Goal: Task Accomplishment & Management: Manage account settings

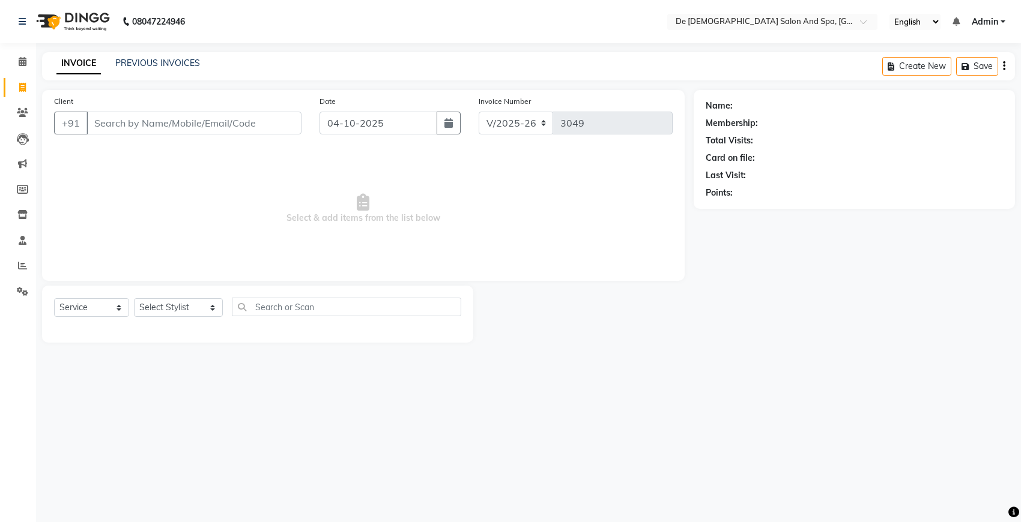
select select "6431"
select select "service"
click at [143, 63] on link "PREVIOUS INVOICES" at bounding box center [157, 63] width 85 height 11
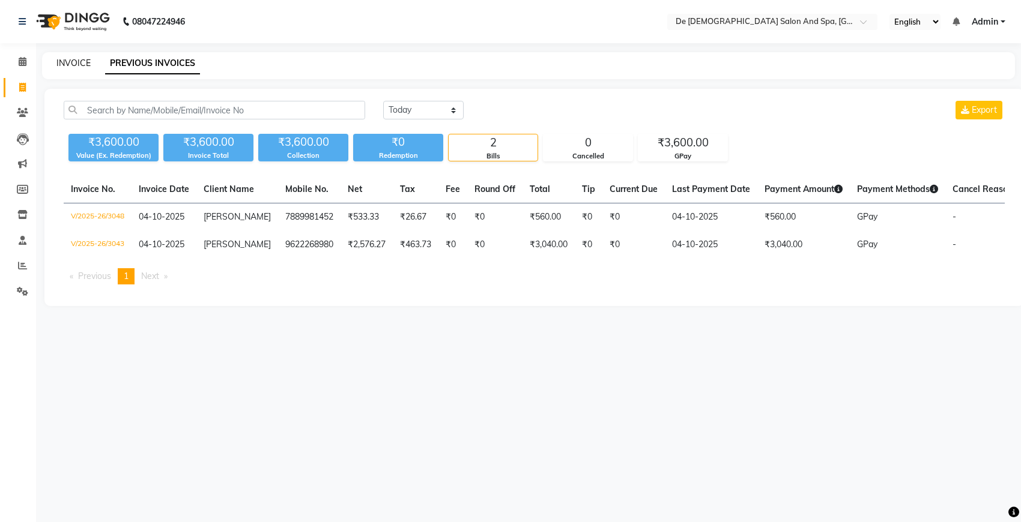
click at [74, 58] on link "INVOICE" at bounding box center [73, 63] width 34 height 11
select select "6431"
select select "service"
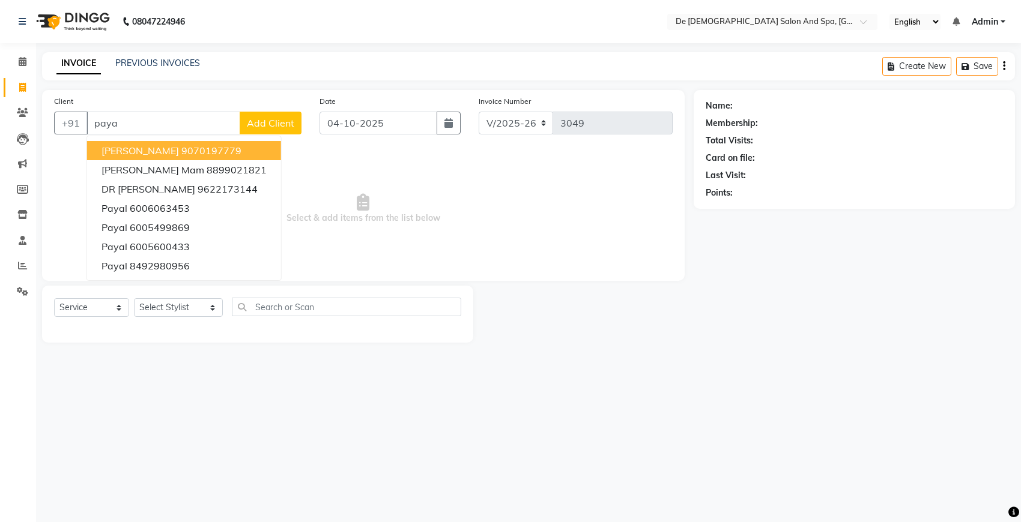
click at [208, 150] on ngb-highlight "9070197779" at bounding box center [211, 151] width 60 height 12
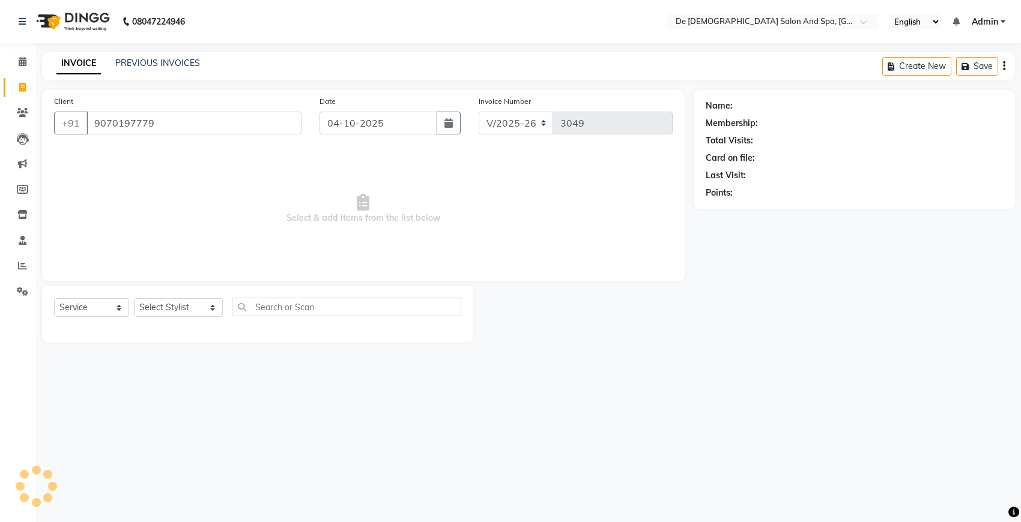
type input "9070197779"
select select "1: Object"
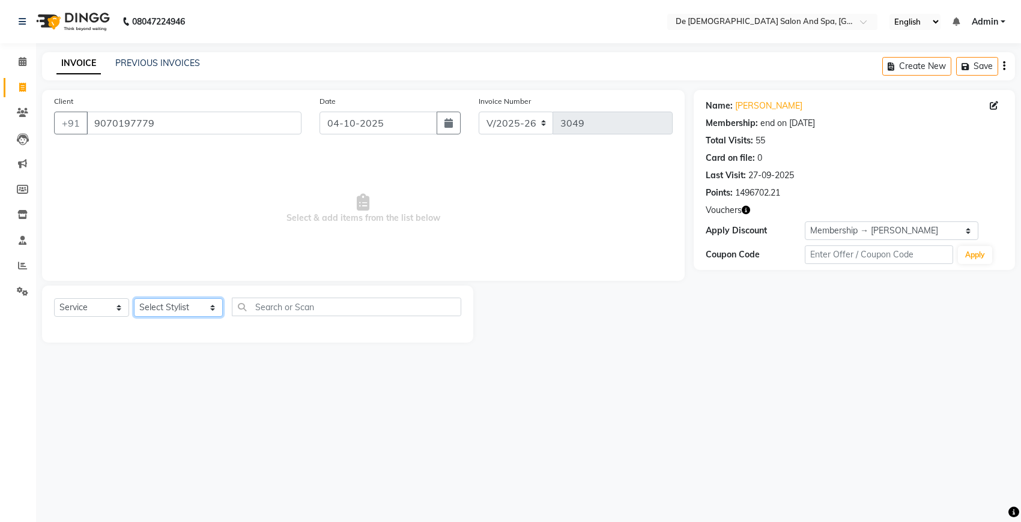
click at [177, 307] on select "Select Stylist akshay [PERSON_NAME] [PERSON_NAME] [PERSON_NAME] [MEDICAL_DATA][…" at bounding box center [178, 307] width 89 height 19
select select "49201"
click at [134, 298] on select "Select Stylist akshay [PERSON_NAME] [PERSON_NAME] [PERSON_NAME] [MEDICAL_DATA][…" at bounding box center [178, 307] width 89 height 19
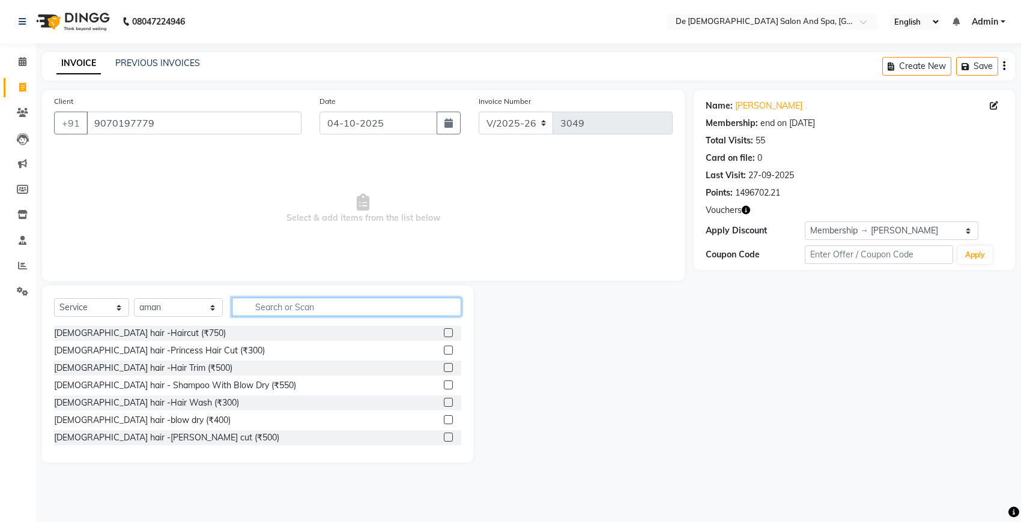
click at [265, 299] on input "text" at bounding box center [346, 307] width 229 height 19
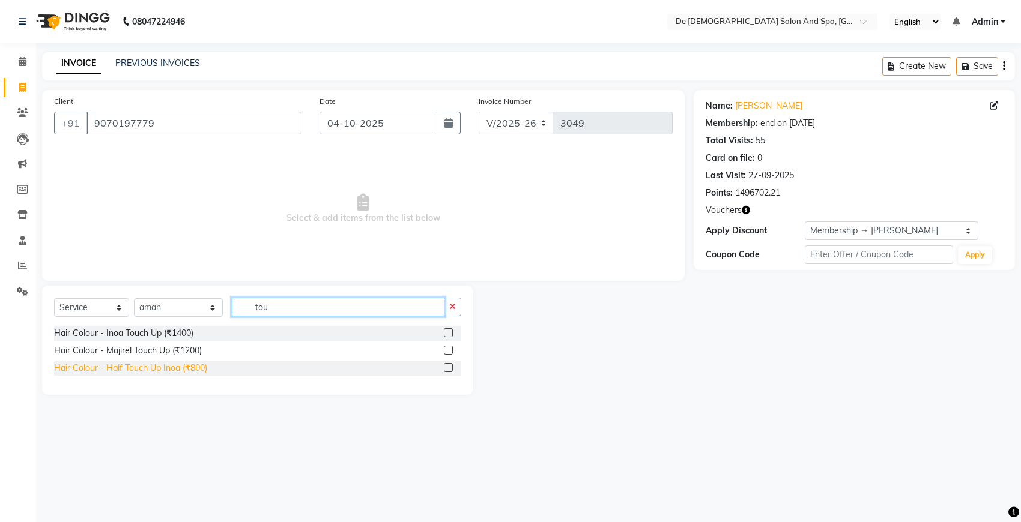
type input "tou"
click at [182, 362] on div "Hair Colour - Half Touch Up Inoa (₹800)" at bounding box center [130, 368] width 153 height 13
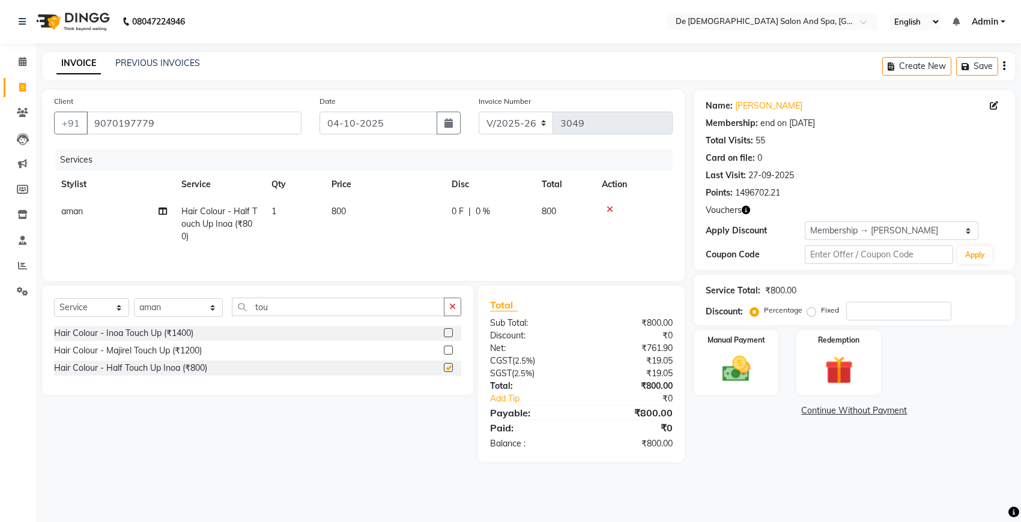
checkbox input "false"
click at [169, 307] on select "Select Stylist akshay [PERSON_NAME] [PERSON_NAME] [PERSON_NAME] [MEDICAL_DATA][…" at bounding box center [178, 307] width 89 height 19
select select "51742"
click at [134, 300] on select "Select Stylist akshay [PERSON_NAME] [PERSON_NAME] [PERSON_NAME] [MEDICAL_DATA][…" at bounding box center [178, 307] width 89 height 19
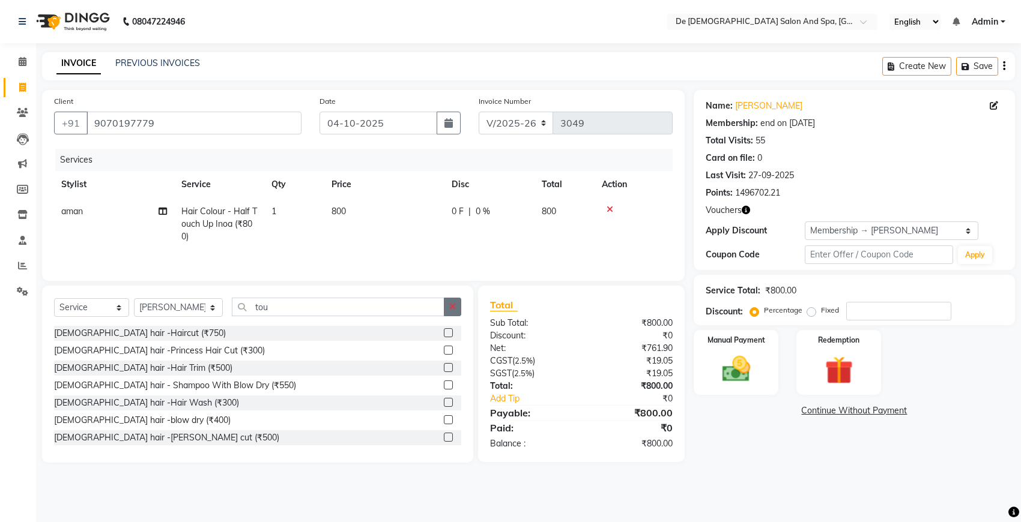
click at [448, 305] on button "button" at bounding box center [452, 307] width 17 height 19
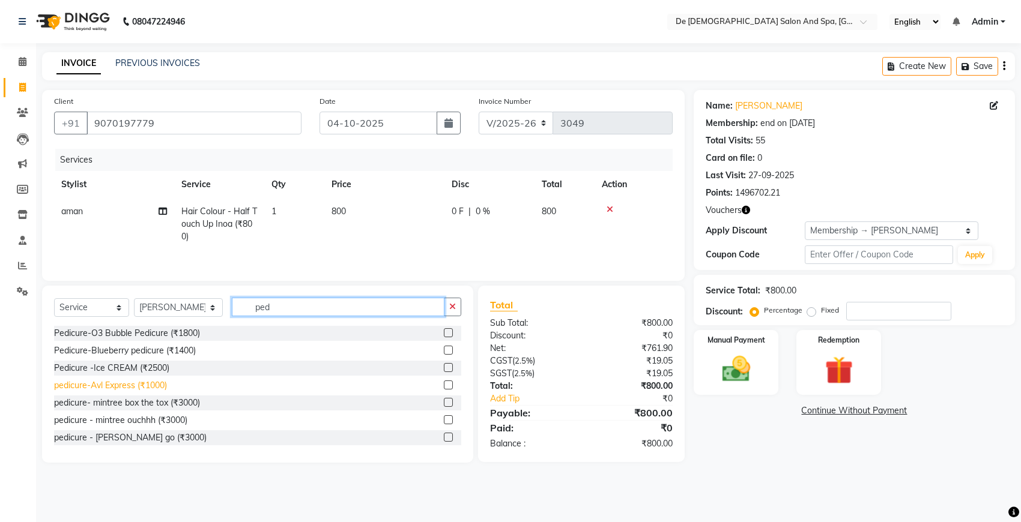
type input "ped"
click at [136, 382] on div "pedicure-Avl Express (₹1000)" at bounding box center [110, 386] width 113 height 13
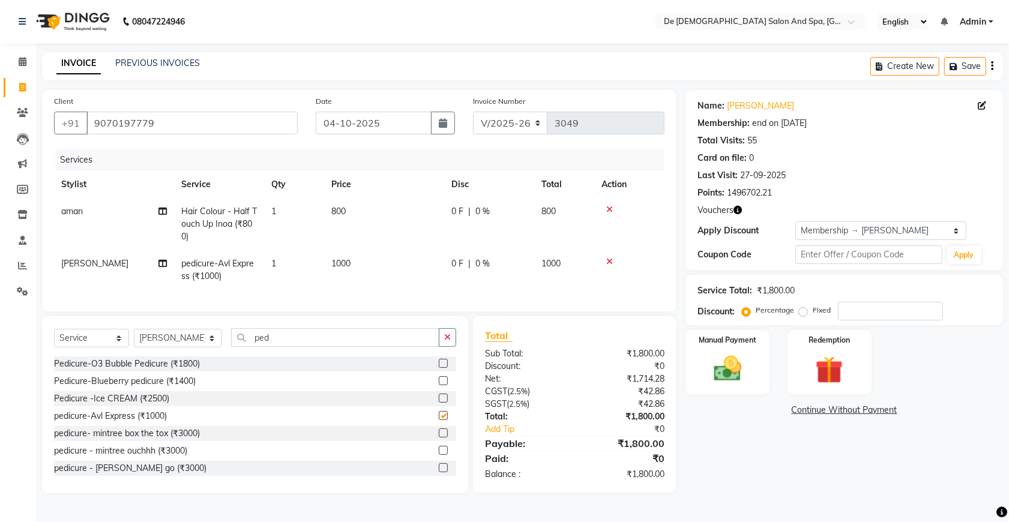
checkbox input "false"
click at [812, 366] on img at bounding box center [829, 369] width 47 height 35
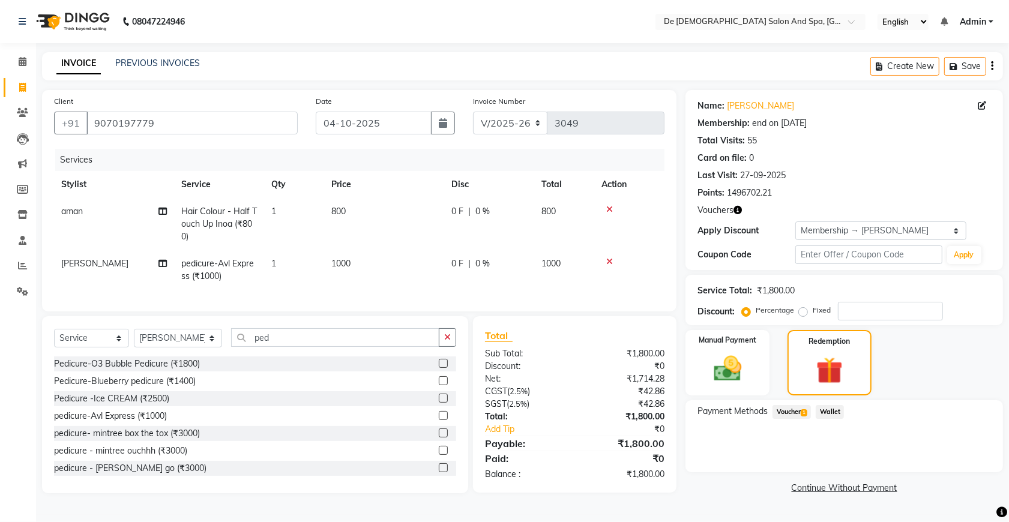
click at [794, 407] on span "Voucher 1" at bounding box center [792, 412] width 38 height 14
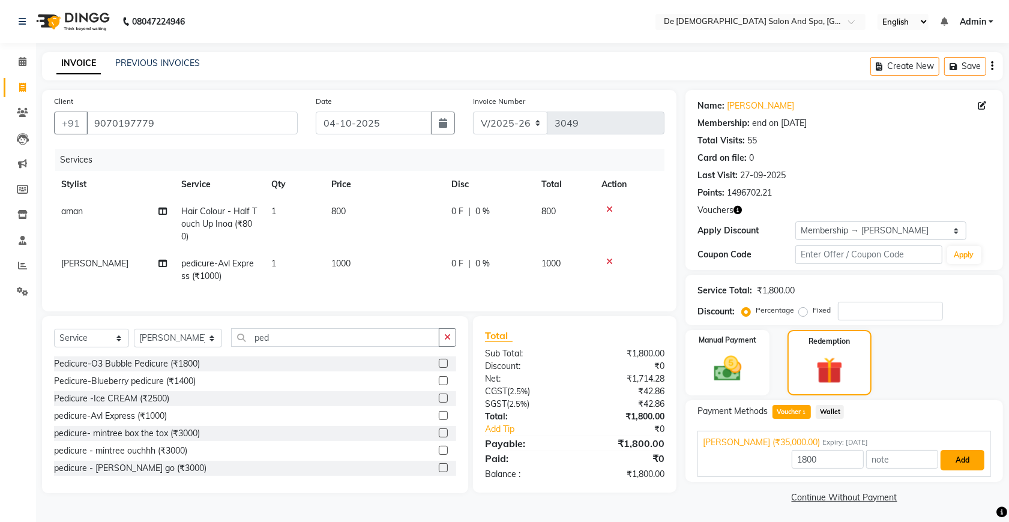
click at [970, 451] on button "Add" at bounding box center [963, 460] width 44 height 20
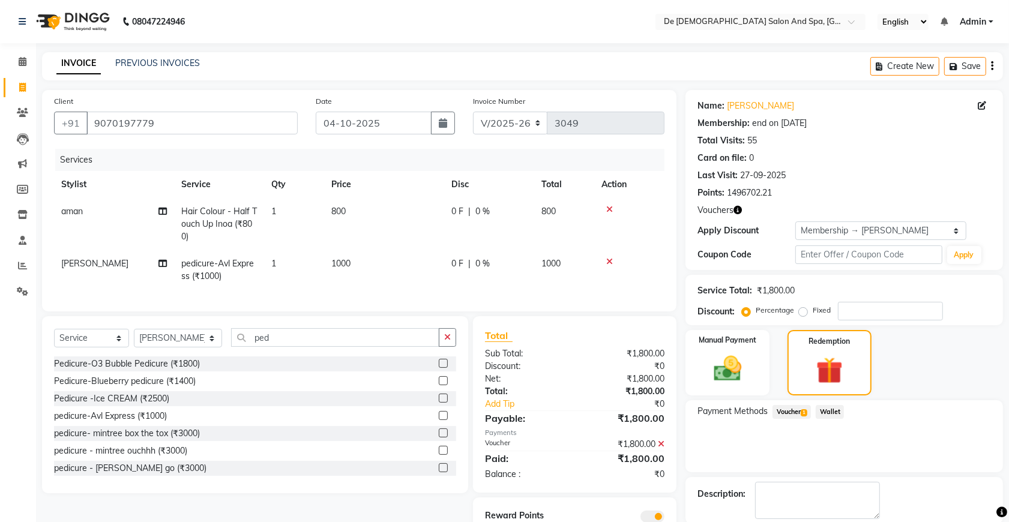
scroll to position [61, 0]
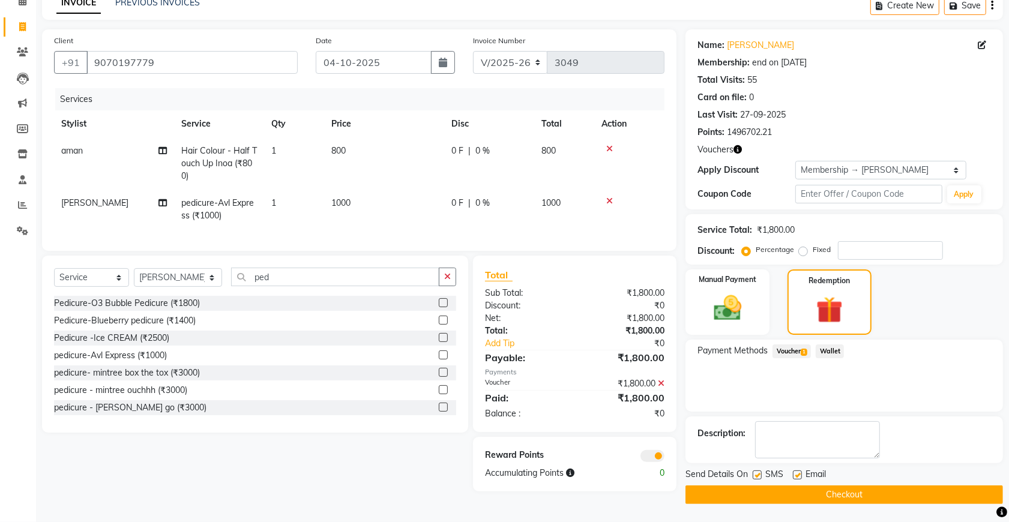
click at [767, 489] on button "Checkout" at bounding box center [845, 495] width 318 height 19
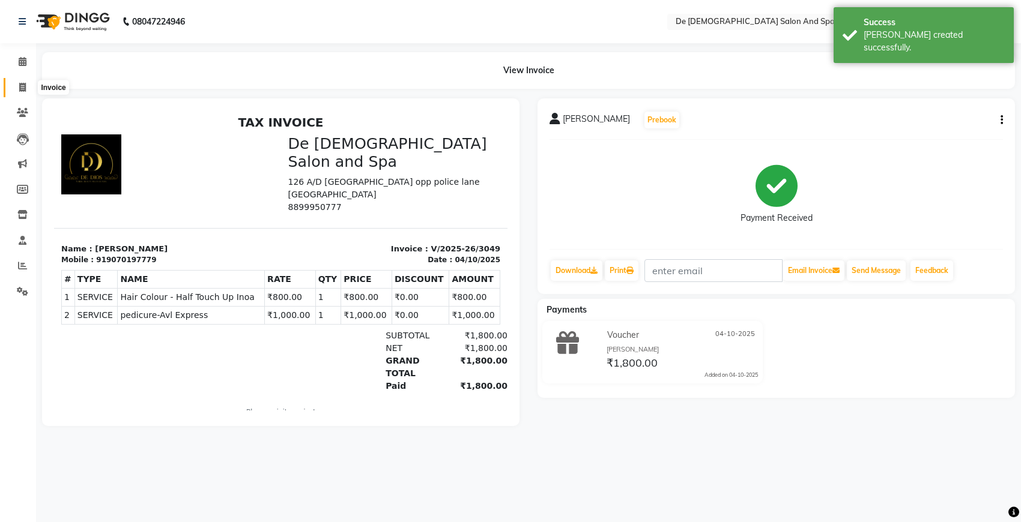
click at [18, 93] on span at bounding box center [22, 88] width 21 height 14
select select "service"
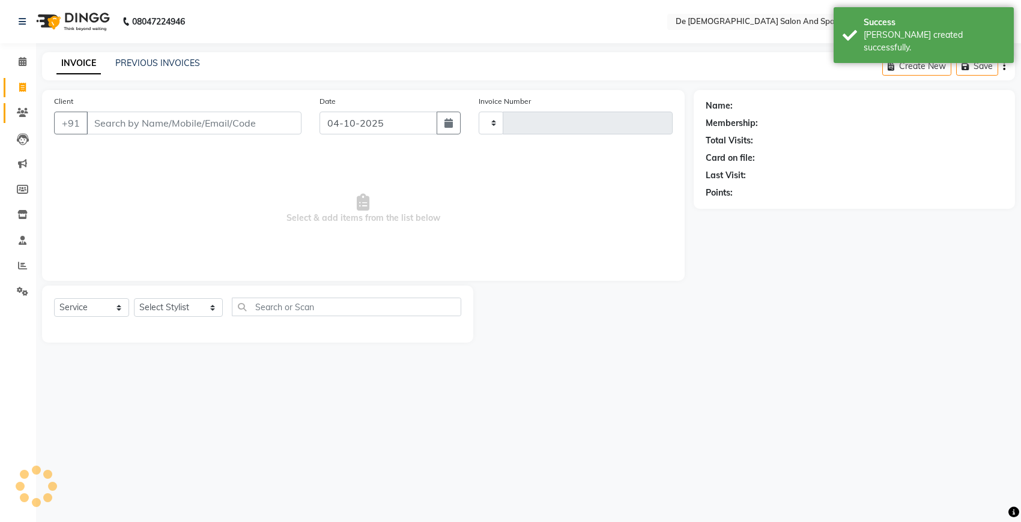
type input "3050"
select select "6431"
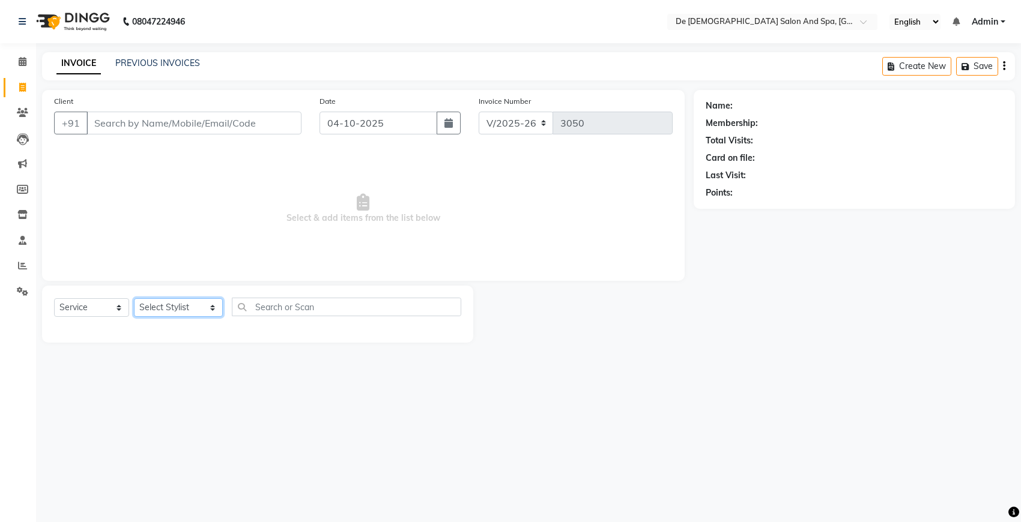
click at [191, 307] on select "Select Stylist akshay [PERSON_NAME] [PERSON_NAME] [PERSON_NAME] [MEDICAL_DATA][…" at bounding box center [178, 307] width 89 height 19
select select "79126"
click at [134, 298] on select "Select Stylist akshay [PERSON_NAME] [PERSON_NAME] [PERSON_NAME] [MEDICAL_DATA][…" at bounding box center [178, 307] width 89 height 19
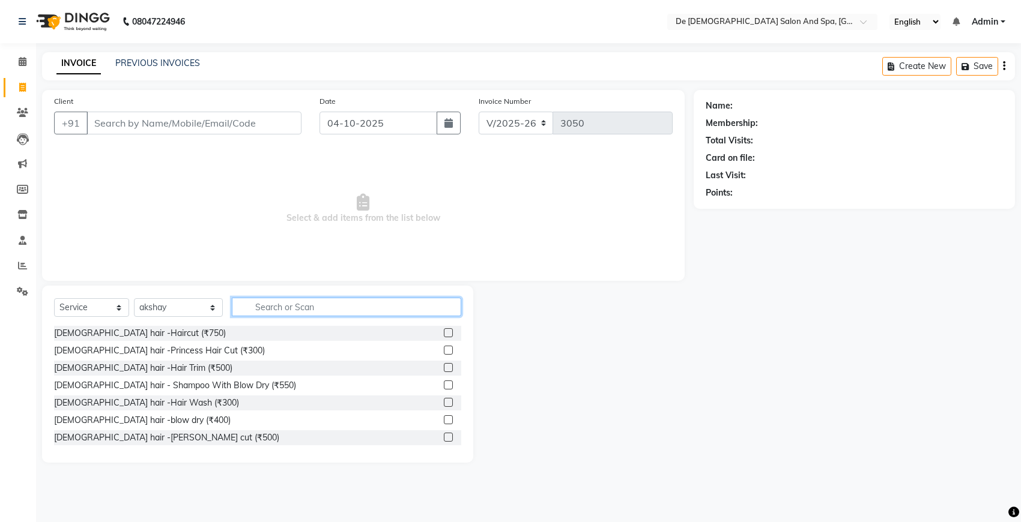
click at [265, 308] on input "text" at bounding box center [346, 307] width 229 height 19
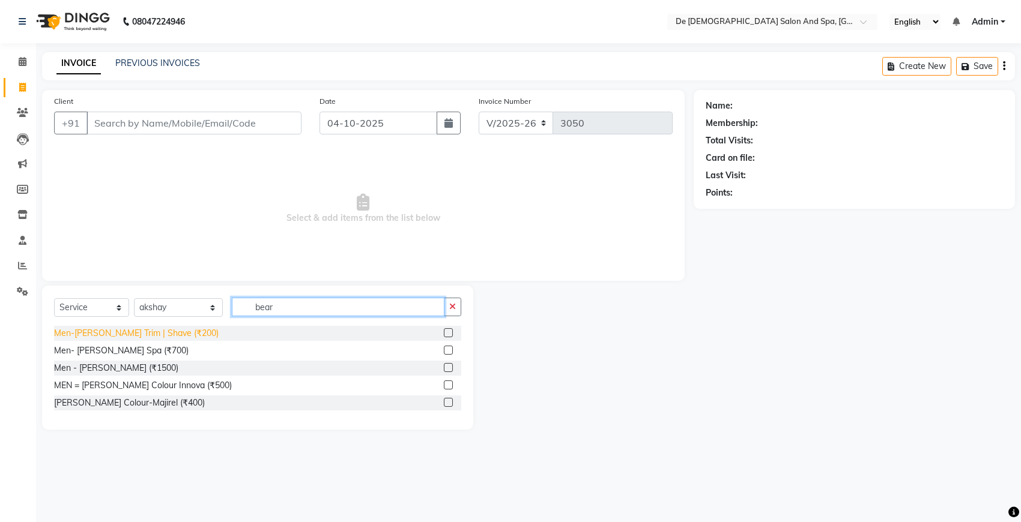
type input "bear"
click at [171, 336] on div "Men-[PERSON_NAME] Trim | Shave (₹200)" at bounding box center [136, 333] width 165 height 13
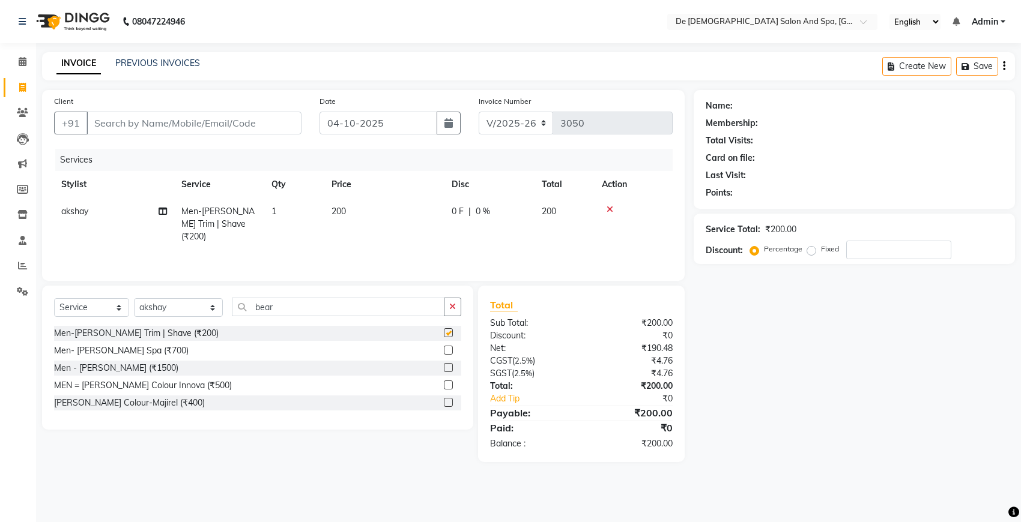
checkbox input "false"
click at [457, 305] on button "button" at bounding box center [452, 307] width 17 height 19
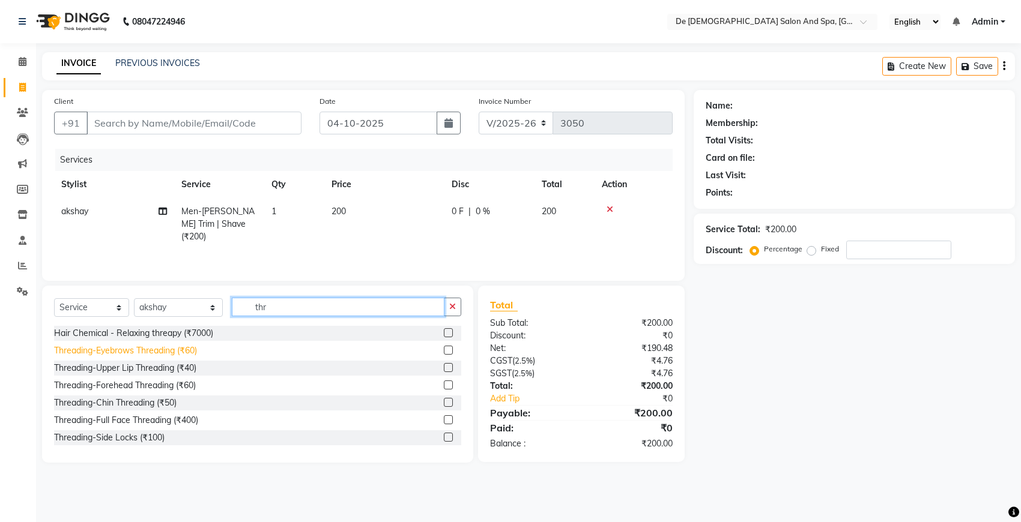
type input "thr"
click at [174, 347] on div "Threading-Eyebrows Threading (₹60)" at bounding box center [125, 351] width 143 height 13
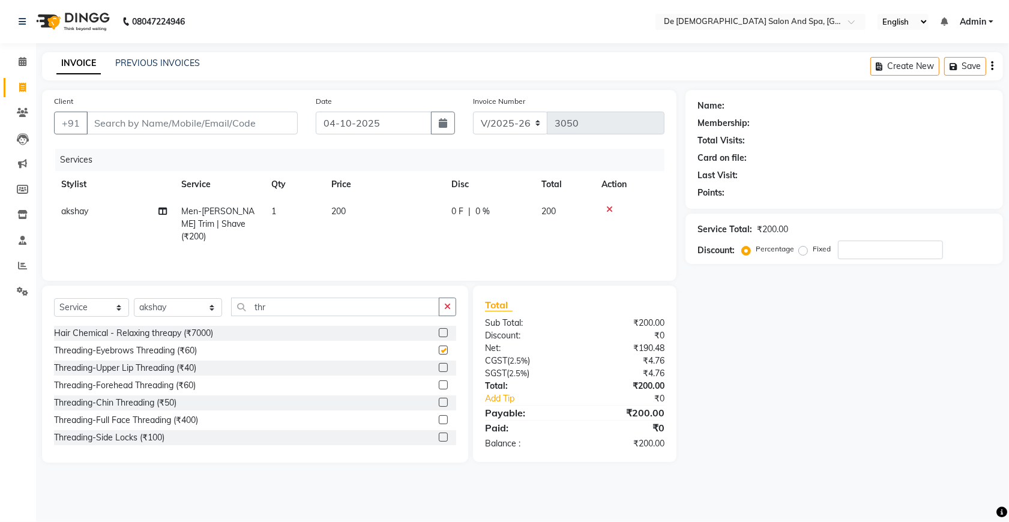
checkbox input "false"
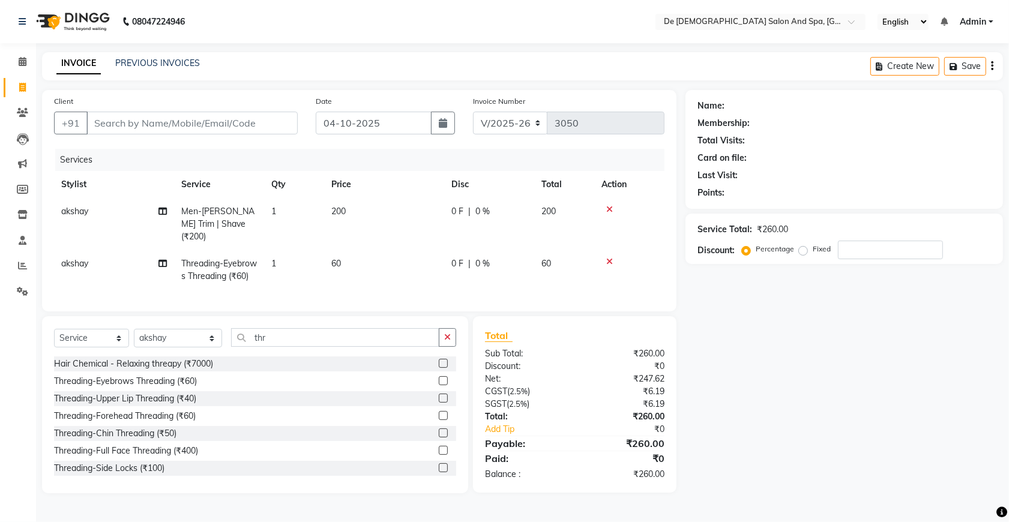
click at [87, 258] on span "akshay" at bounding box center [74, 263] width 27 height 11
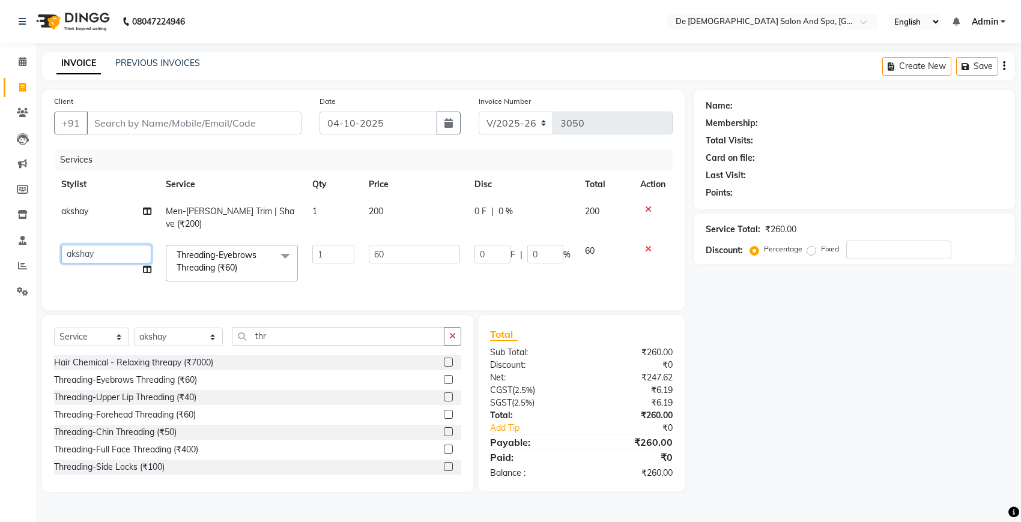
click at [89, 245] on select "akshay [PERSON_NAME] [PERSON_NAME] [PERSON_NAME] [MEDICAL_DATA][PERSON_NAME] ni…" at bounding box center [106, 254] width 90 height 19
select select "92924"
click at [209, 125] on input "Client" at bounding box center [193, 123] width 215 height 23
type input "6"
type input "0"
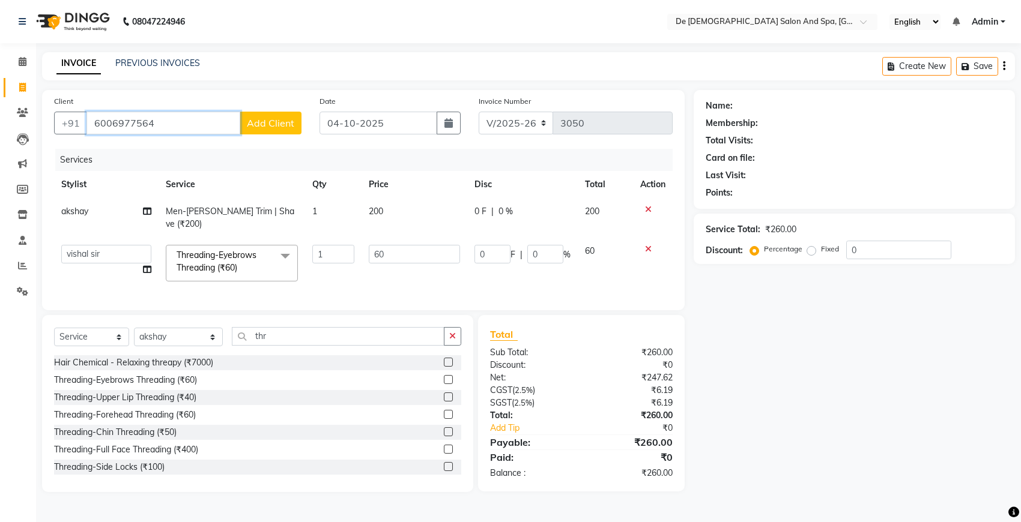
type input "6006977564"
click at [271, 127] on span "Add Client" at bounding box center [270, 123] width 47 height 12
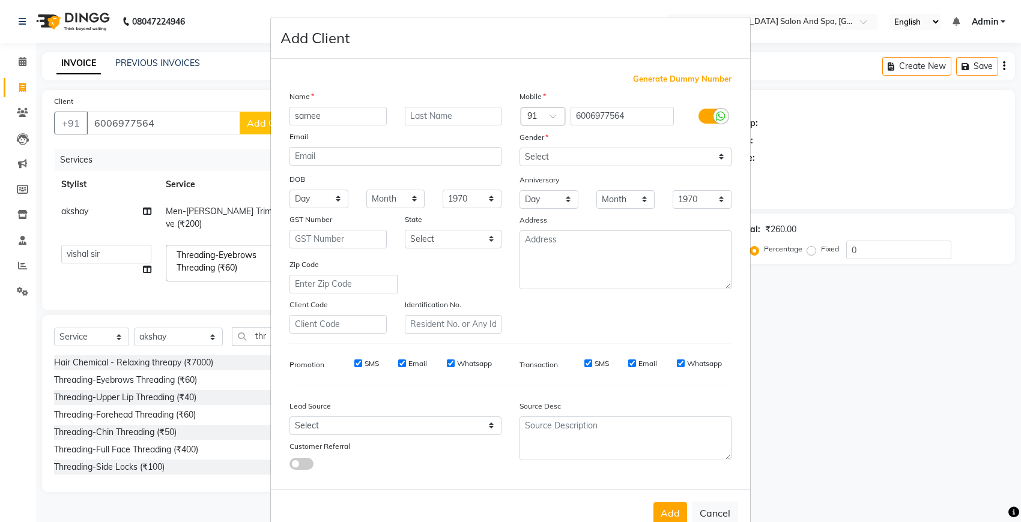
type input "samee"
click at [562, 157] on select "Select [DEMOGRAPHIC_DATA] [DEMOGRAPHIC_DATA] Other Prefer Not To Say" at bounding box center [625, 157] width 212 height 19
select select "[DEMOGRAPHIC_DATA]"
click at [519, 148] on select "Select [DEMOGRAPHIC_DATA] [DEMOGRAPHIC_DATA] Other Prefer Not To Say" at bounding box center [625, 157] width 212 height 19
click at [667, 511] on button "Add" at bounding box center [670, 514] width 34 height 22
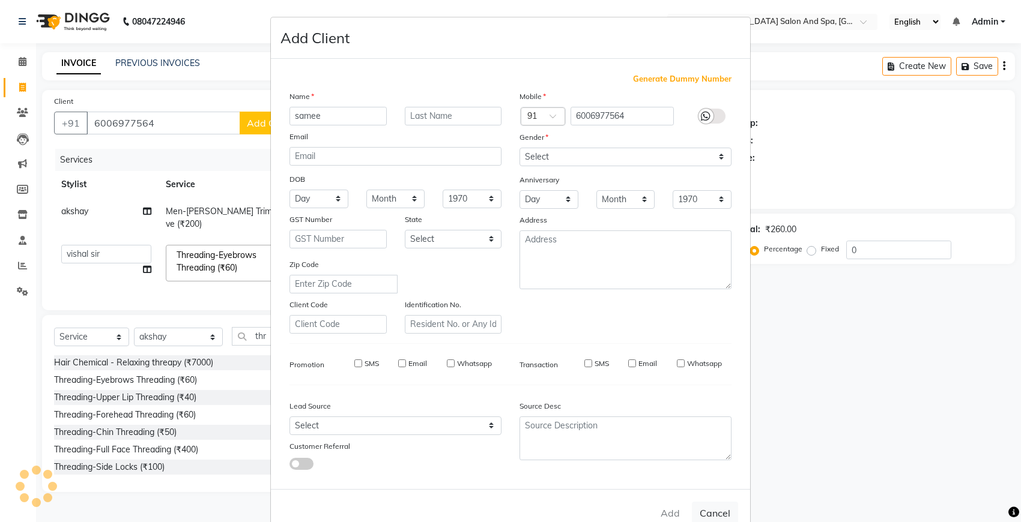
select select
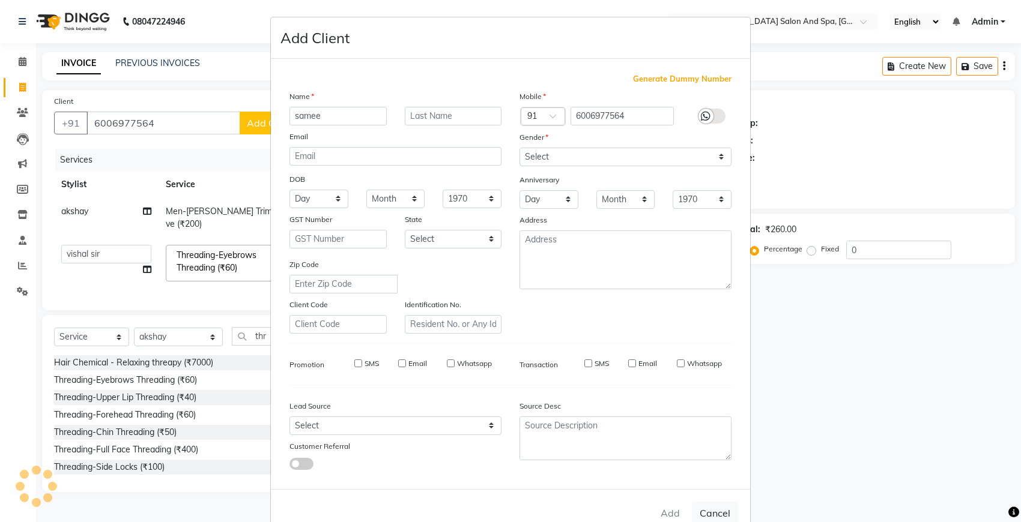
select select
checkbox input "false"
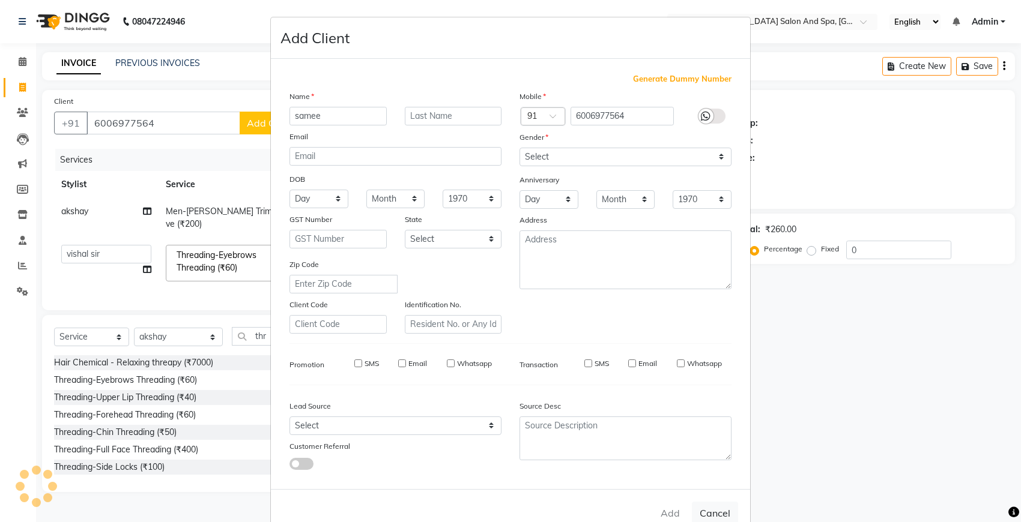
checkbox input "false"
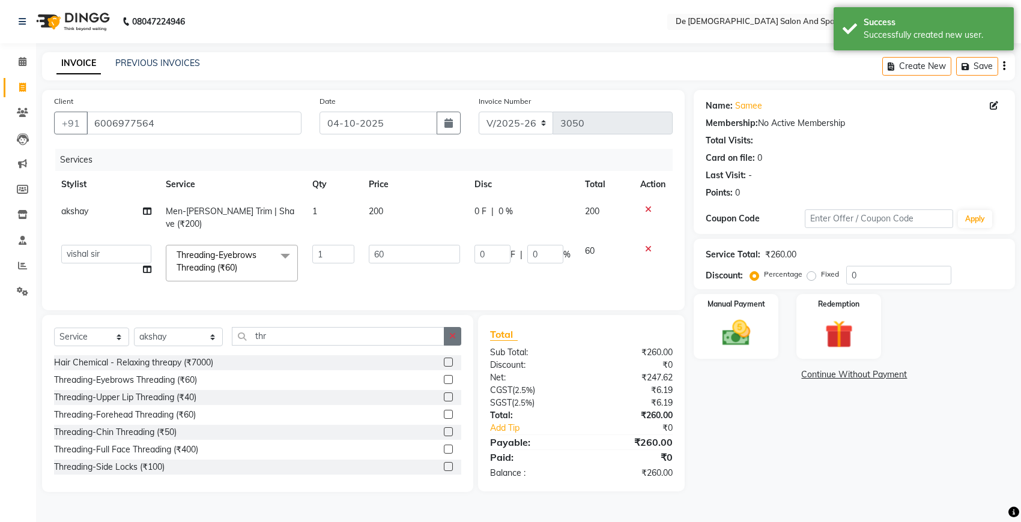
click at [454, 337] on icon "button" at bounding box center [452, 336] width 7 height 8
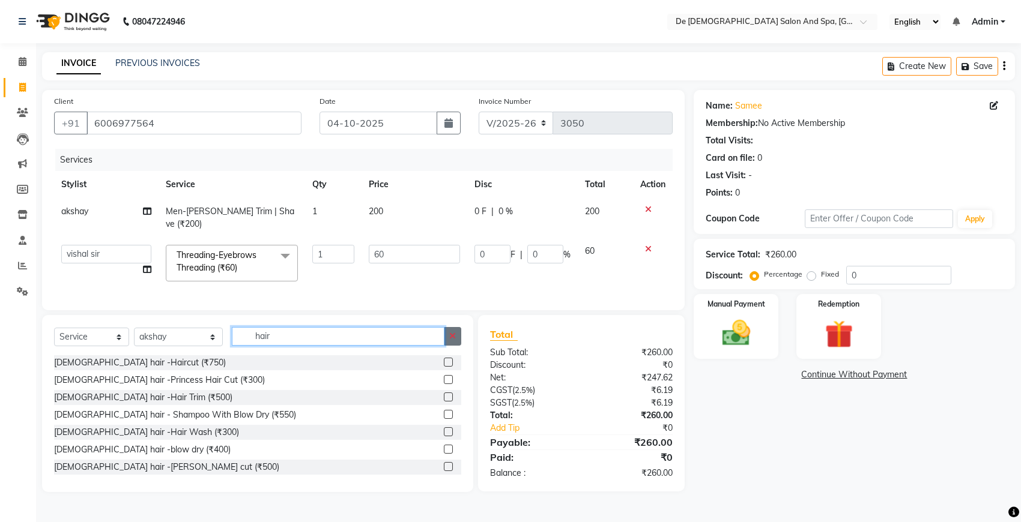
type input "hair"
click at [452, 337] on icon "button" at bounding box center [452, 336] width 7 height 8
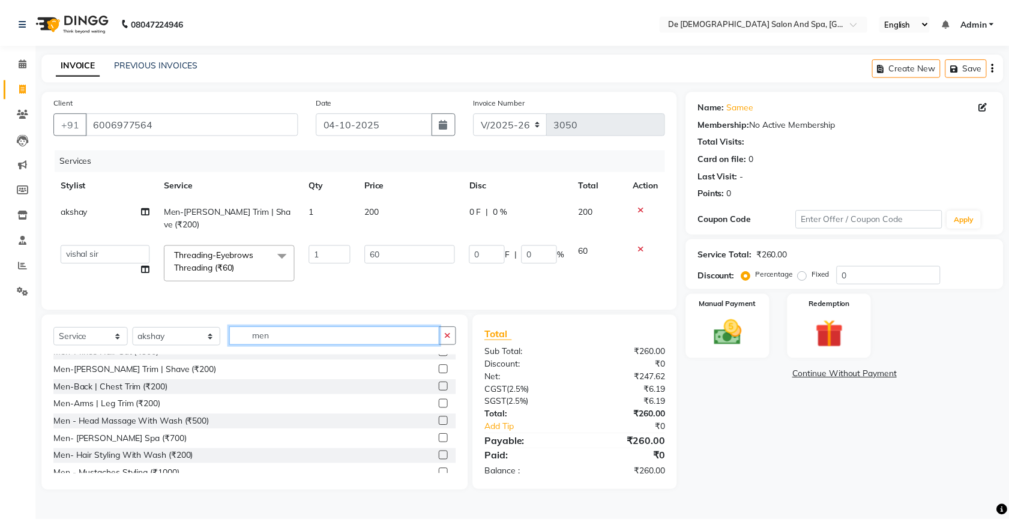
scroll to position [150, 0]
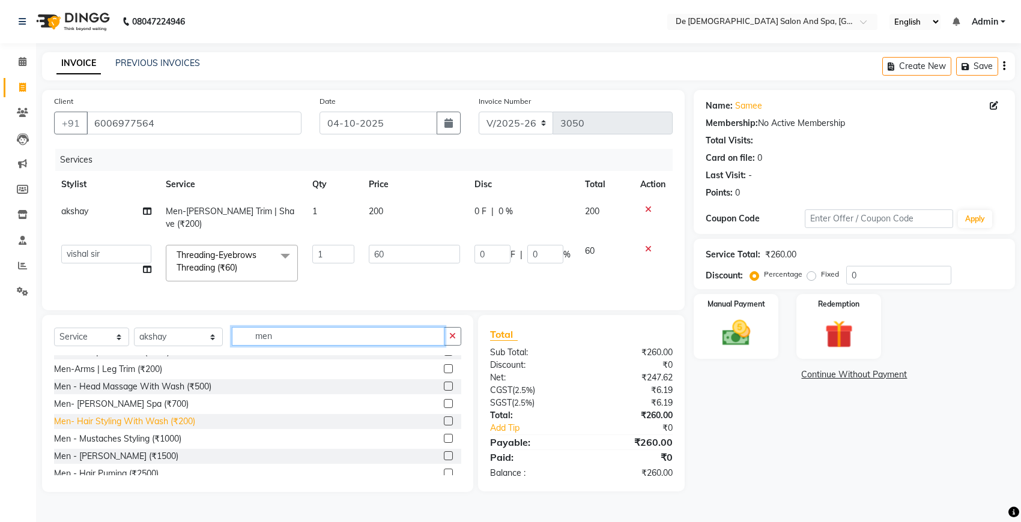
type input "men"
click at [170, 422] on div "Men- Hair Styling With Wash (₹200)" at bounding box center [124, 422] width 141 height 13
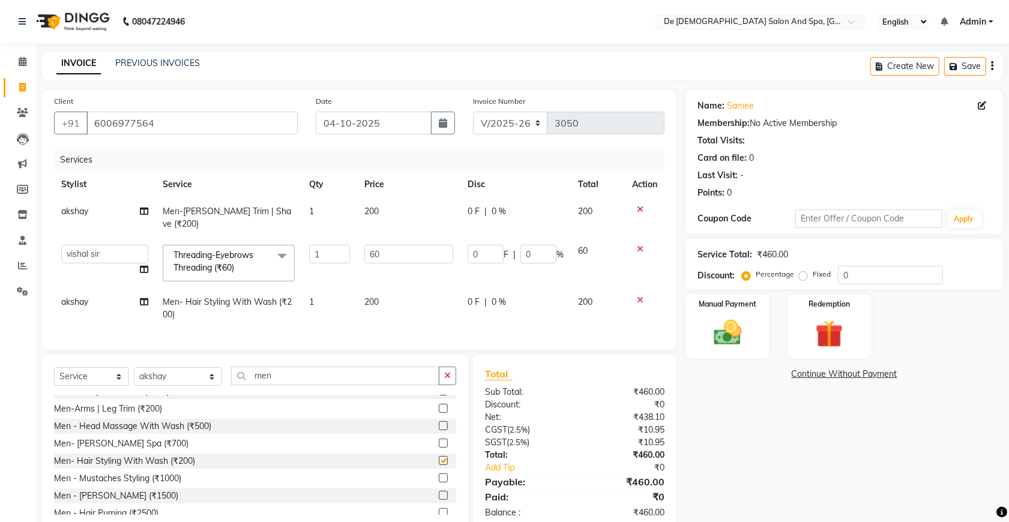
checkbox input "false"
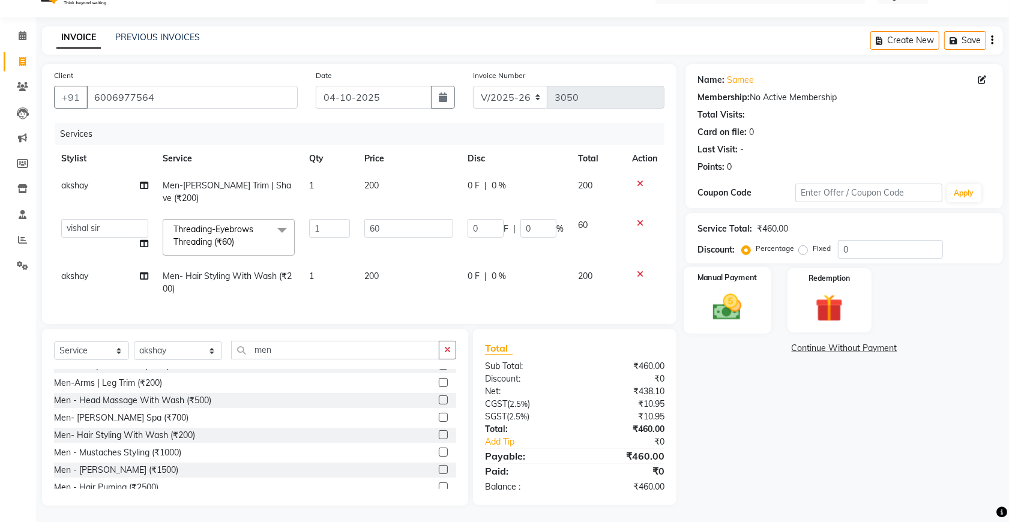
click at [716, 307] on img at bounding box center [727, 307] width 47 height 33
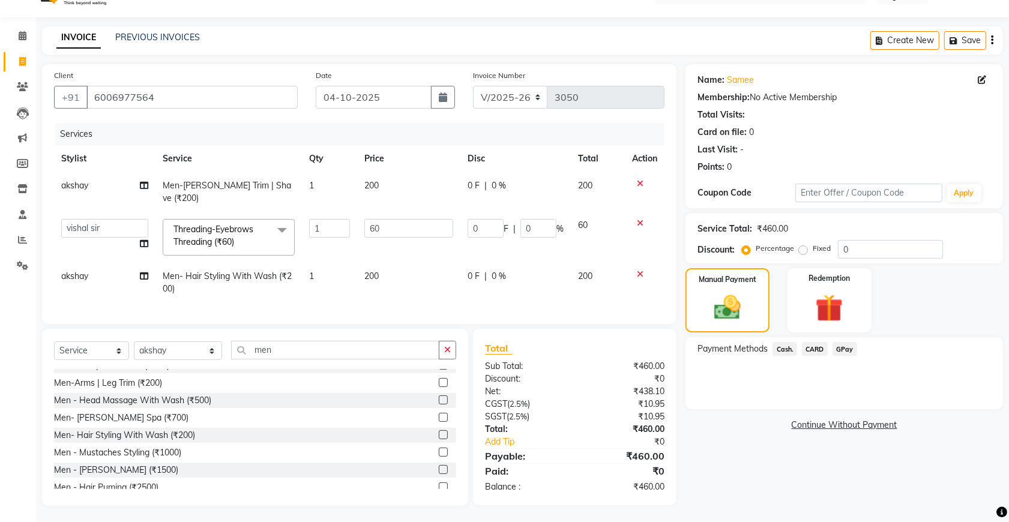
click at [787, 349] on span "Cash." at bounding box center [785, 349] width 25 height 14
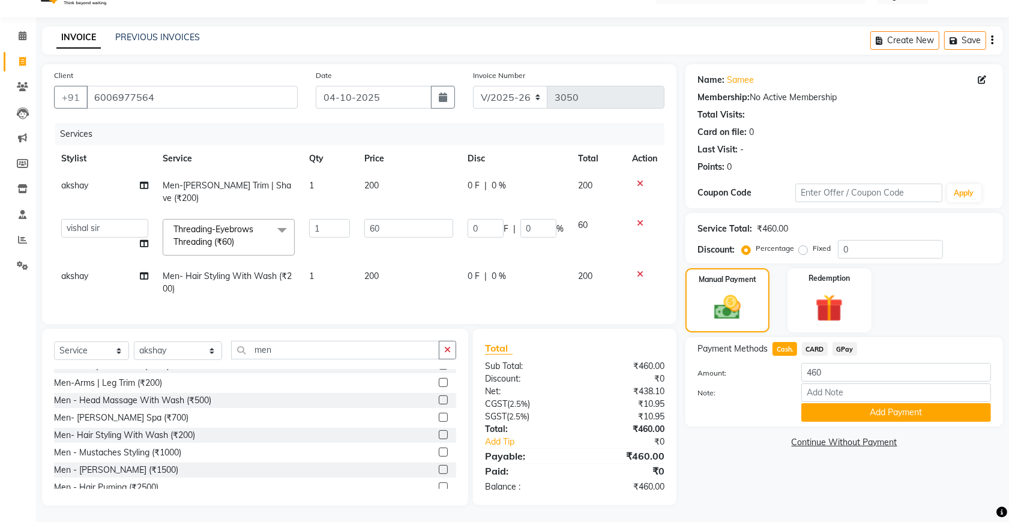
click at [845, 347] on span "GPay" at bounding box center [845, 349] width 25 height 14
click at [856, 410] on button "Add Payment" at bounding box center [897, 413] width 190 height 19
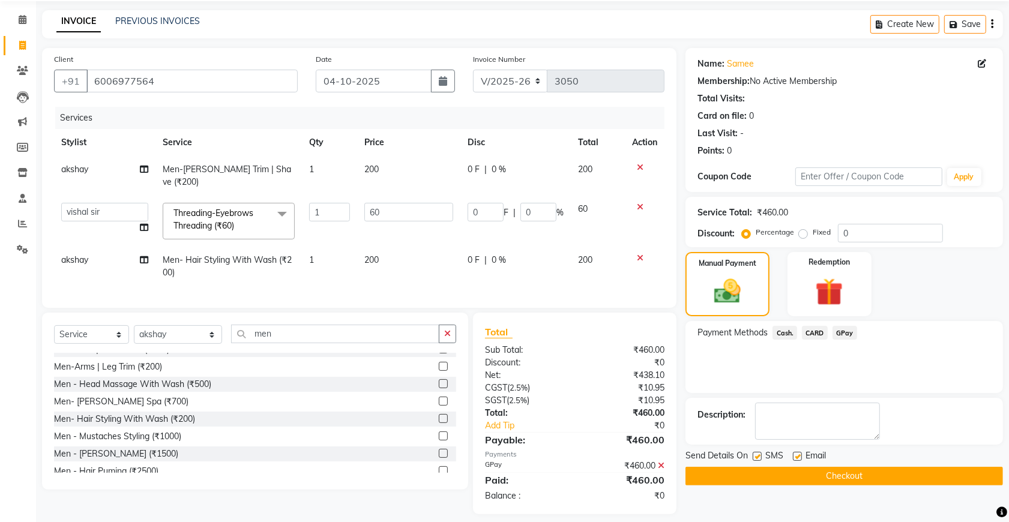
scroll to position [51, 0]
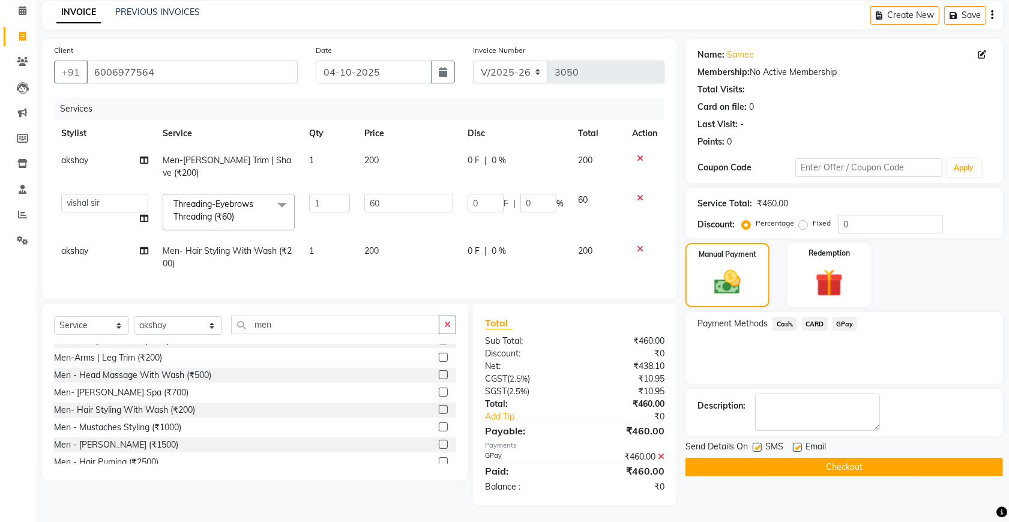
click at [722, 461] on button "Checkout" at bounding box center [845, 467] width 318 height 19
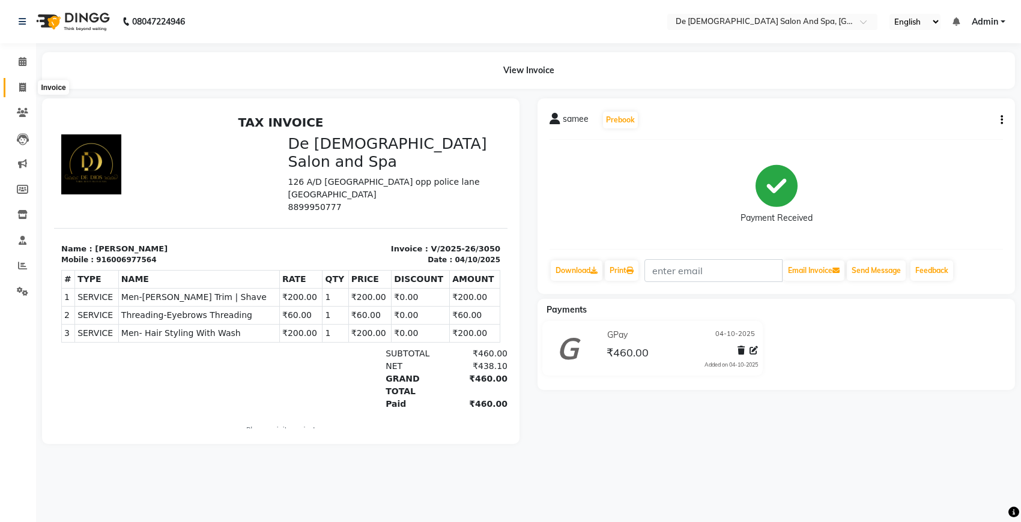
click at [25, 88] on icon at bounding box center [22, 87] width 7 height 9
select select "service"
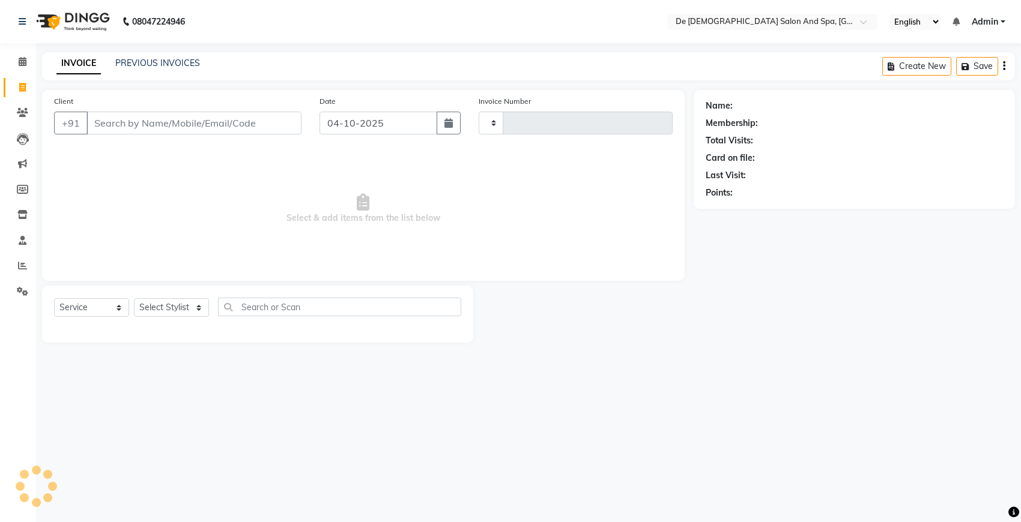
type input "3051"
select select "6431"
type input "9596506858"
click at [273, 124] on span "Add Client" at bounding box center [270, 123] width 47 height 12
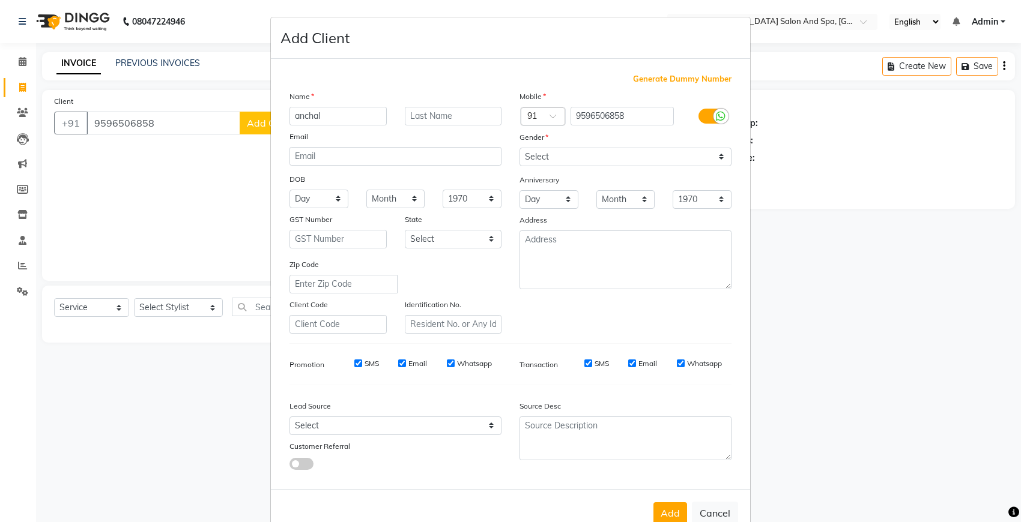
type input "anchal"
click at [624, 160] on select "Select [DEMOGRAPHIC_DATA] [DEMOGRAPHIC_DATA] Other Prefer Not To Say" at bounding box center [625, 157] width 212 height 19
select select "[DEMOGRAPHIC_DATA]"
click at [519, 148] on select "Select [DEMOGRAPHIC_DATA] [DEMOGRAPHIC_DATA] Other Prefer Not To Say" at bounding box center [625, 157] width 212 height 19
click at [658, 503] on button "Add" at bounding box center [670, 514] width 34 height 22
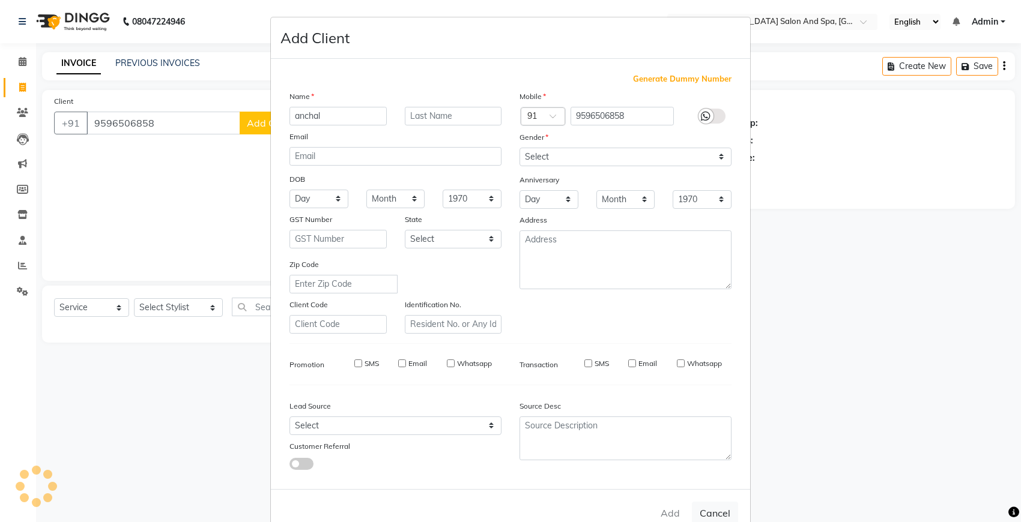
select select
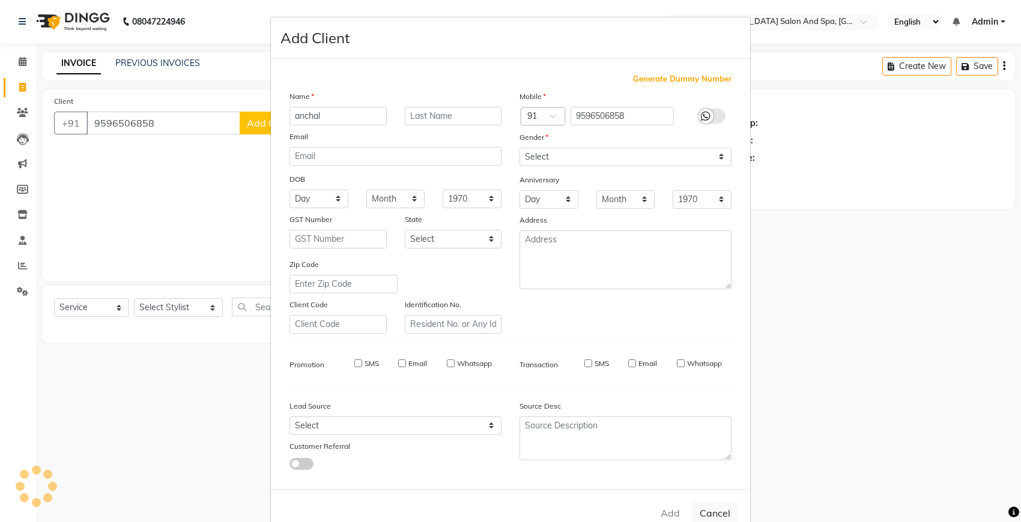
select select
checkbox input "false"
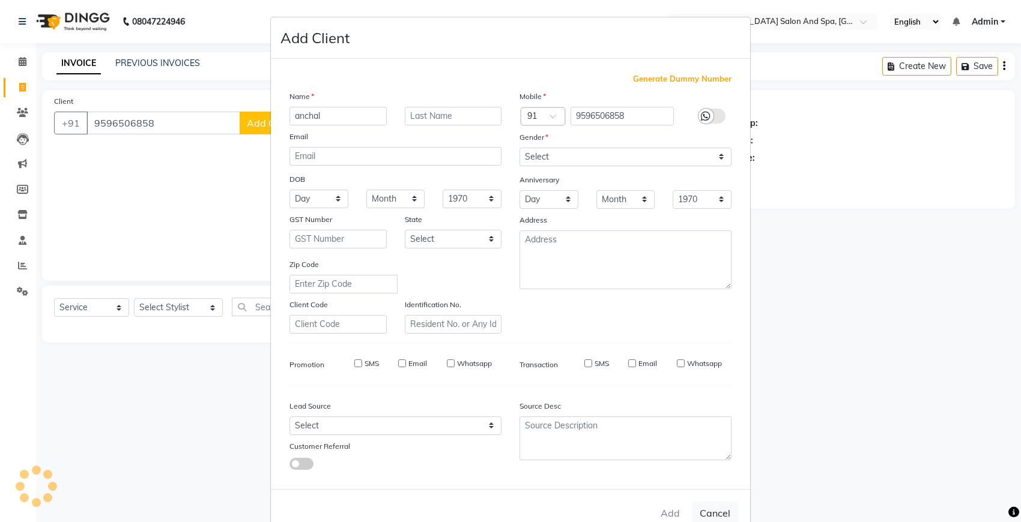
checkbox input "false"
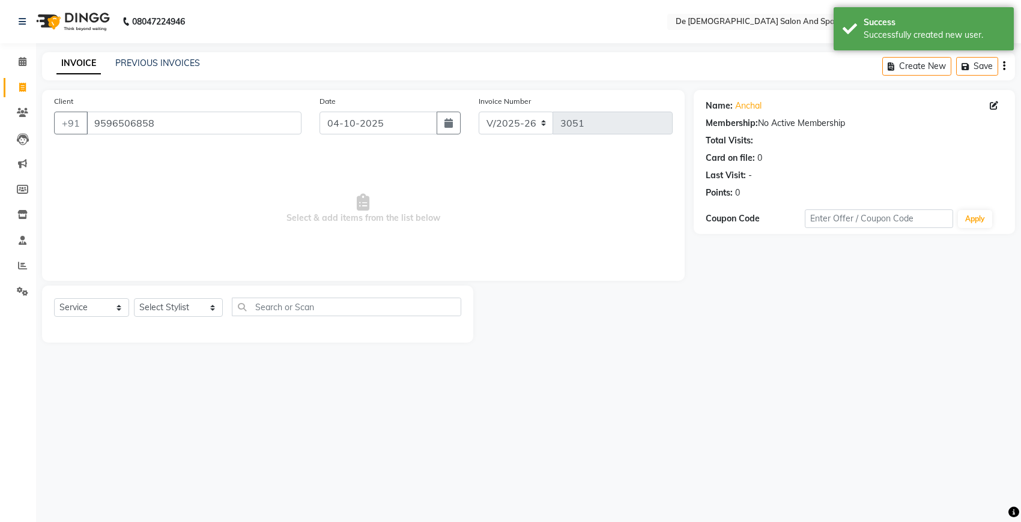
click at [190, 295] on div "Select Service Product Membership Package Voucher Prepaid Gift Card Select Styl…" at bounding box center [257, 314] width 431 height 57
click at [190, 307] on select "Select Stylist akshay [PERSON_NAME] [PERSON_NAME] [PERSON_NAME] [MEDICAL_DATA][…" at bounding box center [178, 307] width 89 height 19
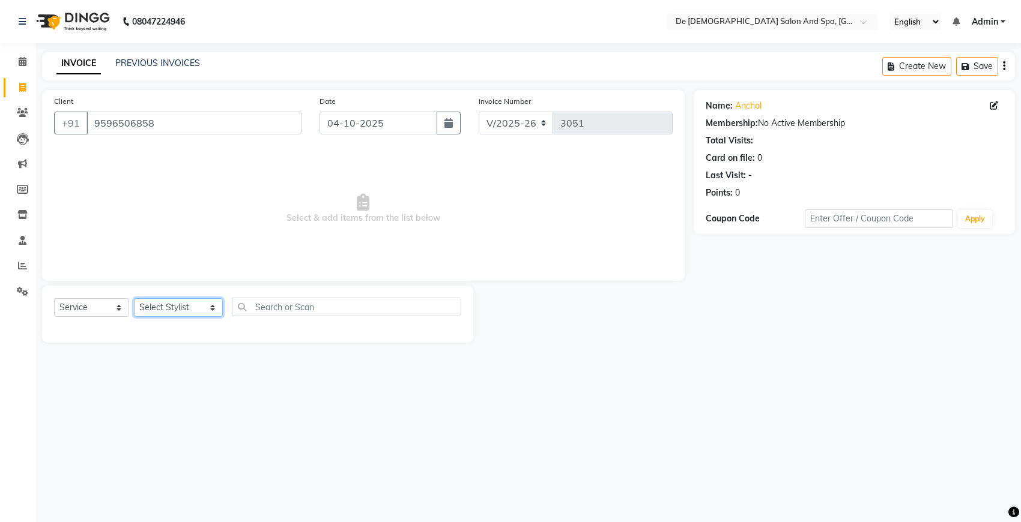
select select "55354"
click at [134, 298] on select "Select Stylist akshay [PERSON_NAME] [PERSON_NAME] [PERSON_NAME] [MEDICAL_DATA][…" at bounding box center [178, 307] width 89 height 19
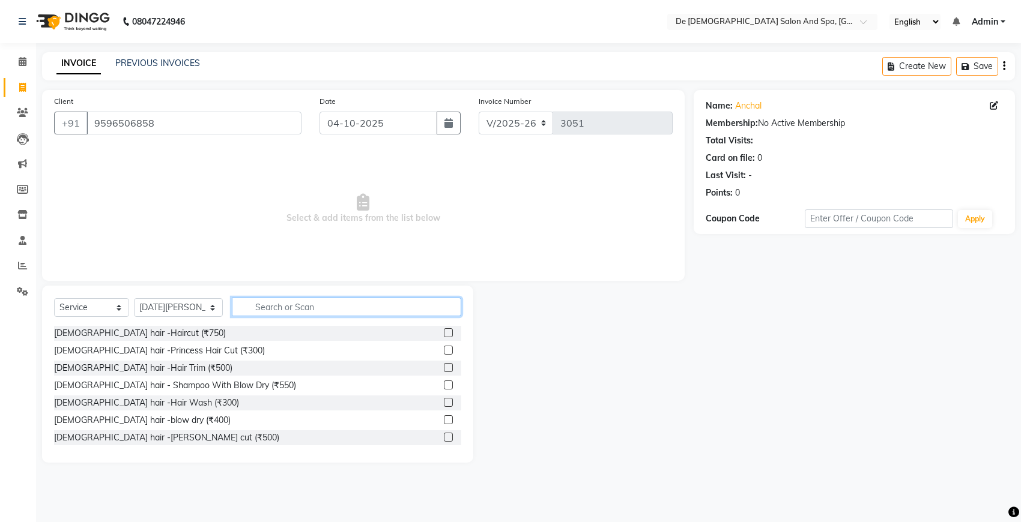
click at [246, 304] on input "text" at bounding box center [346, 307] width 229 height 19
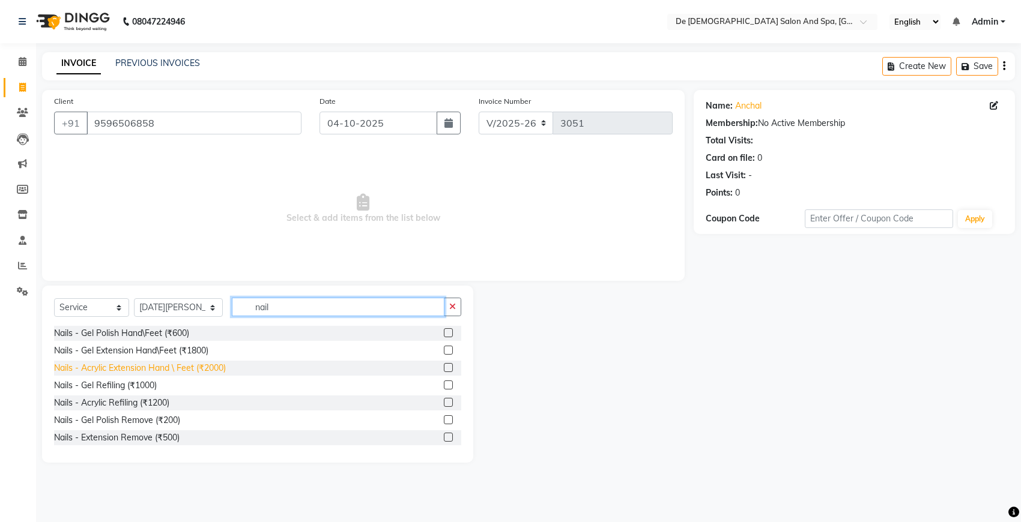
type input "nail"
click at [190, 368] on div "Nails - Acrylic Extension Hand \ Feet (₹2000)" at bounding box center [140, 368] width 172 height 13
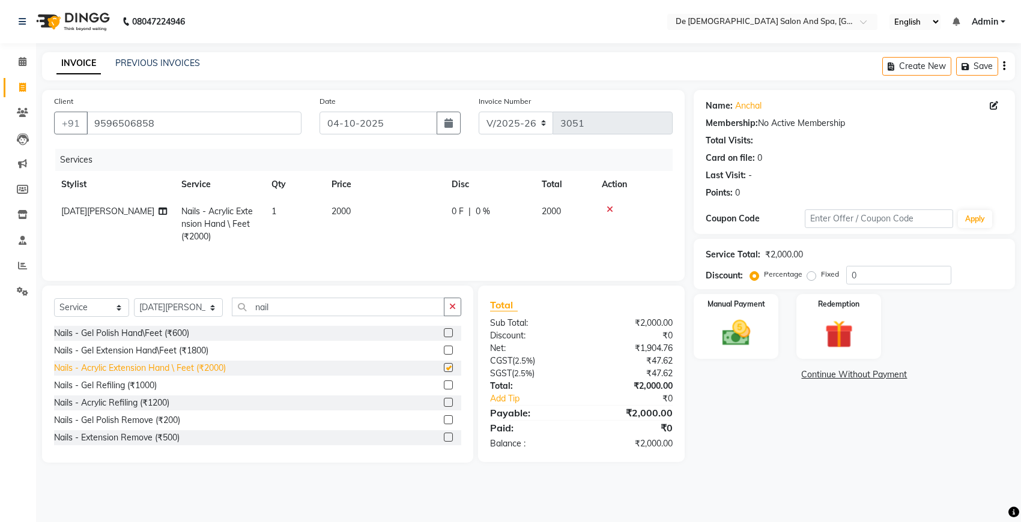
checkbox input "false"
click at [847, 275] on input "0" at bounding box center [898, 275] width 105 height 19
type input "20"
click at [459, 310] on button "button" at bounding box center [452, 307] width 17 height 19
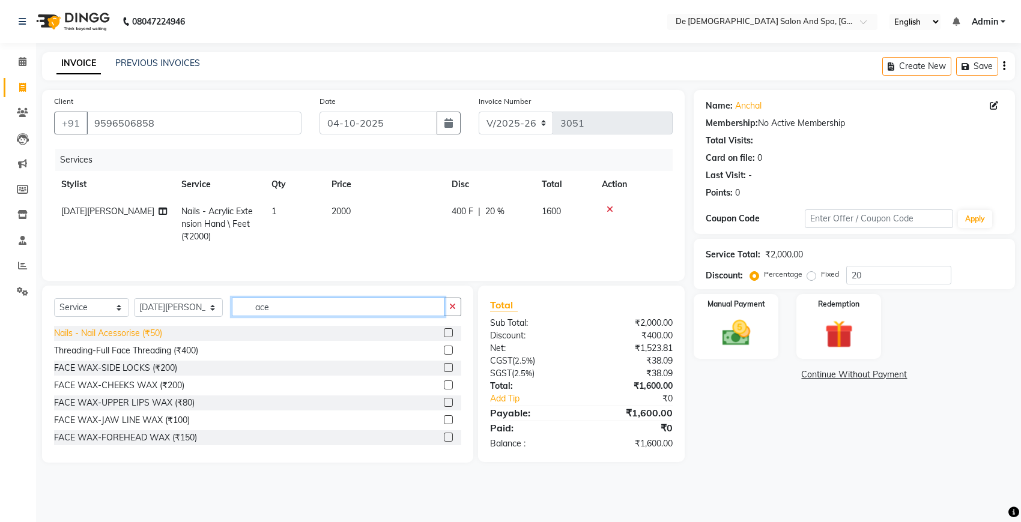
type input "ace"
click at [139, 332] on div "Nails - Nail Acessorise (₹50)" at bounding box center [108, 333] width 108 height 13
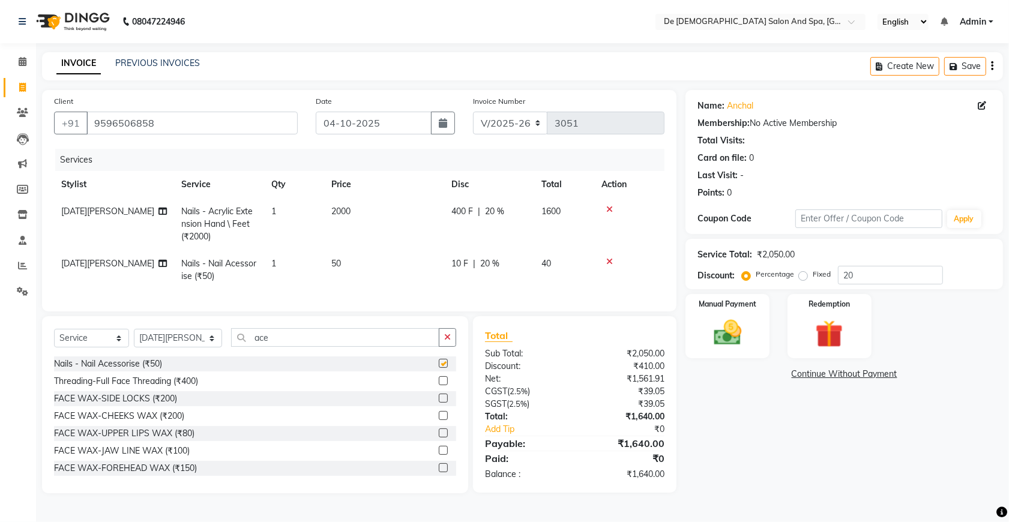
checkbox input "false"
click at [343, 254] on td "50" at bounding box center [384, 270] width 120 height 40
select select "55354"
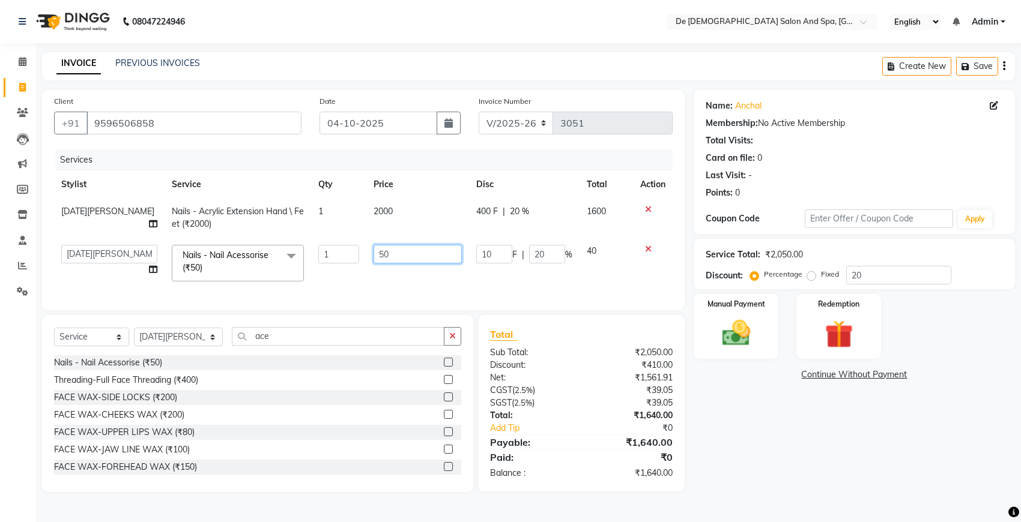
click at [383, 259] on input "50" at bounding box center [417, 254] width 88 height 19
type input "5"
type input "100"
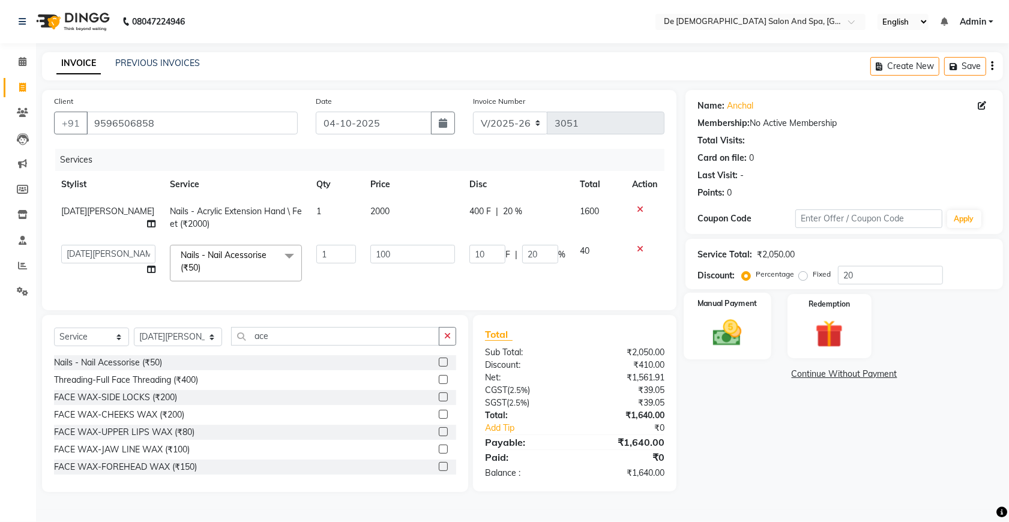
click at [751, 338] on img at bounding box center [727, 332] width 47 height 33
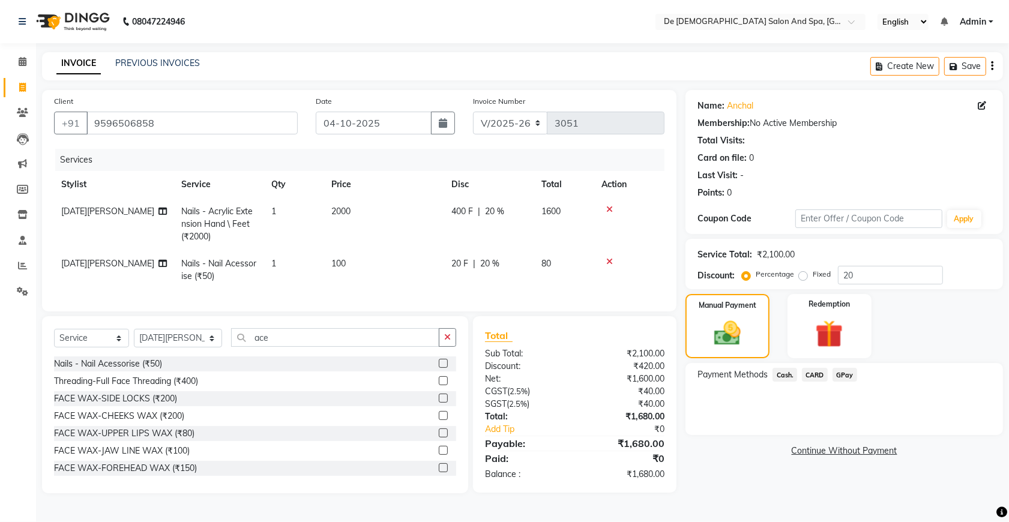
click at [507, 263] on div "20 F | 20 %" at bounding box center [490, 264] width 76 height 13
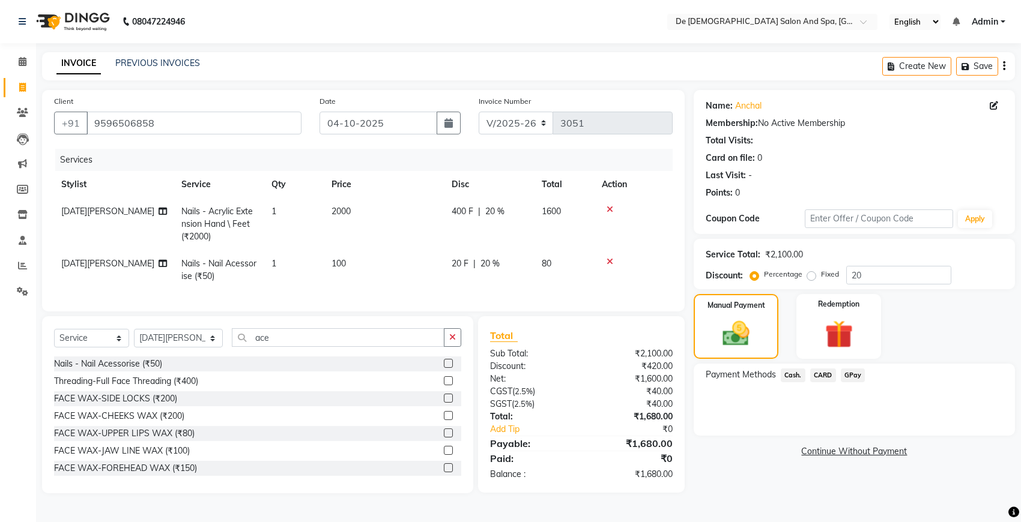
select select "55354"
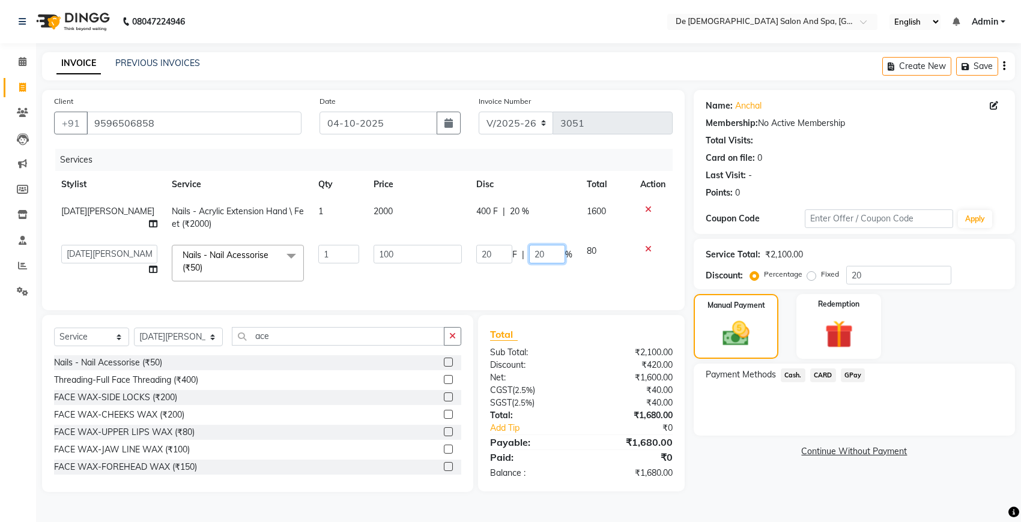
click at [547, 253] on input "20" at bounding box center [547, 254] width 36 height 19
type input "2"
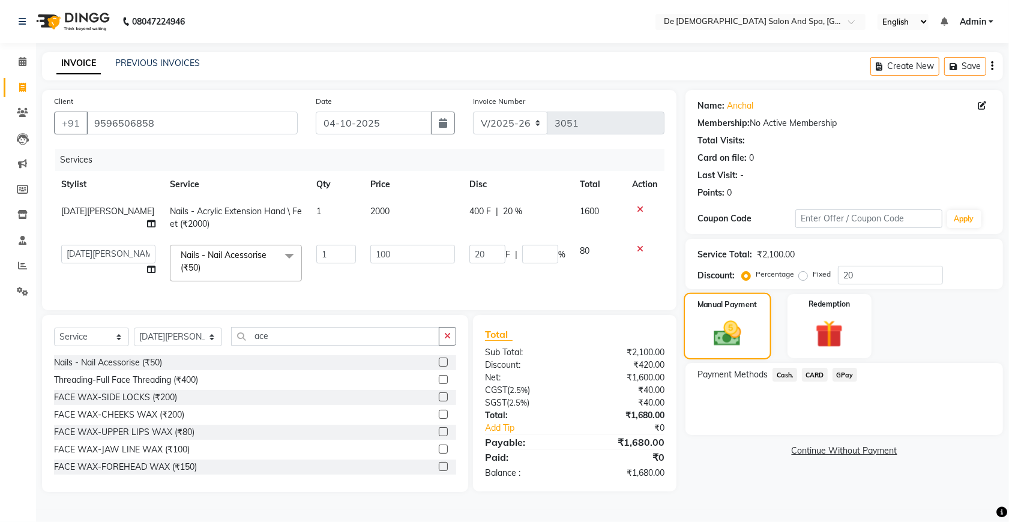
click at [736, 328] on img at bounding box center [728, 334] width 45 height 32
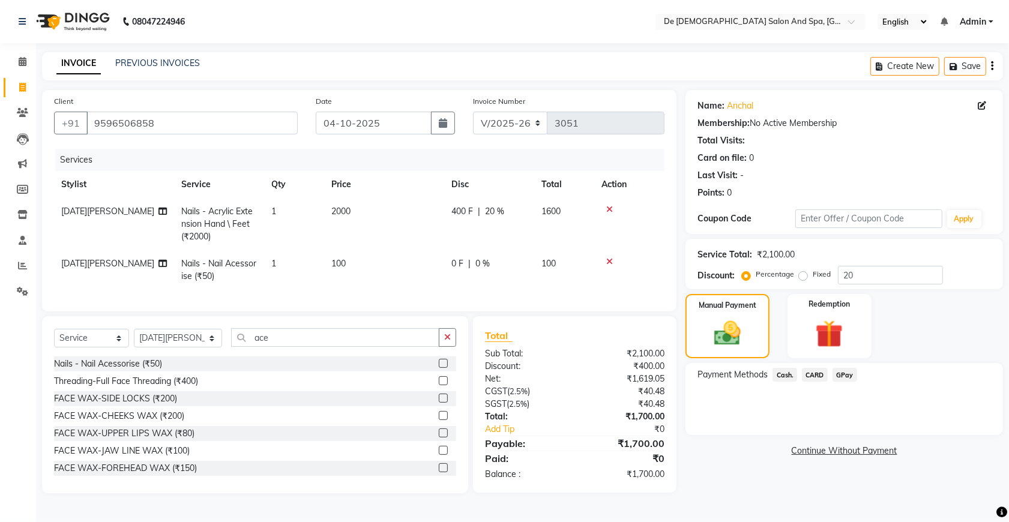
scroll to position [1, 0]
click at [785, 373] on span "Cash." at bounding box center [785, 375] width 25 height 14
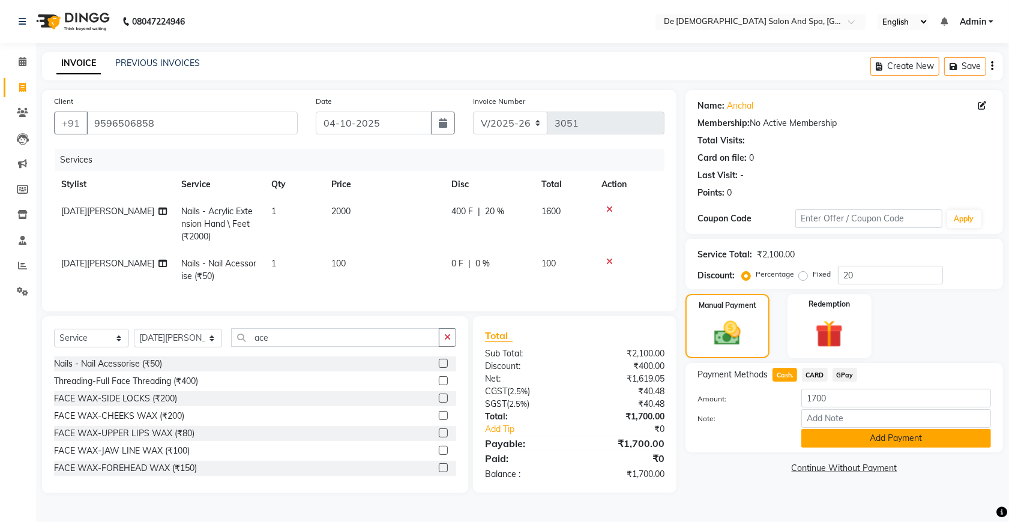
click at [824, 435] on button "Add Payment" at bounding box center [897, 438] width 190 height 19
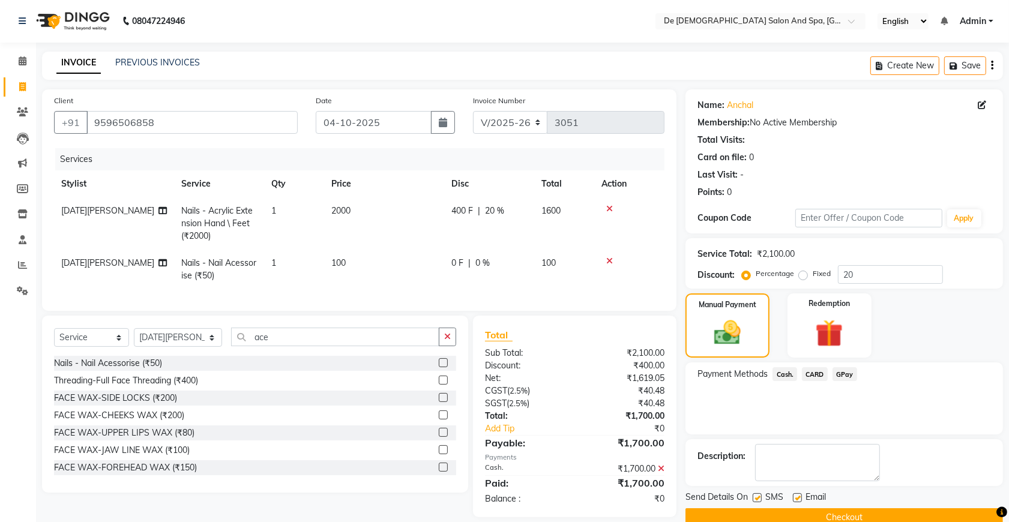
scroll to position [25, 0]
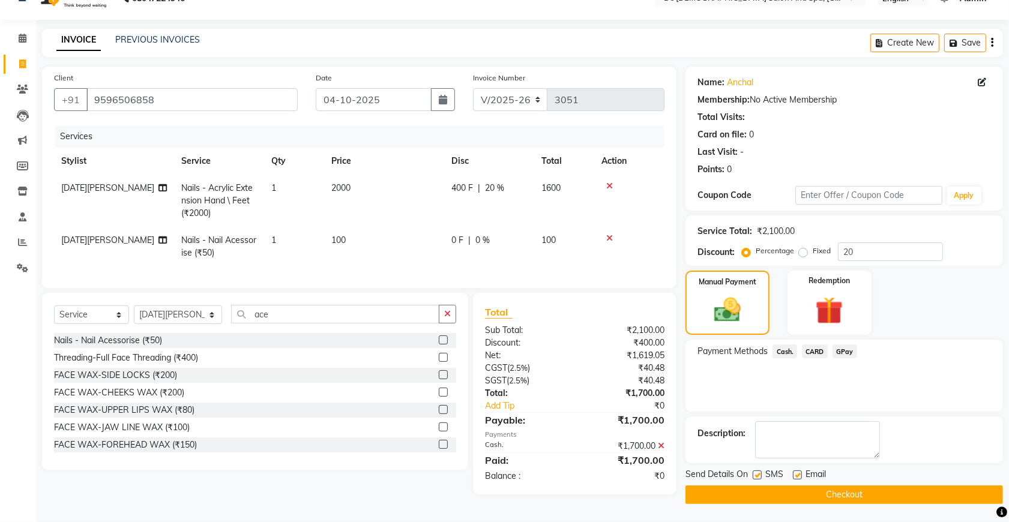
click at [872, 488] on button "Checkout" at bounding box center [845, 495] width 318 height 19
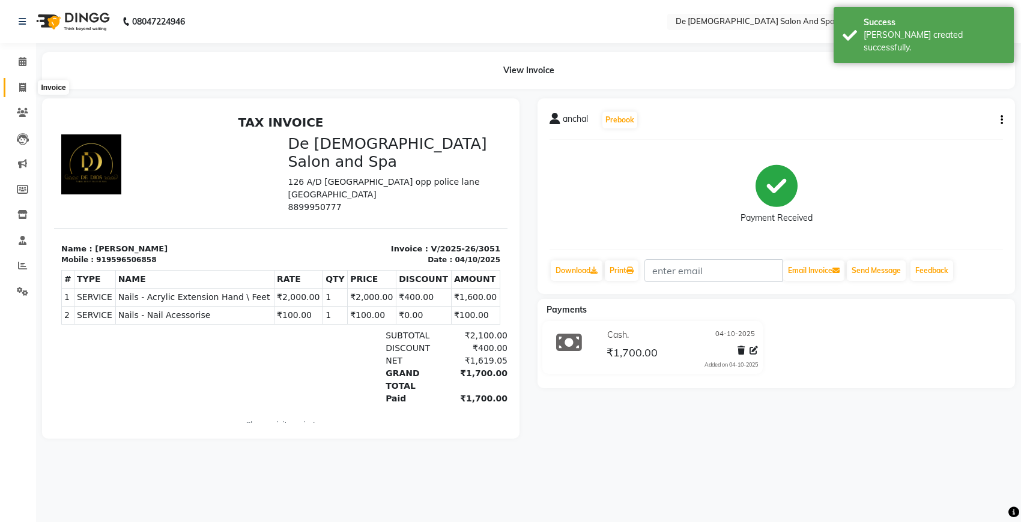
drag, startPoint x: 17, startPoint y: 80, endPoint x: 27, endPoint y: 83, distance: 10.6
click at [16, 81] on span at bounding box center [22, 88] width 21 height 14
select select "service"
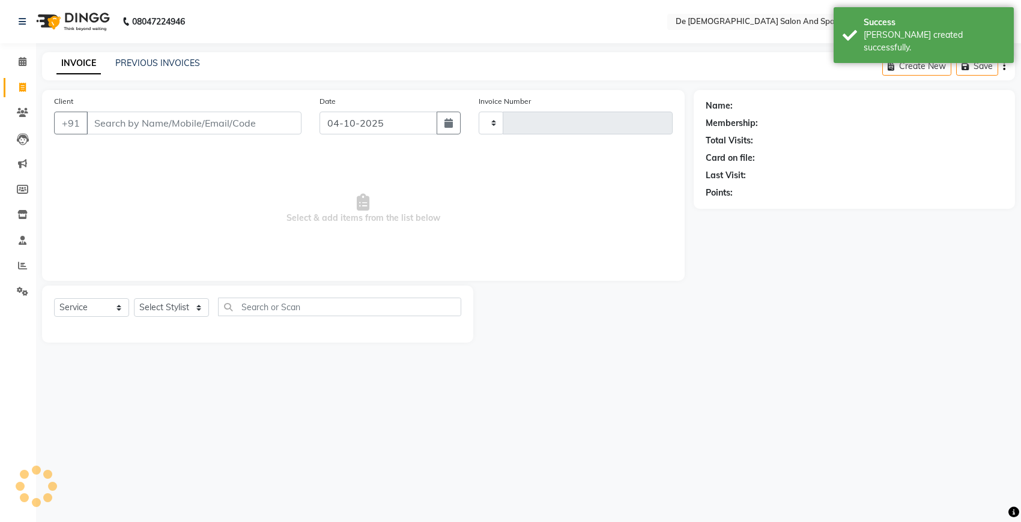
type input "3052"
select select "6431"
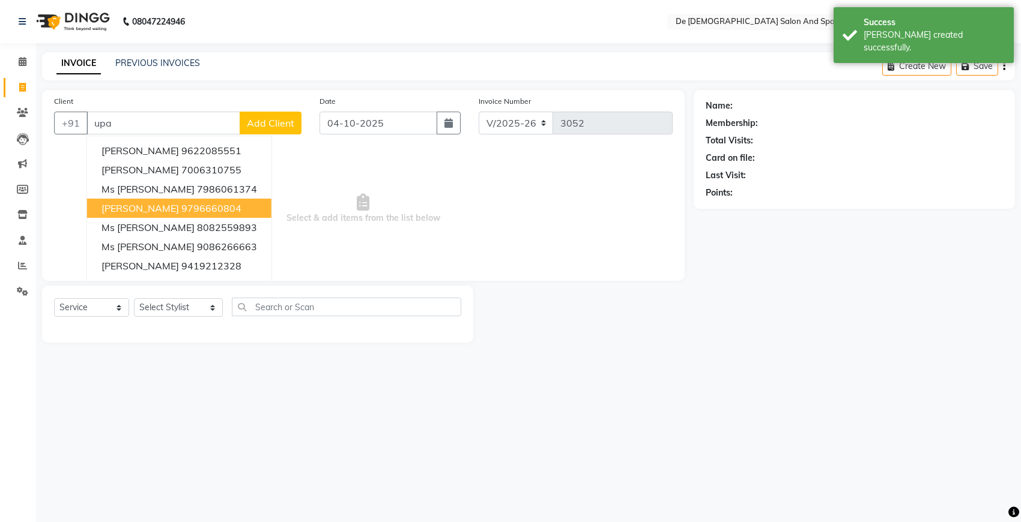
click at [194, 200] on button "[PERSON_NAME] 9796660804" at bounding box center [179, 208] width 184 height 19
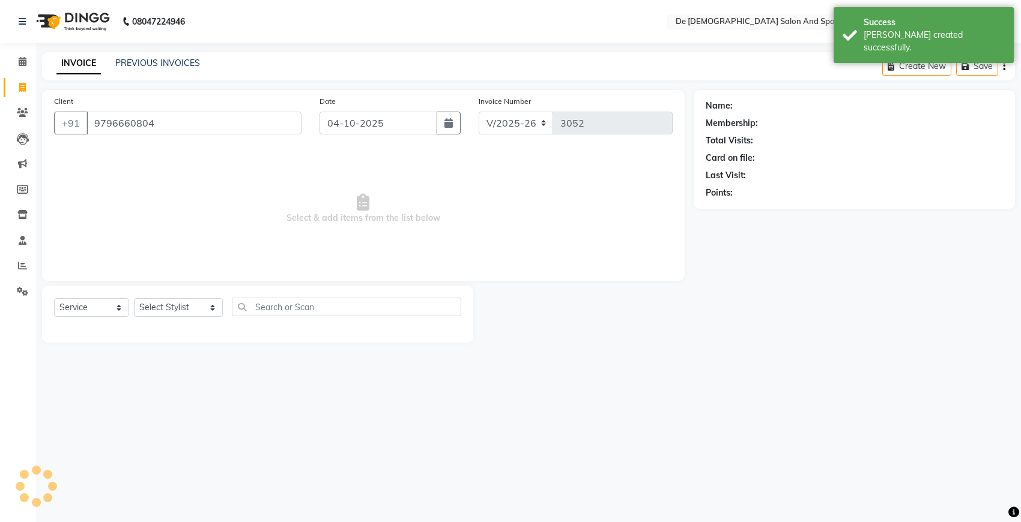
type input "9796660804"
select select "1: Object"
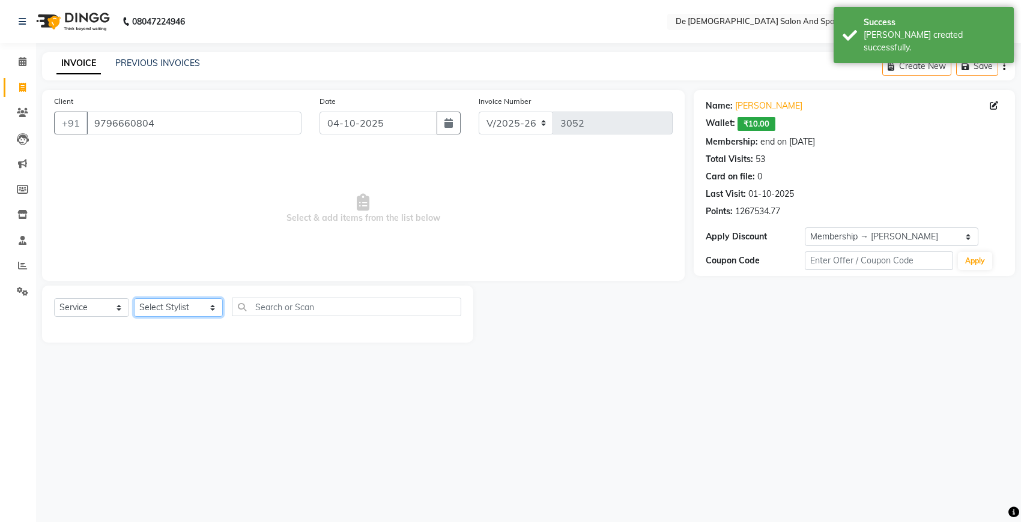
click at [197, 300] on select "Select Stylist akshay [PERSON_NAME] [PERSON_NAME] [PERSON_NAME] [MEDICAL_DATA][…" at bounding box center [178, 307] width 89 height 19
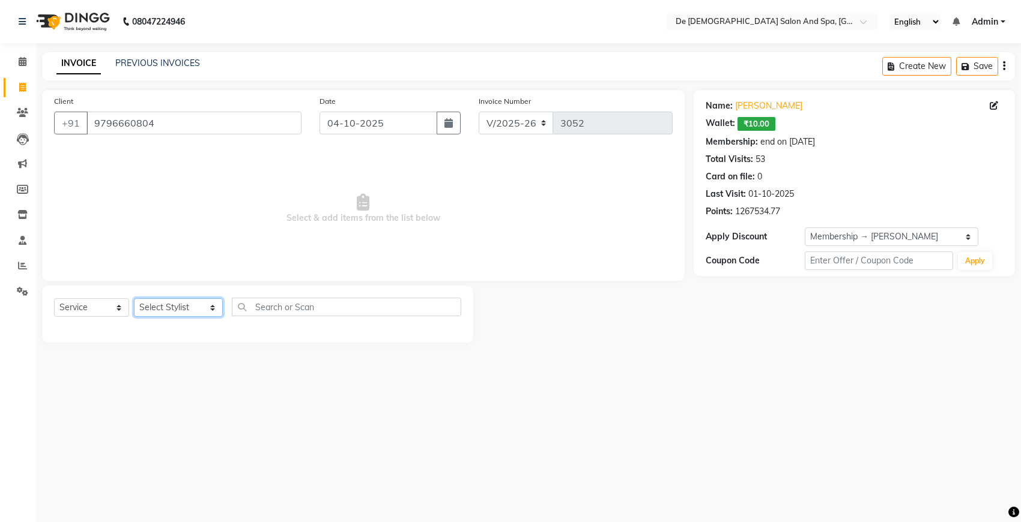
select select "49201"
click at [134, 298] on select "Select Stylist akshay [PERSON_NAME] [PERSON_NAME] [PERSON_NAME] [MEDICAL_DATA][…" at bounding box center [178, 307] width 89 height 19
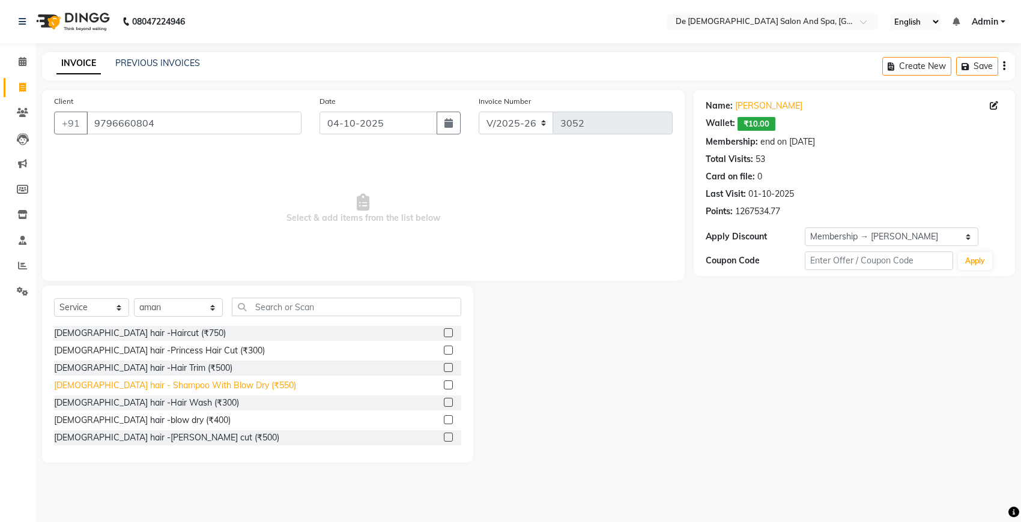
click at [190, 388] on div "[DEMOGRAPHIC_DATA] hair - Shampoo With Blow Dry (₹550)" at bounding box center [175, 386] width 242 height 13
checkbox input "false"
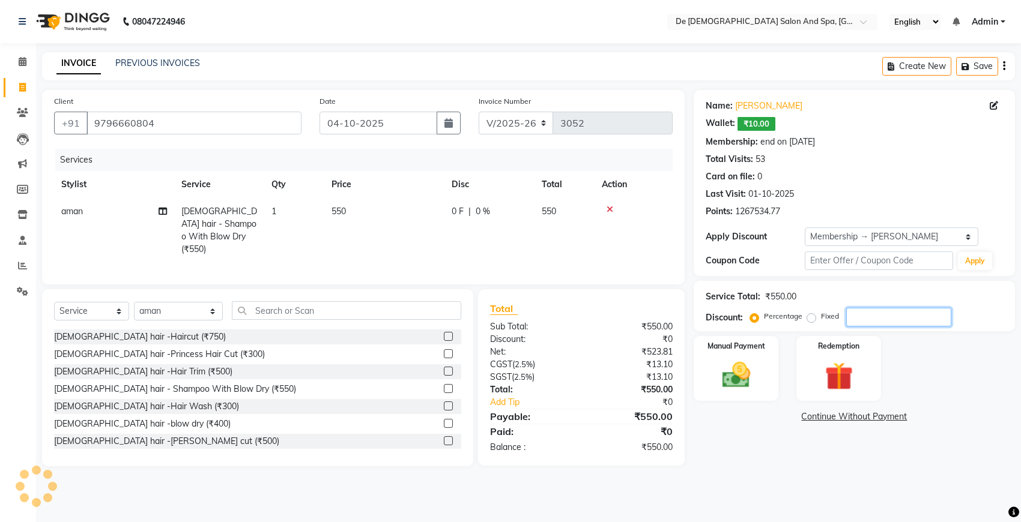
click at [853, 313] on input "number" at bounding box center [898, 317] width 105 height 19
type input "20"
click at [722, 367] on img at bounding box center [735, 375] width 47 height 34
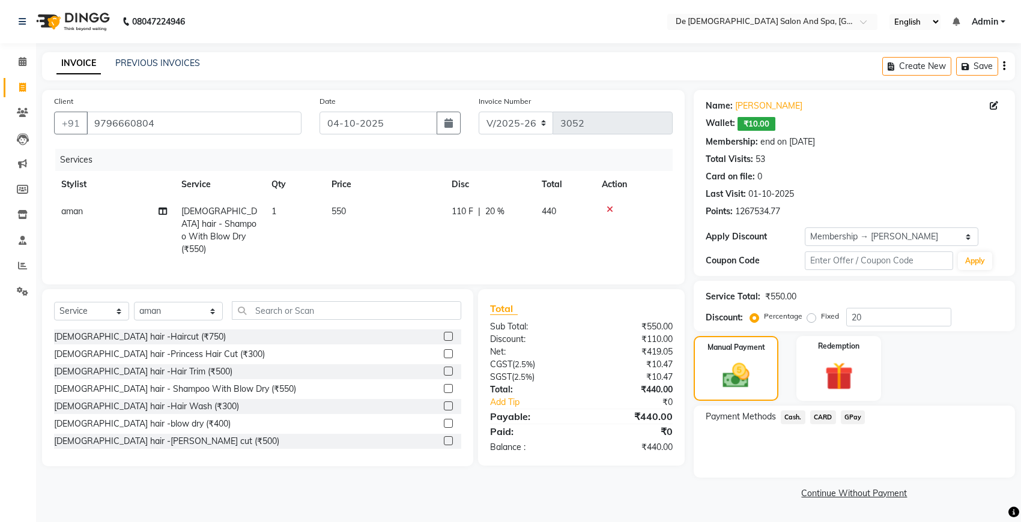
click at [796, 414] on span "Cash." at bounding box center [793, 418] width 25 height 14
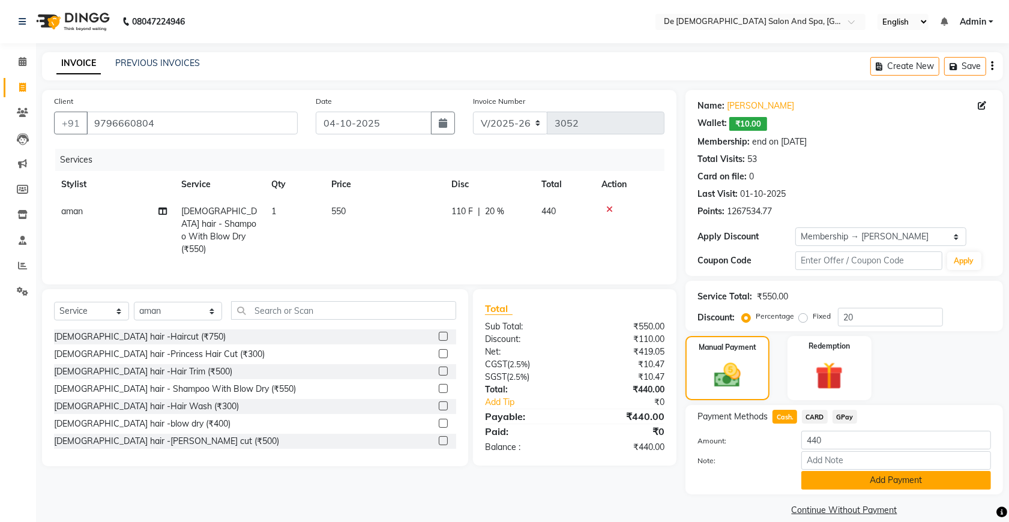
click at [838, 473] on button "Add Payment" at bounding box center [897, 480] width 190 height 19
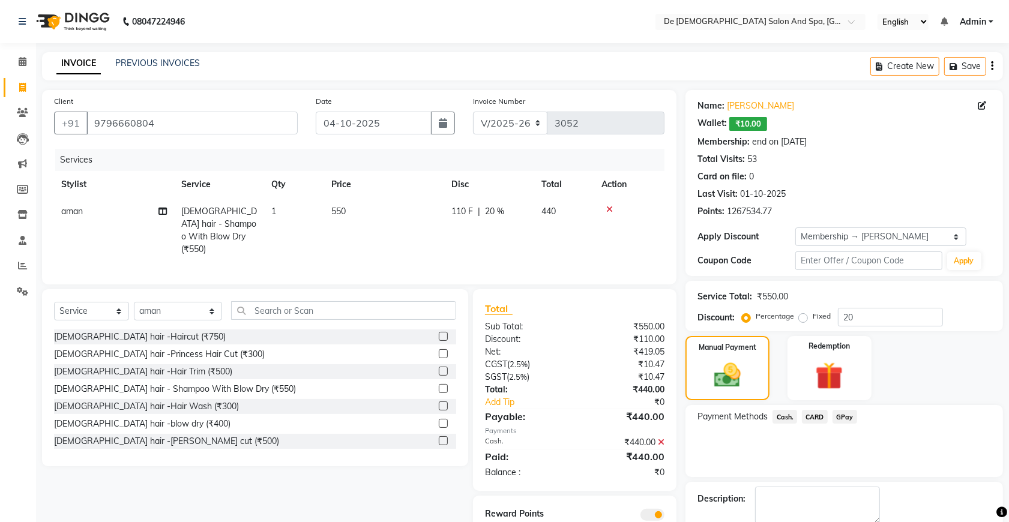
scroll to position [66, 0]
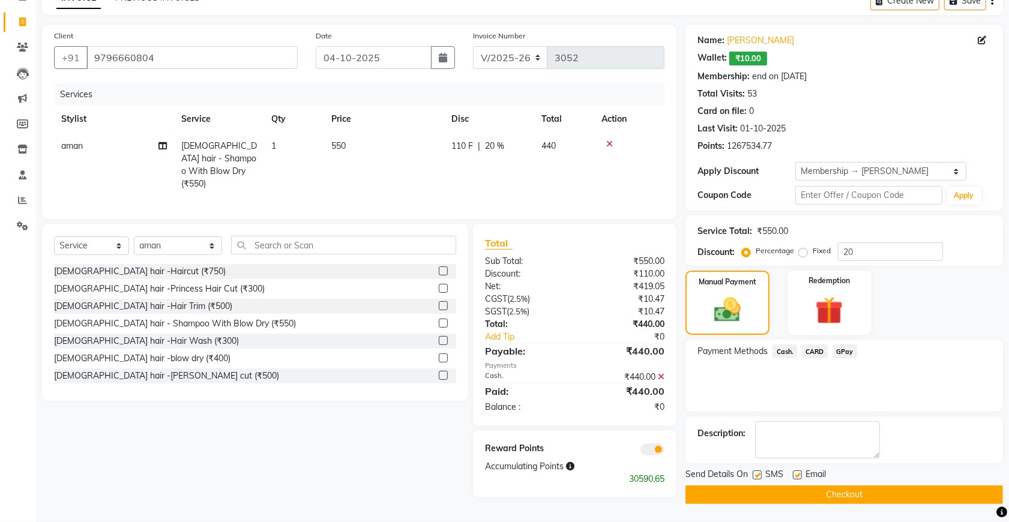
click at [809, 494] on button "Checkout" at bounding box center [845, 495] width 318 height 19
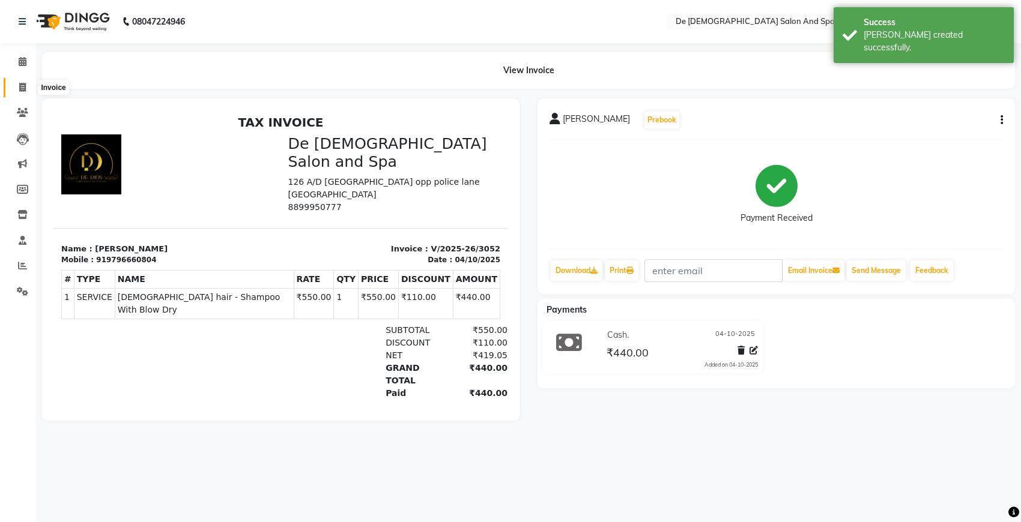
click at [17, 81] on span at bounding box center [22, 88] width 21 height 14
select select "service"
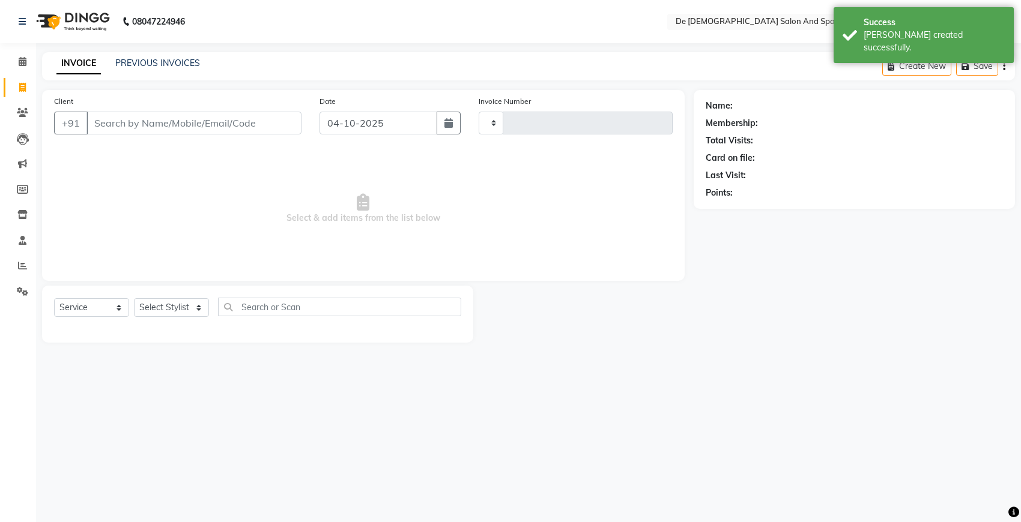
type input "3053"
select select "6431"
click at [133, 64] on link "PREVIOUS INVOICES" at bounding box center [157, 63] width 85 height 11
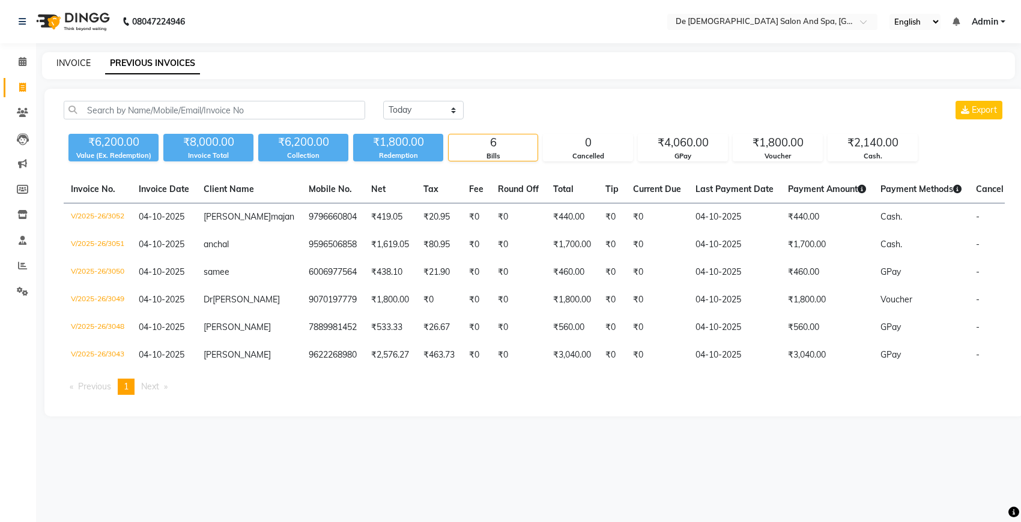
click at [71, 62] on link "INVOICE" at bounding box center [73, 63] width 34 height 11
select select "service"
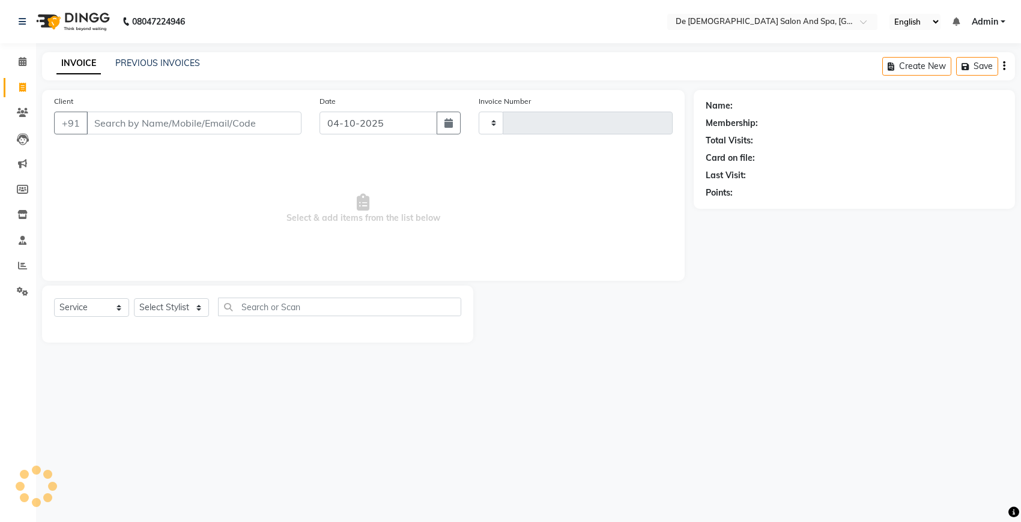
type input "3053"
select select "6431"
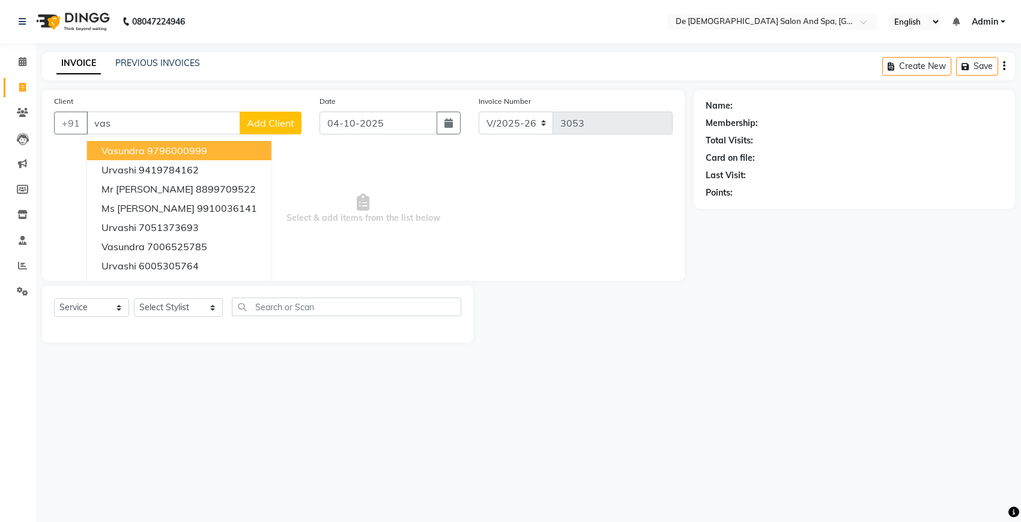
click at [178, 142] on button "vasundra 9796000999" at bounding box center [179, 150] width 184 height 19
type input "9796000999"
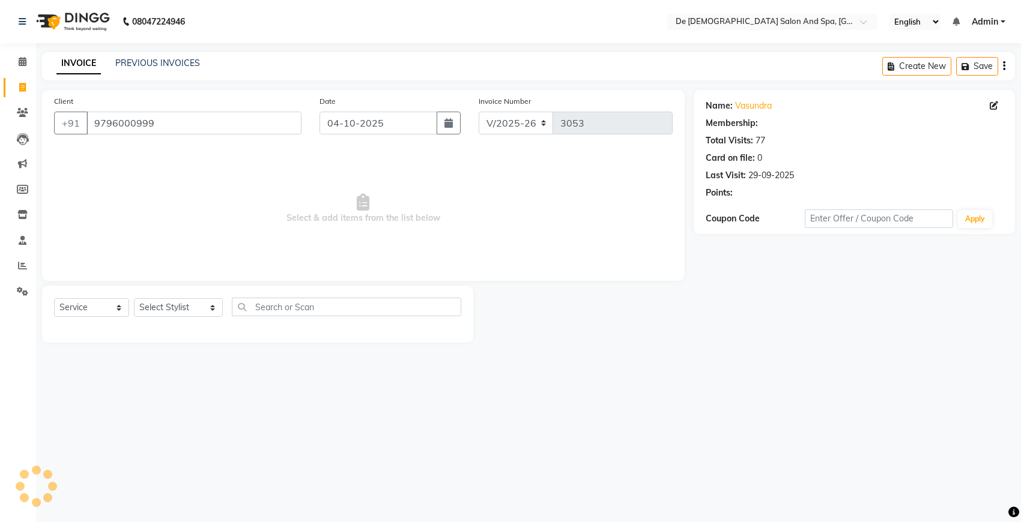
select select "1: Object"
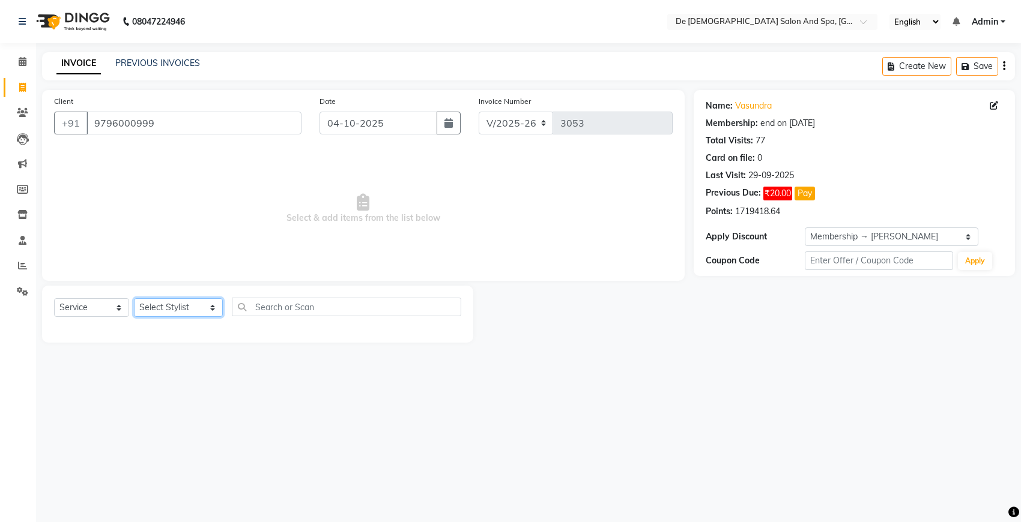
click at [187, 307] on select "Select Stylist akshay [PERSON_NAME] [PERSON_NAME] [PERSON_NAME] [MEDICAL_DATA][…" at bounding box center [178, 307] width 89 height 19
select select "49371"
click at [134, 298] on select "Select Stylist akshay [PERSON_NAME] [PERSON_NAME] [PERSON_NAME] [MEDICAL_DATA][…" at bounding box center [178, 307] width 89 height 19
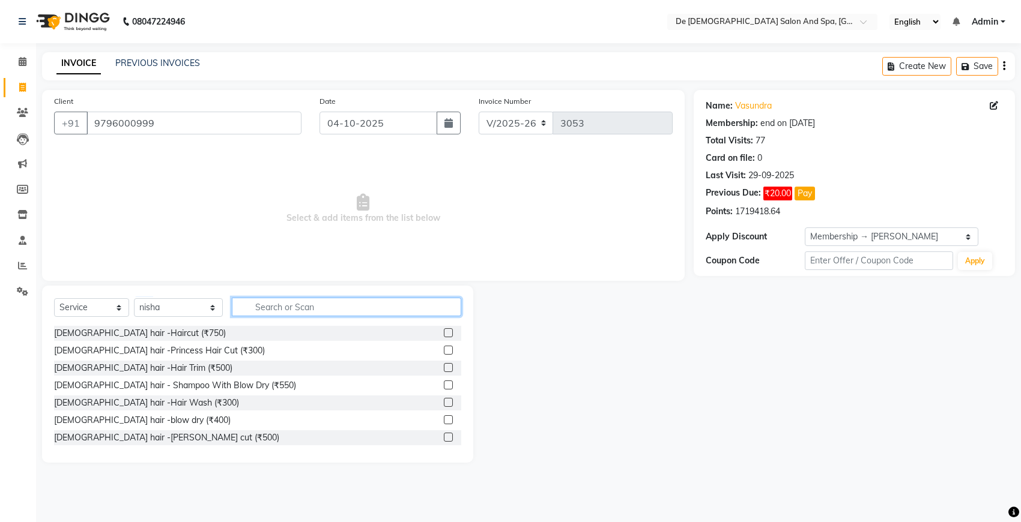
click at [262, 310] on input "text" at bounding box center [346, 307] width 229 height 19
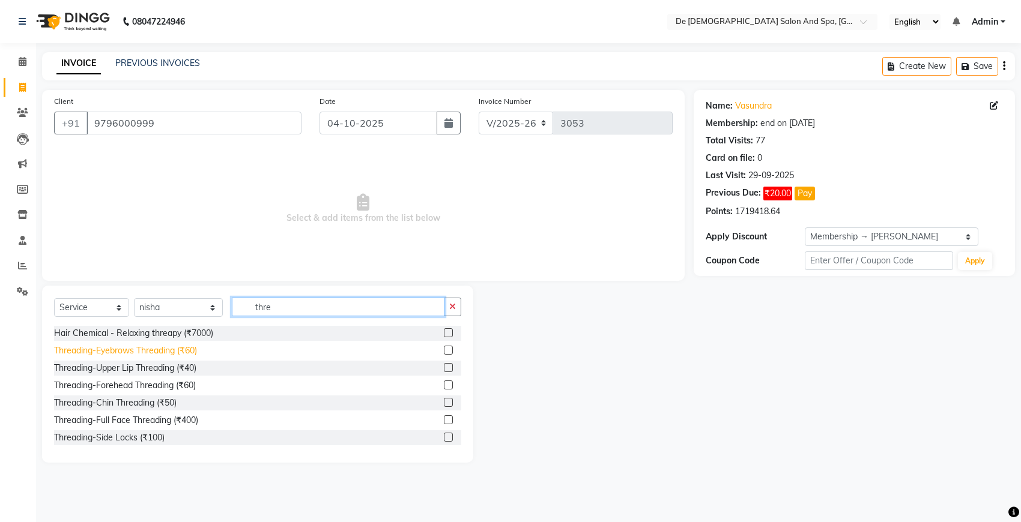
type input "thre"
click at [165, 347] on div "Threading-Eyebrows Threading (₹60)" at bounding box center [125, 351] width 143 height 13
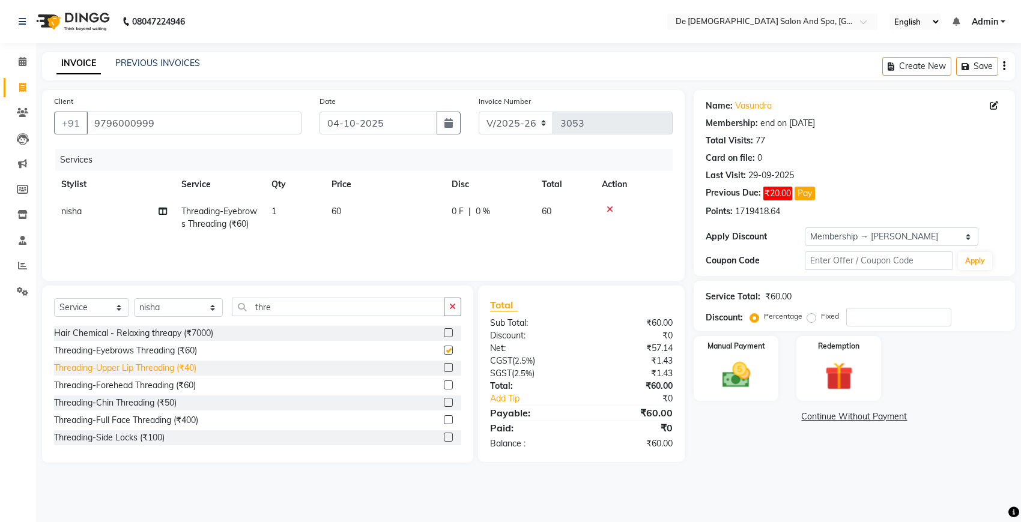
checkbox input "false"
click at [172, 372] on div "Threading-Upper Lip Threading (₹40)" at bounding box center [125, 368] width 142 height 13
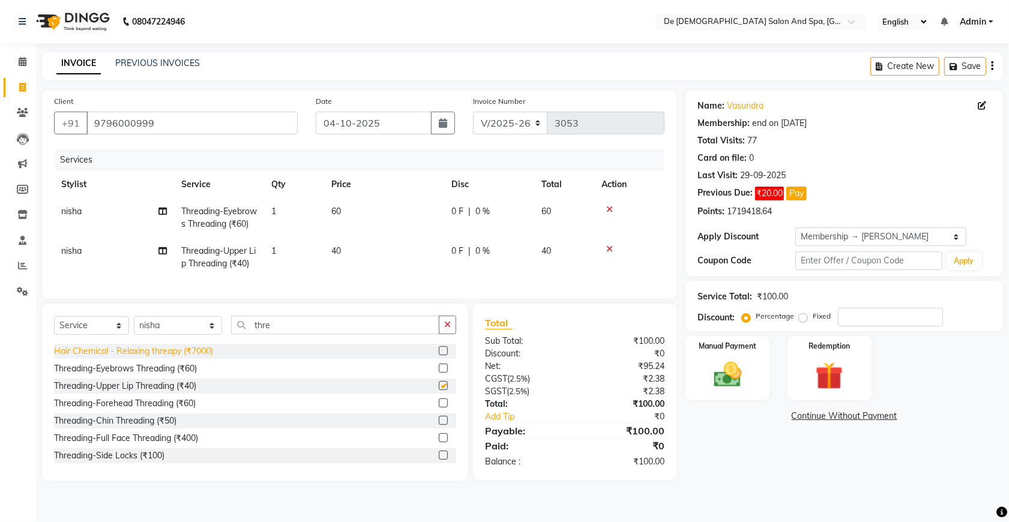
checkbox input "false"
click at [149, 410] on div "Threading-Forehead Threading (₹60)" at bounding box center [125, 404] width 142 height 13
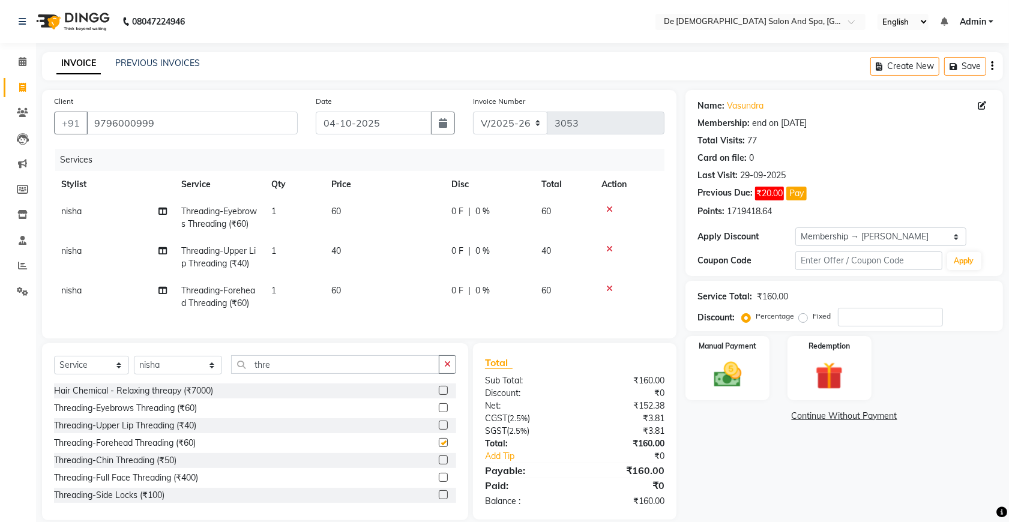
checkbox input "false"
click at [364, 301] on td "60" at bounding box center [384, 297] width 120 height 40
select select "49371"
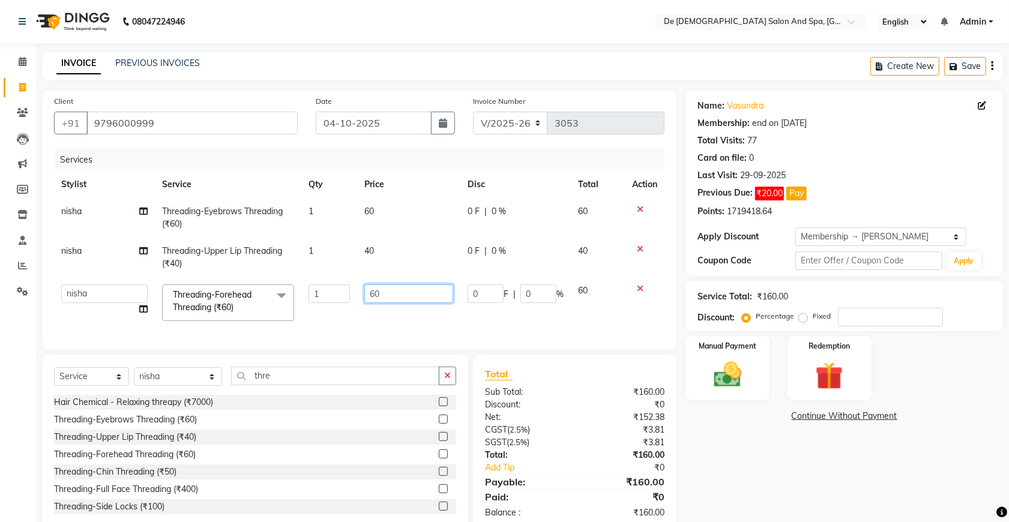
click at [384, 298] on input "60" at bounding box center [408, 294] width 89 height 19
type input "6"
type input "150"
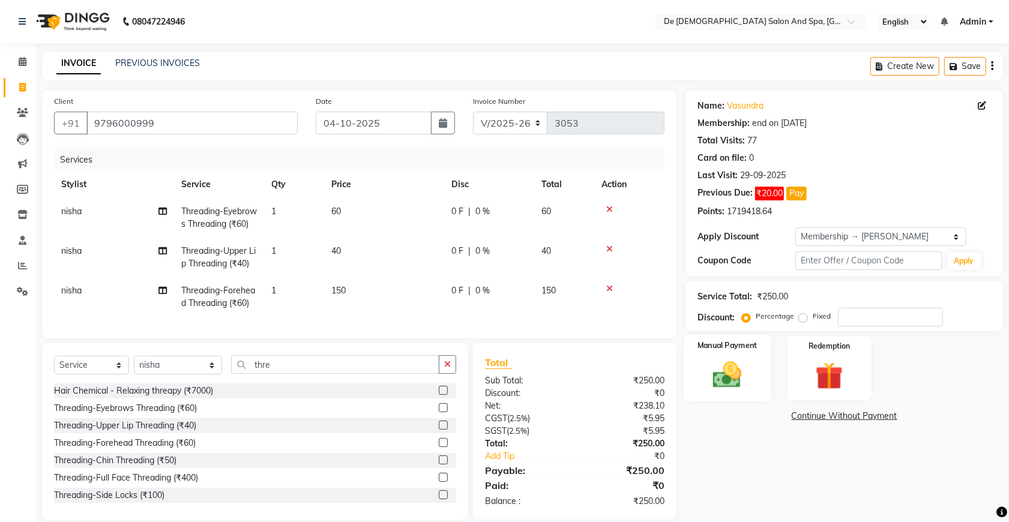
click at [715, 367] on img at bounding box center [727, 374] width 47 height 33
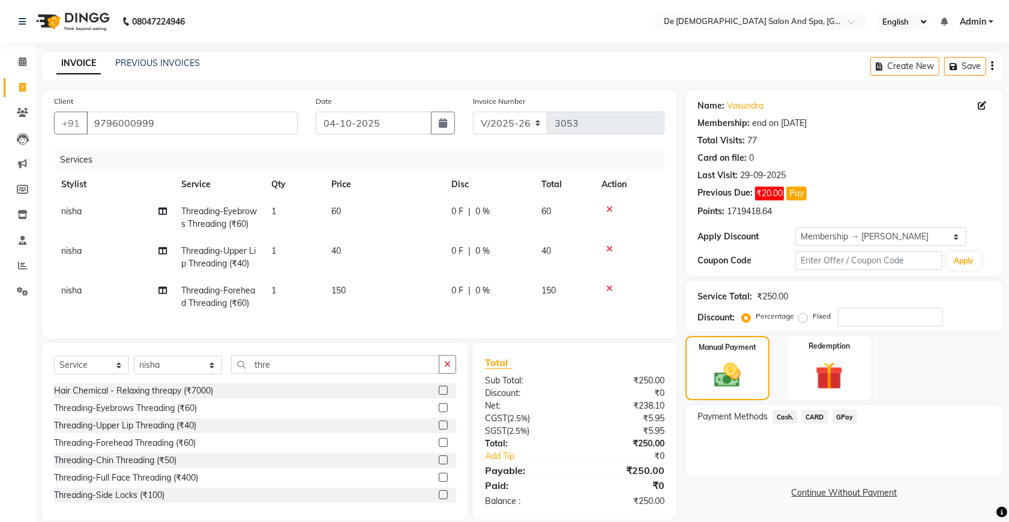
click at [334, 296] on span "150" at bounding box center [338, 290] width 14 height 11
select select "49371"
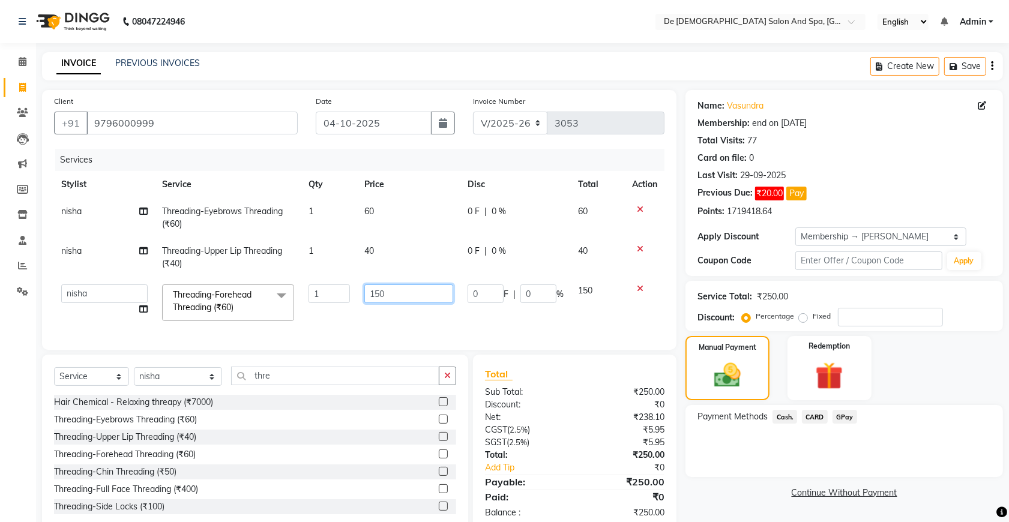
click at [374, 288] on input "150" at bounding box center [408, 294] width 89 height 19
type input "50"
click at [739, 374] on img at bounding box center [728, 376] width 45 height 32
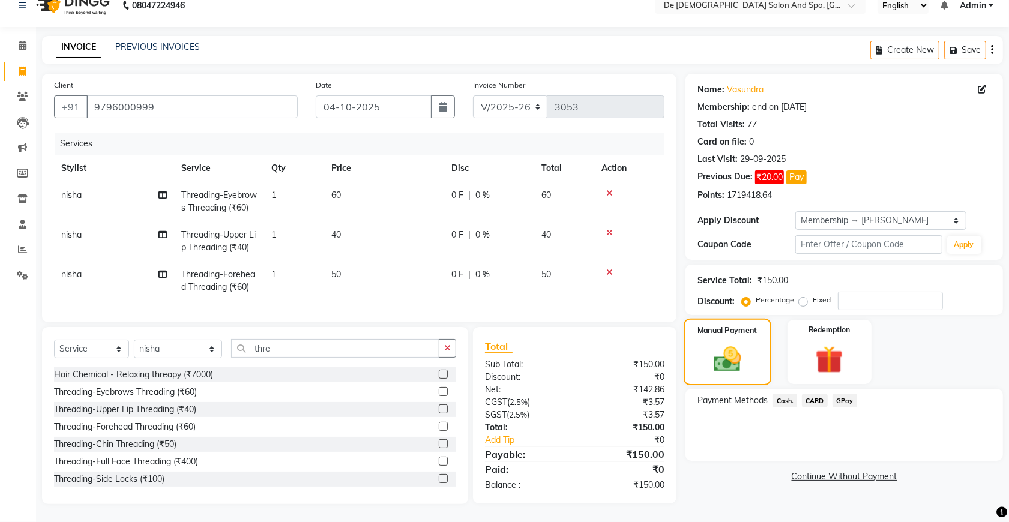
scroll to position [40, 0]
click at [776, 394] on span "Cash." at bounding box center [785, 401] width 25 height 14
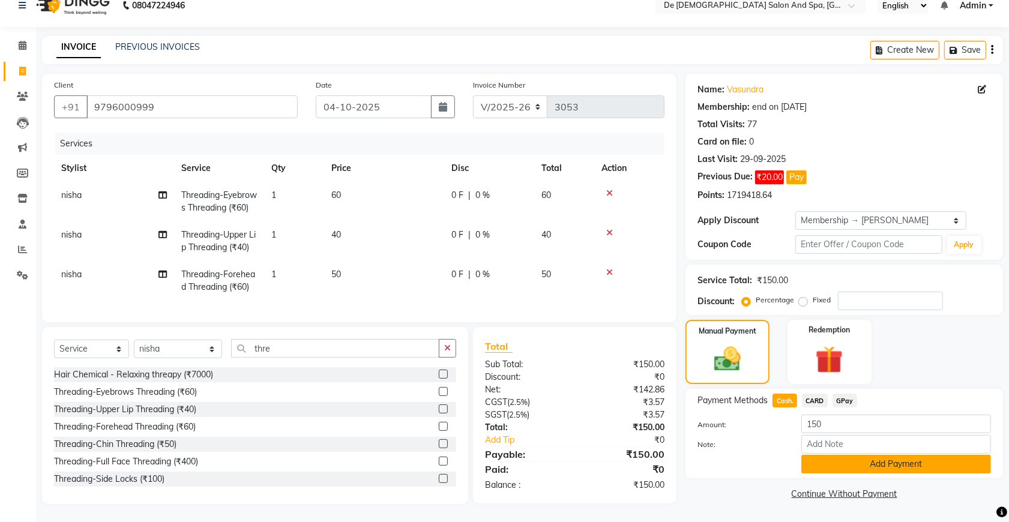
click at [814, 455] on button "Add Payment" at bounding box center [897, 464] width 190 height 19
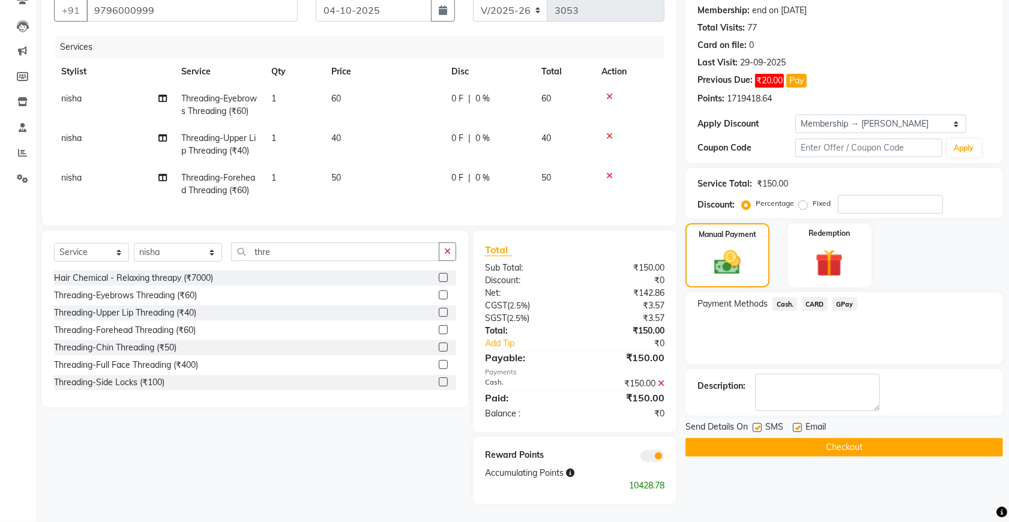
scroll to position [136, 0]
click at [820, 438] on button "Checkout" at bounding box center [845, 447] width 318 height 19
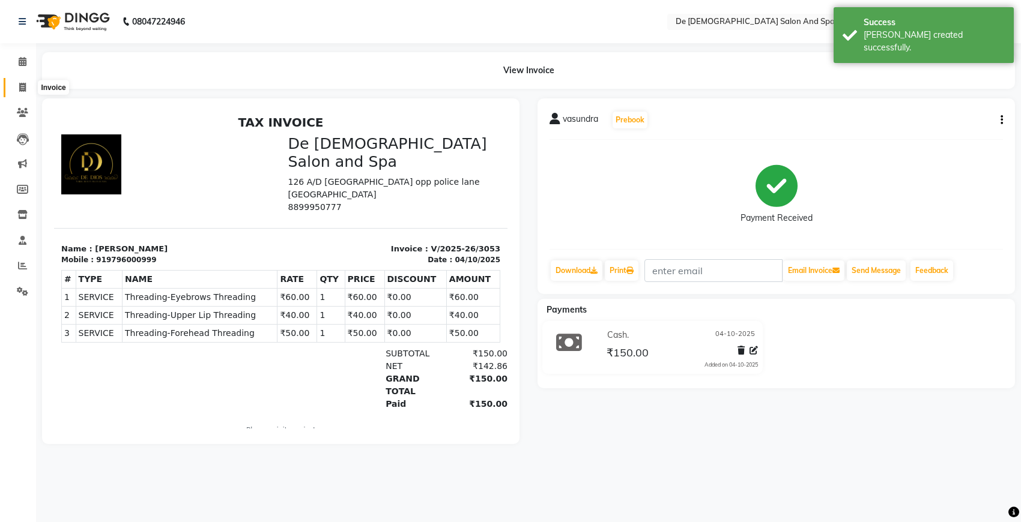
click at [20, 83] on icon at bounding box center [22, 87] width 7 height 9
select select "service"
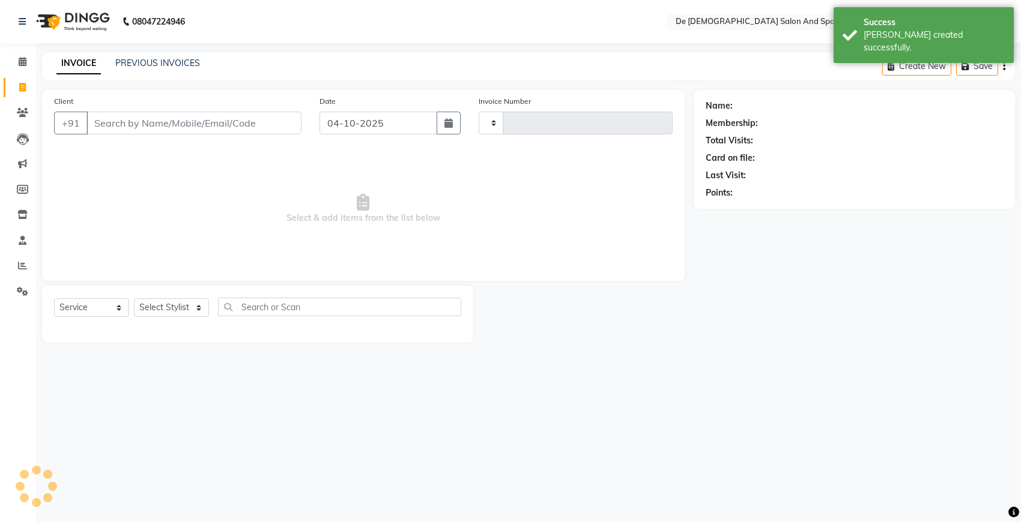
type input "3054"
select select "6431"
click at [132, 62] on link "PREVIOUS INVOICES" at bounding box center [157, 63] width 85 height 11
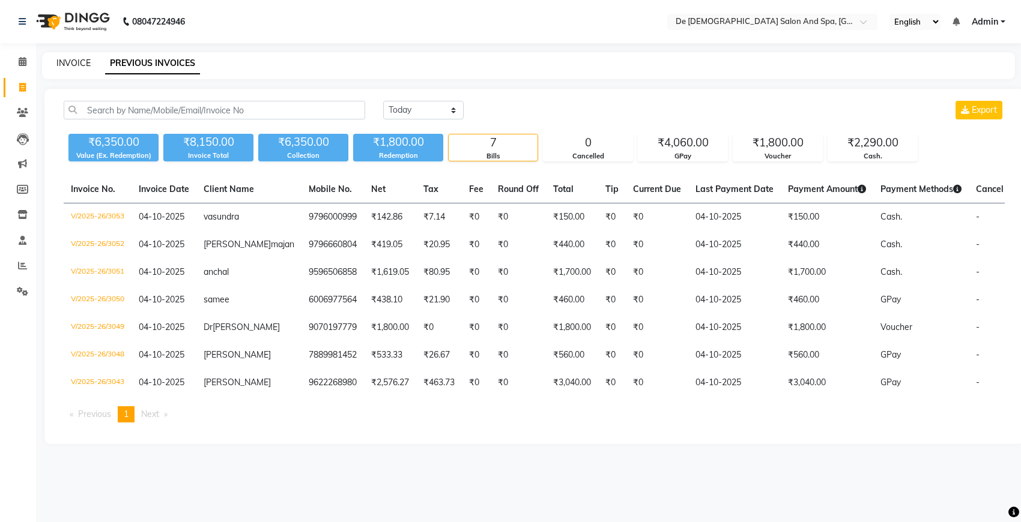
click at [67, 65] on link "INVOICE" at bounding box center [73, 63] width 34 height 11
select select "6431"
select select "service"
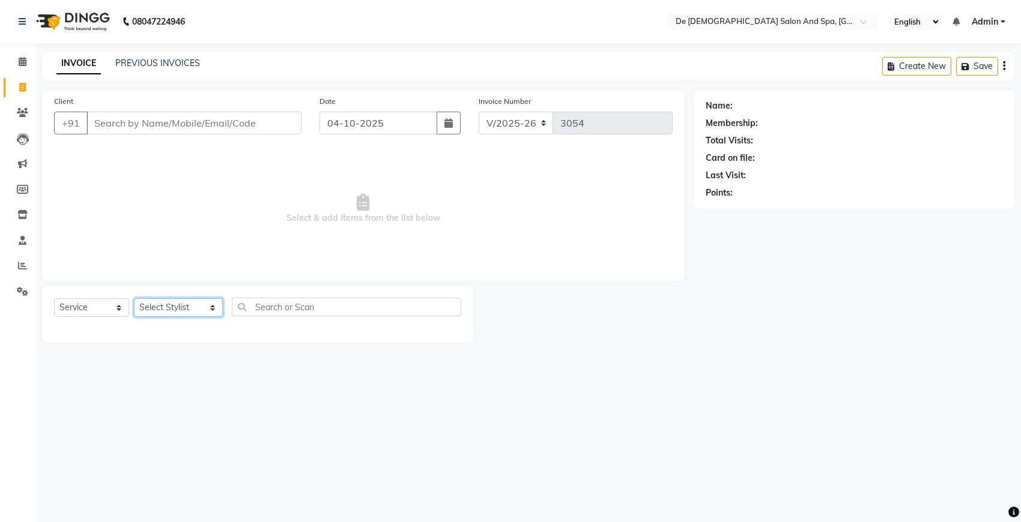
click at [184, 303] on select "Select Stylist akshay [PERSON_NAME] [PERSON_NAME] [PERSON_NAME] [MEDICAL_DATA][…" at bounding box center [178, 307] width 89 height 19
select select "49201"
click at [134, 298] on select "Select Stylist akshay [PERSON_NAME] [PERSON_NAME] [PERSON_NAME] [MEDICAL_DATA][…" at bounding box center [178, 307] width 89 height 19
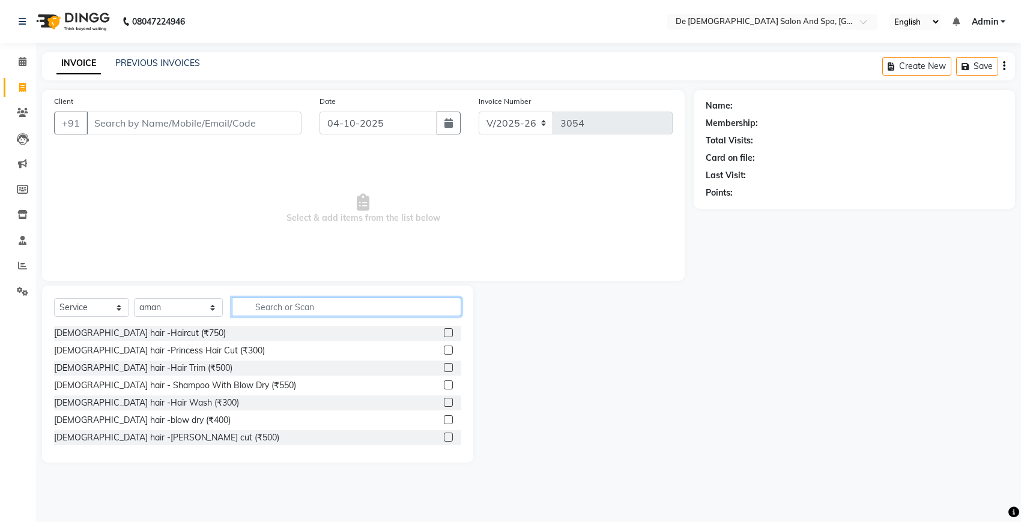
click at [251, 311] on input "text" at bounding box center [346, 307] width 229 height 19
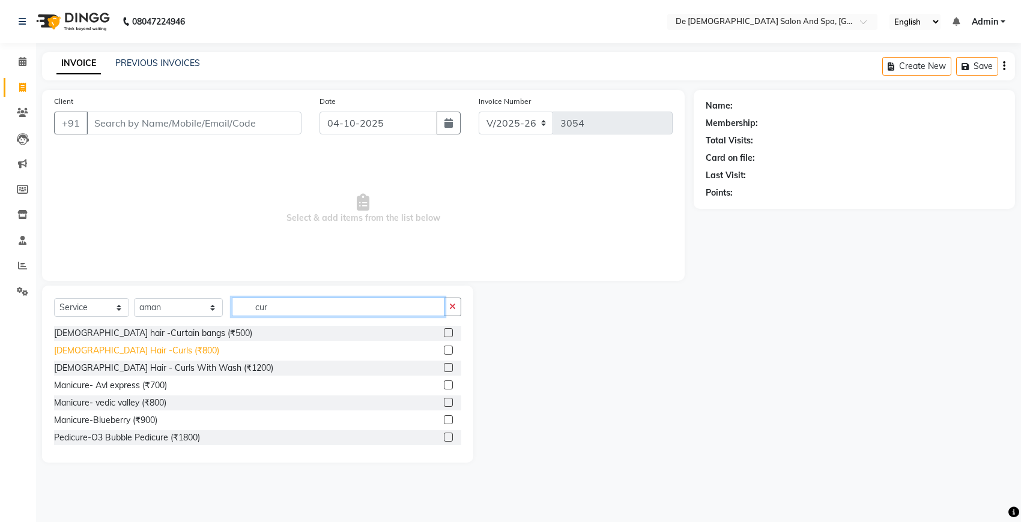
type input "cur"
click at [141, 348] on div "[DEMOGRAPHIC_DATA] Hair -Curls (₹800)" at bounding box center [136, 351] width 165 height 13
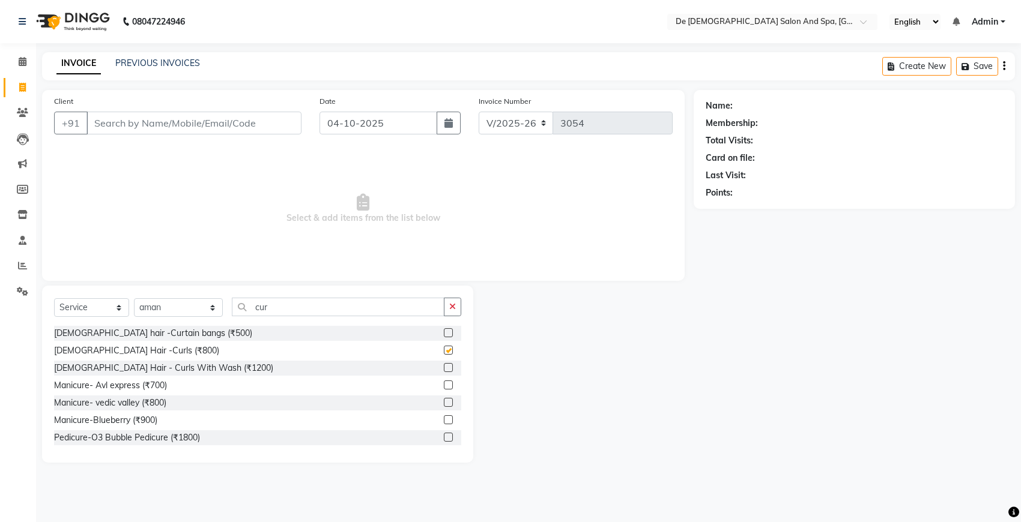
checkbox input "false"
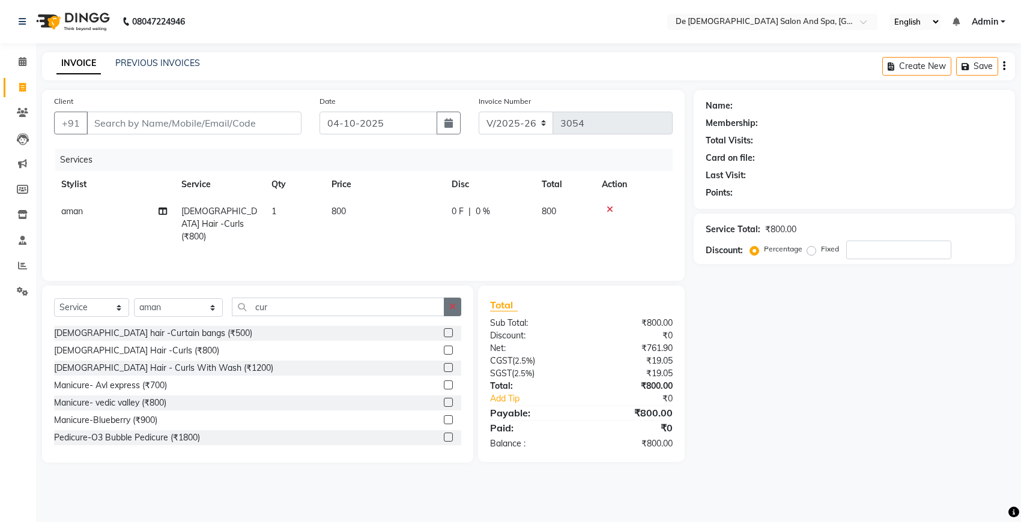
click at [449, 305] on icon "button" at bounding box center [452, 307] width 7 height 8
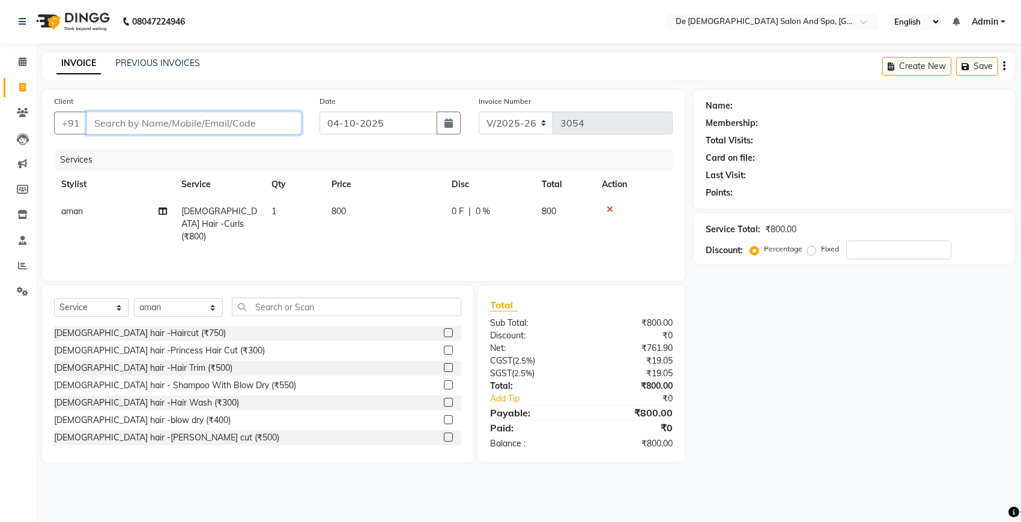
click at [231, 122] on input "Client" at bounding box center [193, 123] width 215 height 23
type input "p"
type input "0"
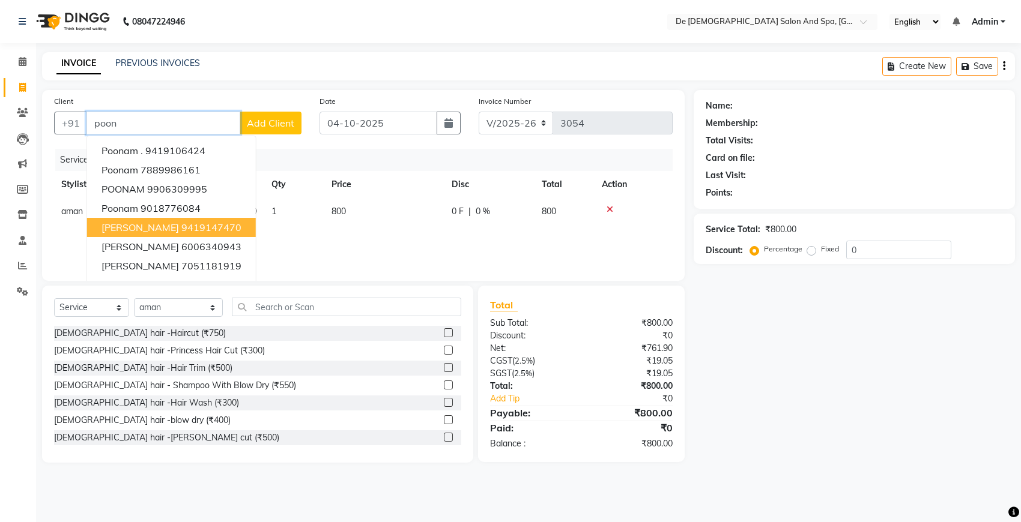
click at [179, 222] on span "[PERSON_NAME]" at bounding box center [139, 228] width 77 height 12
type input "9419147470"
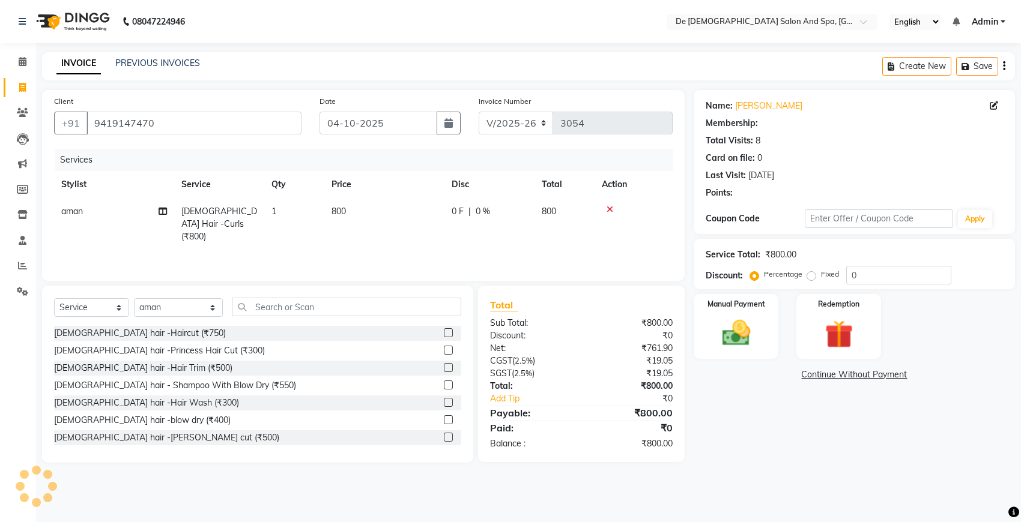
select select "1: Object"
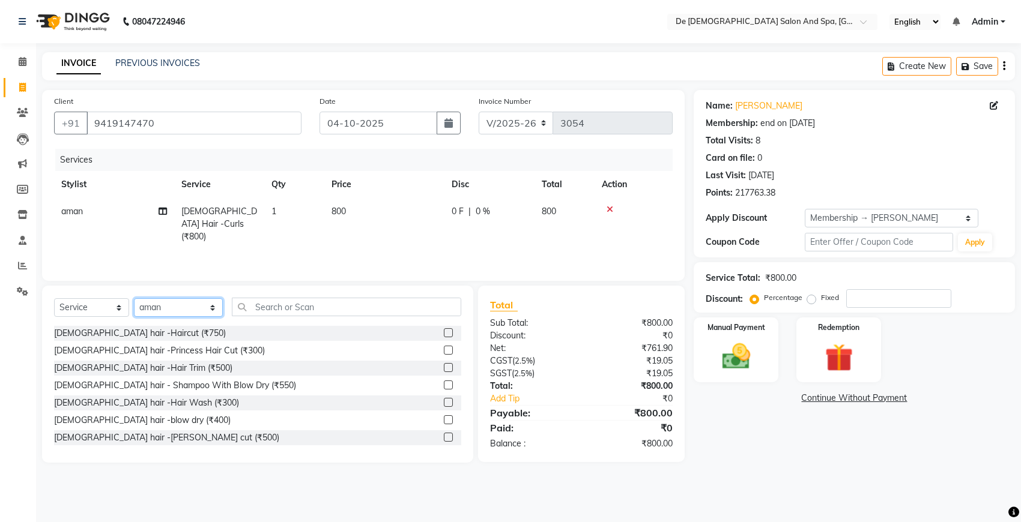
click at [170, 308] on select "Select Stylist akshay [PERSON_NAME] [PERSON_NAME] [PERSON_NAME] [MEDICAL_DATA][…" at bounding box center [178, 307] width 89 height 19
select select "55354"
click at [134, 298] on select "Select Stylist akshay [PERSON_NAME] [PERSON_NAME] [PERSON_NAME] [MEDICAL_DATA][…" at bounding box center [178, 307] width 89 height 19
click at [248, 307] on input "text" at bounding box center [346, 307] width 229 height 19
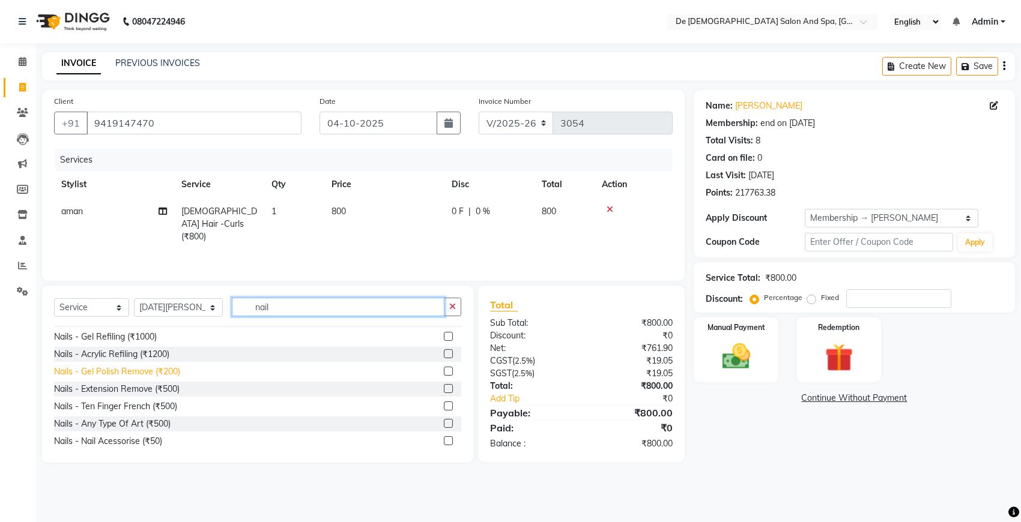
scroll to position [75, 0]
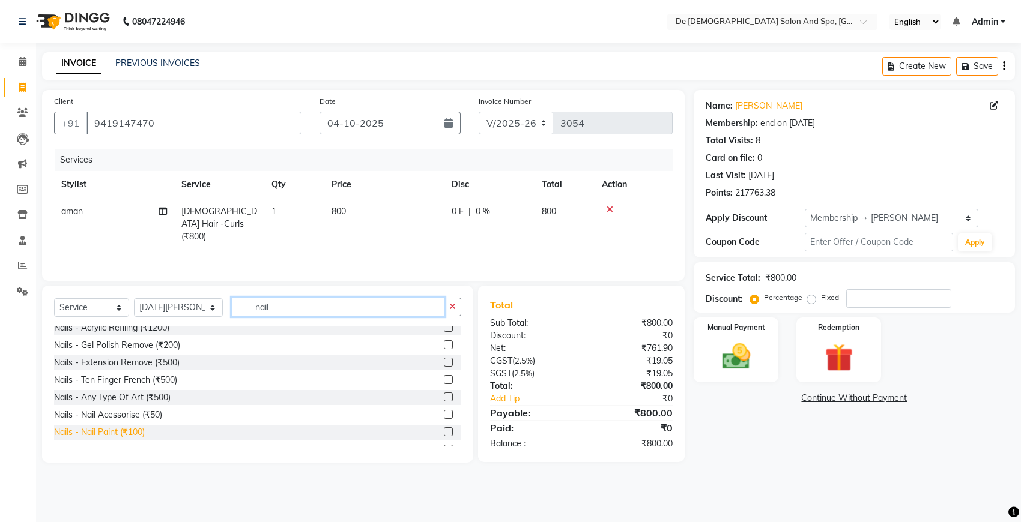
type input "nail"
click at [122, 428] on div "Nails - Nail Paint (₹100)" at bounding box center [99, 432] width 91 height 13
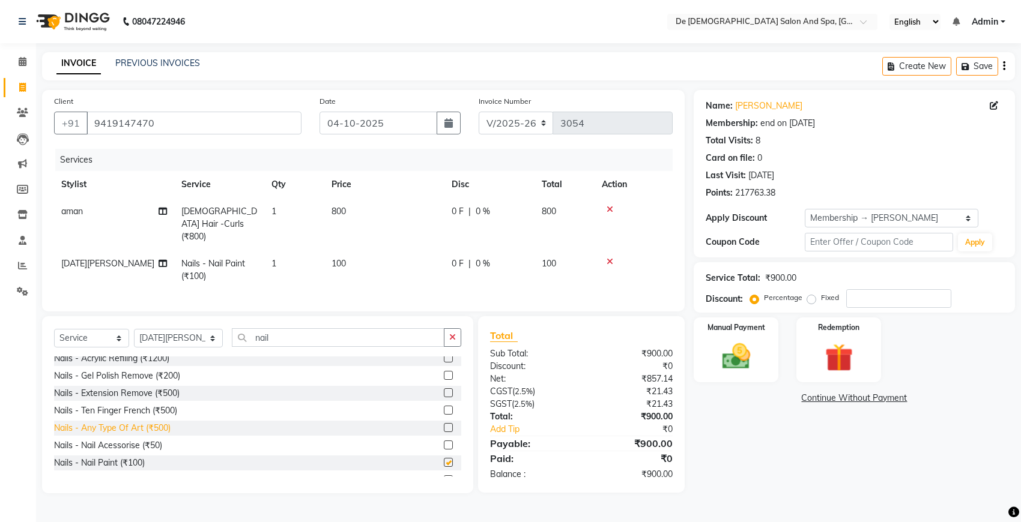
checkbox input "false"
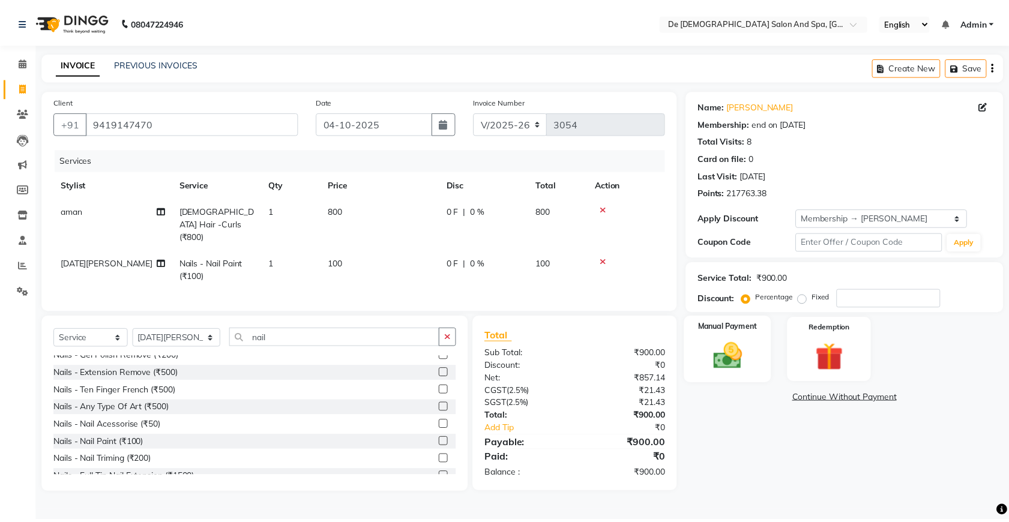
scroll to position [106, 0]
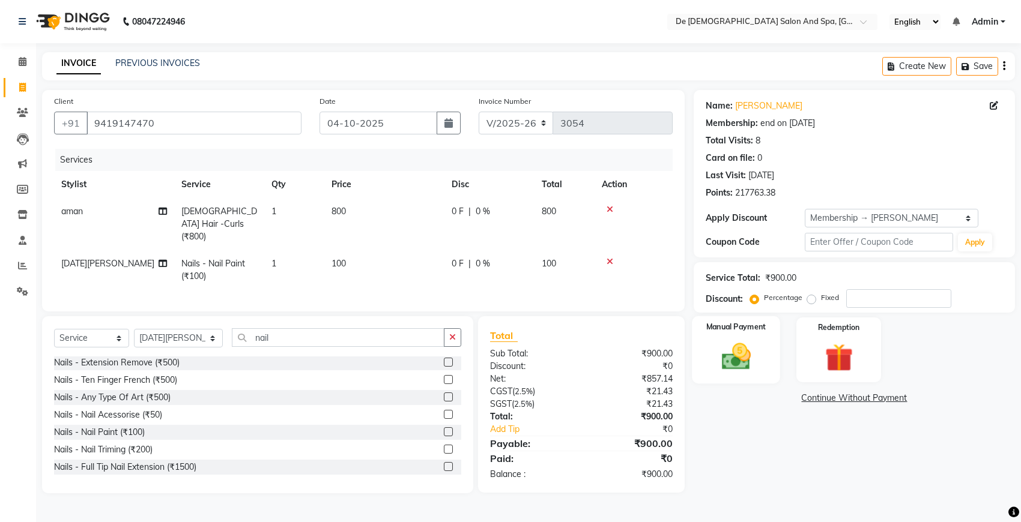
click at [742, 367] on img at bounding box center [735, 357] width 47 height 34
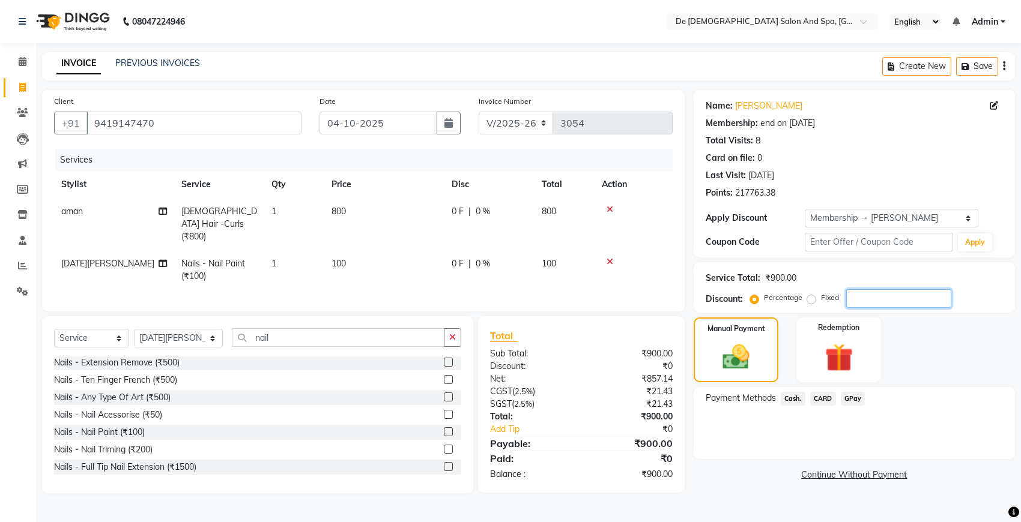
click at [874, 304] on input "number" at bounding box center [898, 298] width 105 height 19
type input "20"
click at [788, 394] on span "Cash." at bounding box center [793, 399] width 25 height 14
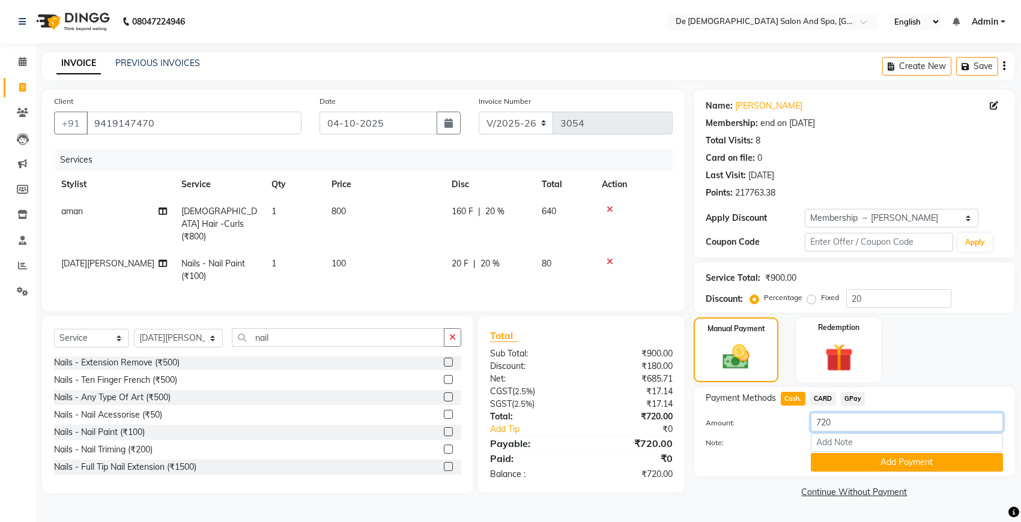
click at [860, 427] on input "720" at bounding box center [907, 422] width 192 height 19
type input "740"
click at [882, 465] on button "Add Payment" at bounding box center [907, 462] width 192 height 19
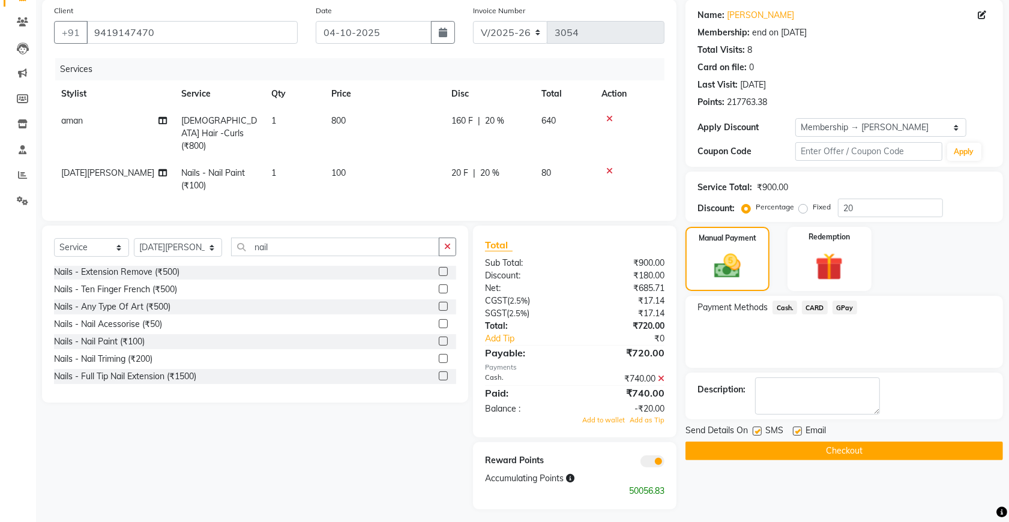
scroll to position [94, 0]
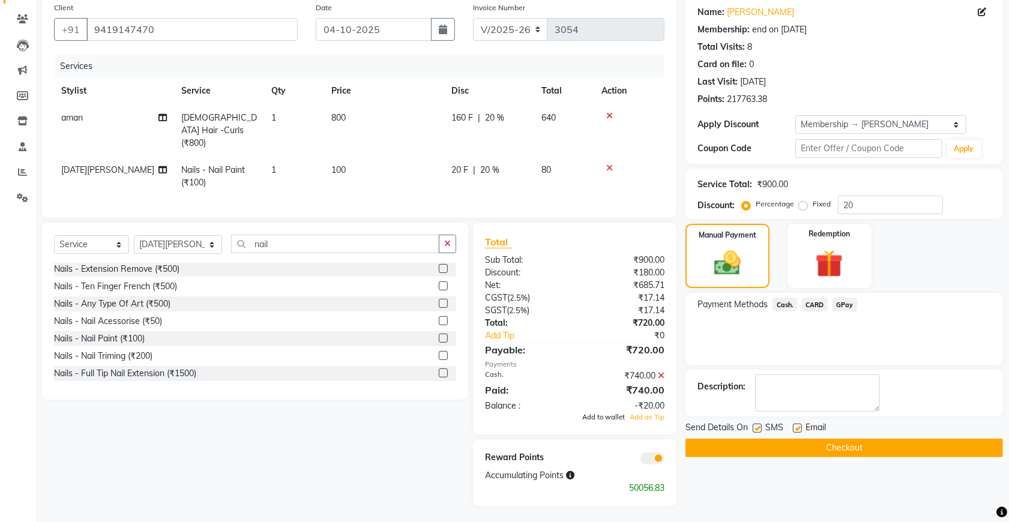
click at [602, 416] on span "Add to wallet" at bounding box center [603, 417] width 43 height 8
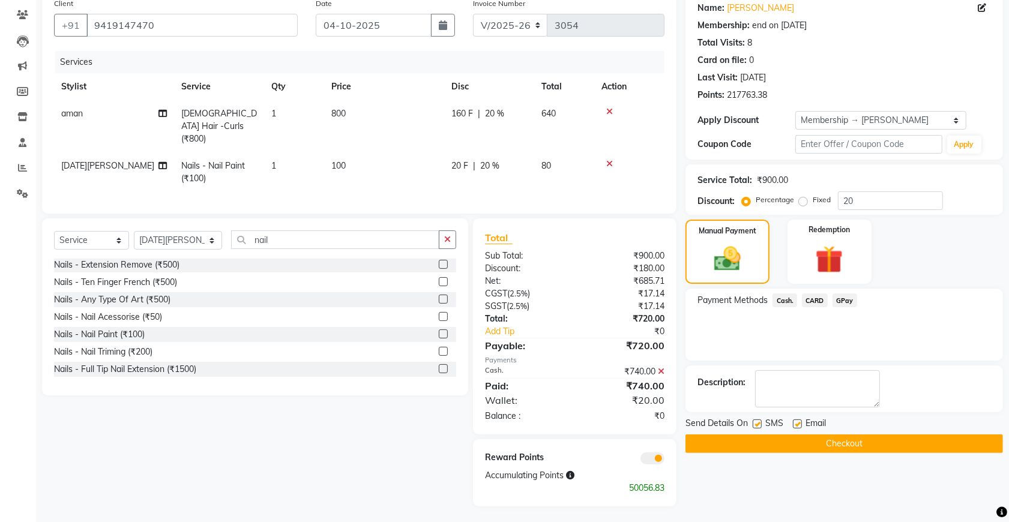
click at [931, 443] on button "Checkout" at bounding box center [845, 444] width 318 height 19
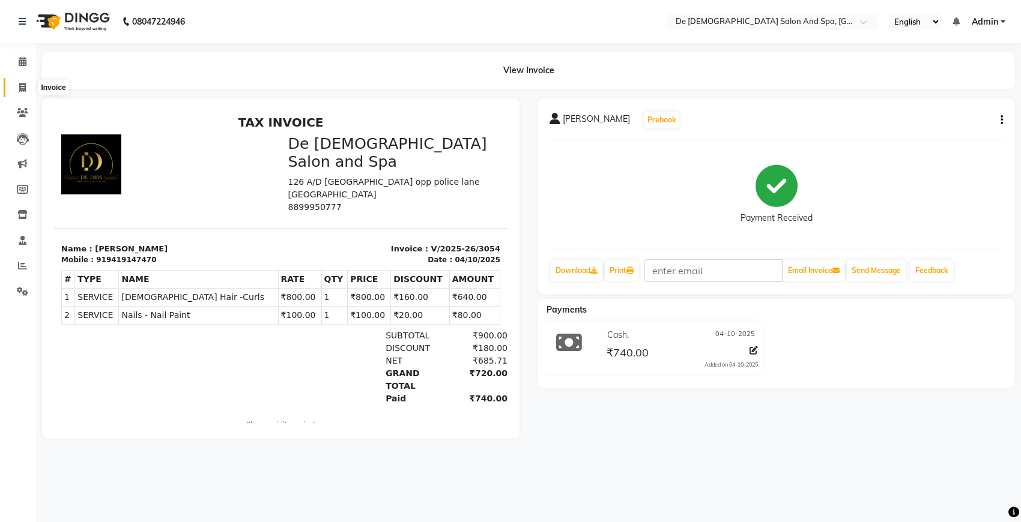
click at [19, 84] on icon at bounding box center [22, 87] width 7 height 9
select select "service"
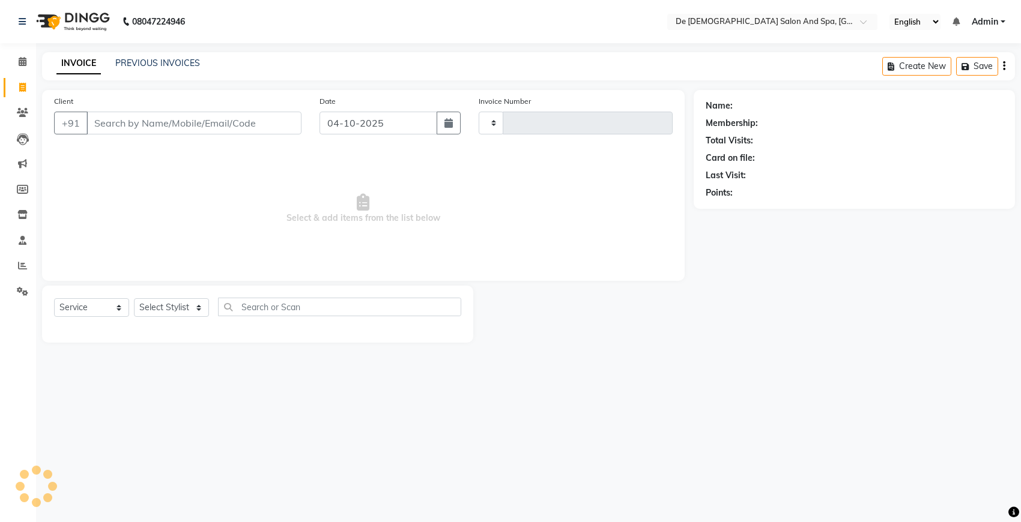
type input "3055"
select select "6431"
click at [281, 59] on div "INVOICE PREVIOUS INVOICES Create New Save" at bounding box center [528, 66] width 973 height 28
click at [190, 310] on select "Select Stylist akshay [PERSON_NAME] [PERSON_NAME] [PERSON_NAME] [MEDICAL_DATA][…" at bounding box center [178, 307] width 89 height 19
select select "79126"
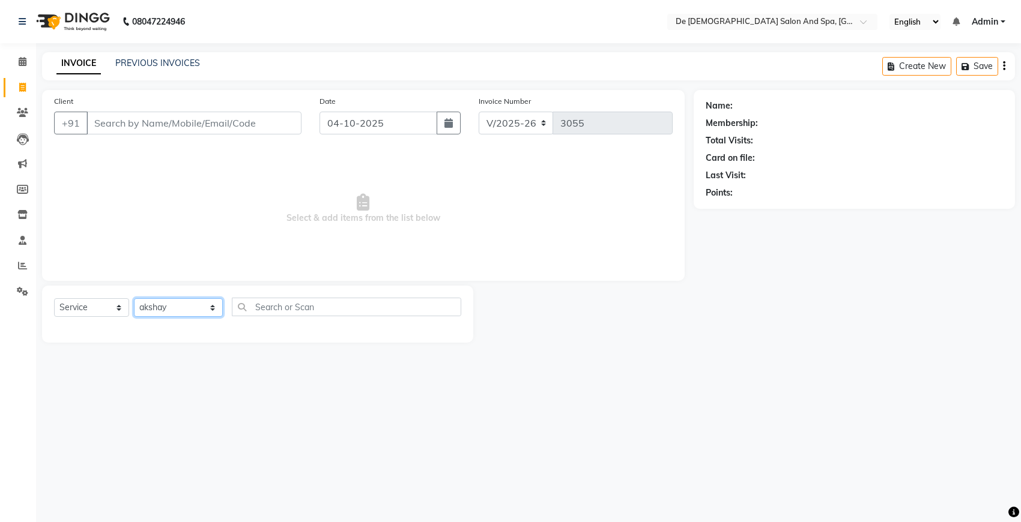
click at [134, 298] on select "Select Stylist akshay [PERSON_NAME] [PERSON_NAME] [PERSON_NAME] [MEDICAL_DATA][…" at bounding box center [178, 307] width 89 height 19
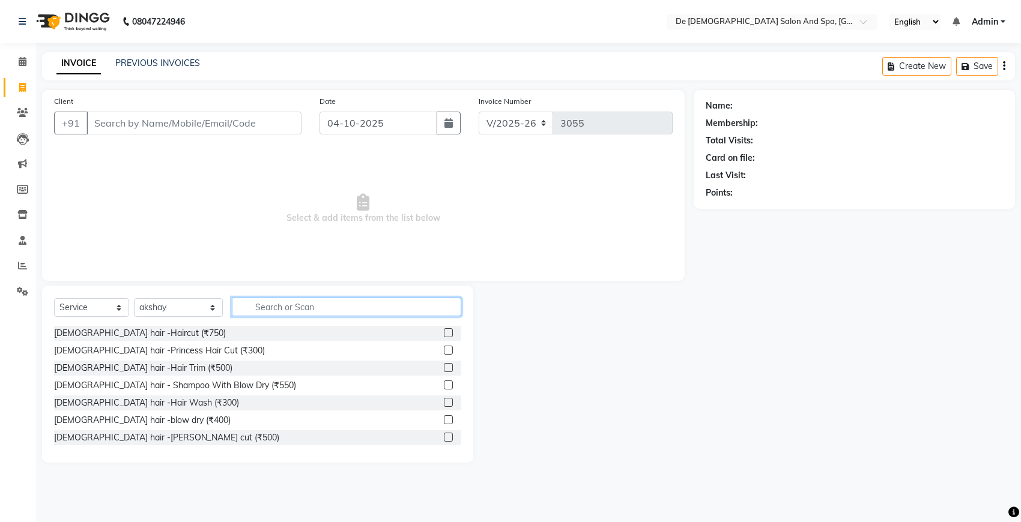
click at [274, 307] on input "text" at bounding box center [346, 307] width 229 height 19
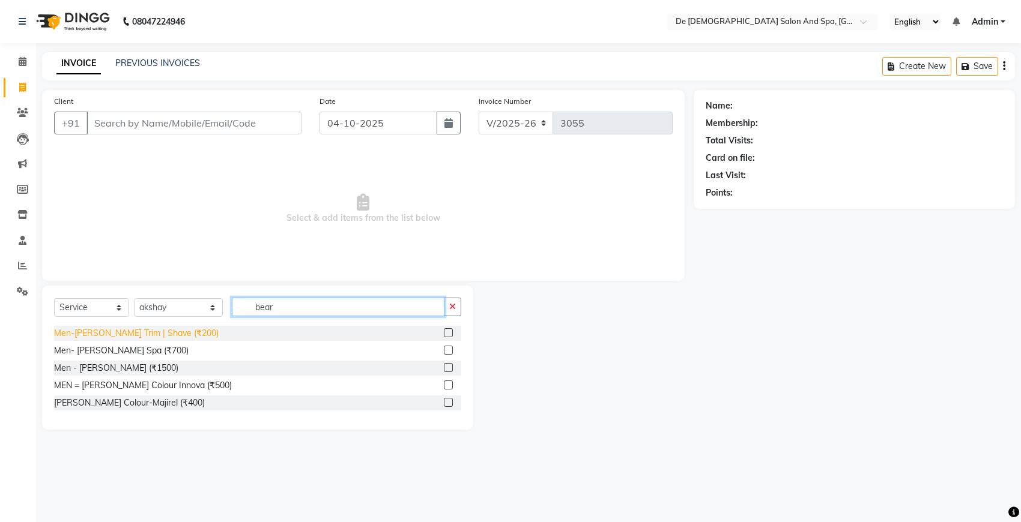
type input "bear"
click at [139, 332] on div "Men-[PERSON_NAME] Trim | Shave (₹200)" at bounding box center [136, 333] width 165 height 13
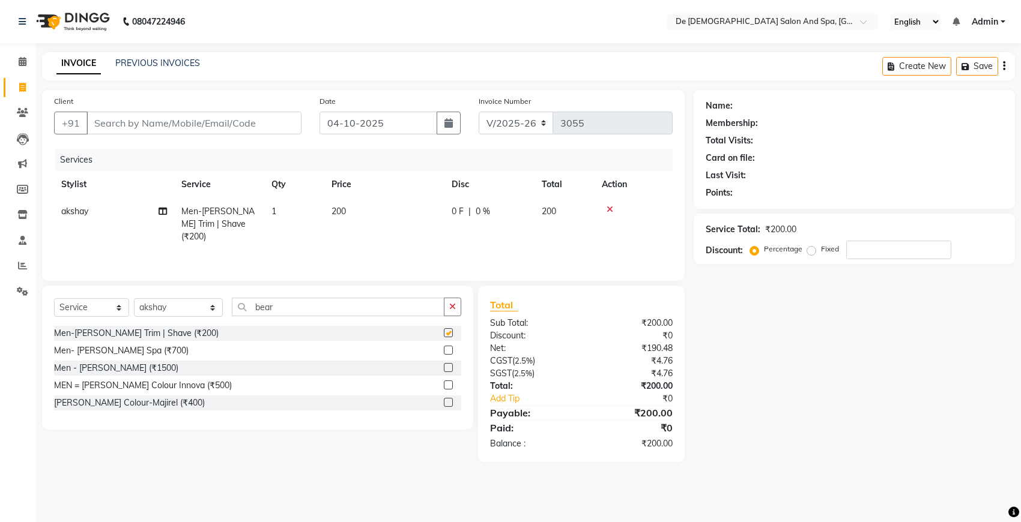
checkbox input "false"
click at [216, 119] on input "Client" at bounding box center [193, 123] width 215 height 23
type input "9"
type input "0"
type input "9872584082"
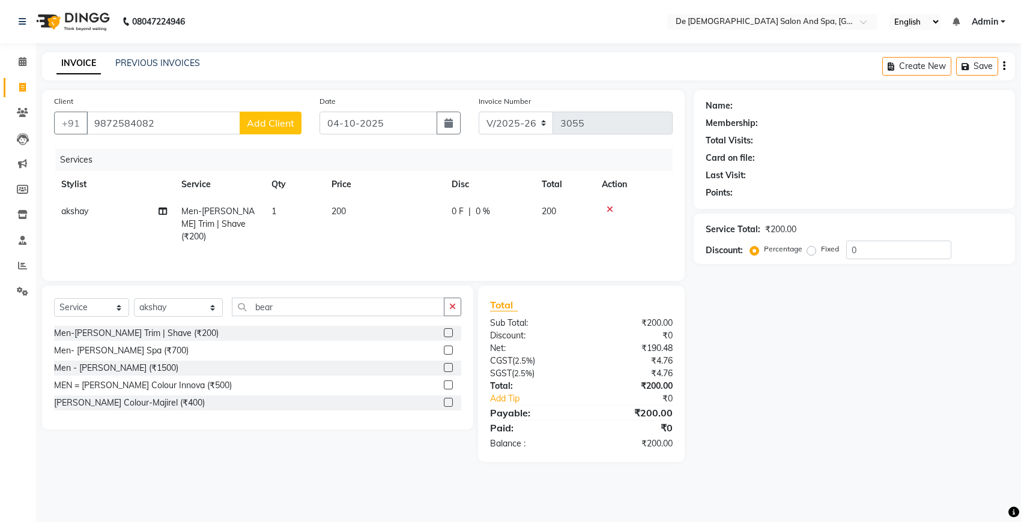
click at [277, 126] on span "Add Client" at bounding box center [270, 123] width 47 height 12
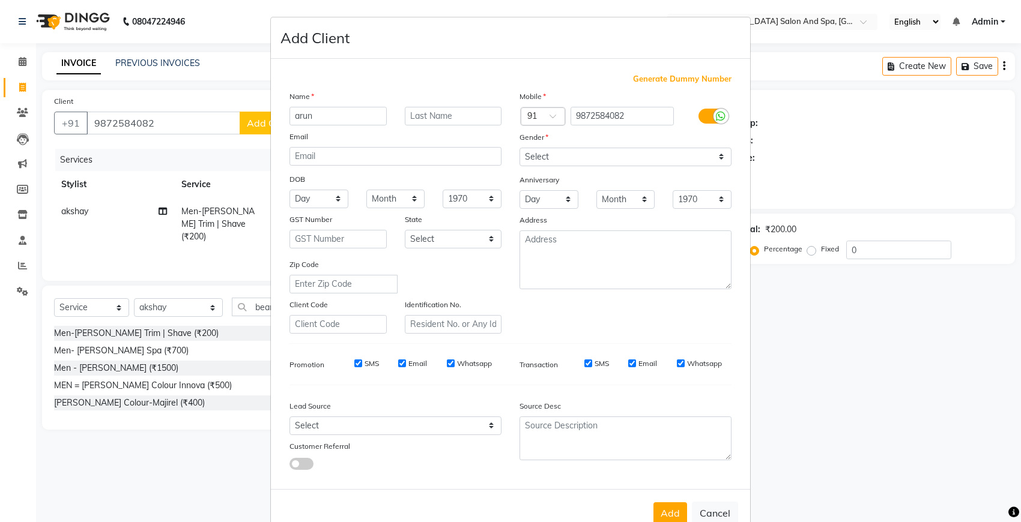
type input "arun"
click at [602, 154] on select "Select [DEMOGRAPHIC_DATA] [DEMOGRAPHIC_DATA] Other Prefer Not To Say" at bounding box center [625, 157] width 212 height 19
select select "[DEMOGRAPHIC_DATA]"
click at [519, 148] on select "Select [DEMOGRAPHIC_DATA] [DEMOGRAPHIC_DATA] Other Prefer Not To Say" at bounding box center [625, 157] width 212 height 19
click at [665, 503] on button "Add" at bounding box center [670, 514] width 34 height 22
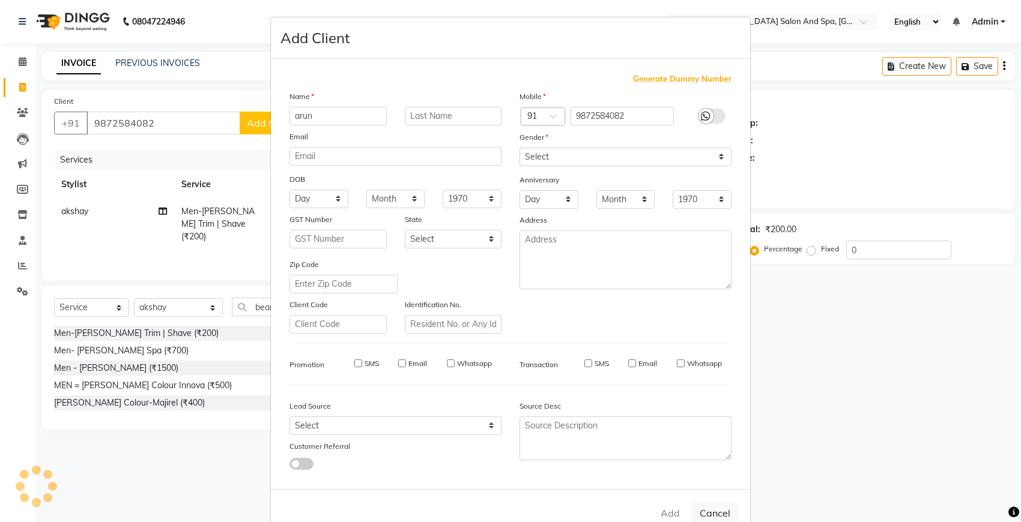
select select
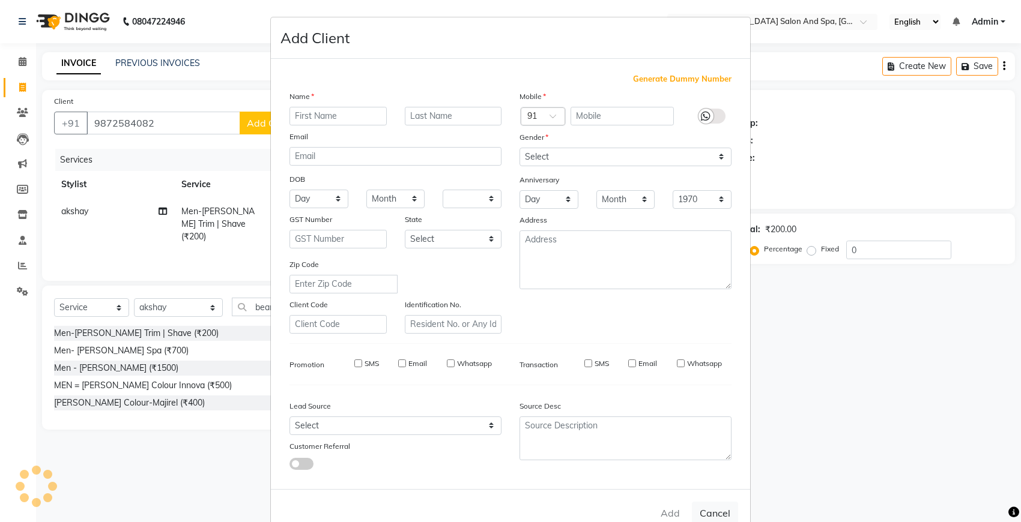
select select
checkbox input "false"
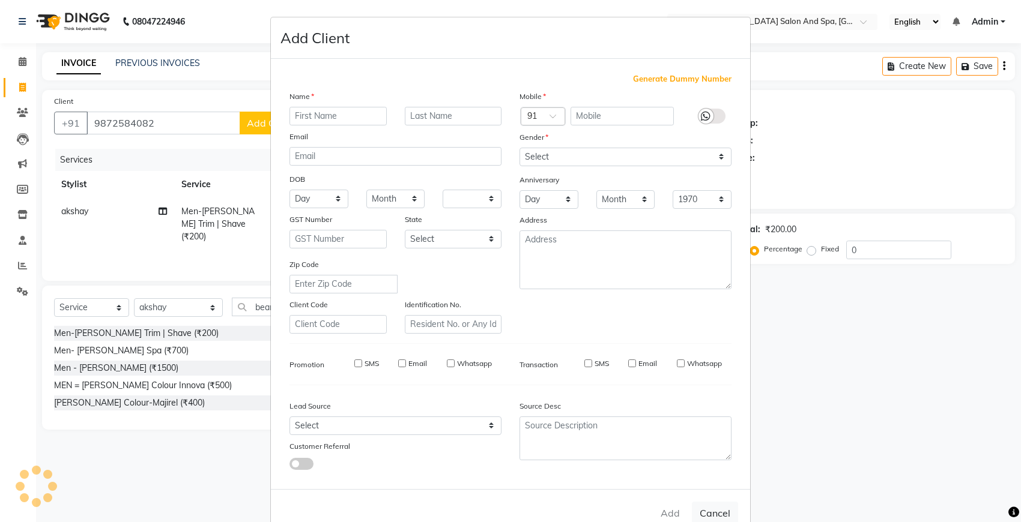
checkbox input "false"
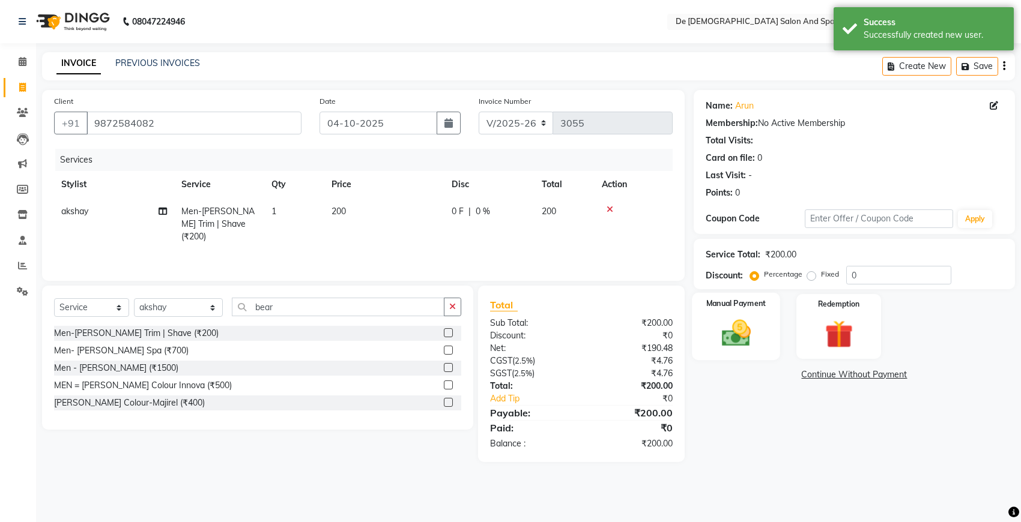
click at [719, 343] on img at bounding box center [735, 333] width 47 height 34
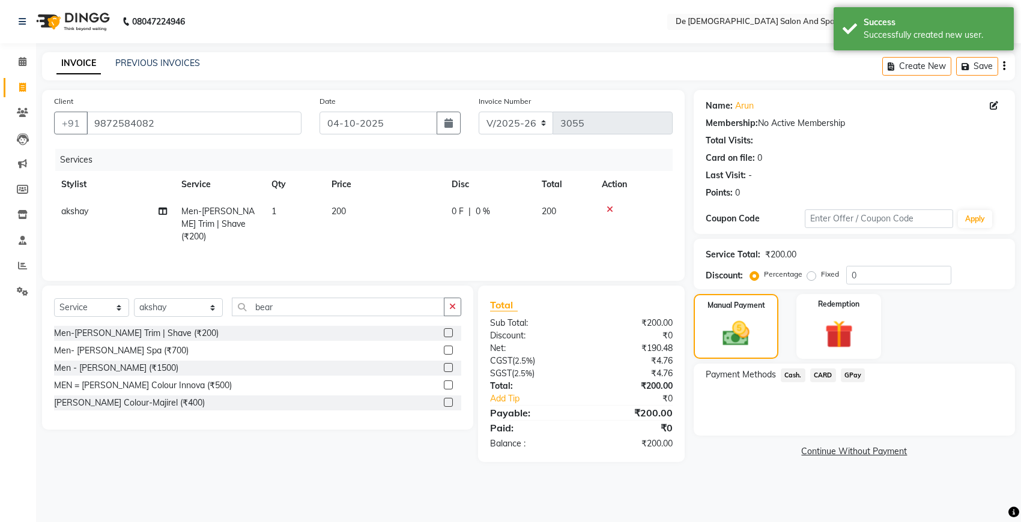
click at [854, 375] on span "GPay" at bounding box center [853, 376] width 25 height 14
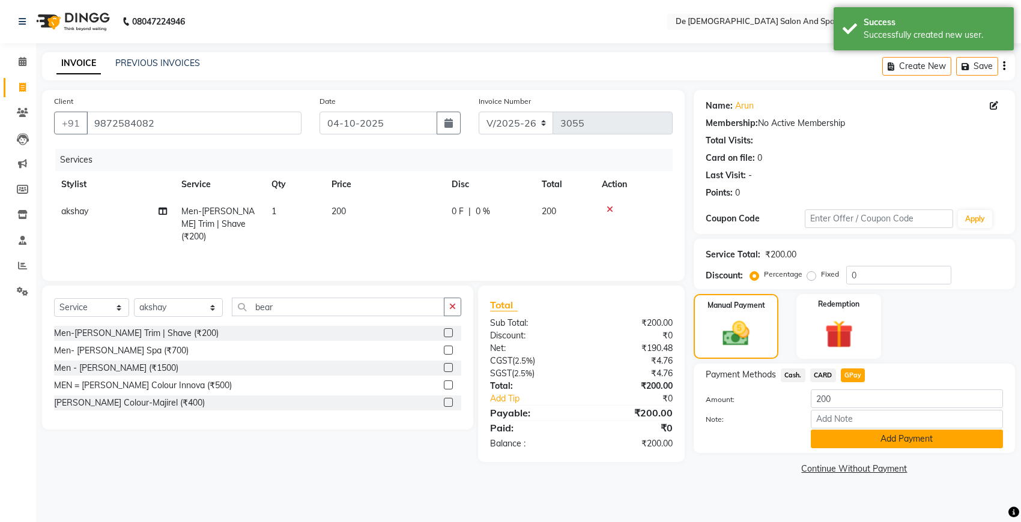
click at [863, 437] on button "Add Payment" at bounding box center [907, 439] width 192 height 19
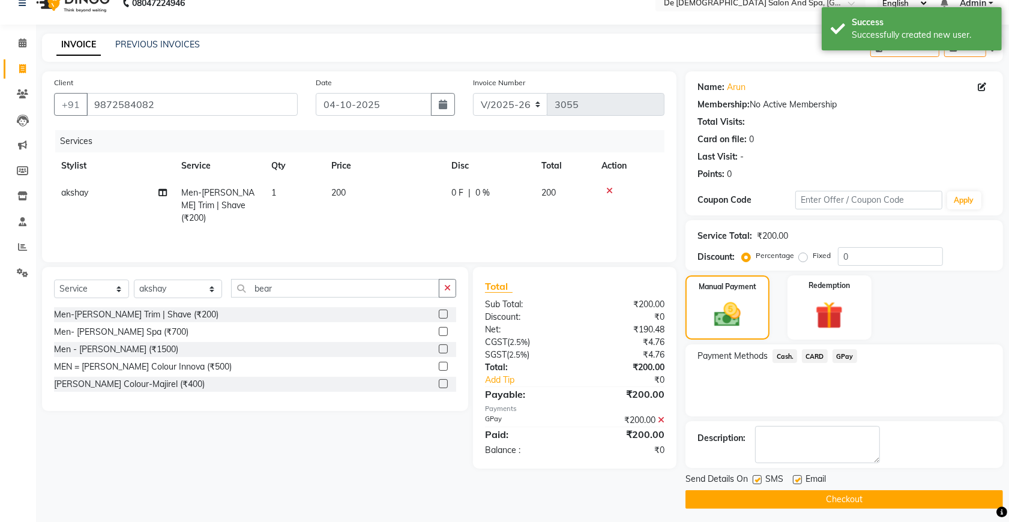
scroll to position [24, 0]
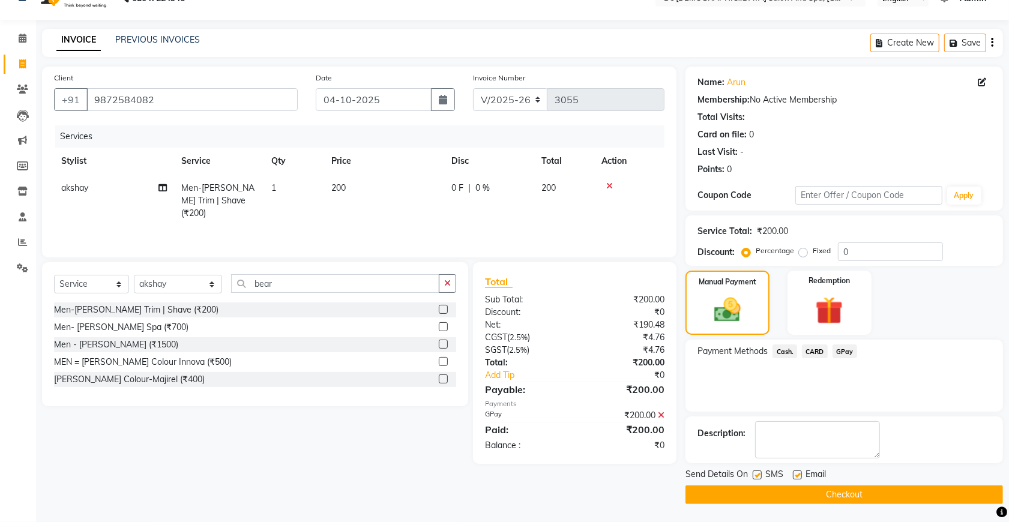
click at [797, 498] on button "Checkout" at bounding box center [845, 495] width 318 height 19
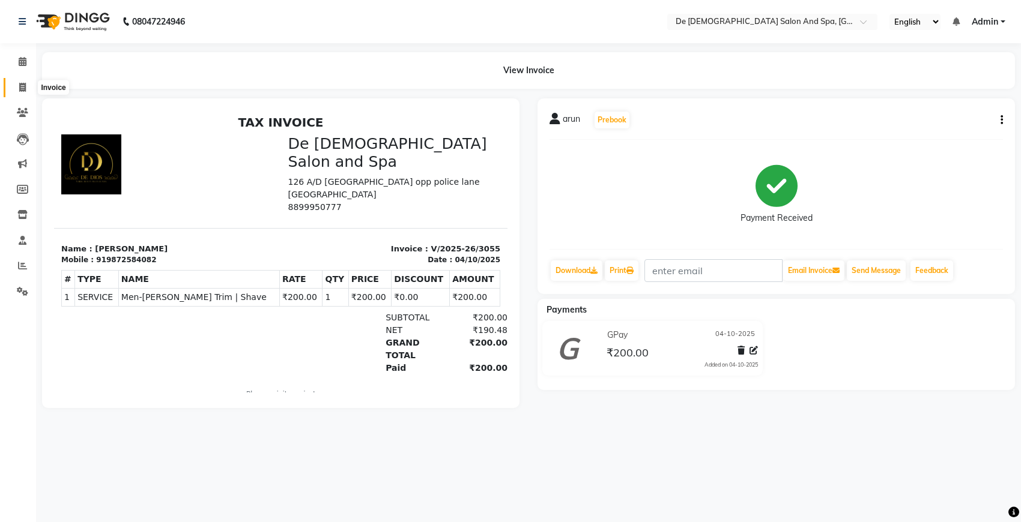
click at [25, 81] on span at bounding box center [22, 88] width 21 height 14
select select "6431"
select select "service"
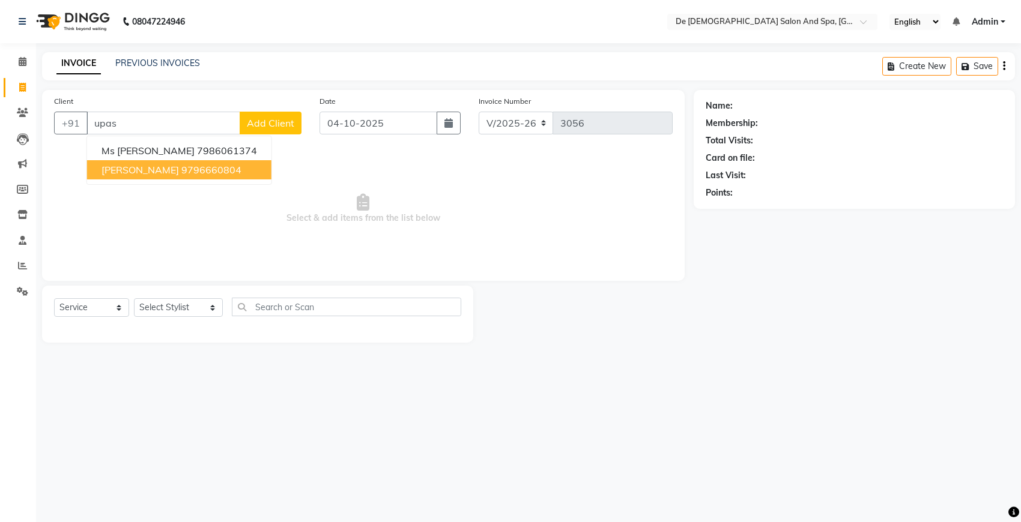
click at [181, 169] on ngb-highlight "9796660804" at bounding box center [211, 170] width 60 height 12
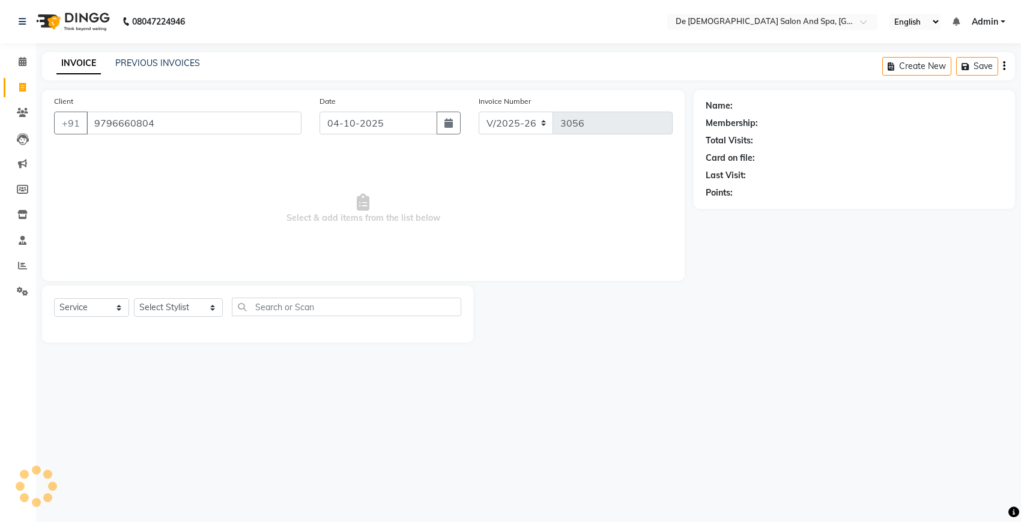
type input "9796660804"
select select "1: Object"
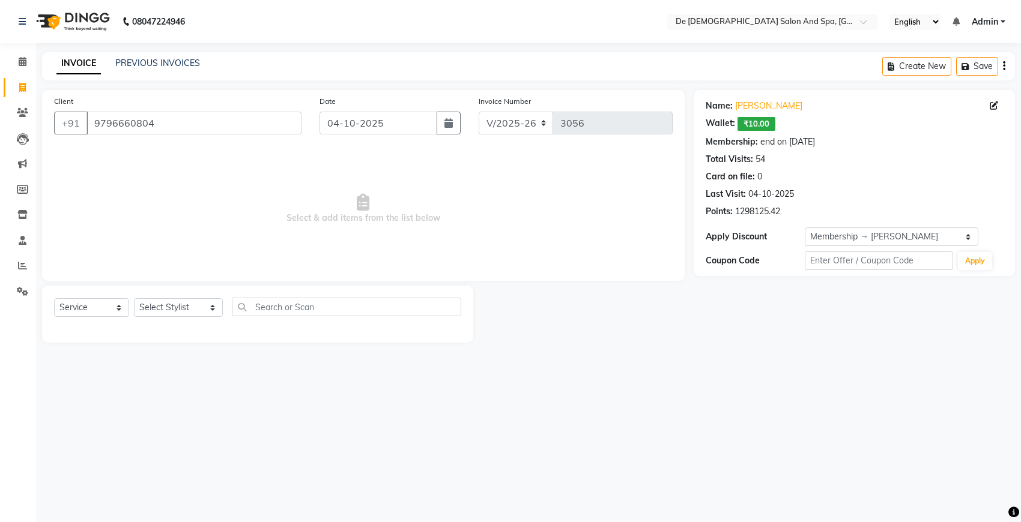
click at [163, 295] on div "Select Service Product Membership Package Voucher Prepaid Gift Card Select Styl…" at bounding box center [257, 314] width 431 height 57
click at [198, 306] on select "Select Stylist akshay [PERSON_NAME] [PERSON_NAME] [PERSON_NAME] [MEDICAL_DATA][…" at bounding box center [178, 307] width 89 height 19
select select "49201"
click at [134, 298] on select "Select Stylist akshay [PERSON_NAME] [PERSON_NAME] [PERSON_NAME] [MEDICAL_DATA][…" at bounding box center [178, 307] width 89 height 19
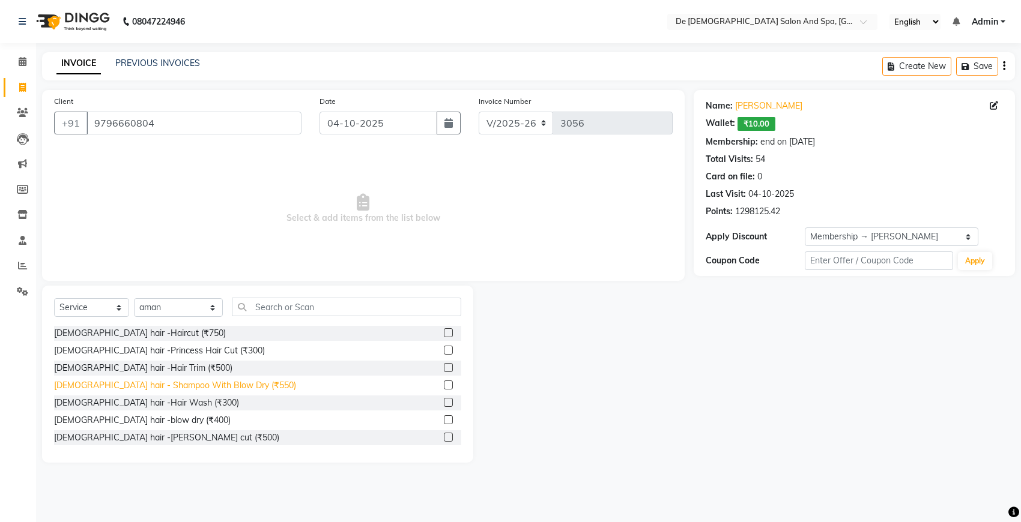
click at [205, 380] on div "[DEMOGRAPHIC_DATA] hair - Shampoo With Blow Dry (₹550)" at bounding box center [175, 386] width 242 height 13
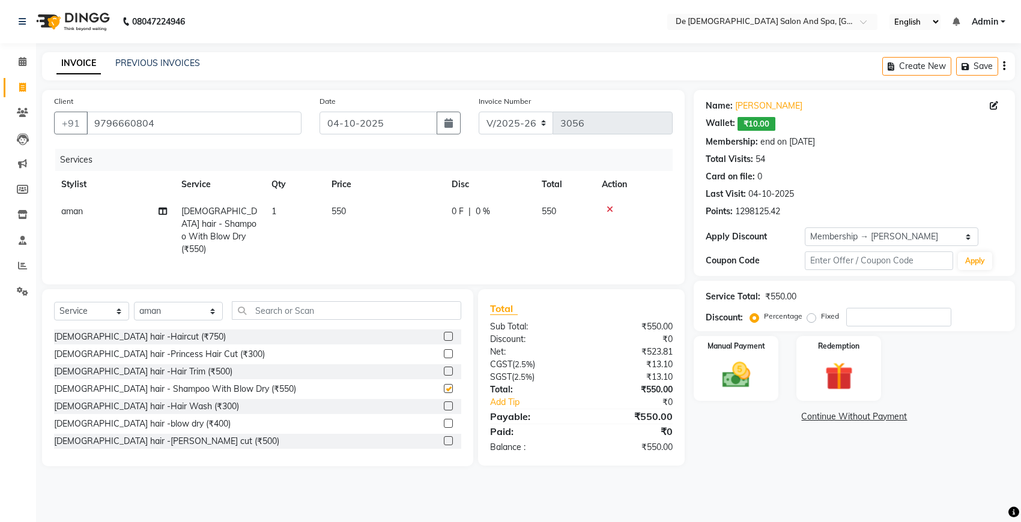
checkbox input "false"
click at [860, 313] on input "number" at bounding box center [898, 317] width 105 height 19
type input "20"
click at [731, 374] on img at bounding box center [735, 375] width 47 height 34
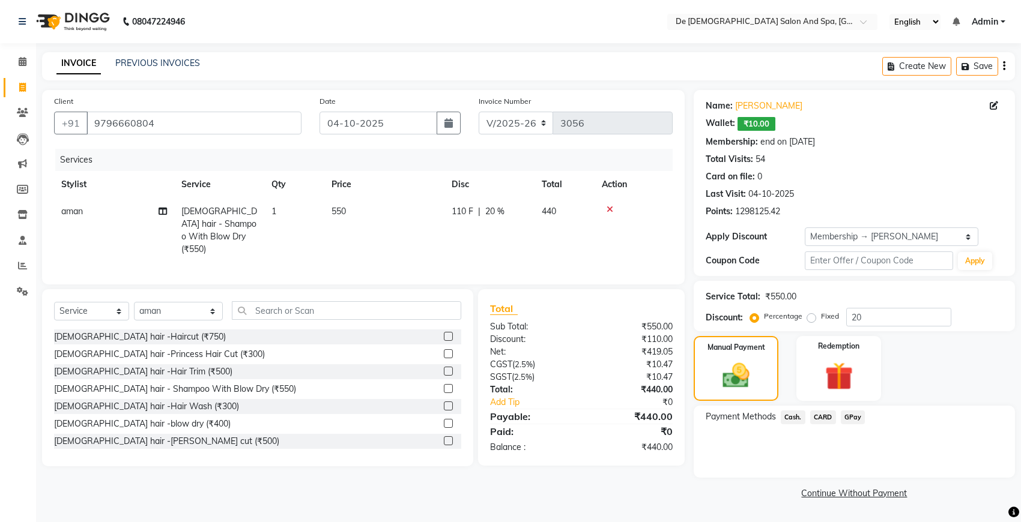
click at [854, 418] on span "GPay" at bounding box center [853, 418] width 25 height 14
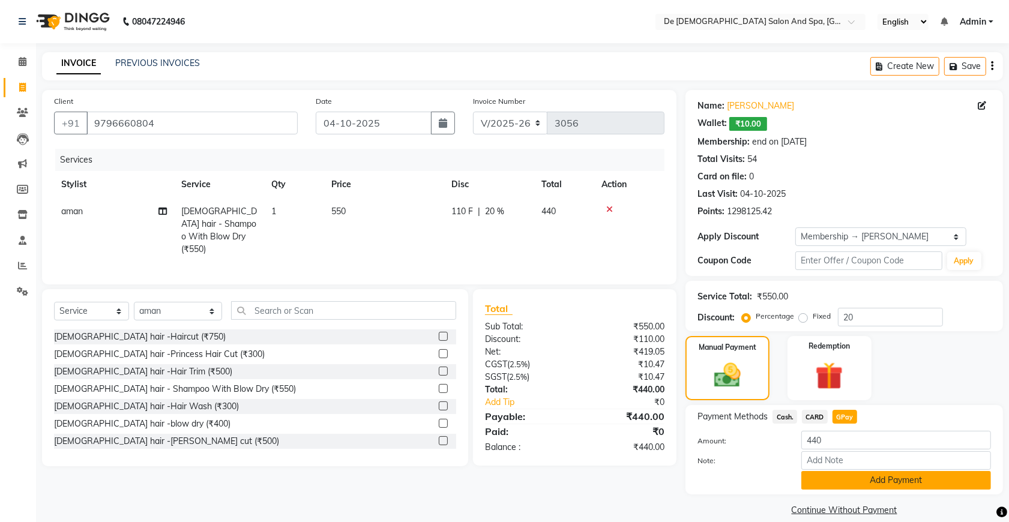
click at [856, 473] on button "Add Payment" at bounding box center [897, 480] width 190 height 19
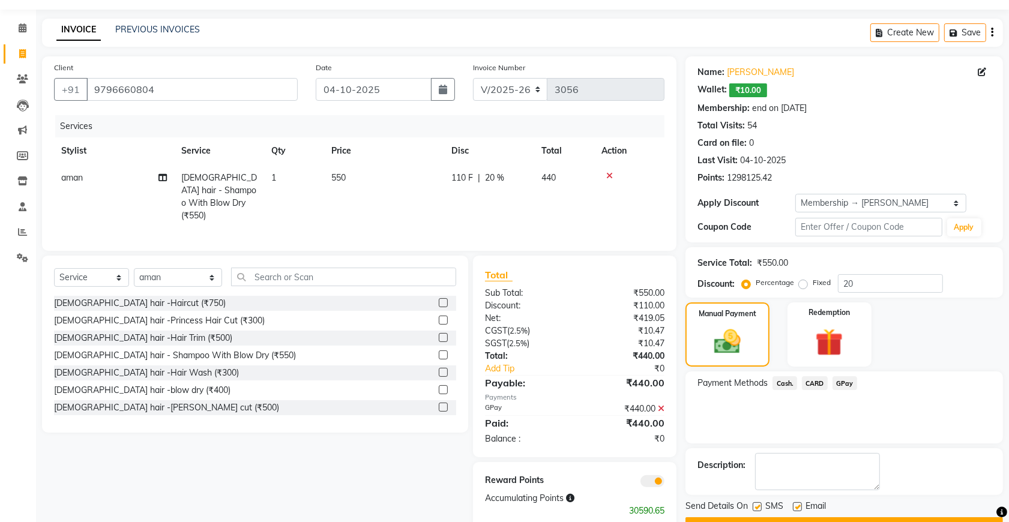
scroll to position [66, 0]
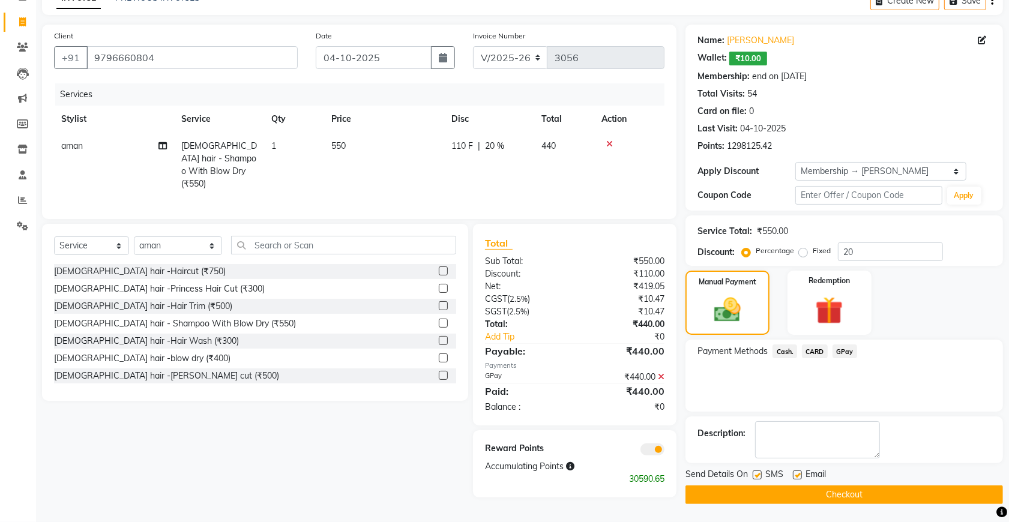
click at [844, 490] on button "Checkout" at bounding box center [845, 495] width 318 height 19
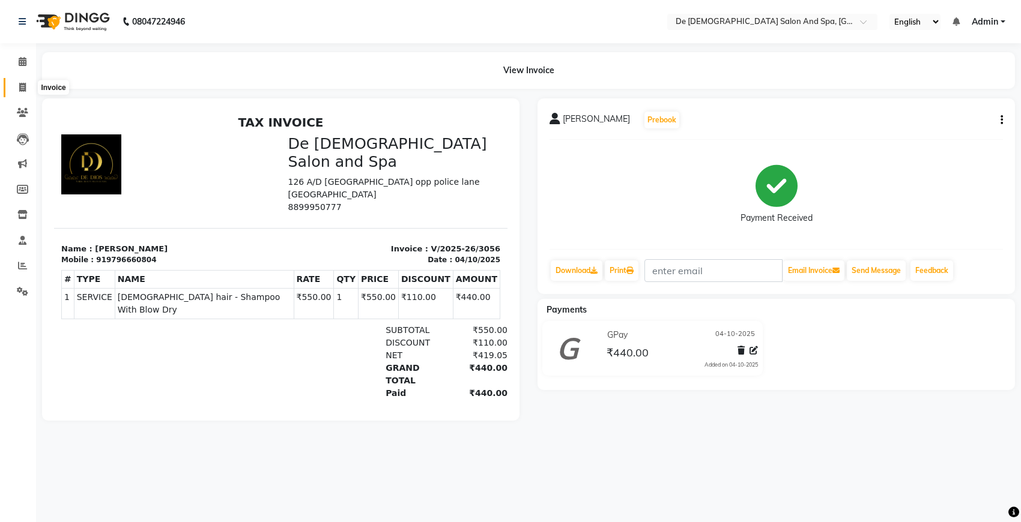
click at [31, 92] on span at bounding box center [22, 88] width 21 height 14
select select "service"
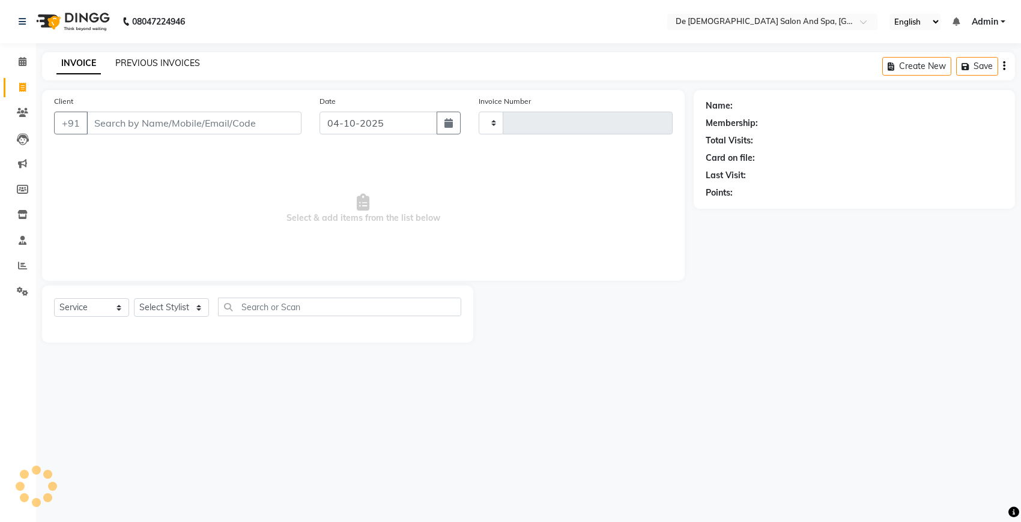
type input "3057"
select select "6431"
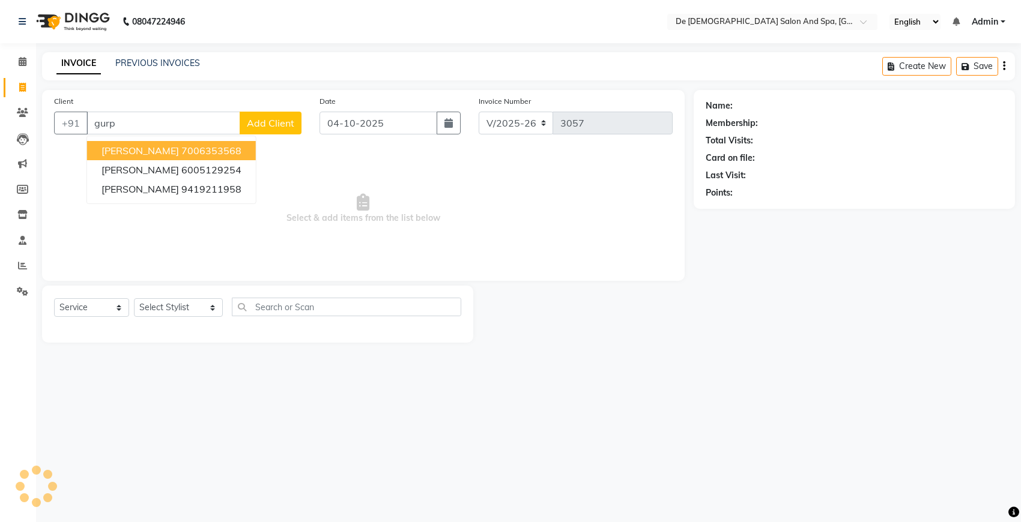
click at [202, 152] on ngb-highlight "7006353568" at bounding box center [211, 151] width 60 height 12
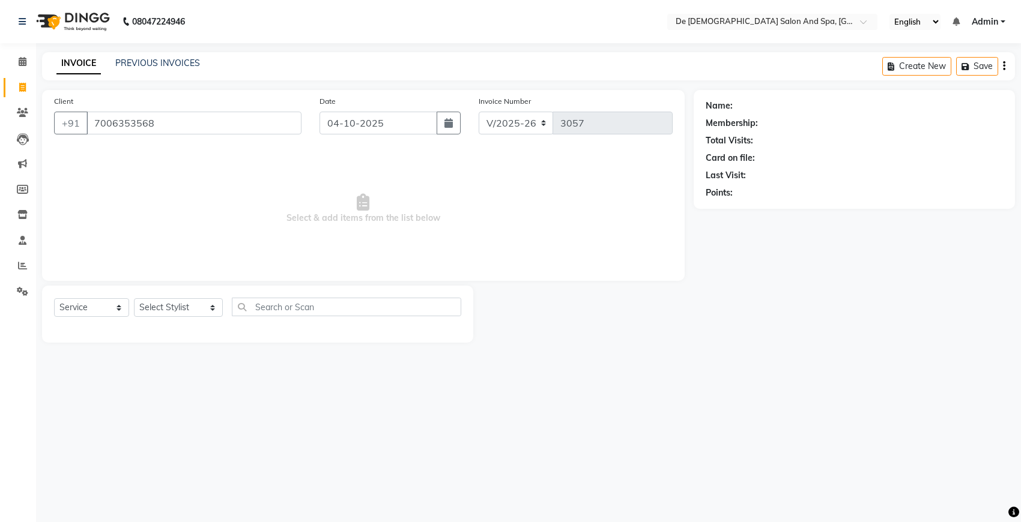
type input "7006353568"
select select "1: Object"
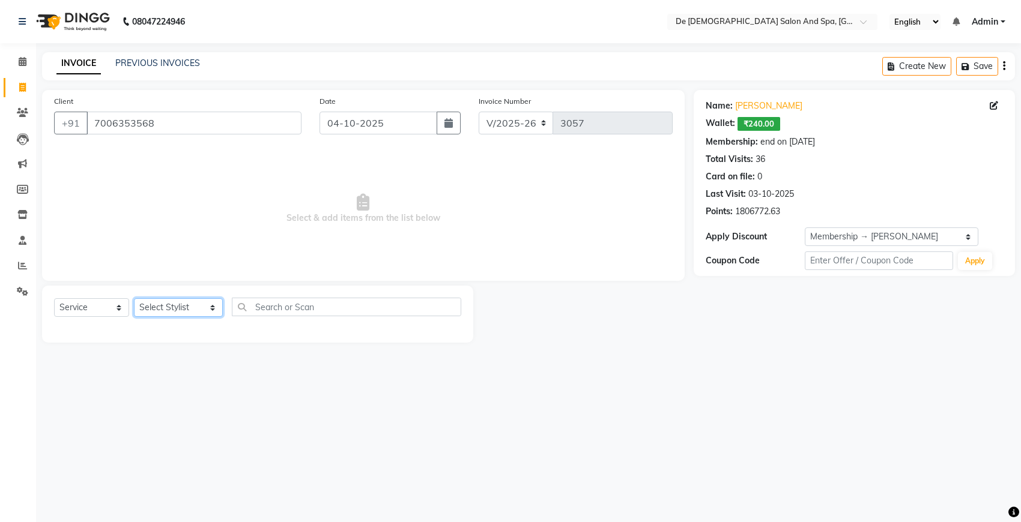
click at [181, 306] on select "Select Stylist akshay [PERSON_NAME] [PERSON_NAME] [PERSON_NAME] [MEDICAL_DATA][…" at bounding box center [178, 307] width 89 height 19
select select "55354"
click at [134, 298] on select "Select Stylist akshay [PERSON_NAME] [PERSON_NAME] [PERSON_NAME] [MEDICAL_DATA][…" at bounding box center [178, 307] width 89 height 19
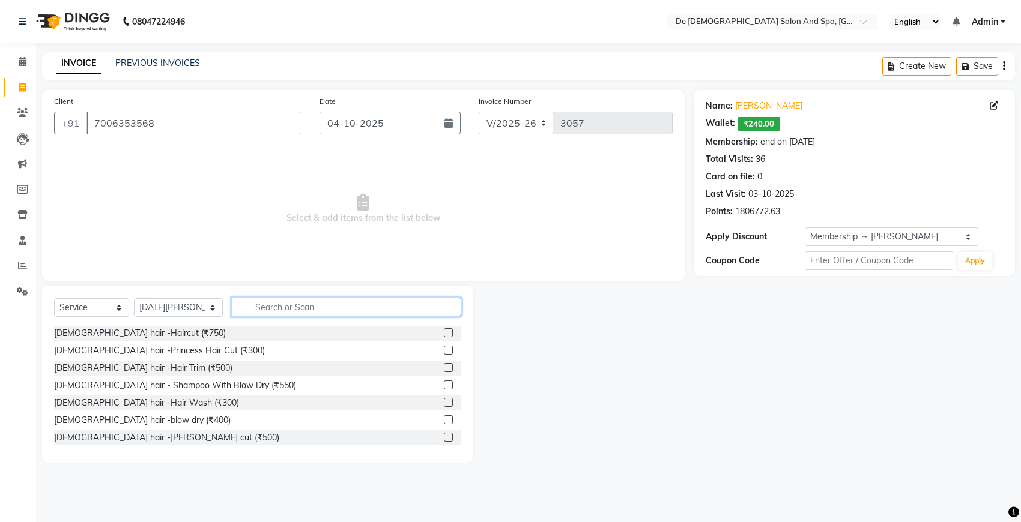
click at [251, 300] on input "text" at bounding box center [346, 307] width 229 height 19
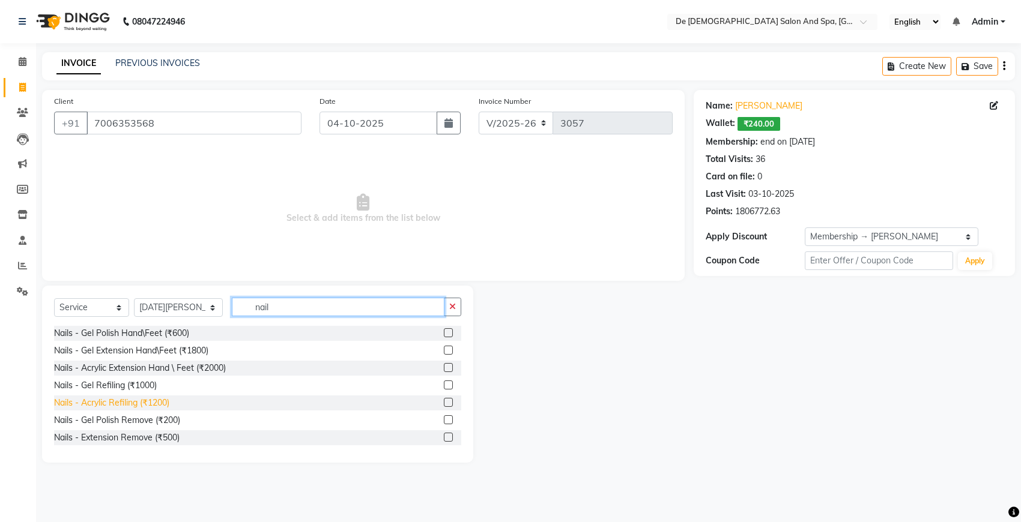
type input "nail"
click at [120, 403] on div "Nails - Acrylic Refiling (₹1200)" at bounding box center [111, 403] width 115 height 13
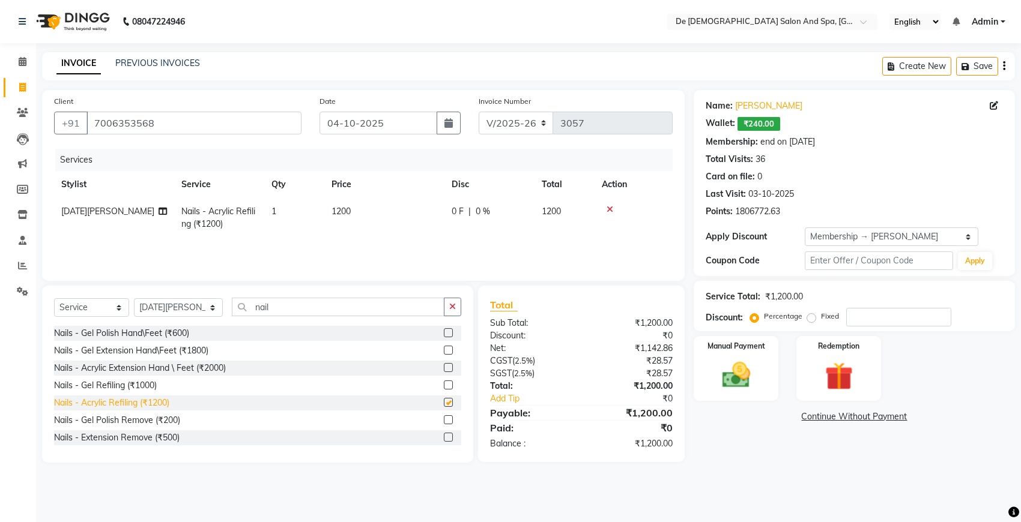
checkbox input "false"
click at [446, 305] on button "button" at bounding box center [452, 307] width 17 height 19
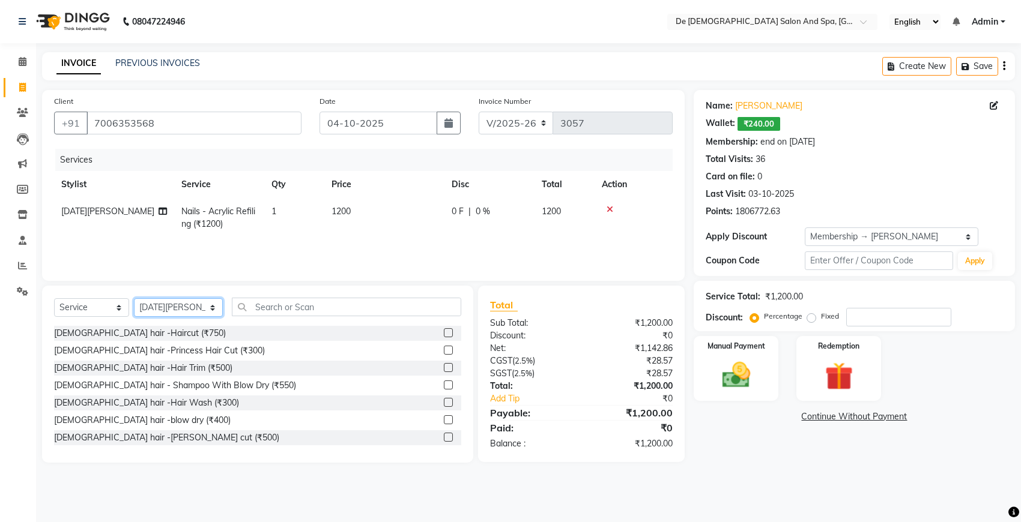
click at [188, 307] on select "Select Stylist akshay [PERSON_NAME] [PERSON_NAME] [PERSON_NAME] [MEDICAL_DATA][…" at bounding box center [178, 307] width 89 height 19
select select "87891"
click at [134, 298] on select "Select Stylist akshay [PERSON_NAME] [PERSON_NAME] [PERSON_NAME] [MEDICAL_DATA][…" at bounding box center [178, 307] width 89 height 19
click at [266, 308] on input "text" at bounding box center [346, 307] width 229 height 19
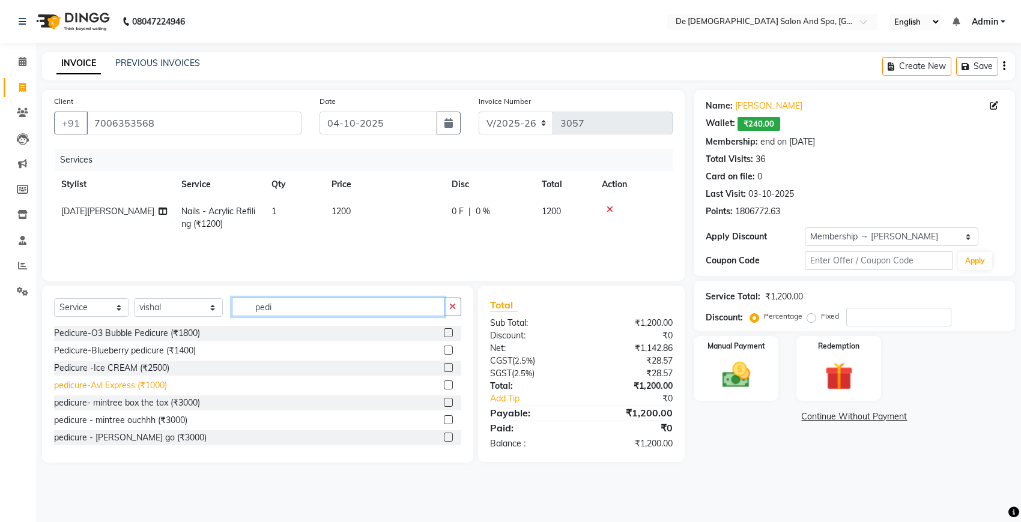
type input "pedi"
click at [151, 383] on div "pedicure-Avl Express (₹1000)" at bounding box center [110, 386] width 113 height 13
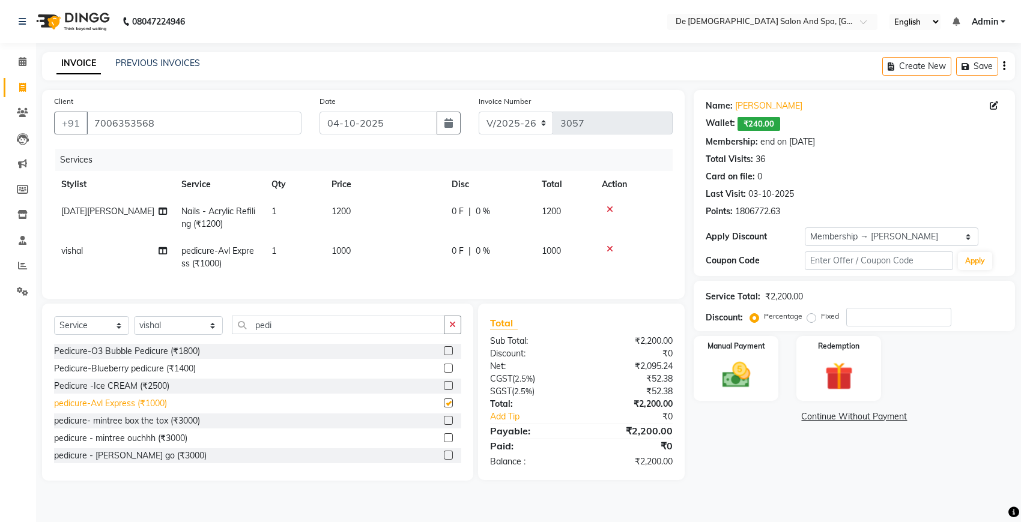
checkbox input "false"
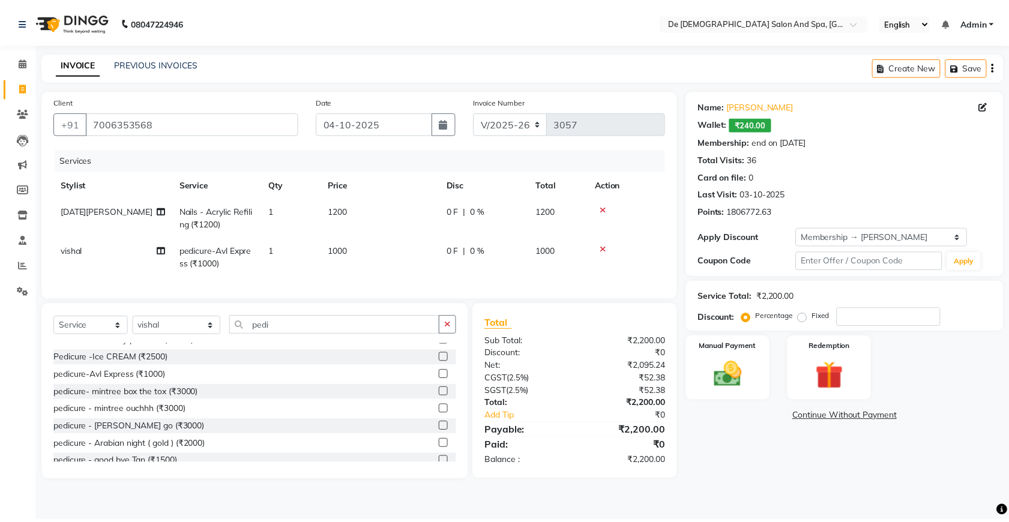
scroll to position [54, 0]
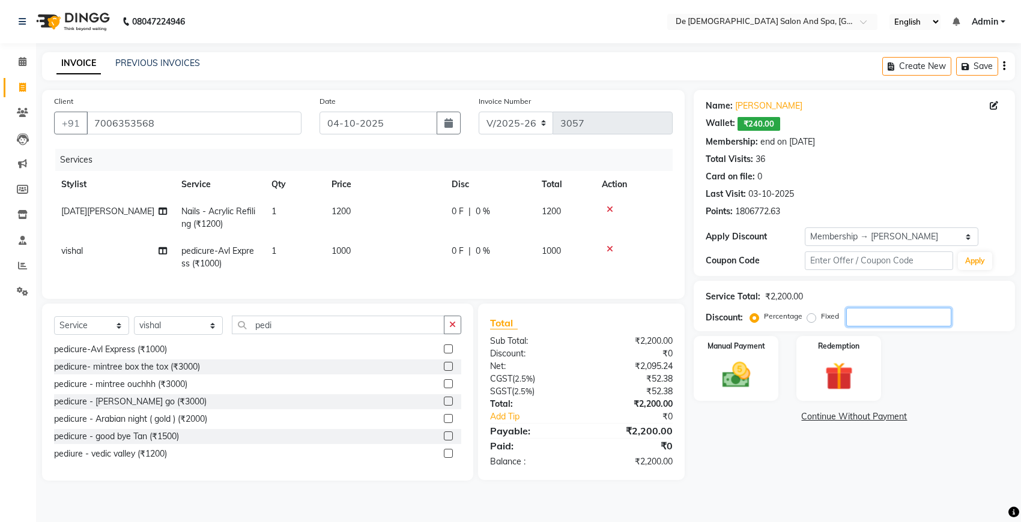
click at [871, 319] on input "number" at bounding box center [898, 317] width 105 height 19
type input "20"
click at [736, 362] on img at bounding box center [735, 375] width 47 height 34
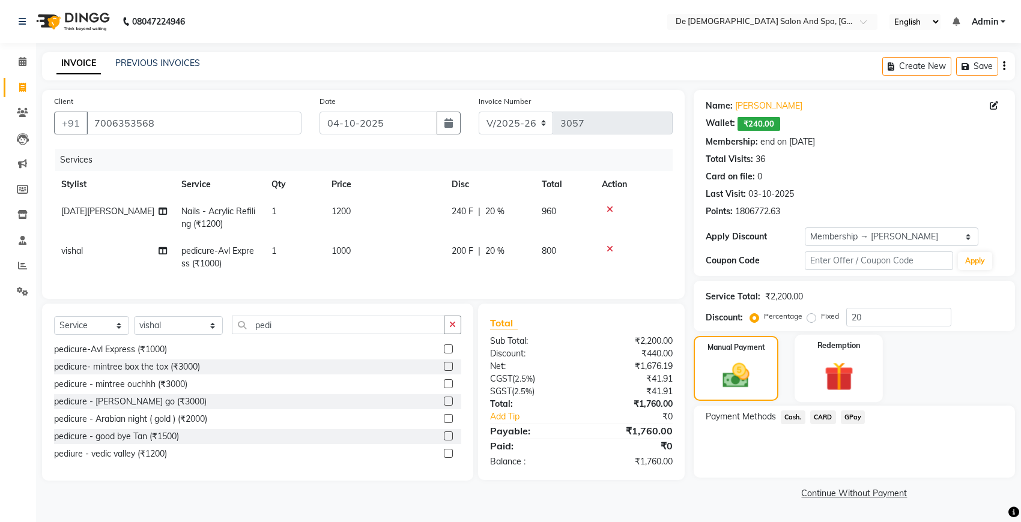
click at [836, 386] on img at bounding box center [838, 376] width 47 height 36
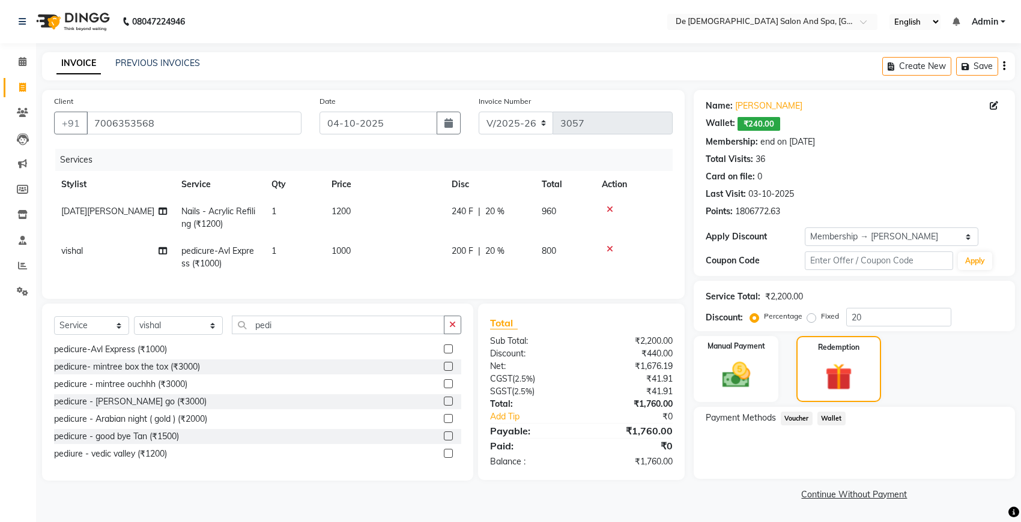
click at [824, 416] on span "Wallet" at bounding box center [831, 419] width 28 height 14
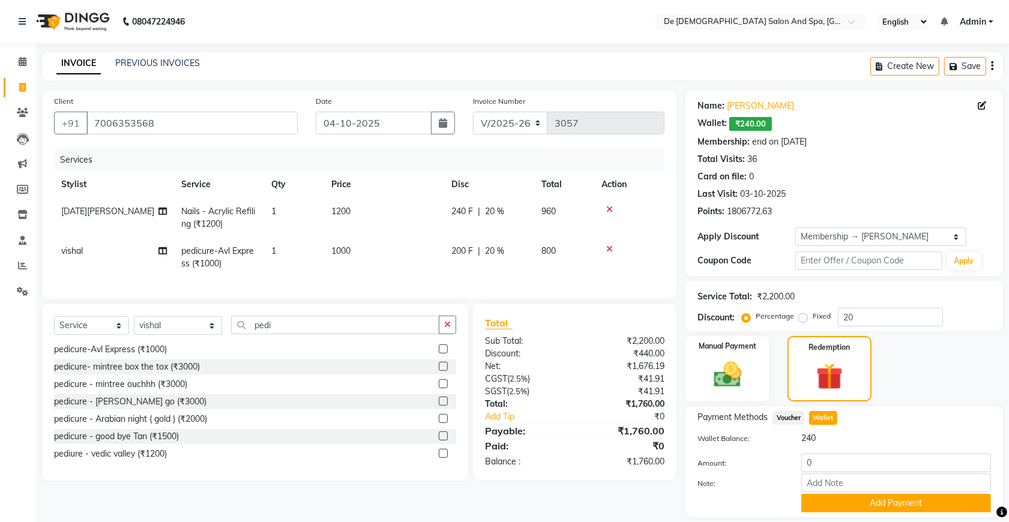
scroll to position [36, 0]
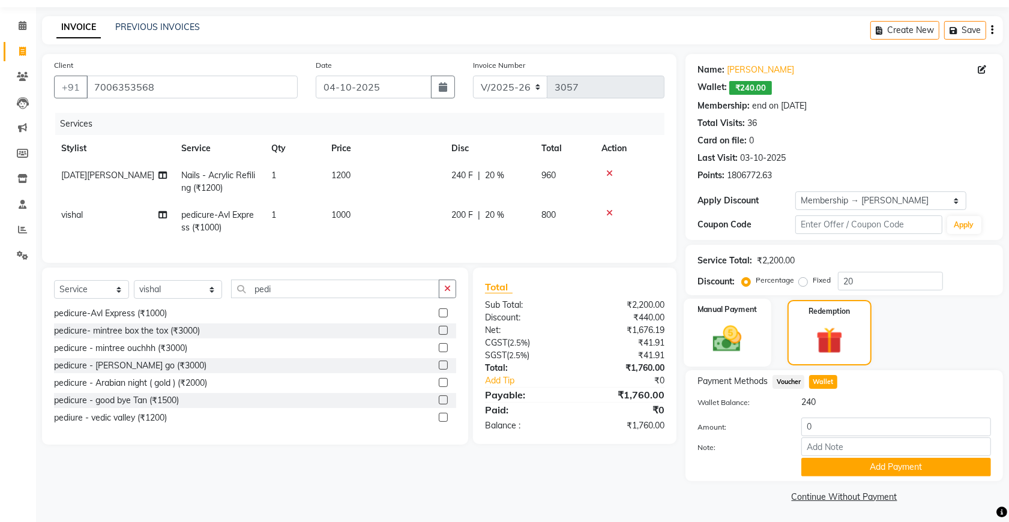
click at [722, 351] on img at bounding box center [727, 338] width 47 height 33
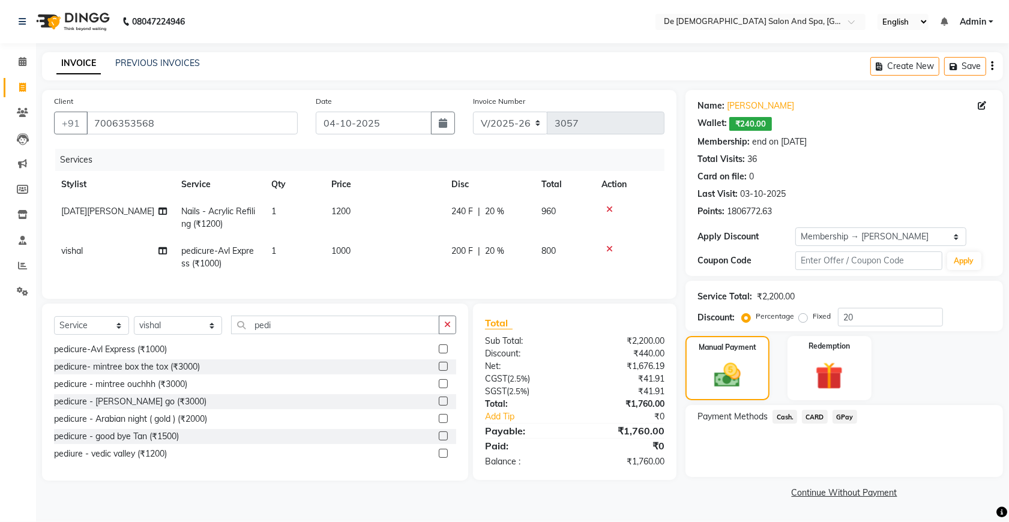
scroll to position [0, 0]
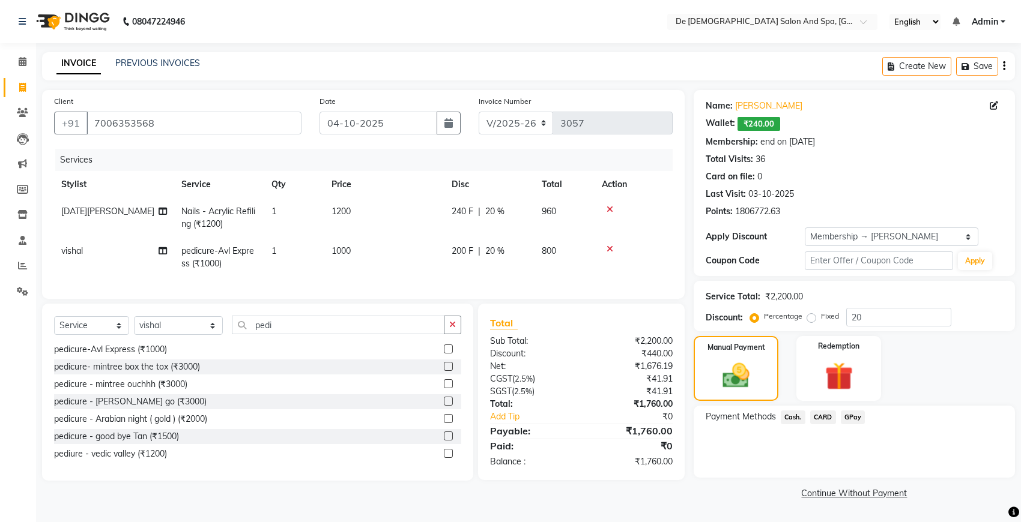
click at [850, 417] on span "GPay" at bounding box center [853, 418] width 25 height 14
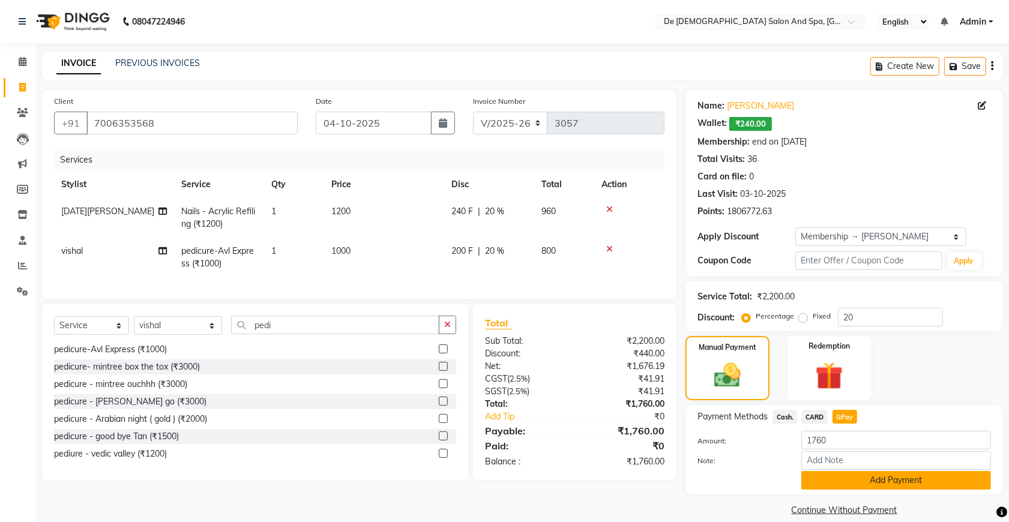
click at [868, 473] on button "Add Payment" at bounding box center [897, 480] width 190 height 19
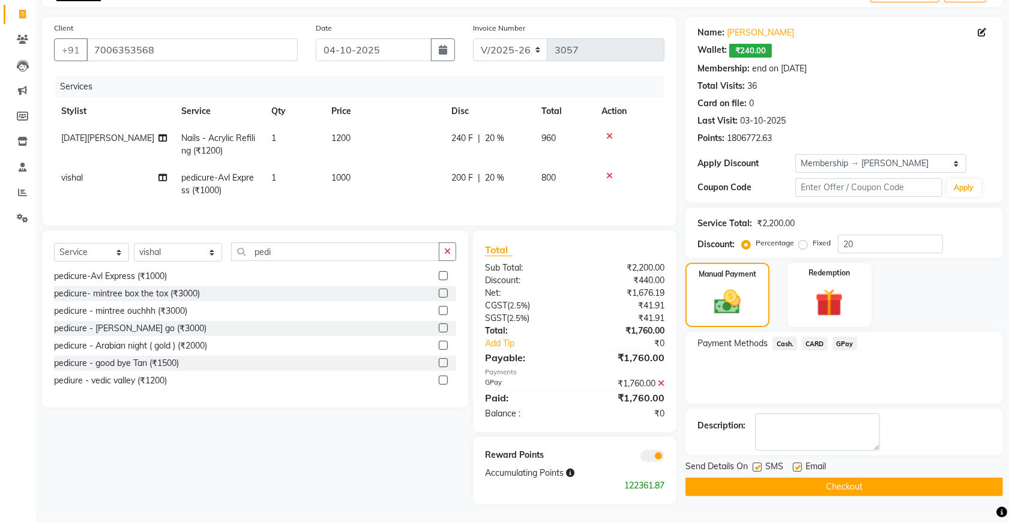
scroll to position [84, 0]
click at [799, 478] on button "Checkout" at bounding box center [845, 487] width 318 height 19
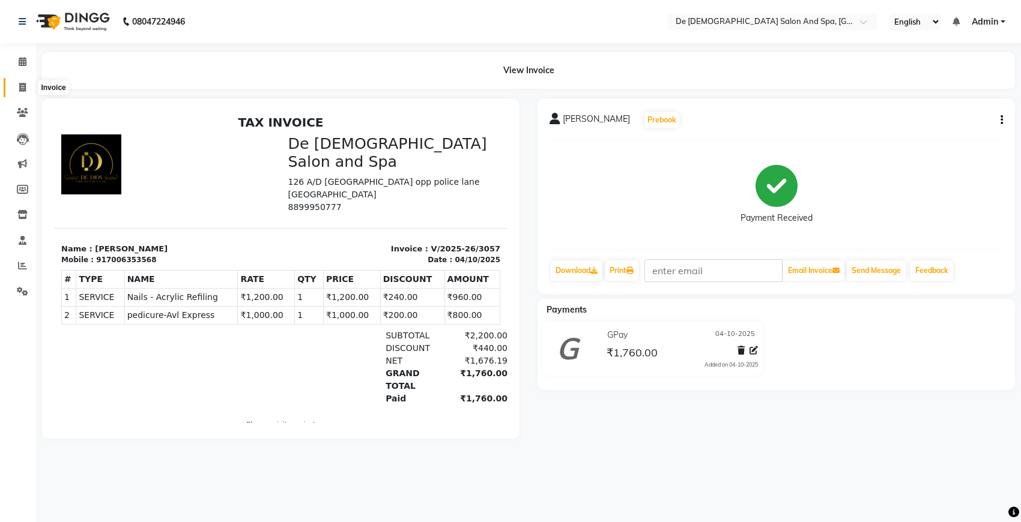
drag, startPoint x: 20, startPoint y: 88, endPoint x: 31, endPoint y: 86, distance: 11.7
click at [20, 88] on icon at bounding box center [22, 87] width 7 height 9
select select "service"
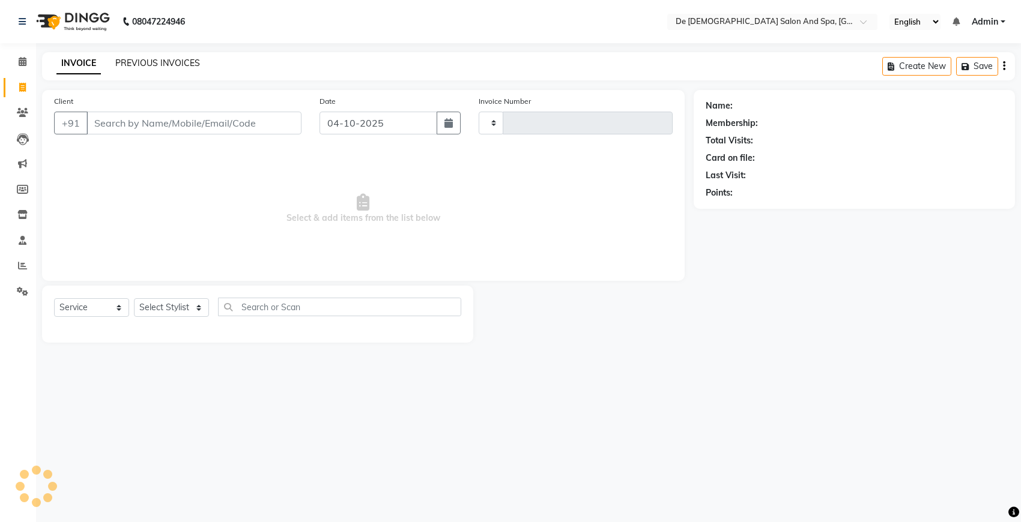
type input "3058"
select select "6431"
click at [145, 62] on link "PREVIOUS INVOICES" at bounding box center [157, 63] width 85 height 11
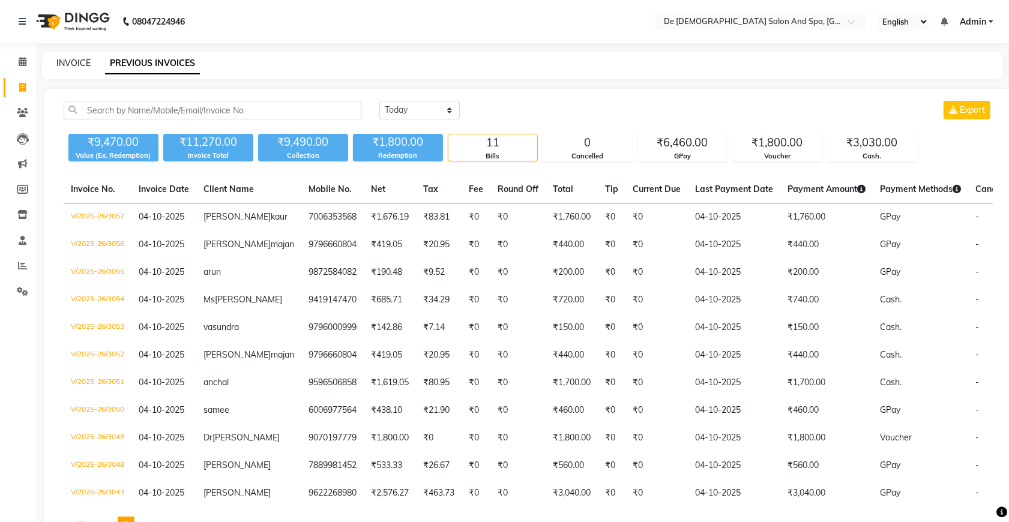
click at [64, 61] on link "INVOICE" at bounding box center [73, 63] width 34 height 11
select select "service"
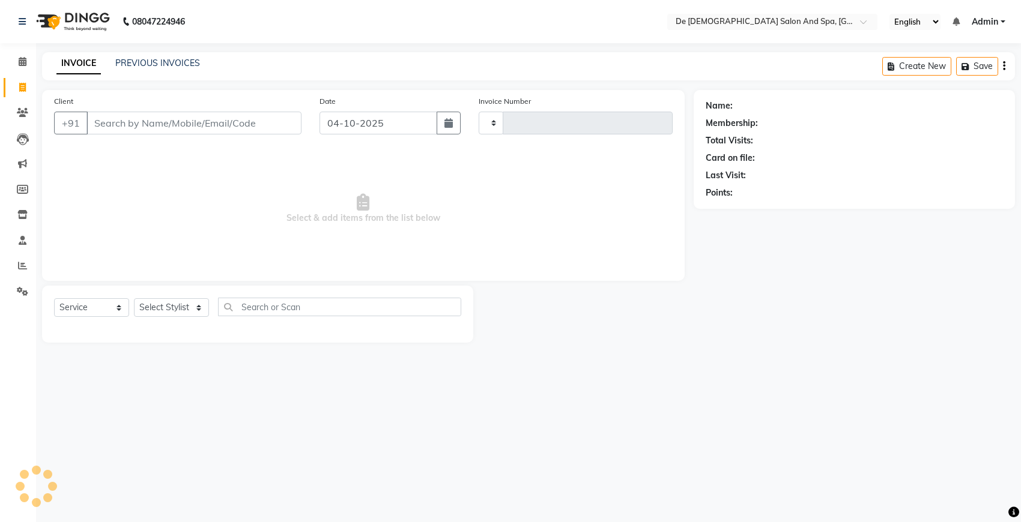
type input "3058"
select select "6431"
click at [1, 361] on div "Calendar Invoice Clients Leads Marketing Members Inventory Staff Reports Settin…" at bounding box center [81, 269] width 162 height 470
click at [164, 119] on input "Client" at bounding box center [193, 123] width 215 height 23
click at [155, 303] on select "Select Stylist akshay [PERSON_NAME] [PERSON_NAME] [PERSON_NAME] [MEDICAL_DATA][…" at bounding box center [178, 307] width 89 height 19
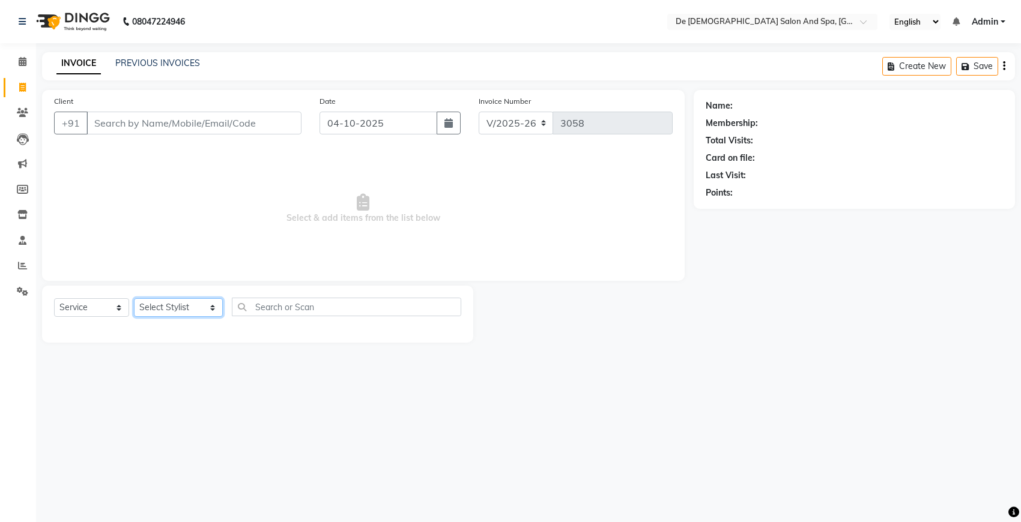
select select "49201"
click at [134, 298] on select "Select Stylist akshay [PERSON_NAME] [PERSON_NAME] [PERSON_NAME] [MEDICAL_DATA][…" at bounding box center [178, 307] width 89 height 19
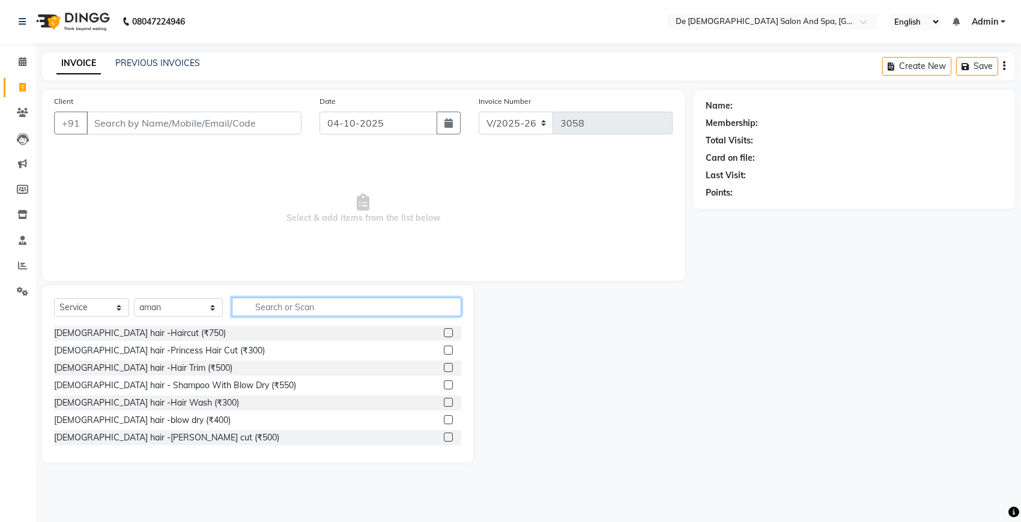
click at [256, 311] on input "text" at bounding box center [346, 307] width 229 height 19
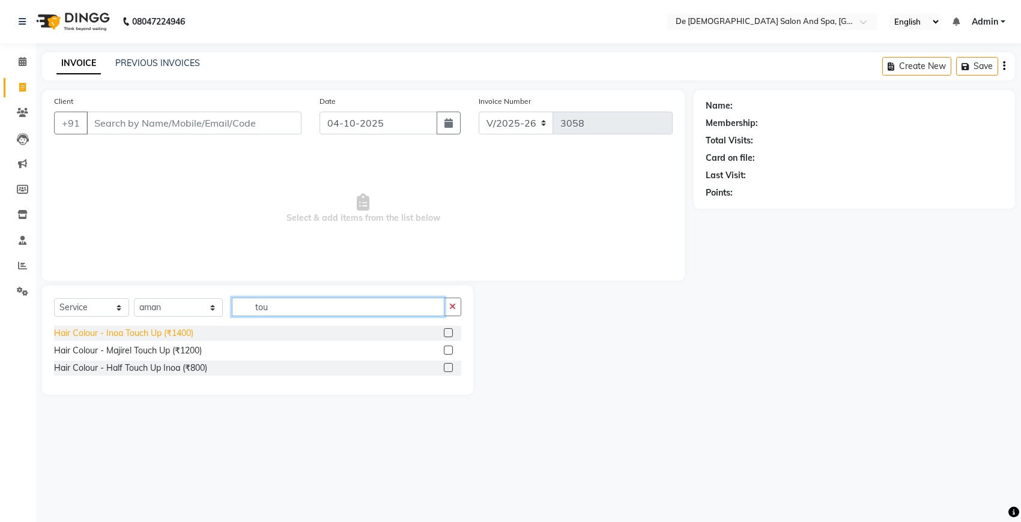
type input "tou"
click at [172, 330] on div "Hair Colour - Inoa Touch Up (₹1400)" at bounding box center [123, 333] width 139 height 13
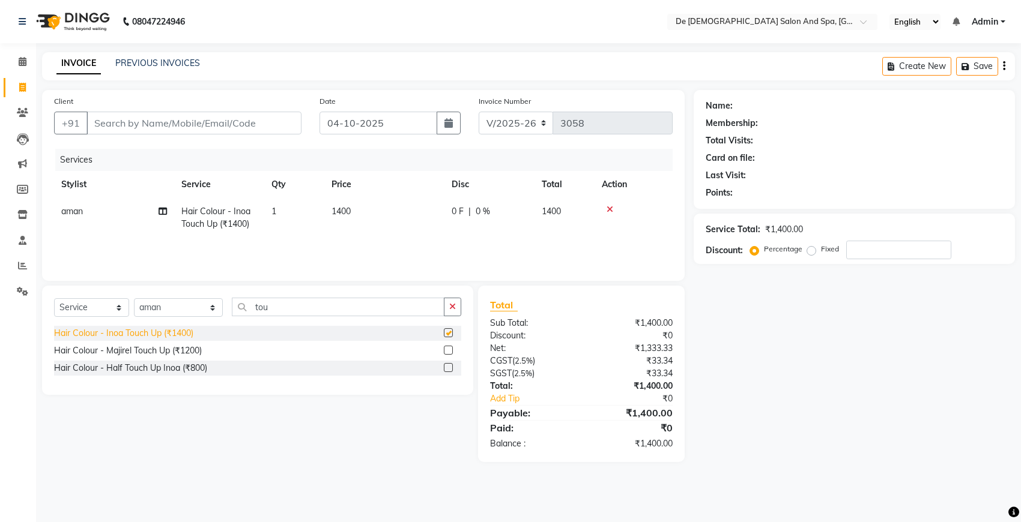
checkbox input "false"
click at [268, 127] on input "Client" at bounding box center [193, 123] width 215 height 23
type input "e"
type input "0"
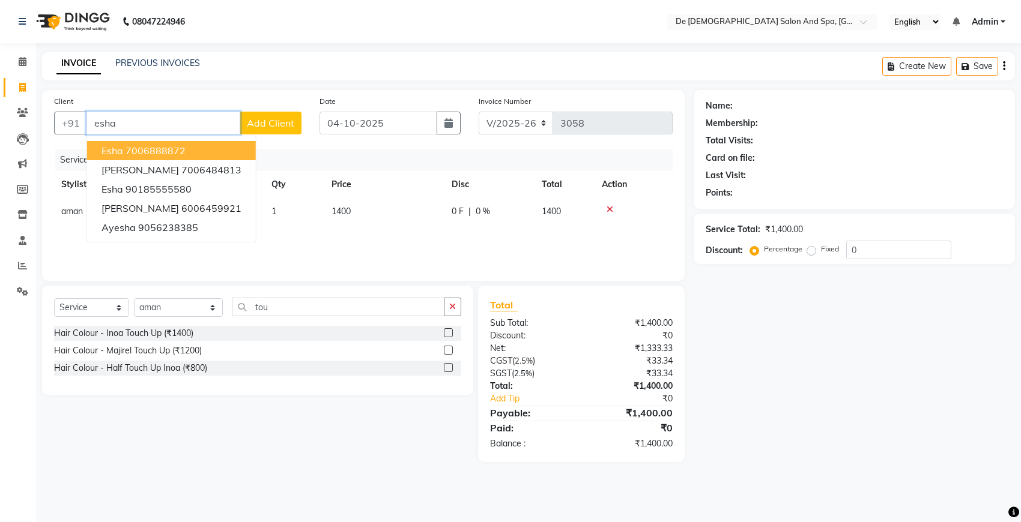
click at [205, 150] on button "[PERSON_NAME] 7006888872" at bounding box center [171, 150] width 169 height 19
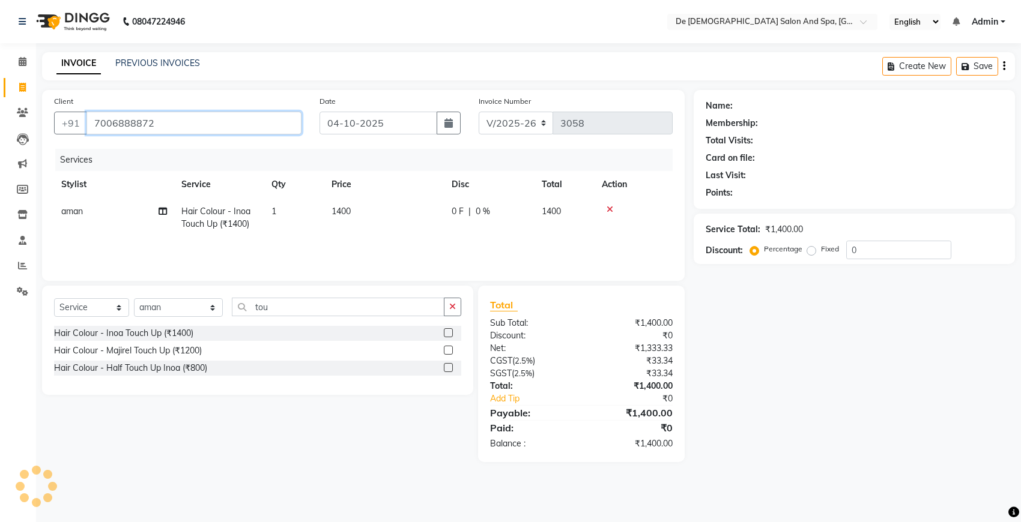
type input "7006888872"
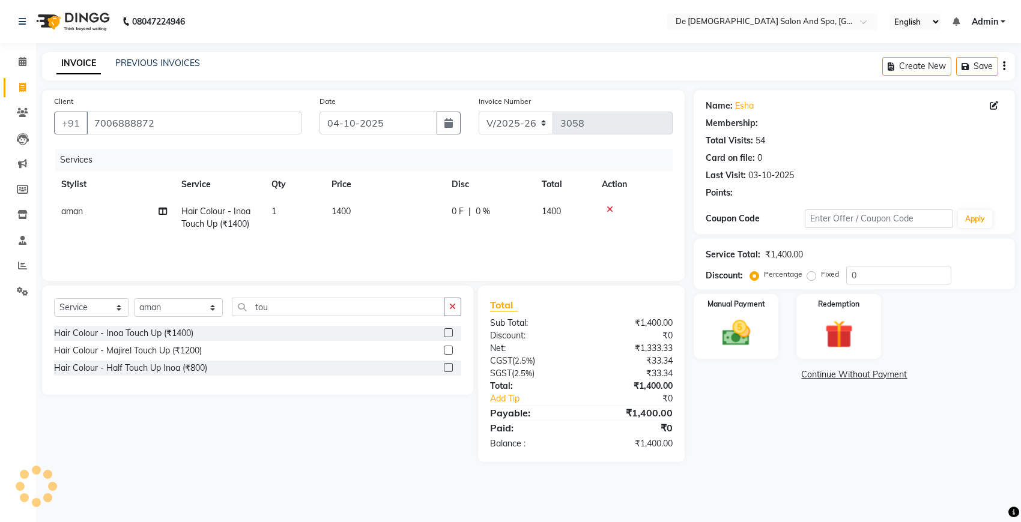
select select "1: Object"
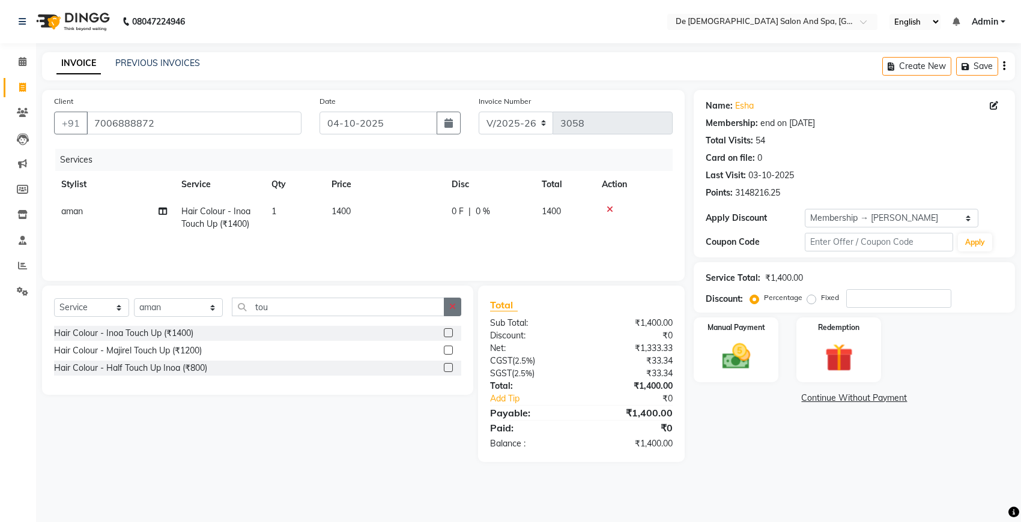
click at [454, 307] on icon "button" at bounding box center [452, 307] width 7 height 8
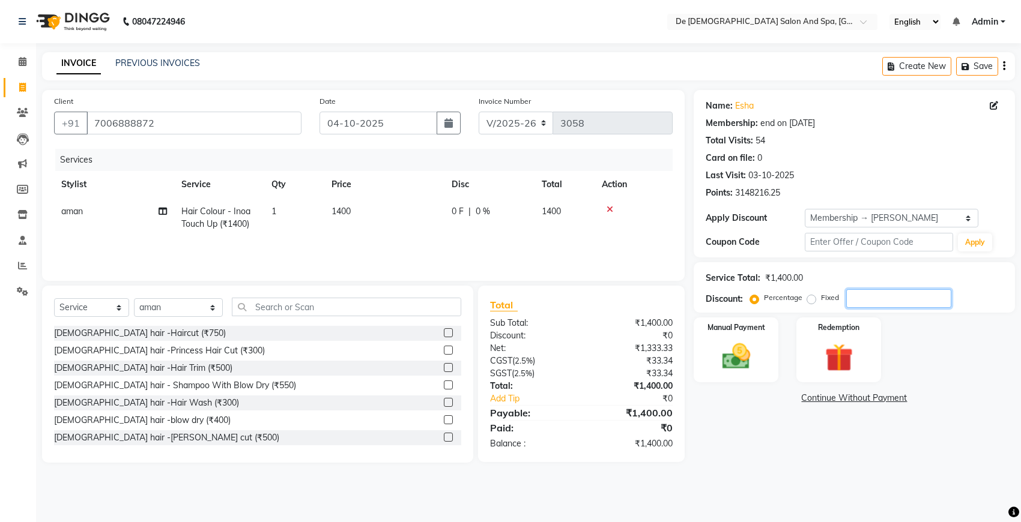
click at [877, 299] on input "number" at bounding box center [898, 298] width 105 height 19
type input "20"
click at [740, 352] on img at bounding box center [735, 357] width 47 height 34
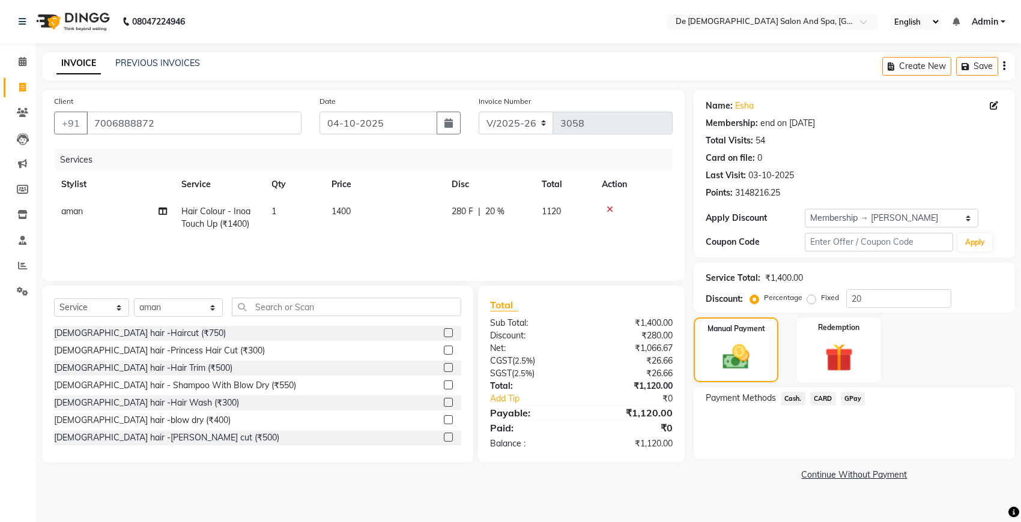
click at [790, 395] on span "Cash." at bounding box center [793, 399] width 25 height 14
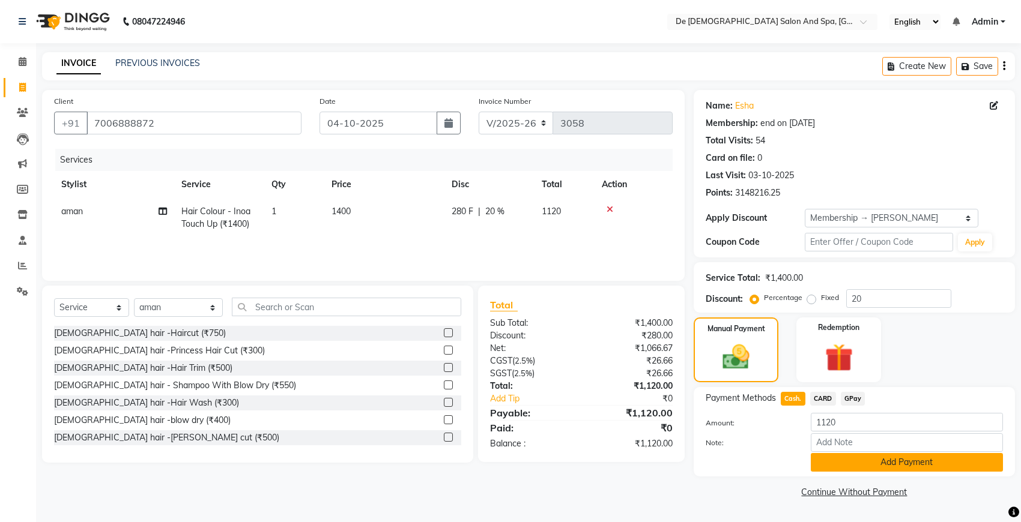
click at [899, 458] on button "Add Payment" at bounding box center [907, 462] width 192 height 19
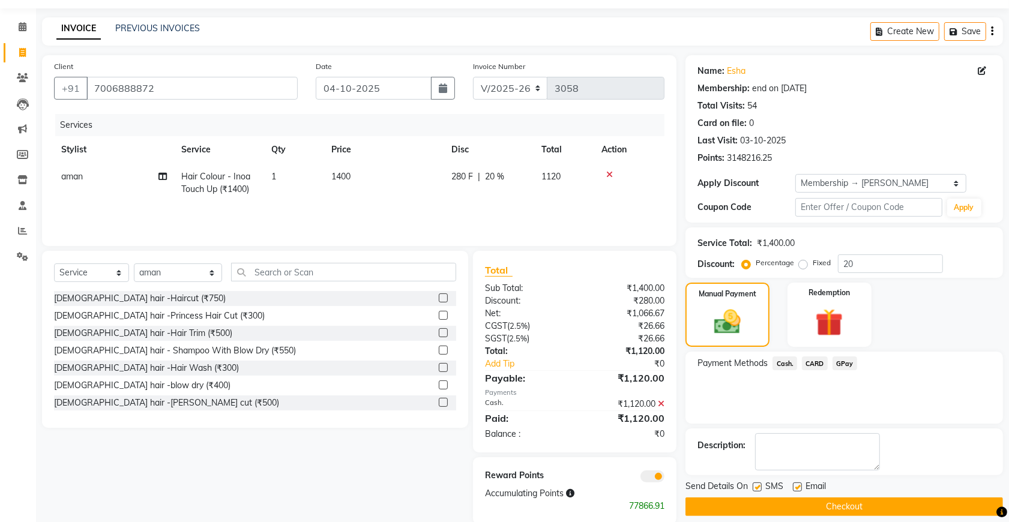
scroll to position [55, 0]
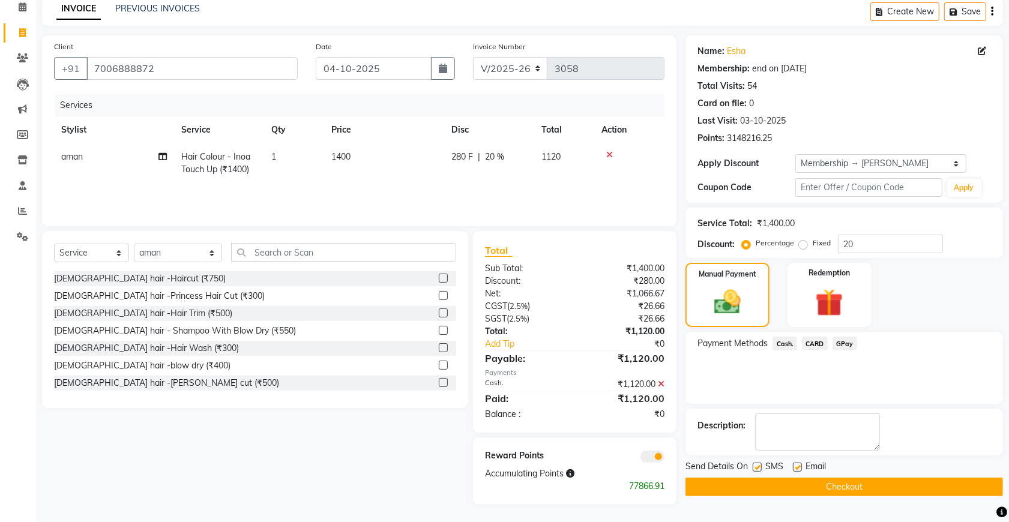
click at [788, 488] on button "Checkout" at bounding box center [845, 487] width 318 height 19
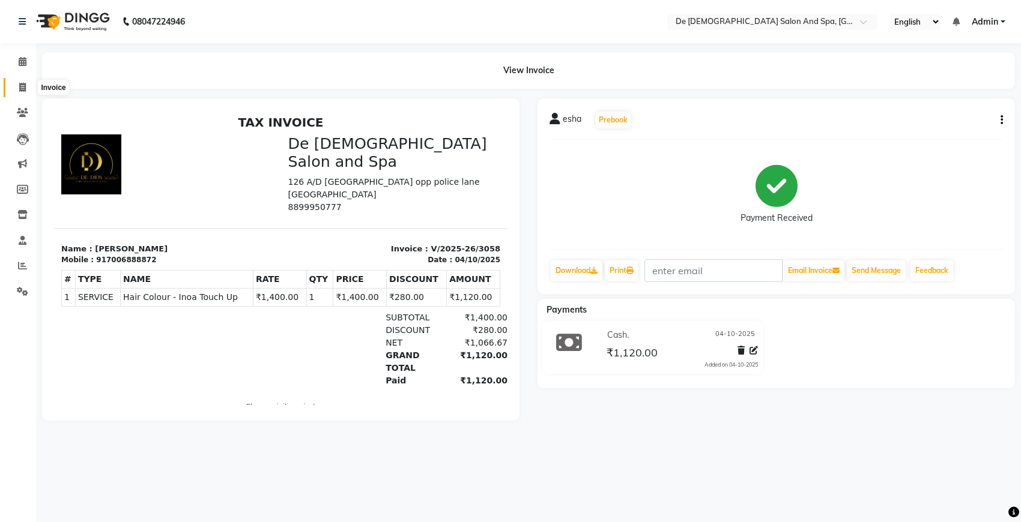
click at [17, 81] on span at bounding box center [22, 88] width 21 height 14
select select "service"
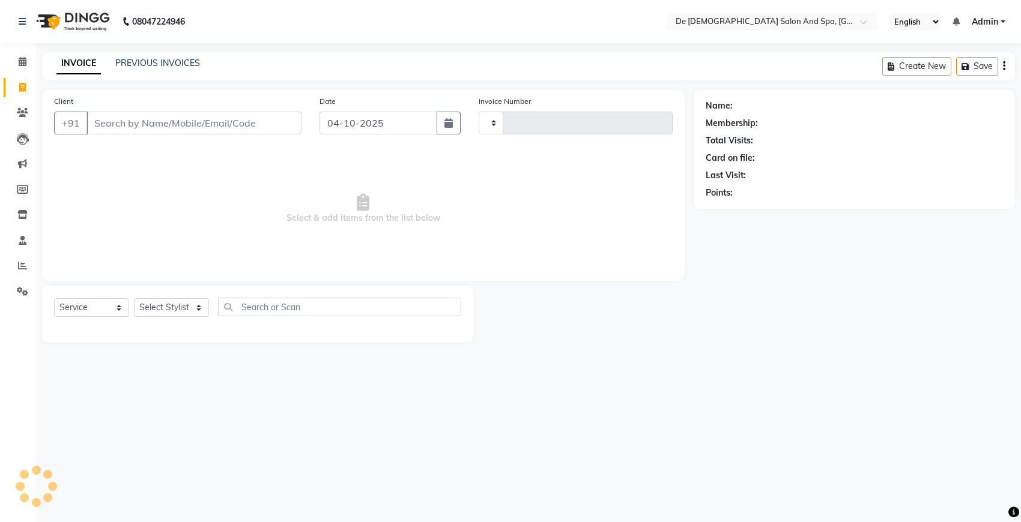
type input "3059"
select select "6431"
click at [142, 58] on link "PREVIOUS INVOICES" at bounding box center [157, 63] width 85 height 11
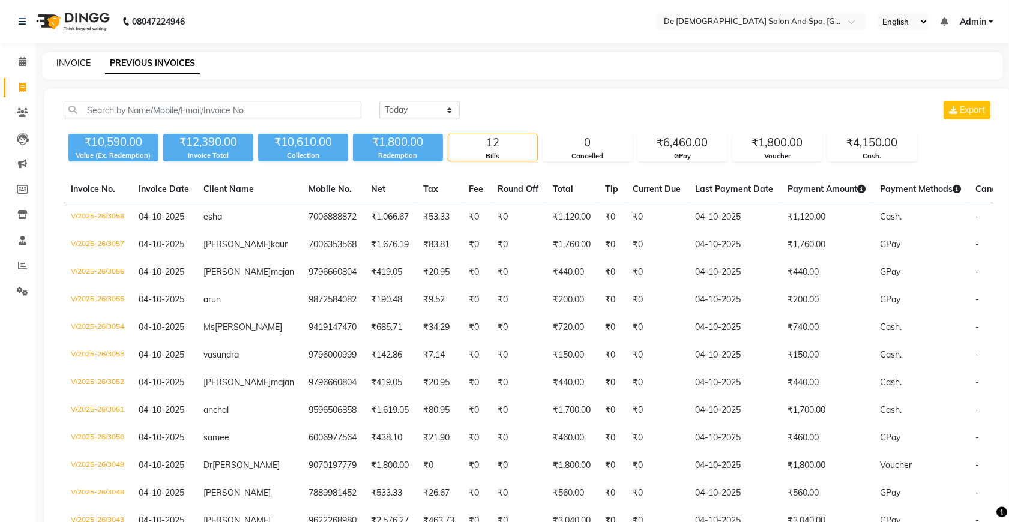
click at [72, 64] on link "INVOICE" at bounding box center [73, 63] width 34 height 11
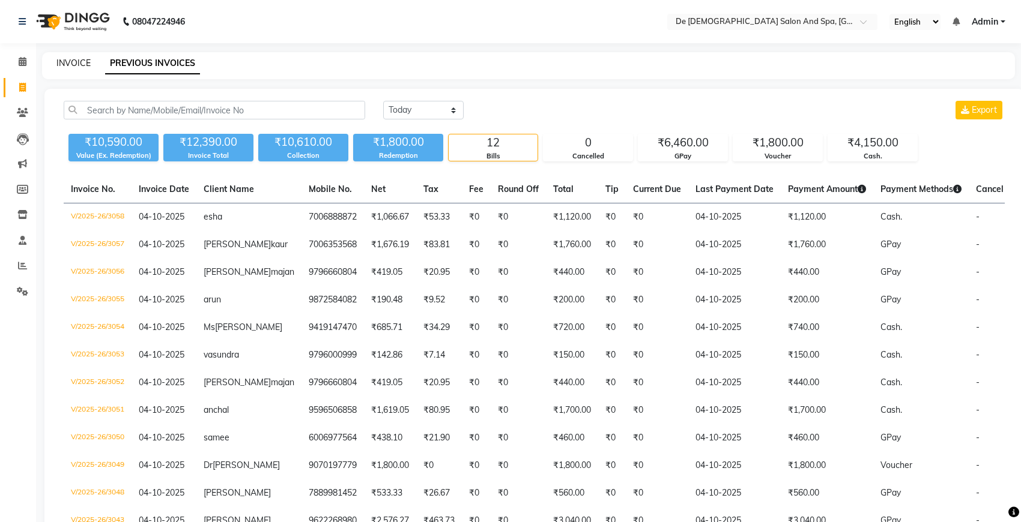
select select "service"
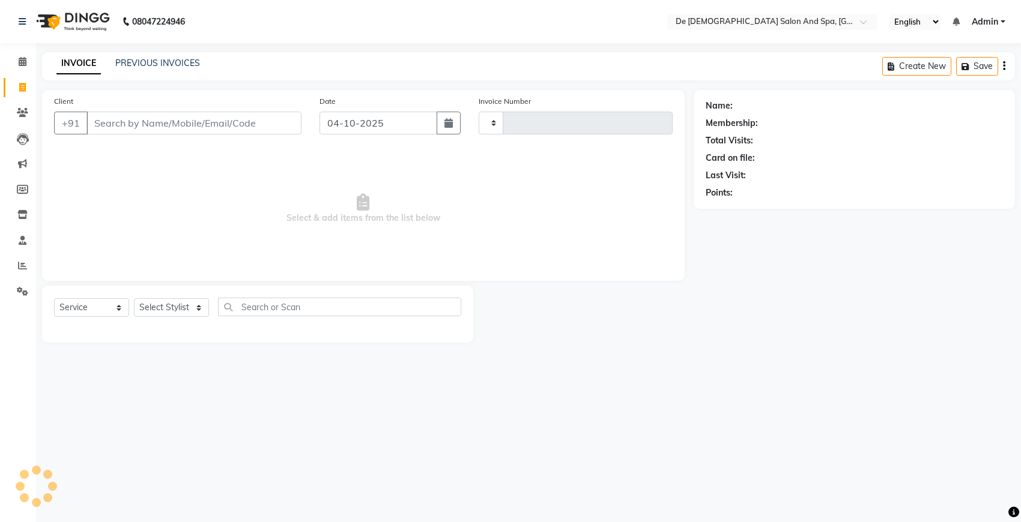
type input "3059"
select select "6431"
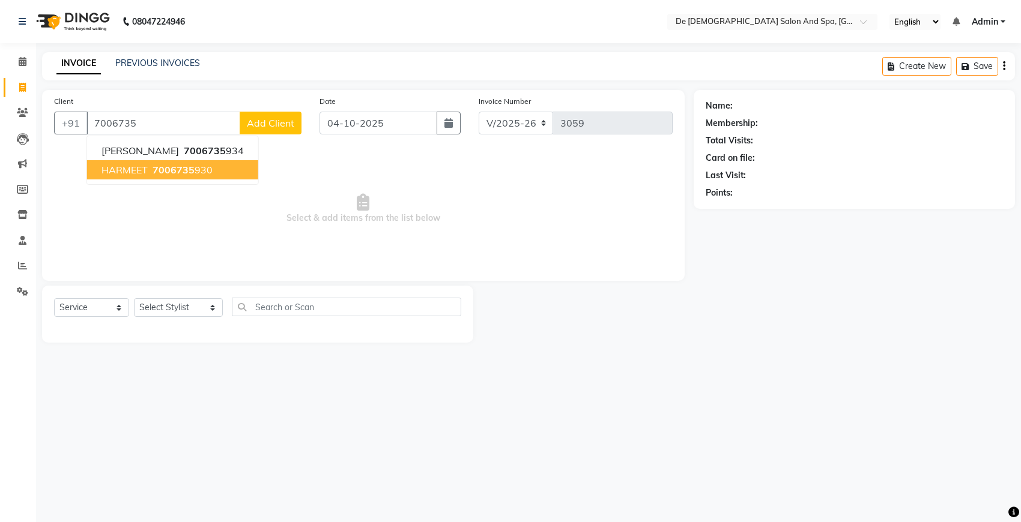
click at [186, 167] on span "7006735" at bounding box center [174, 170] width 42 height 12
type input "7006735930"
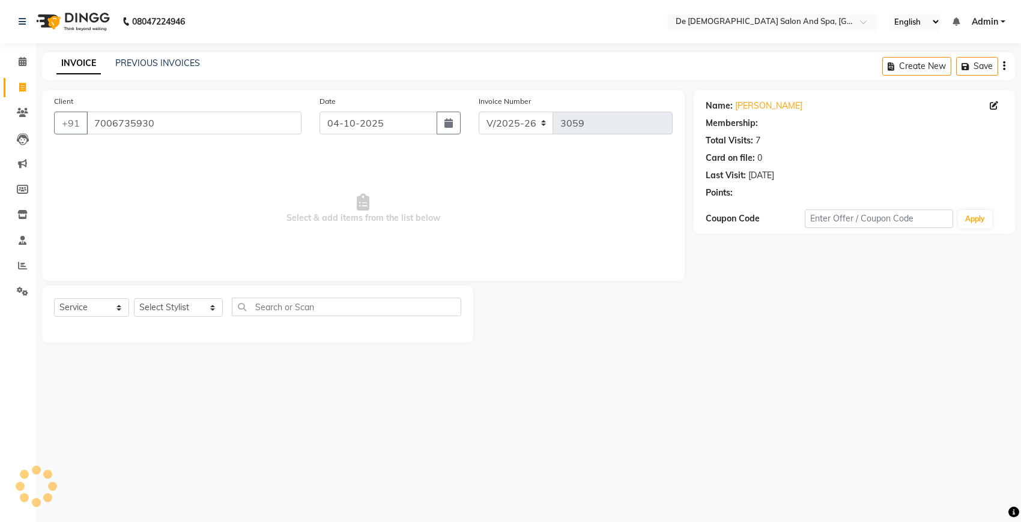
select select "1: Object"
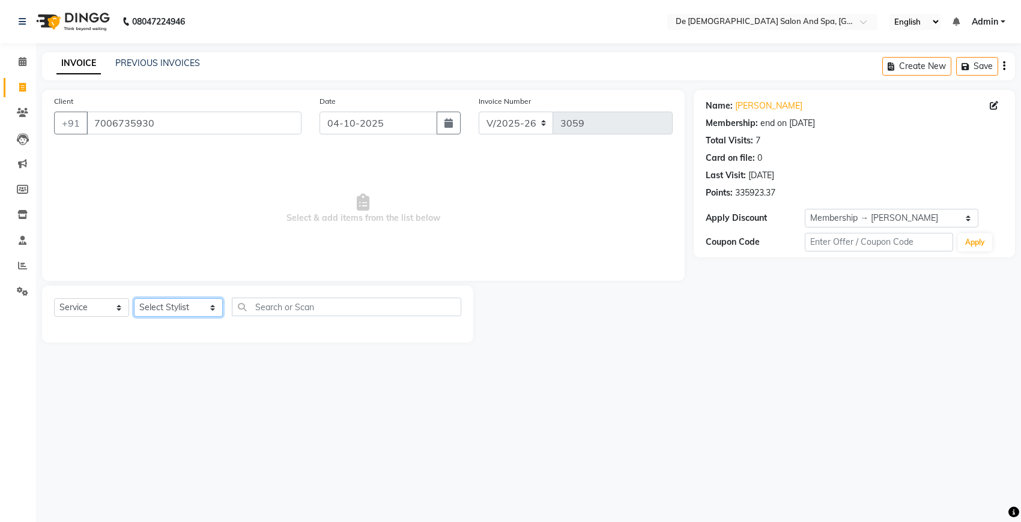
click at [173, 308] on select "Select Stylist akshay [PERSON_NAME] [PERSON_NAME] [PERSON_NAME] [MEDICAL_DATA][…" at bounding box center [178, 307] width 89 height 19
select select "79126"
click at [134, 298] on select "Select Stylist akshay [PERSON_NAME] [PERSON_NAME] [PERSON_NAME] [MEDICAL_DATA][…" at bounding box center [178, 307] width 89 height 19
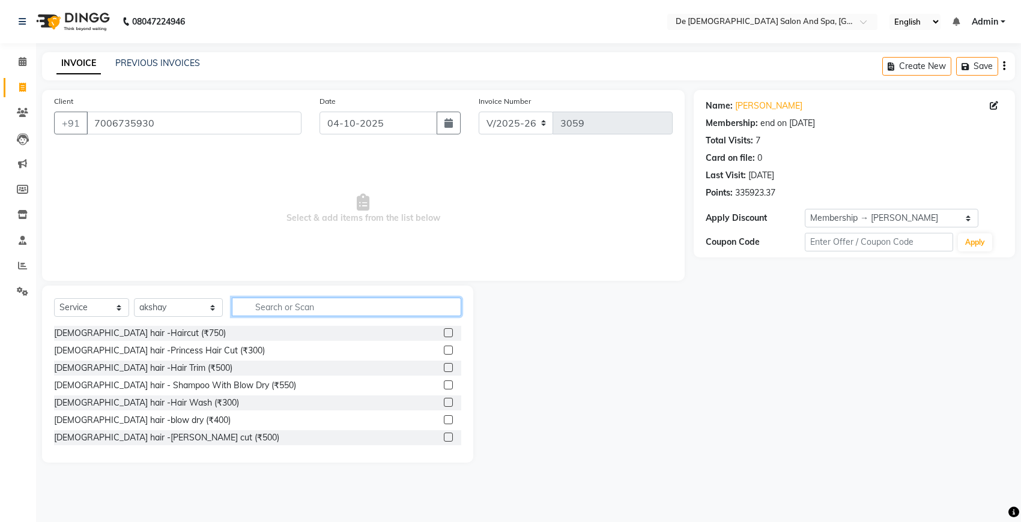
click at [244, 310] on input "text" at bounding box center [346, 307] width 229 height 19
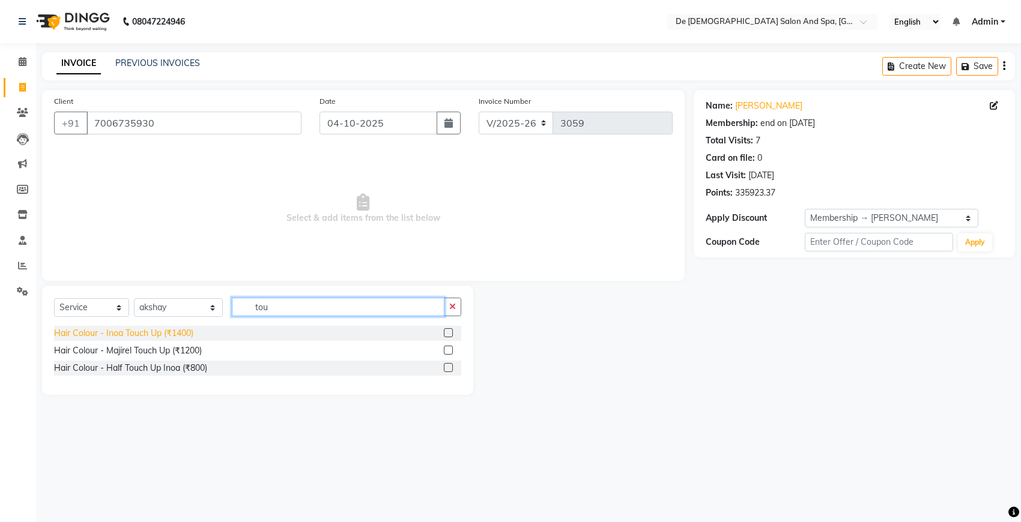
type input "tou"
click at [163, 333] on div "Hair Colour - Inoa Touch Up (₹1400)" at bounding box center [123, 333] width 139 height 13
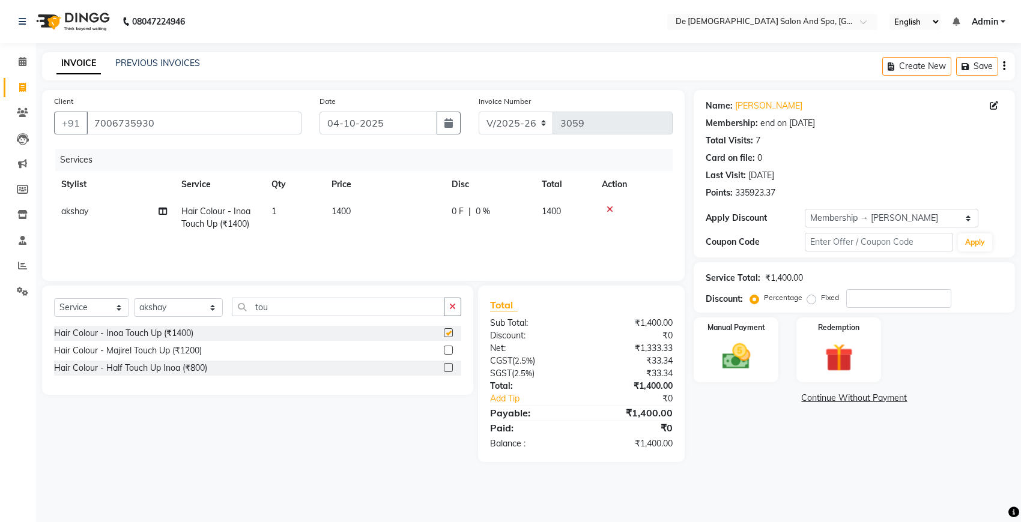
checkbox input "false"
click at [172, 311] on select "Select Stylist akshay [PERSON_NAME] [PERSON_NAME] [PERSON_NAME] [MEDICAL_DATA][…" at bounding box center [178, 307] width 89 height 19
select select "55354"
click at [134, 298] on select "Select Stylist akshay [PERSON_NAME] [PERSON_NAME] [PERSON_NAME] [MEDICAL_DATA][…" at bounding box center [178, 307] width 89 height 19
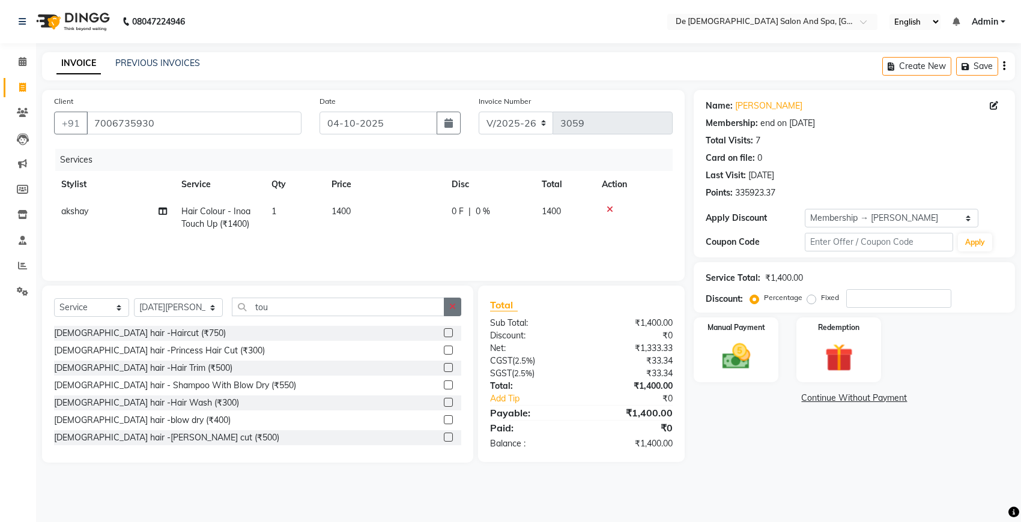
click at [459, 301] on button "button" at bounding box center [452, 307] width 17 height 19
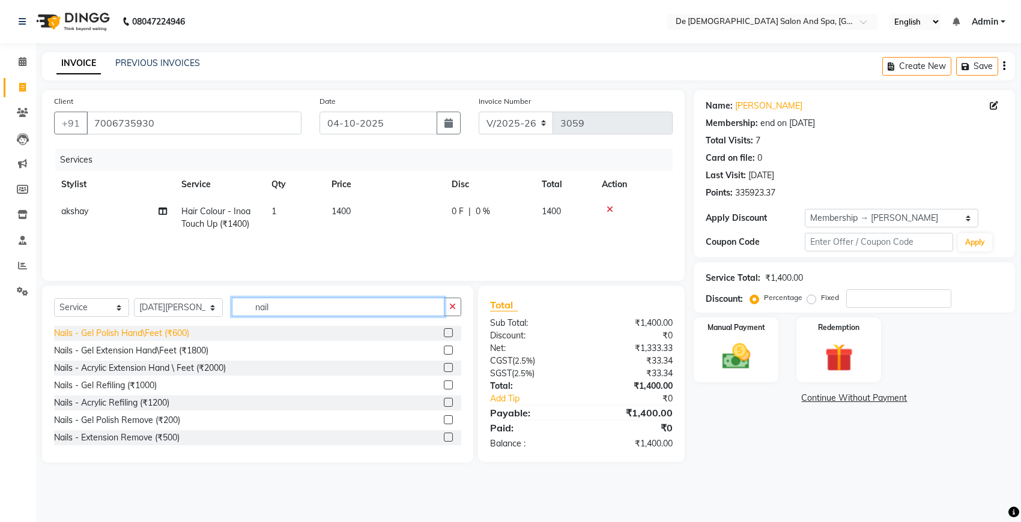
type input "nail"
click at [181, 334] on div "Nails - Gel Polish Hand\Feet (₹600)" at bounding box center [121, 333] width 135 height 13
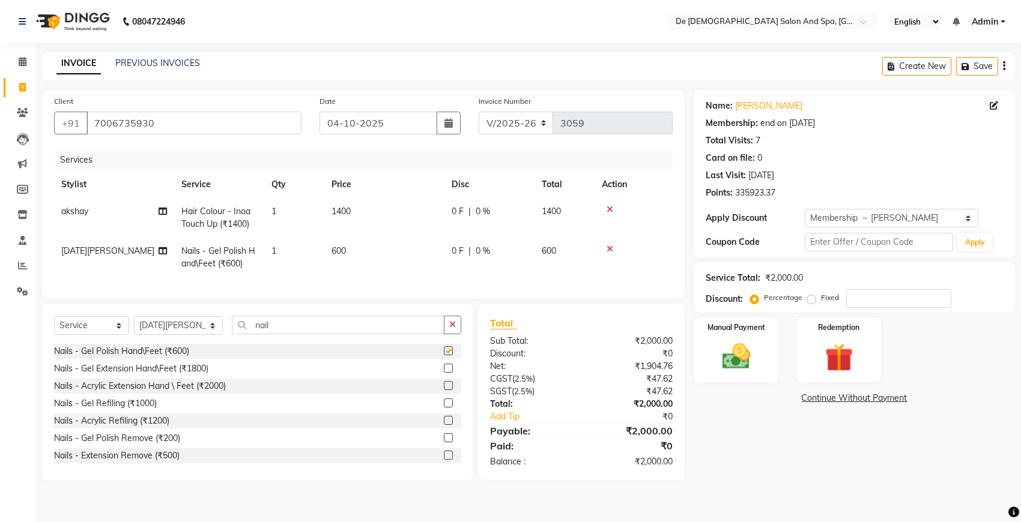
checkbox input "false"
click at [862, 301] on input "number" at bounding box center [898, 298] width 105 height 19
type input "20"
click at [745, 368] on img at bounding box center [735, 357] width 47 height 34
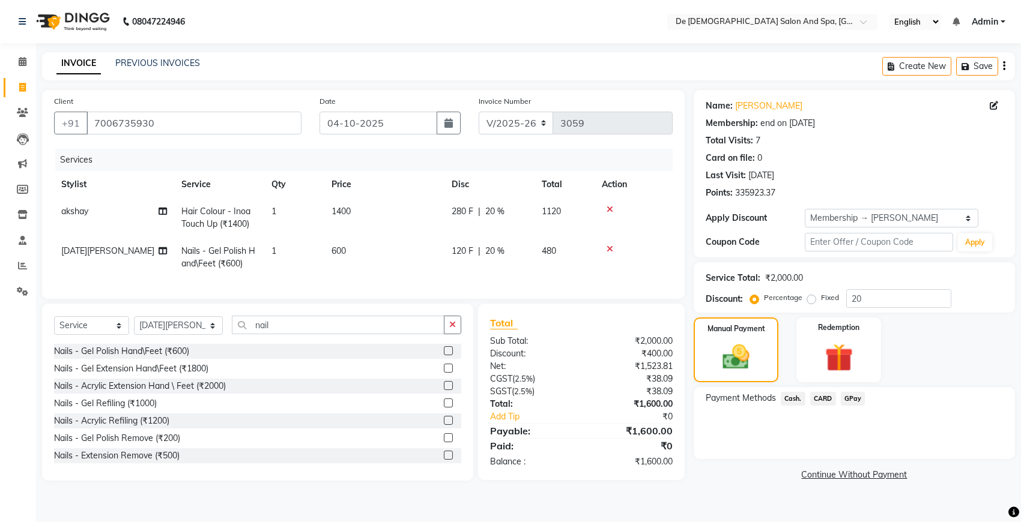
click at [793, 399] on span "Cash." at bounding box center [793, 399] width 25 height 14
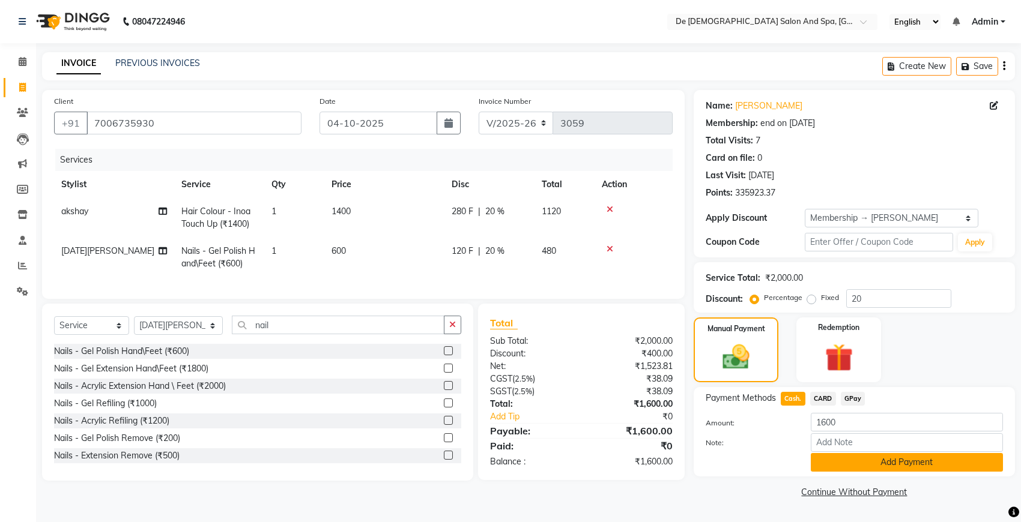
click at [848, 459] on button "Add Payment" at bounding box center [907, 462] width 192 height 19
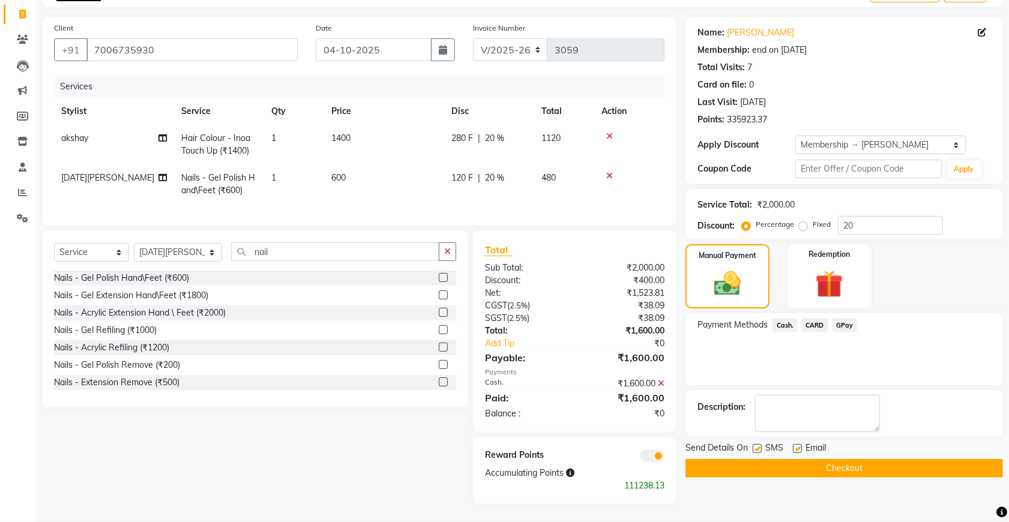
scroll to position [84, 0]
click at [978, 82] on div "Name: [PERSON_NAME] Membership: end on [DATE] Total Visits: 7 Card on file: 0 L…" at bounding box center [845, 74] width 294 height 104
click at [961, 82] on div "Name: [PERSON_NAME] Membership: end on [DATE] Total Visits: 7 Card on file: 0 L…" at bounding box center [845, 74] width 294 height 104
click at [882, 96] on div "Last Visit: [DATE]" at bounding box center [845, 102] width 294 height 13
click at [757, 459] on button "Checkout" at bounding box center [845, 468] width 318 height 19
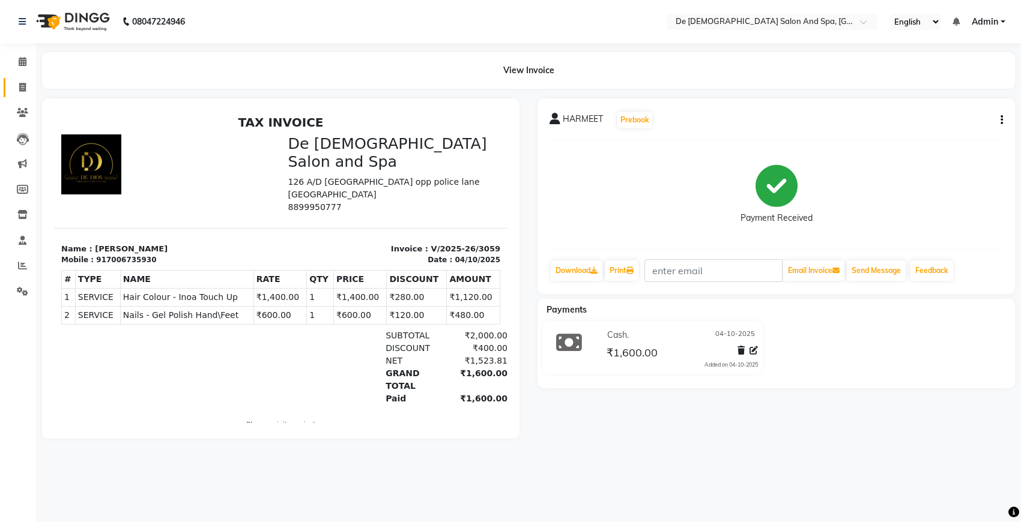
click at [13, 94] on link "Invoice" at bounding box center [18, 88] width 29 height 20
select select "service"
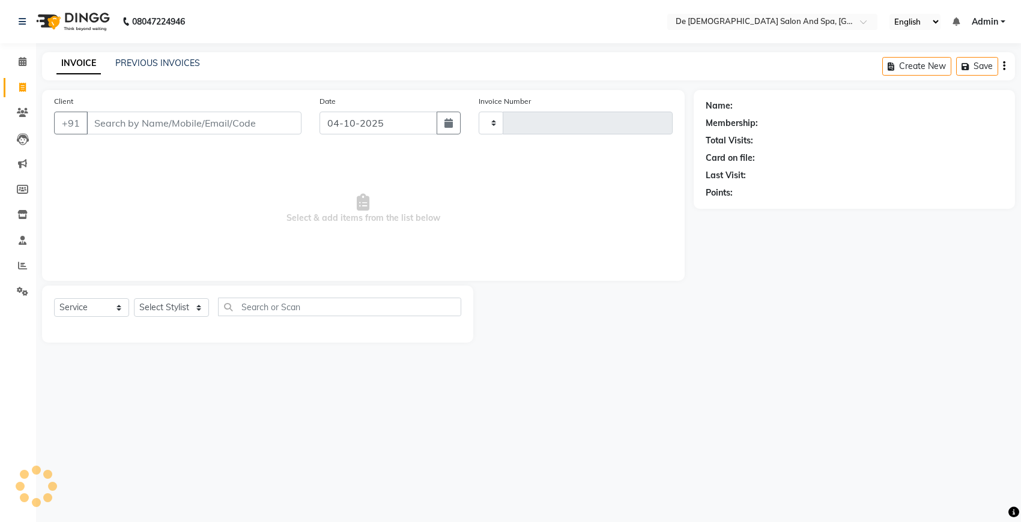
type input "3060"
select select "6431"
click at [28, 113] on span at bounding box center [22, 113] width 21 height 14
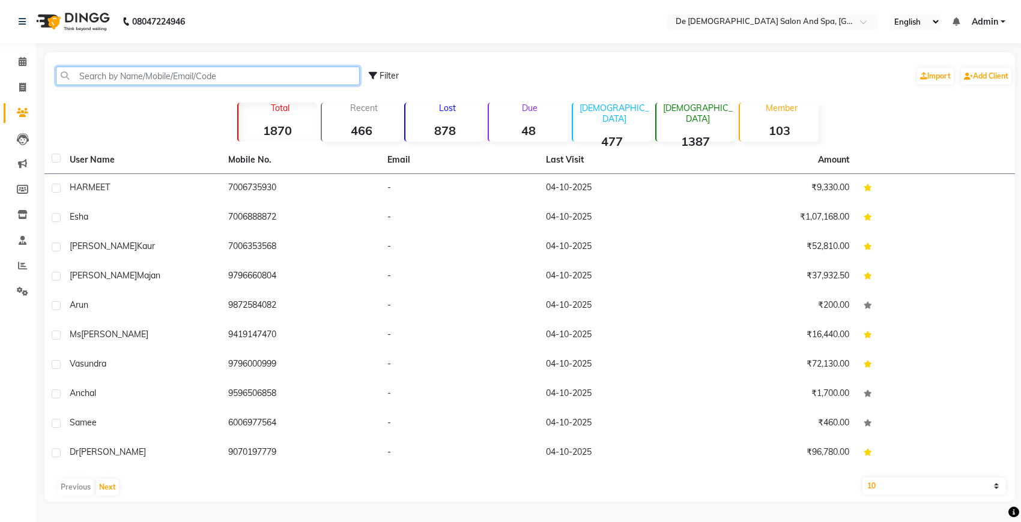
click at [254, 76] on input "text" at bounding box center [208, 76] width 304 height 19
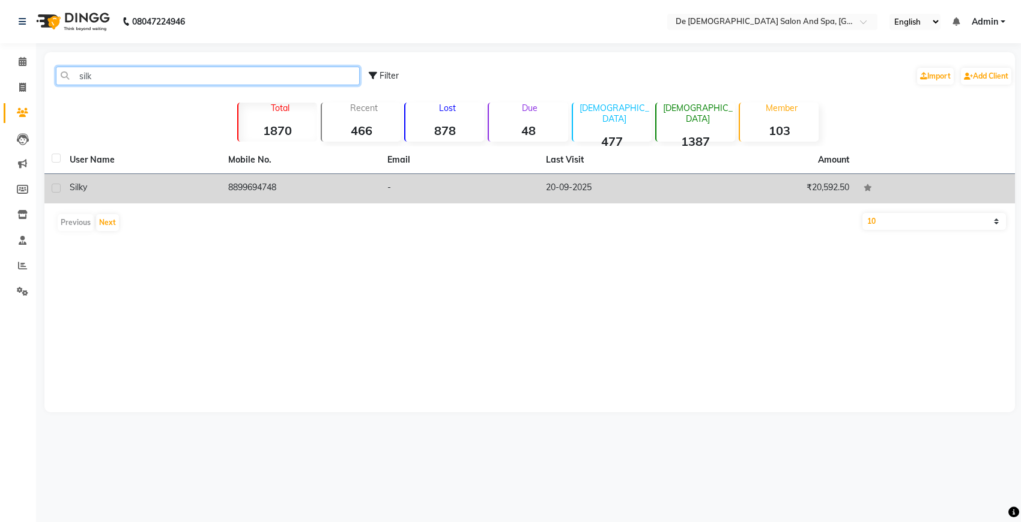
type input "silk"
click at [198, 192] on div "silky" at bounding box center [142, 187] width 144 height 13
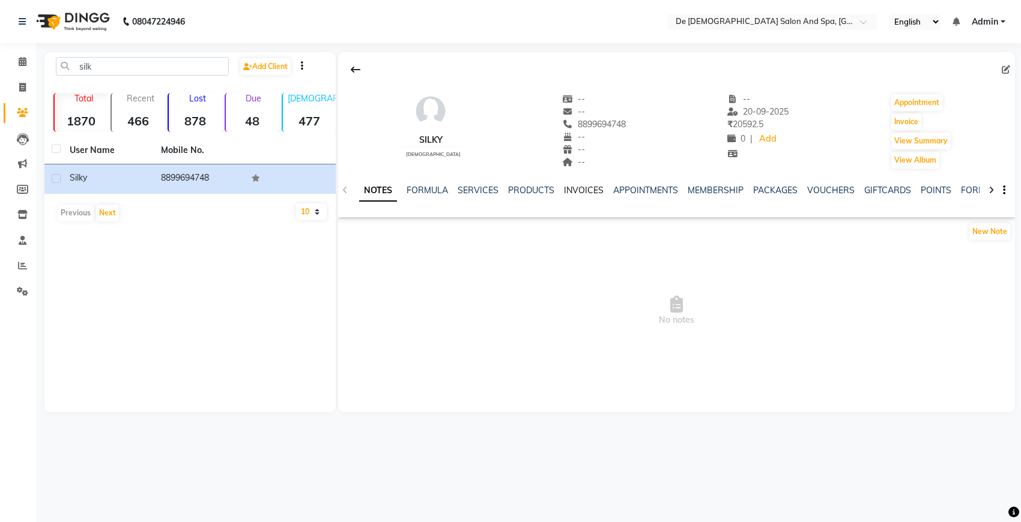
click at [565, 191] on link "INVOICES" at bounding box center [584, 190] width 40 height 11
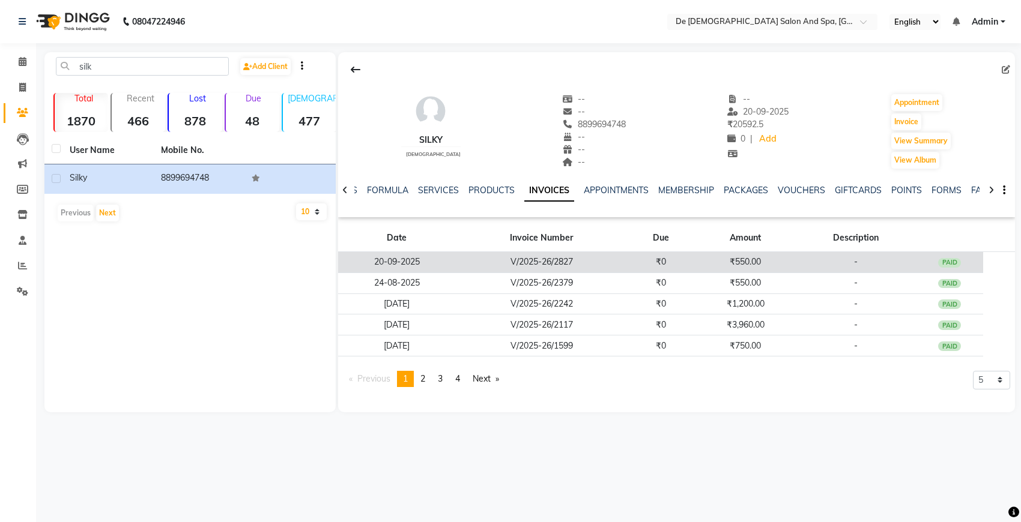
click at [697, 261] on td "₹550.00" at bounding box center [745, 262] width 101 height 21
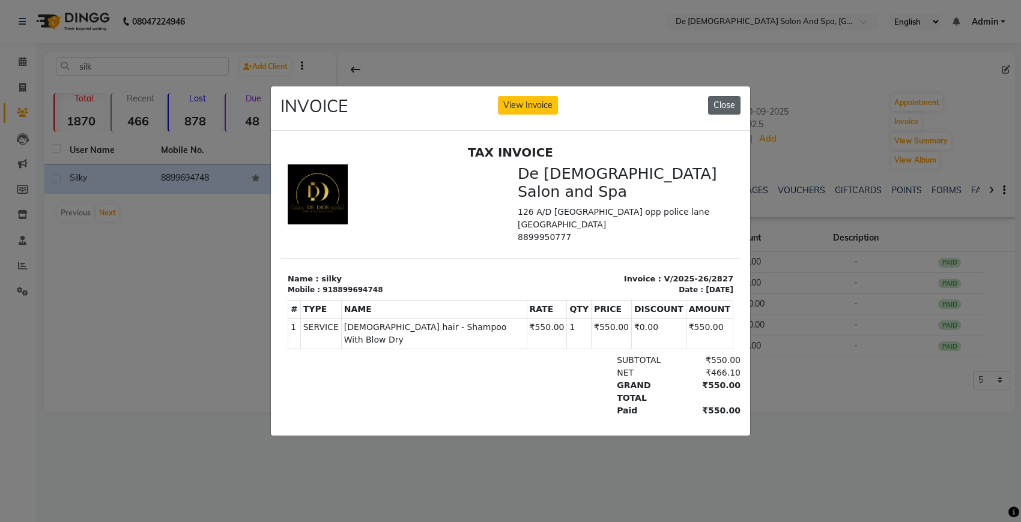
click at [727, 100] on button "Close" at bounding box center [724, 105] width 32 height 19
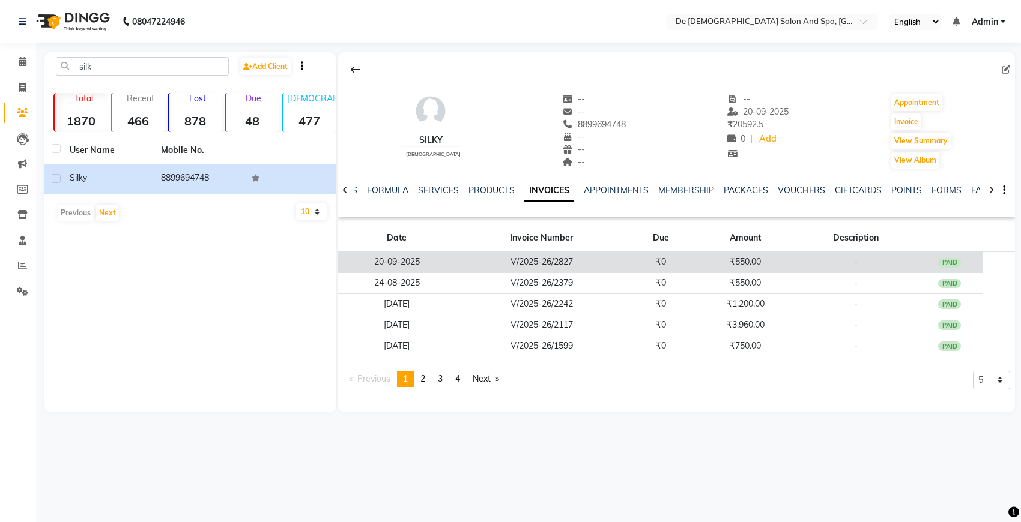
click at [793, 255] on td "₹550.00" at bounding box center [745, 262] width 101 height 21
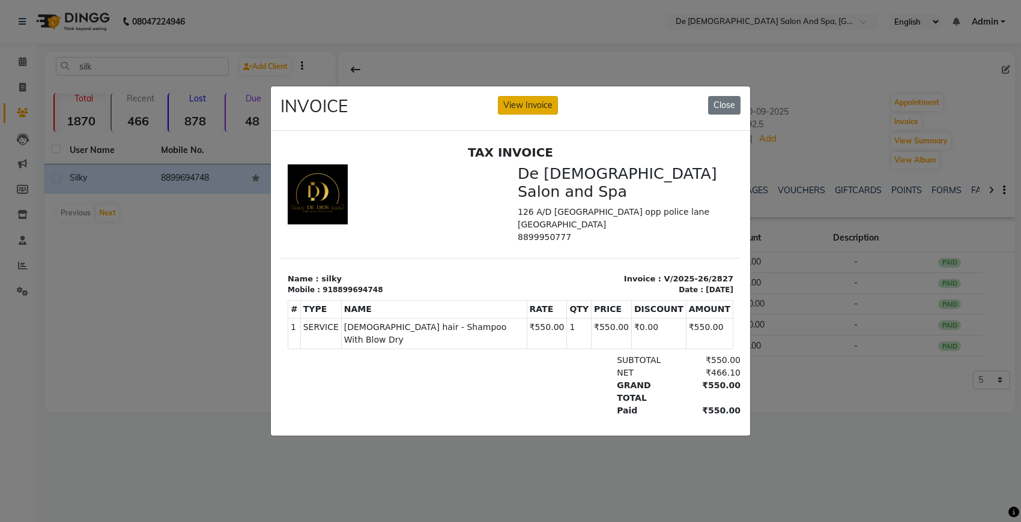
click at [535, 103] on button "View Invoice" at bounding box center [528, 105] width 60 height 19
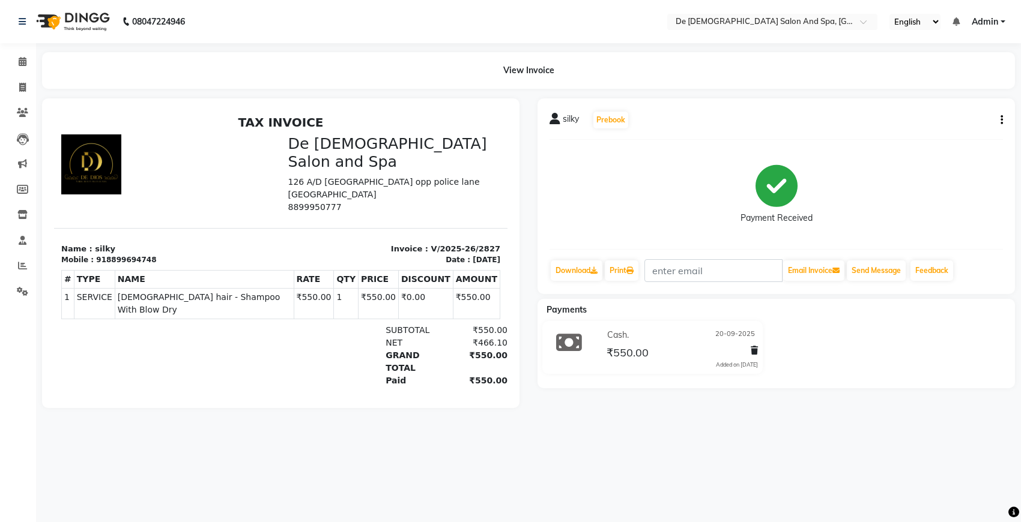
click at [1000, 120] on icon "button" at bounding box center [1001, 120] width 2 height 1
click at [925, 132] on div "Edit Invoice" at bounding box center [942, 135] width 82 height 15
select select "service"
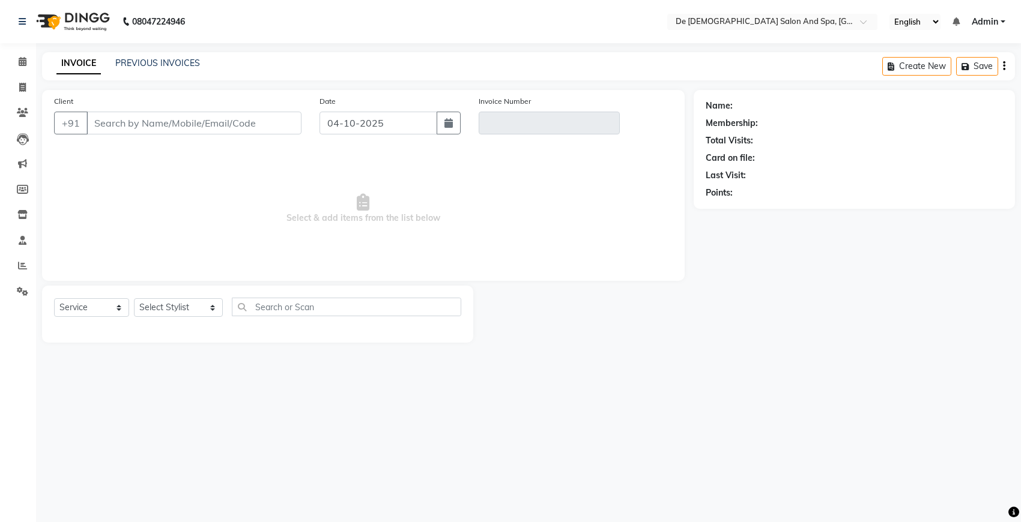
type input "8899694748"
type input "V/2025-26/2827"
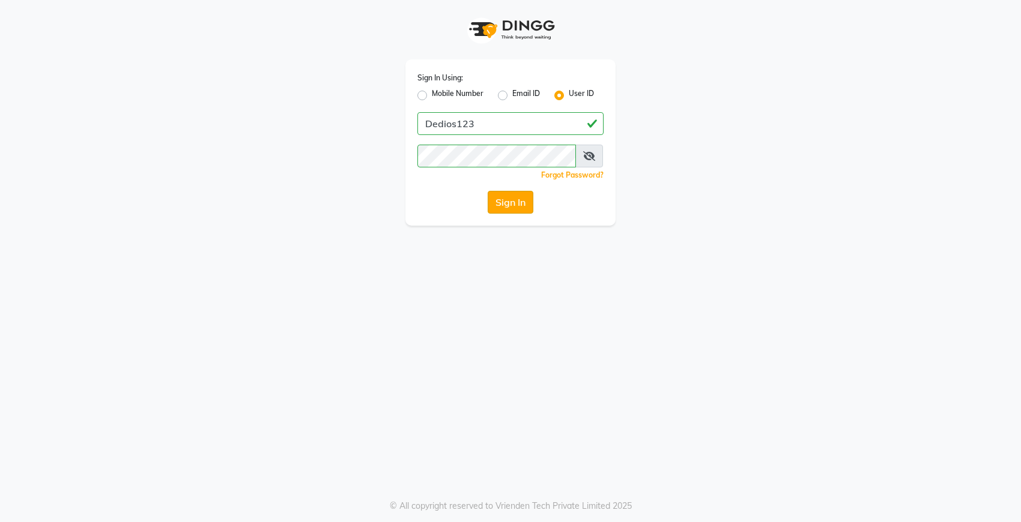
click at [520, 201] on button "Sign In" at bounding box center [511, 202] width 46 height 23
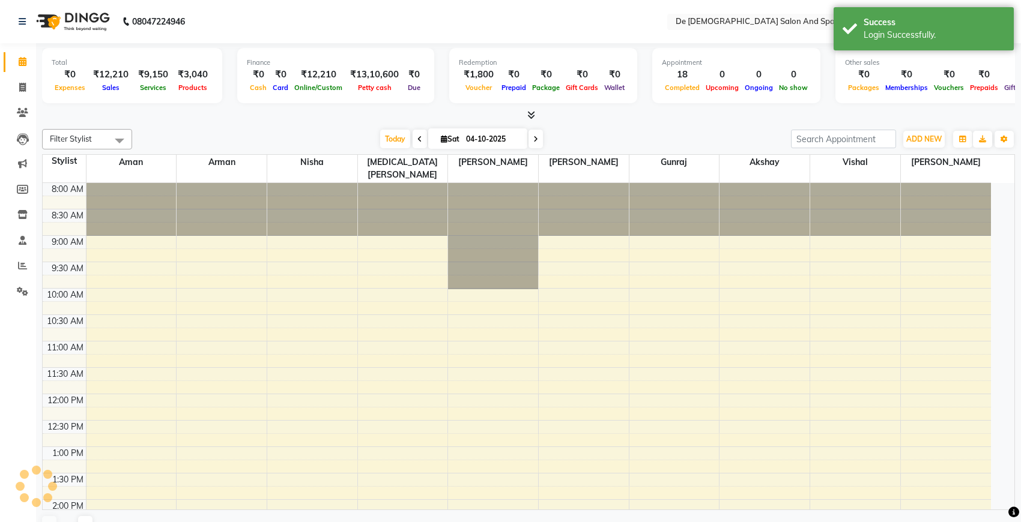
select select "en"
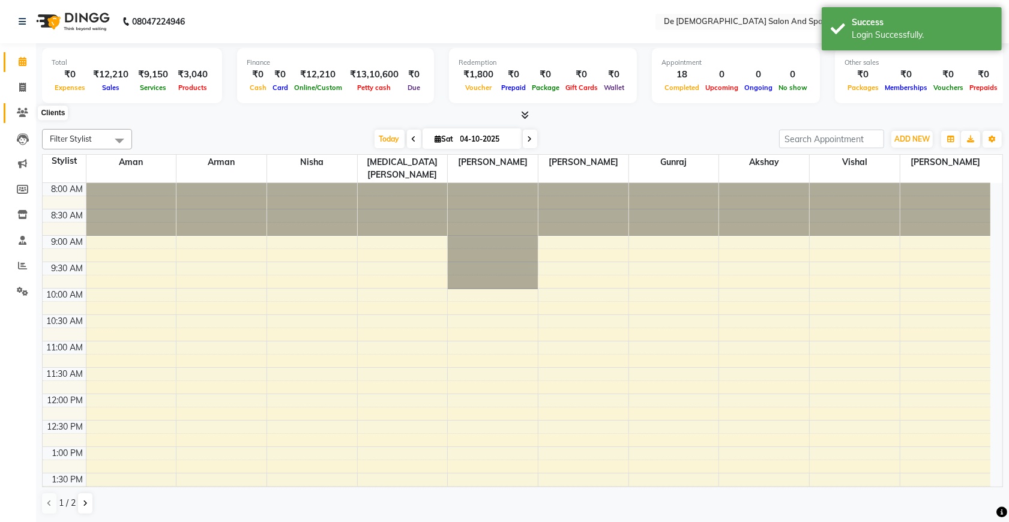
click at [18, 110] on icon at bounding box center [22, 112] width 11 height 9
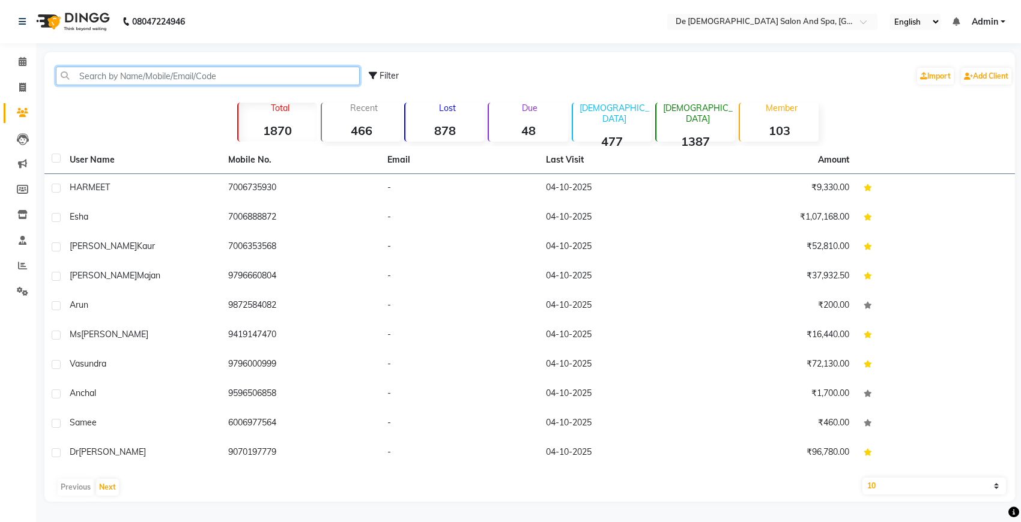
click at [304, 79] on input "text" at bounding box center [208, 76] width 304 height 19
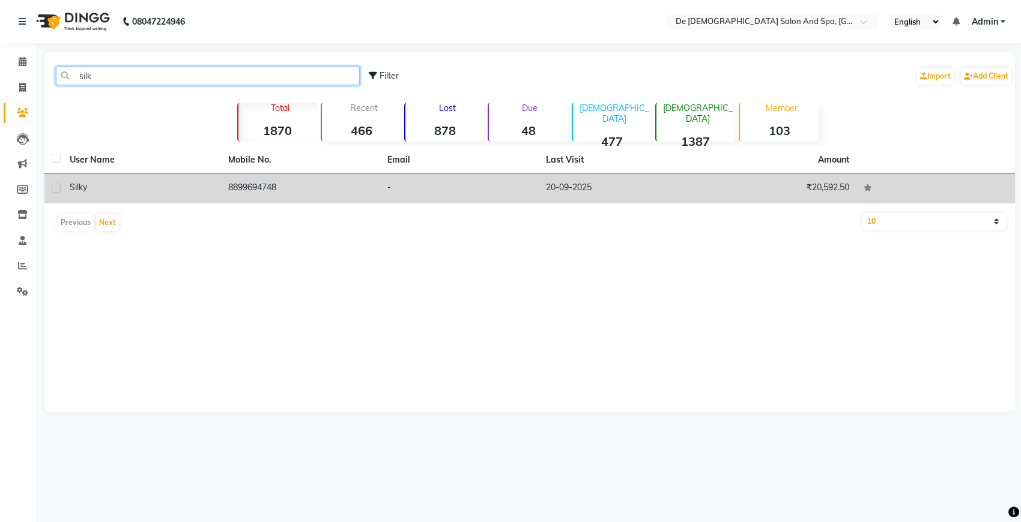
type input "silk"
click at [335, 184] on td "8899694748" at bounding box center [300, 188] width 159 height 29
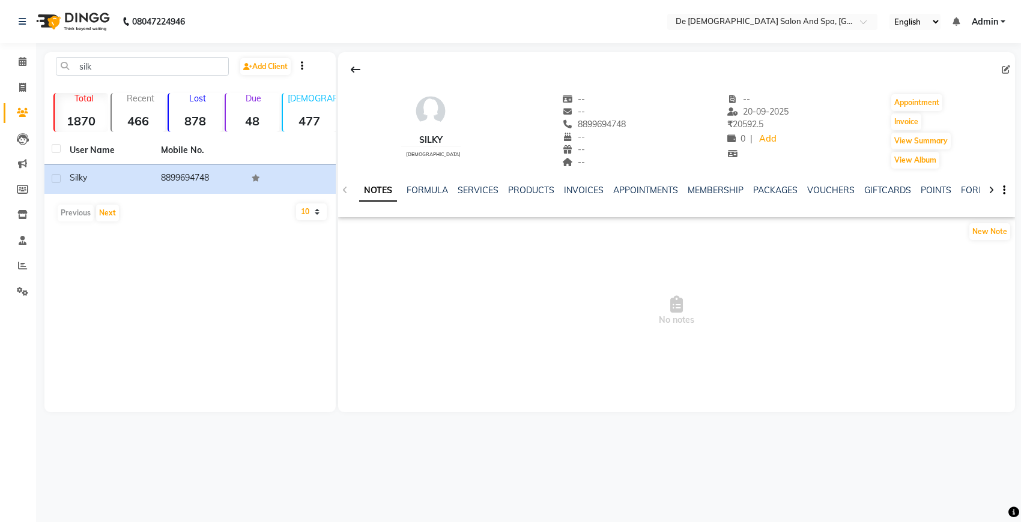
click at [988, 190] on icon at bounding box center [990, 190] width 5 height 8
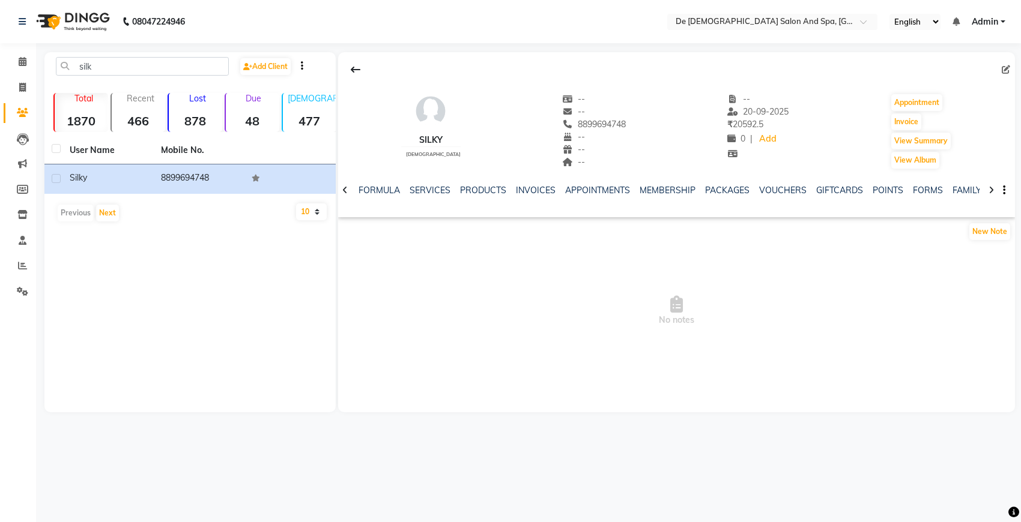
click at [988, 190] on icon at bounding box center [990, 190] width 5 height 8
click at [987, 190] on div at bounding box center [991, 189] width 14 height 23
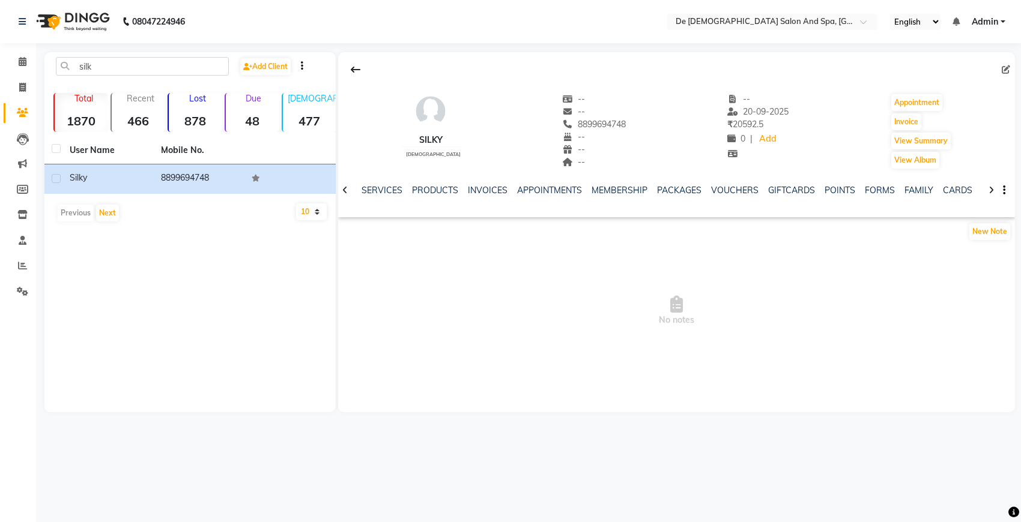
click at [982, 196] on div "WALLET" at bounding box center [999, 190] width 34 height 13
click at [478, 191] on link "INVOICES" at bounding box center [488, 190] width 40 height 11
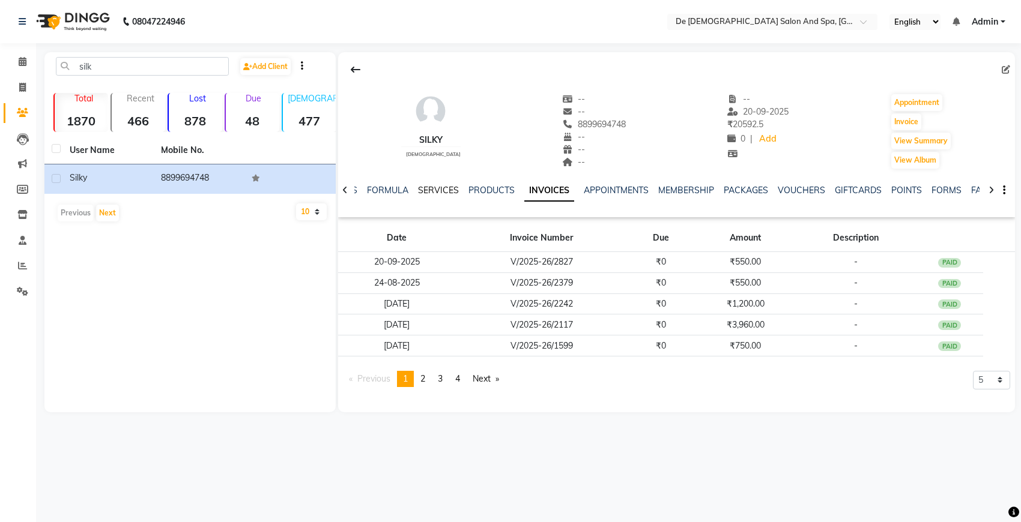
click at [430, 190] on link "SERVICES" at bounding box center [438, 190] width 41 height 11
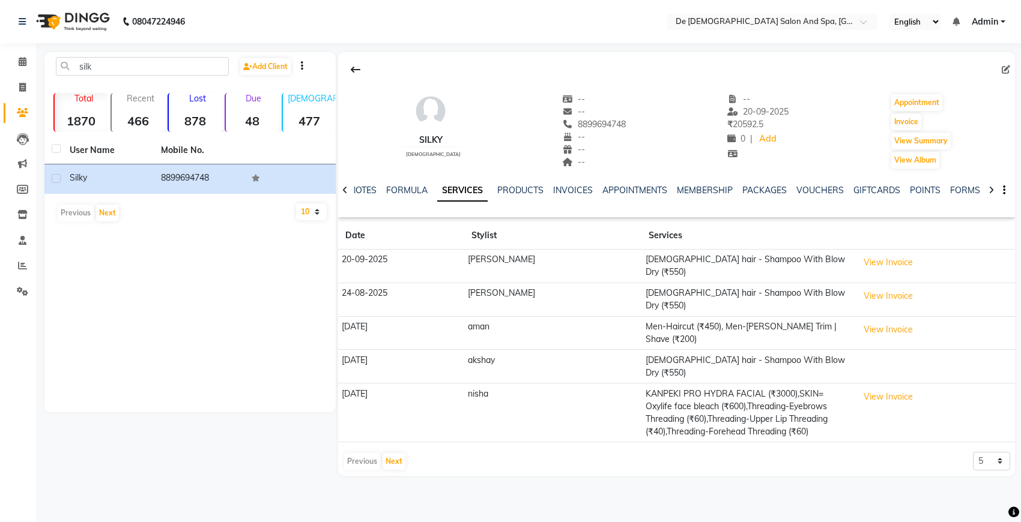
click at [226, 18] on nav "08047224946 Select Location × De Dios Salon And Spa, Gandhi Nagar English ENGLI…" at bounding box center [510, 21] width 1021 height 43
click at [18, 87] on span at bounding box center [22, 88] width 21 height 14
select select "service"
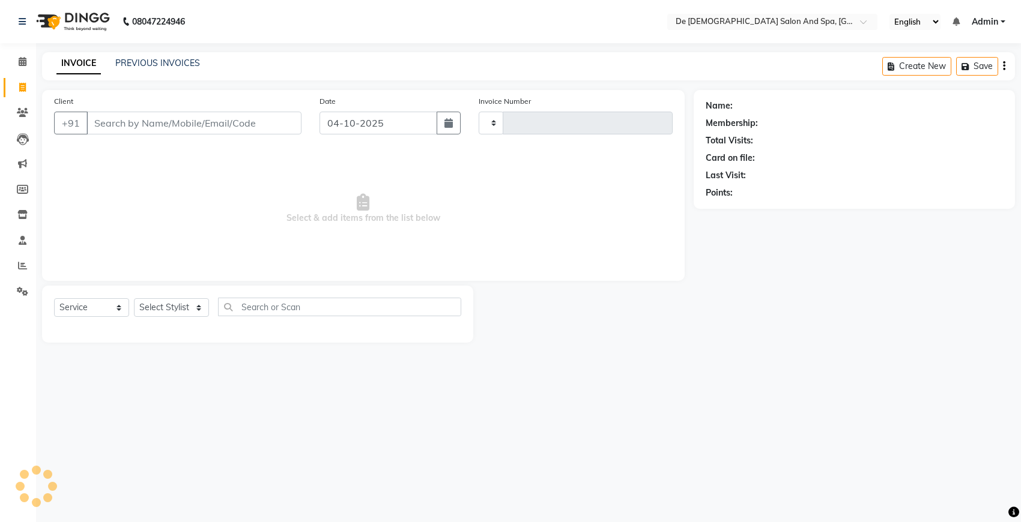
type input "3060"
select select "6431"
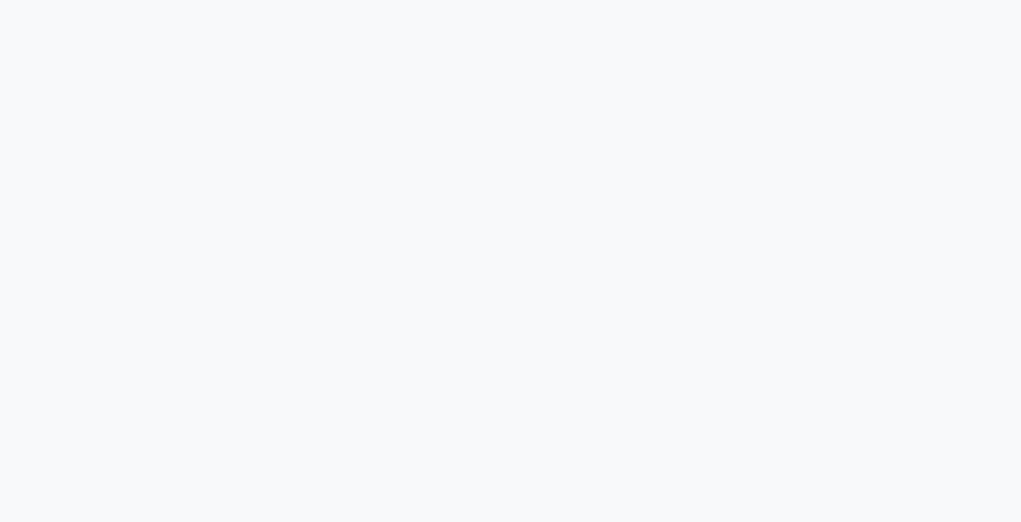
select select "service"
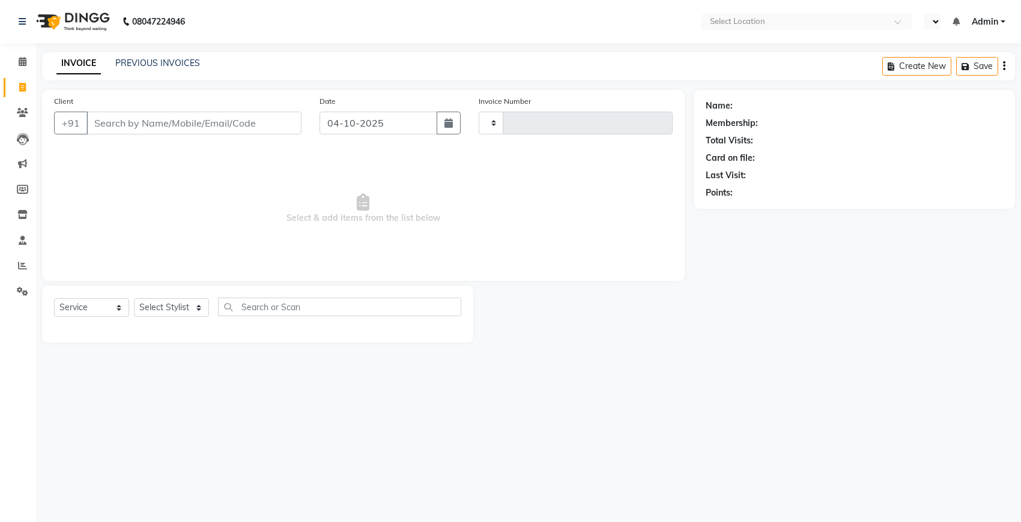
type input "3060"
select select "en"
select select "6431"
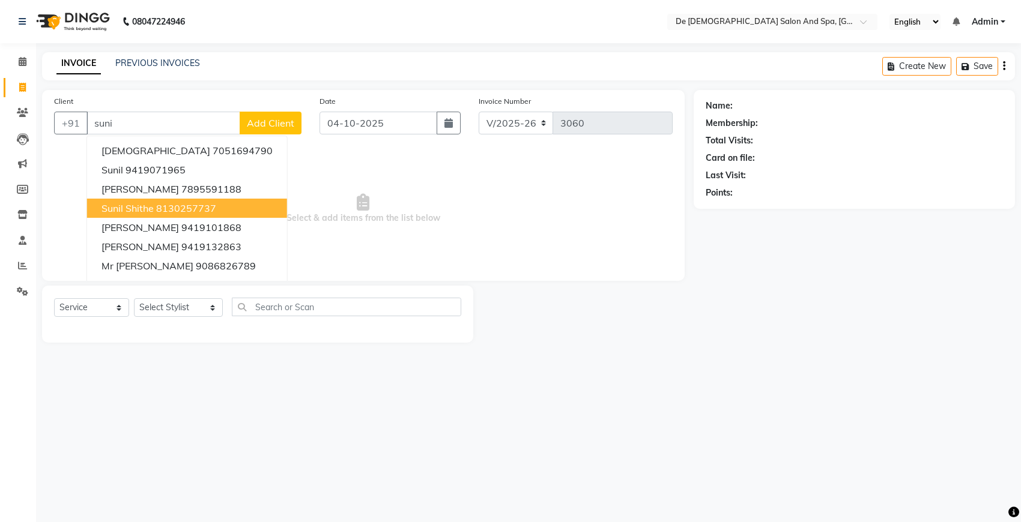
click at [184, 210] on ngb-highlight "8130257737" at bounding box center [186, 208] width 60 height 12
type input "8130257737"
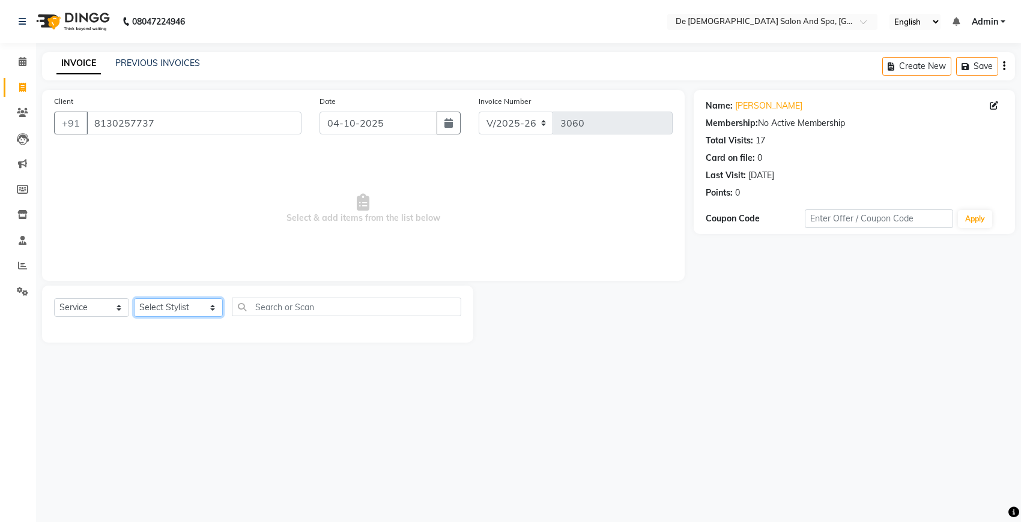
click at [170, 304] on select "Select Stylist akshay [PERSON_NAME] [PERSON_NAME] [PERSON_NAME] [MEDICAL_DATA][…" at bounding box center [178, 307] width 89 height 19
click at [134, 298] on select "Select Stylist akshay [PERSON_NAME] [PERSON_NAME] [PERSON_NAME] [MEDICAL_DATA][…" at bounding box center [178, 307] width 89 height 19
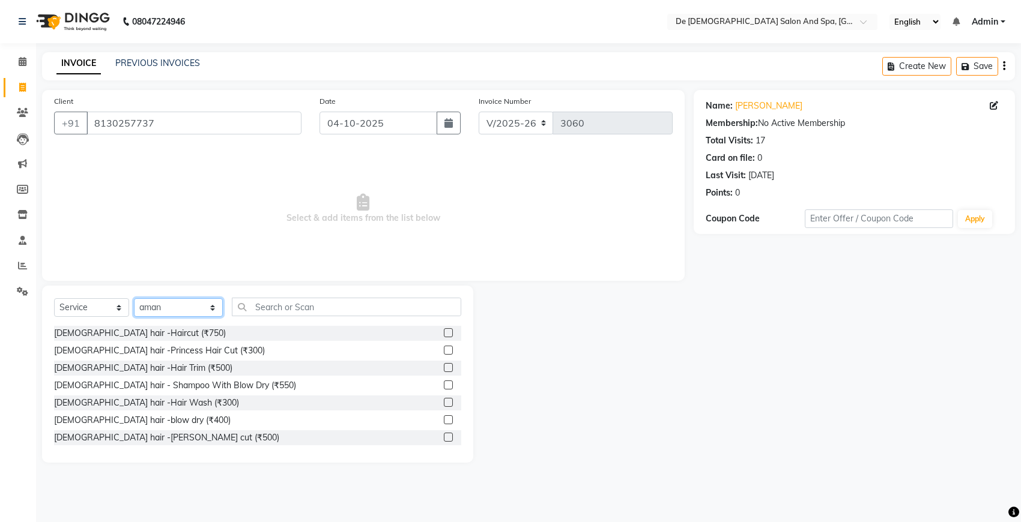
click at [160, 307] on select "Select Stylist akshay [PERSON_NAME] [PERSON_NAME] [PERSON_NAME] [MEDICAL_DATA][…" at bounding box center [178, 307] width 89 height 19
select select "55354"
click at [134, 298] on select "Select Stylist akshay [PERSON_NAME] [PERSON_NAME] [PERSON_NAME] [MEDICAL_DATA][…" at bounding box center [178, 307] width 89 height 19
click at [256, 309] on input "text" at bounding box center [346, 307] width 229 height 19
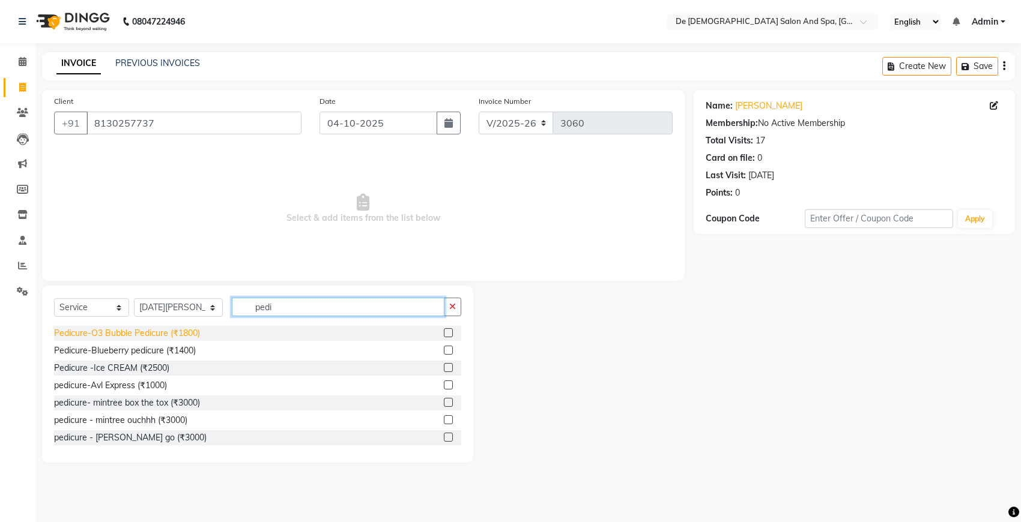
type input "pedi"
click at [179, 331] on div "Pedicure-O3 Bubble Pedicure (₹1800)" at bounding box center [127, 333] width 146 height 13
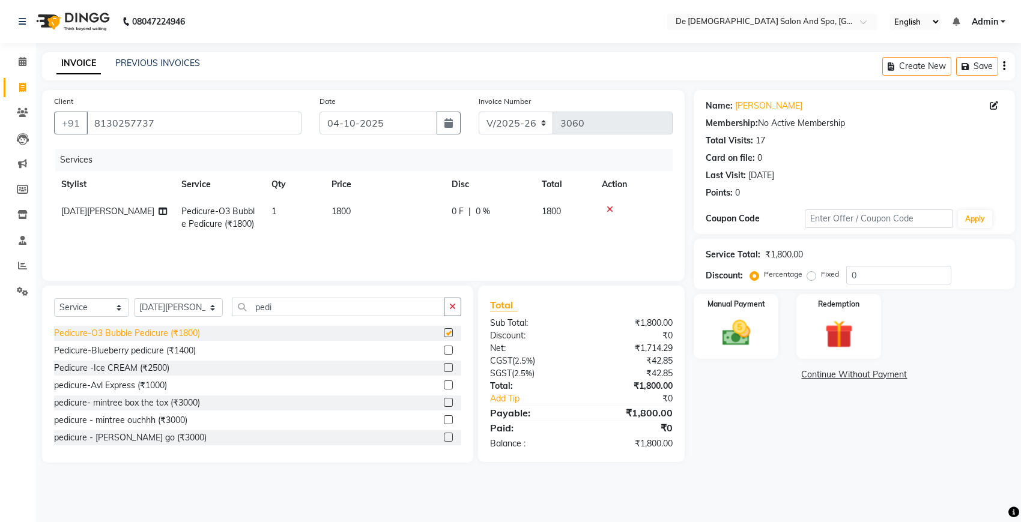
checkbox input "false"
click at [176, 300] on select "Select Stylist akshay [PERSON_NAME] [PERSON_NAME] [PERSON_NAME] [MEDICAL_DATA][…" at bounding box center [178, 307] width 89 height 19
select select "49201"
click at [134, 298] on select "Select Stylist akshay [PERSON_NAME] [PERSON_NAME] [PERSON_NAME] [MEDICAL_DATA][…" at bounding box center [178, 307] width 89 height 19
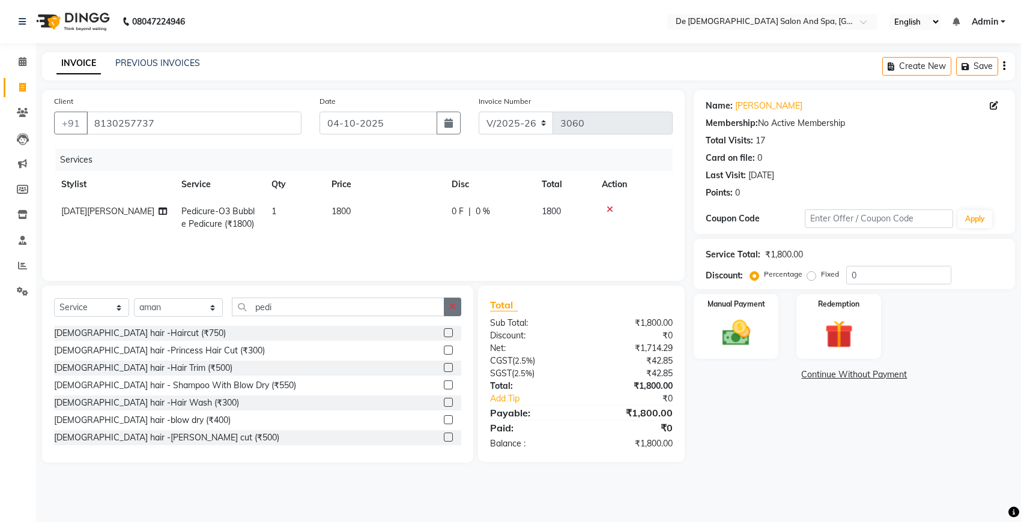
click at [452, 310] on icon "button" at bounding box center [452, 307] width 7 height 8
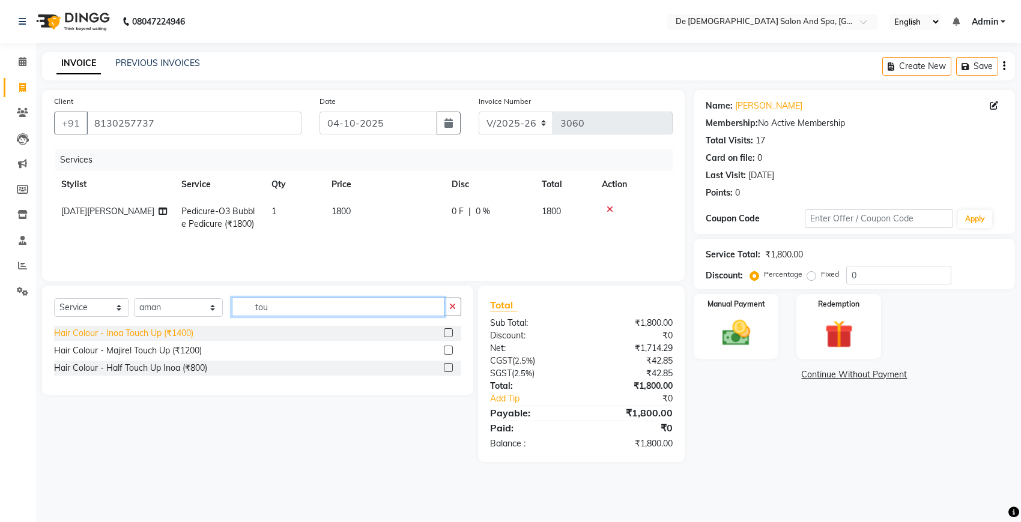
type input "tou"
click at [155, 329] on div "Hair Colour - Inoa Touch Up (₹1400)" at bounding box center [123, 333] width 139 height 13
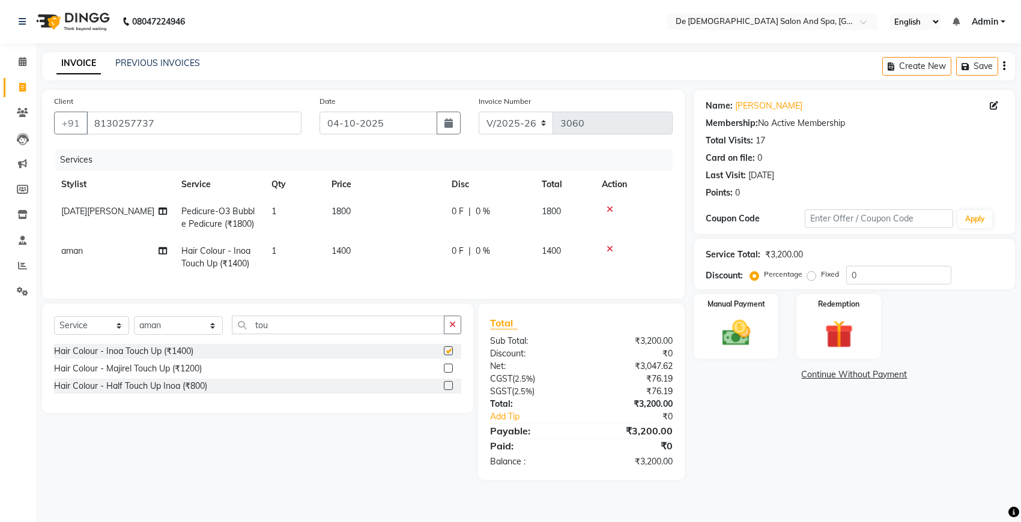
checkbox input "false"
click at [449, 329] on icon "button" at bounding box center [452, 325] width 7 height 8
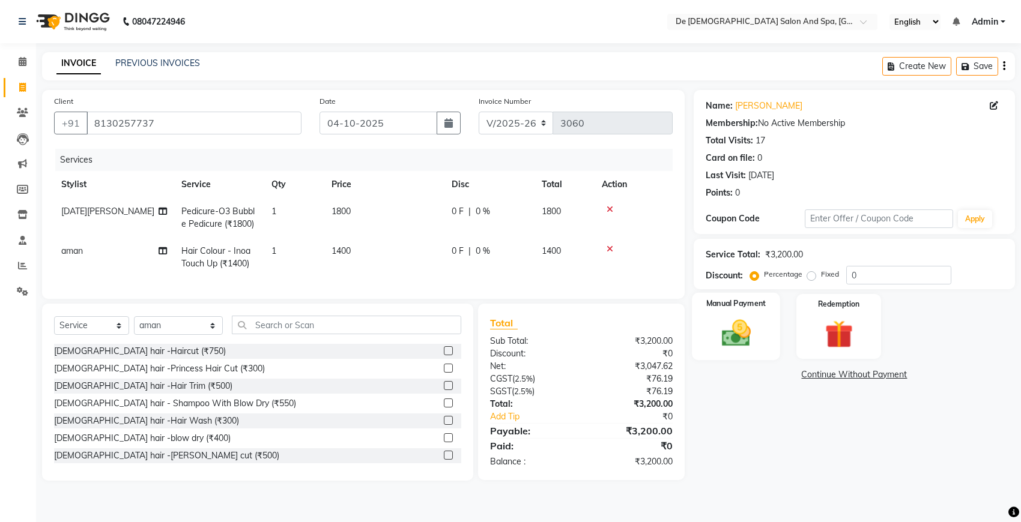
click at [725, 346] on img at bounding box center [735, 333] width 47 height 34
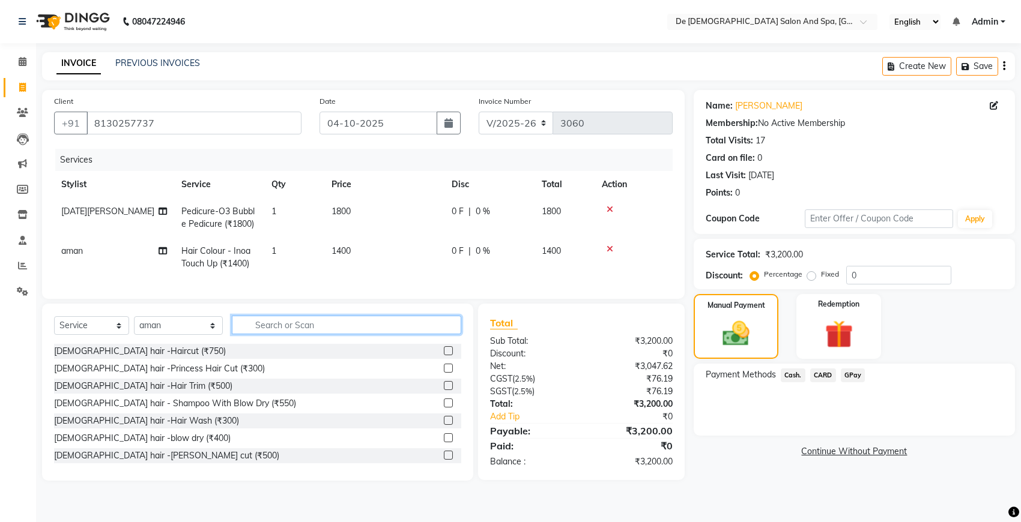
click at [324, 334] on input "text" at bounding box center [346, 325] width 229 height 19
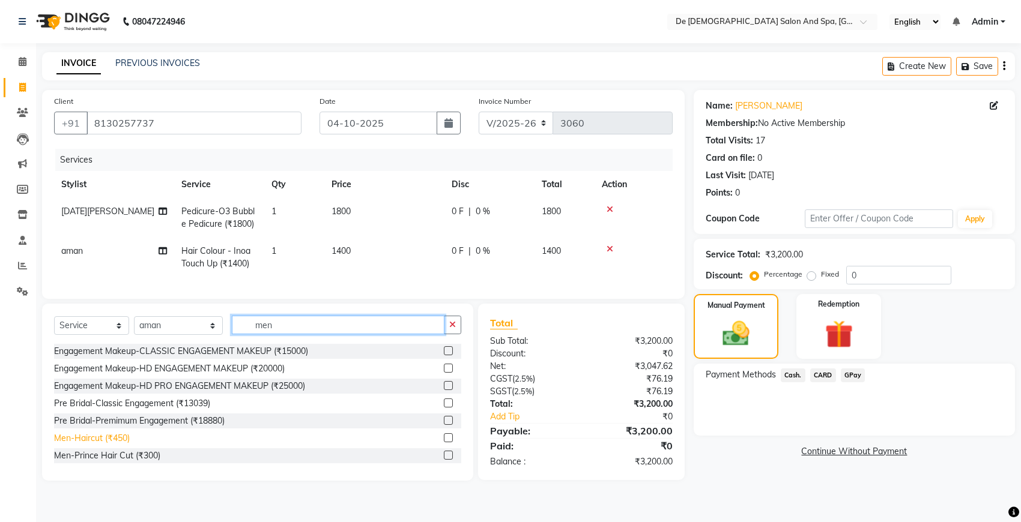
type input "men"
click at [118, 445] on div "Men-Haircut (₹450)" at bounding box center [92, 438] width 76 height 13
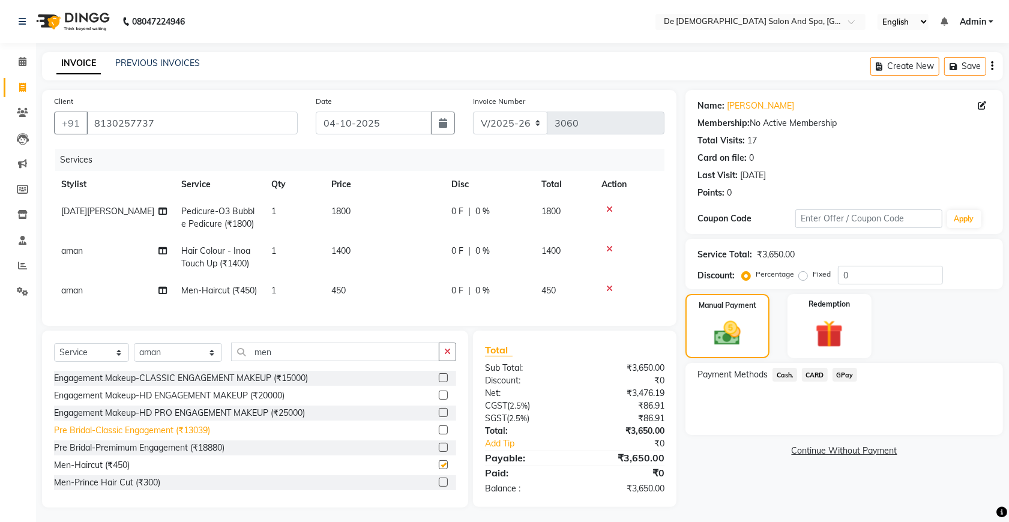
checkbox input "false"
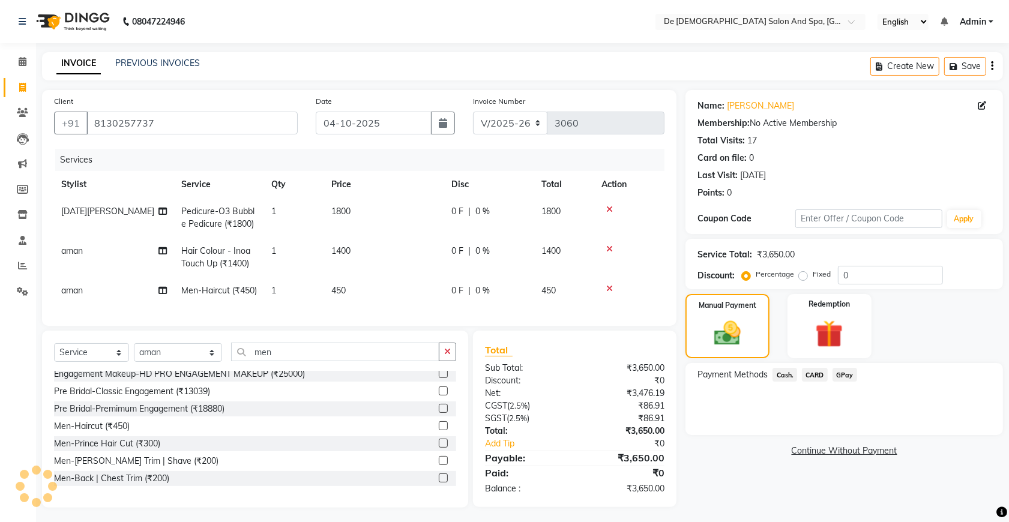
scroll to position [150, 0]
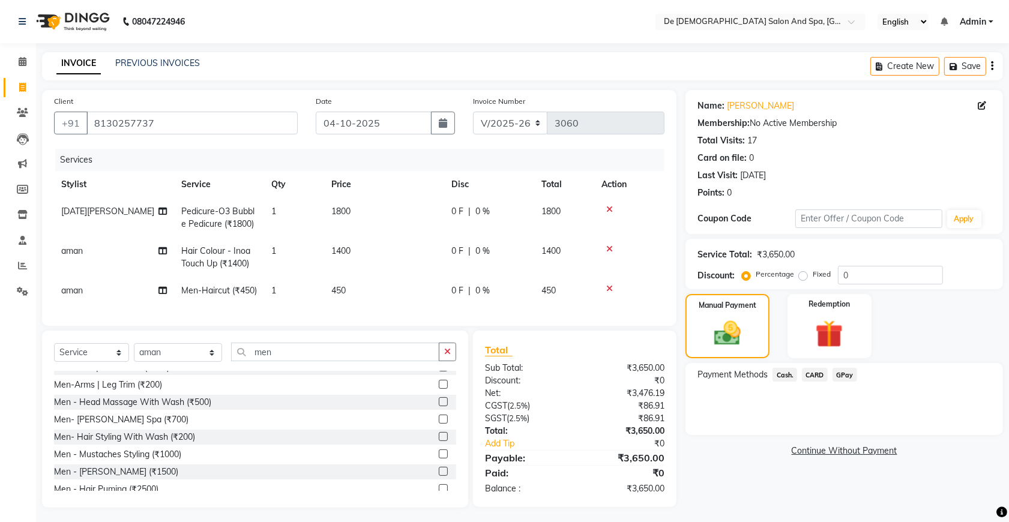
click at [781, 376] on span "Cash." at bounding box center [785, 375] width 25 height 14
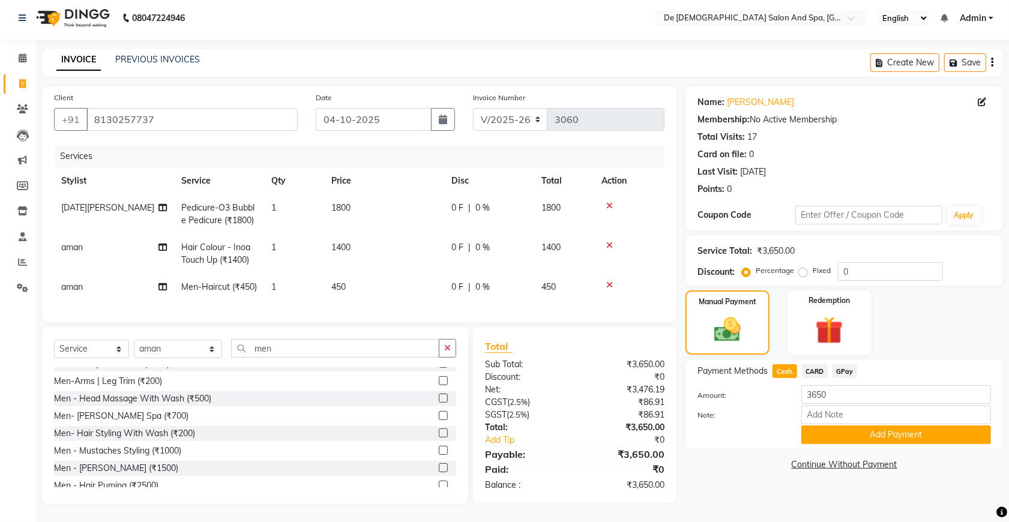
scroll to position [28, 0]
click at [921, 426] on button "Add Payment" at bounding box center [897, 435] width 190 height 19
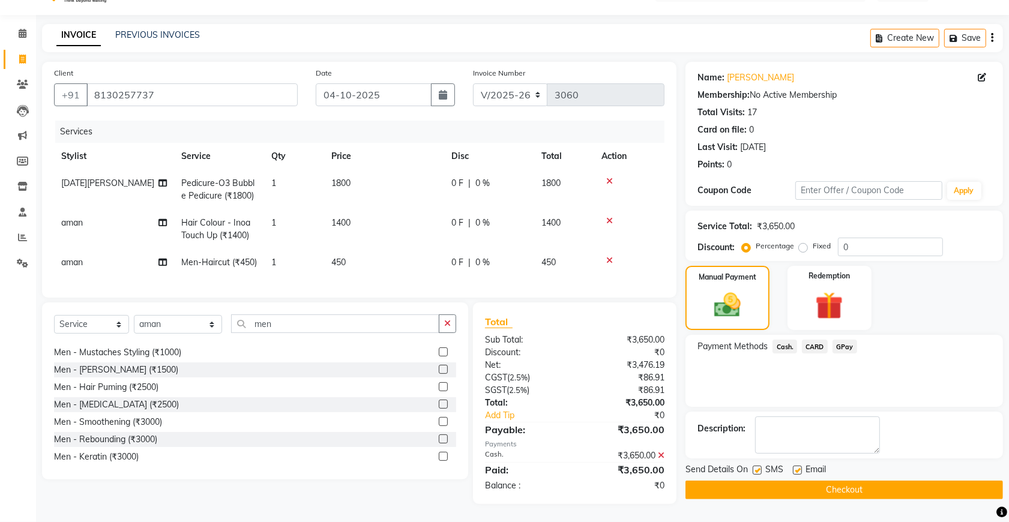
scroll to position [300, 0]
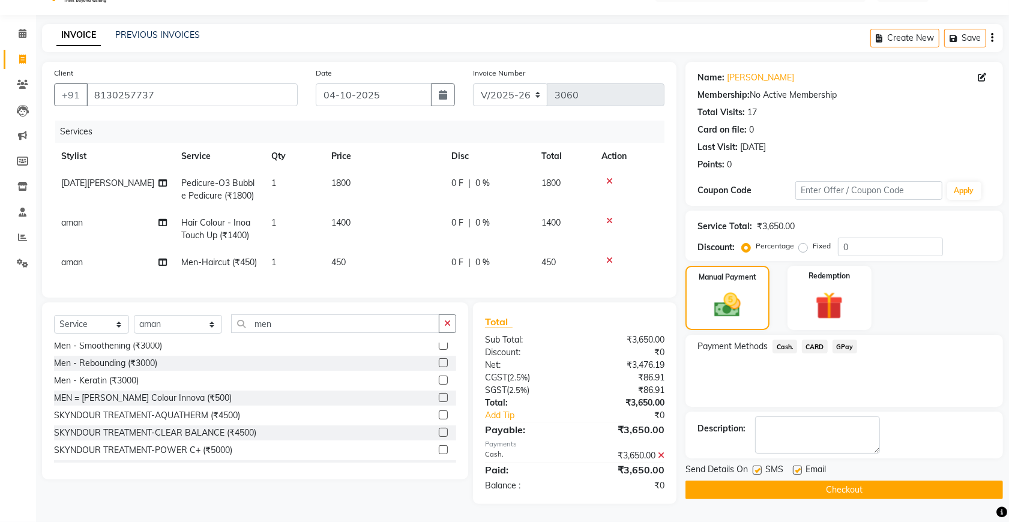
click at [830, 481] on button "Checkout" at bounding box center [845, 490] width 318 height 19
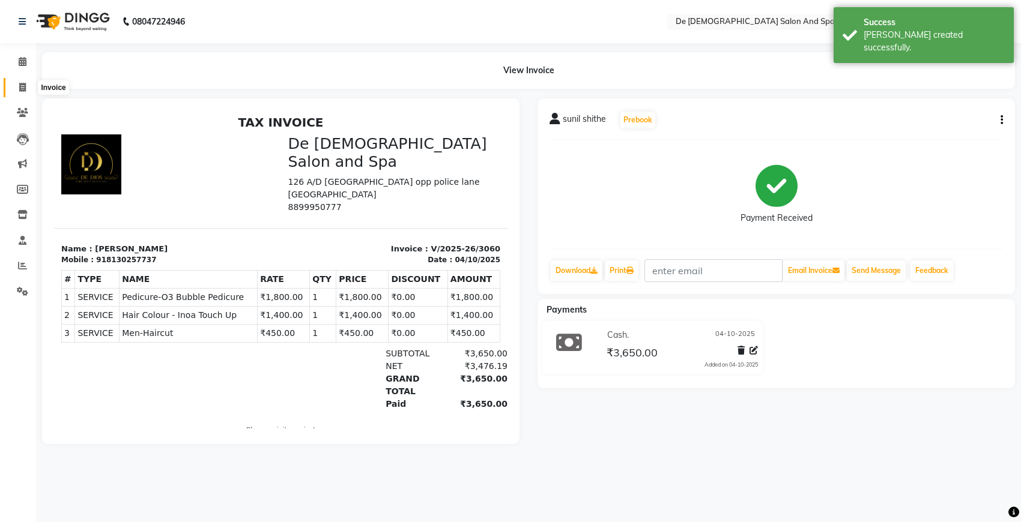
click at [23, 84] on icon at bounding box center [22, 87] width 7 height 9
select select "6431"
select select "service"
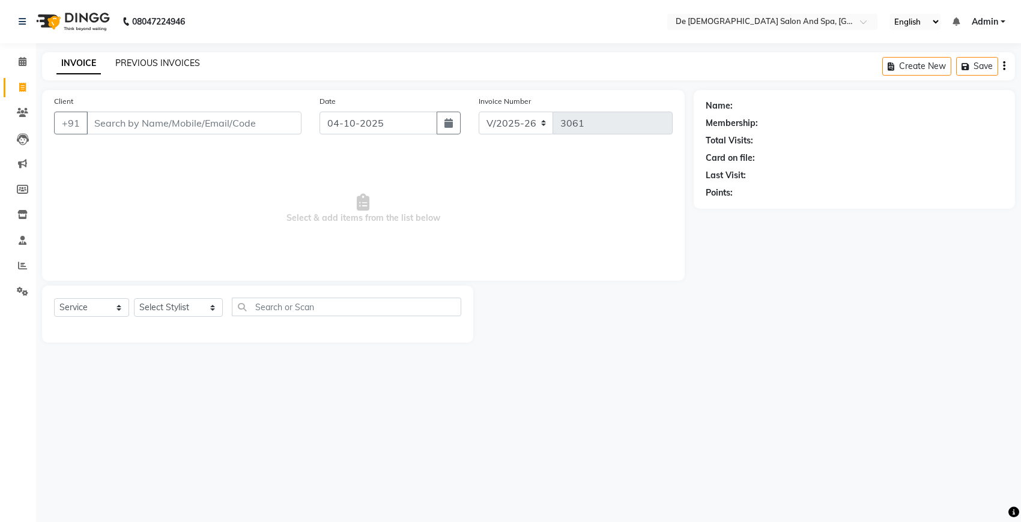
click at [157, 63] on link "PREVIOUS INVOICES" at bounding box center [157, 63] width 85 height 11
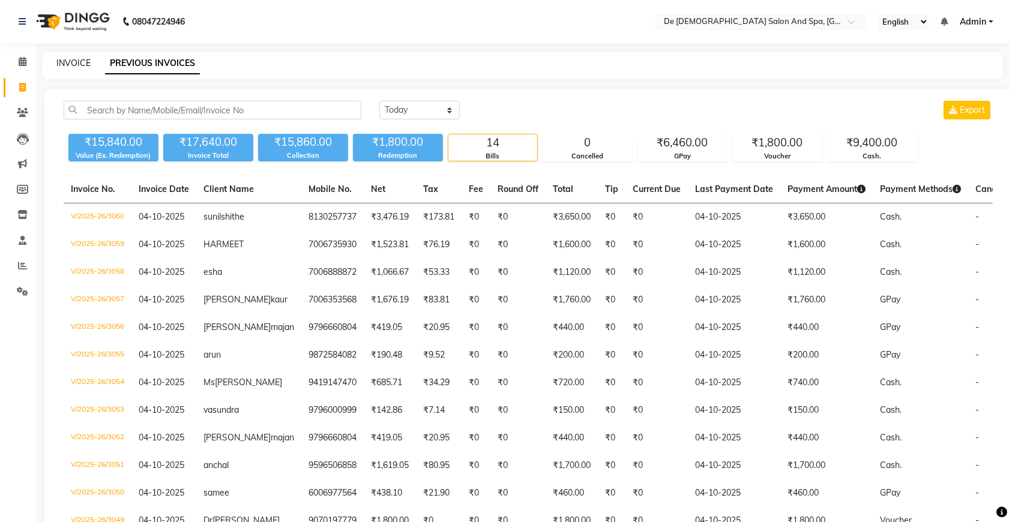
click at [76, 62] on link "INVOICE" at bounding box center [73, 63] width 34 height 11
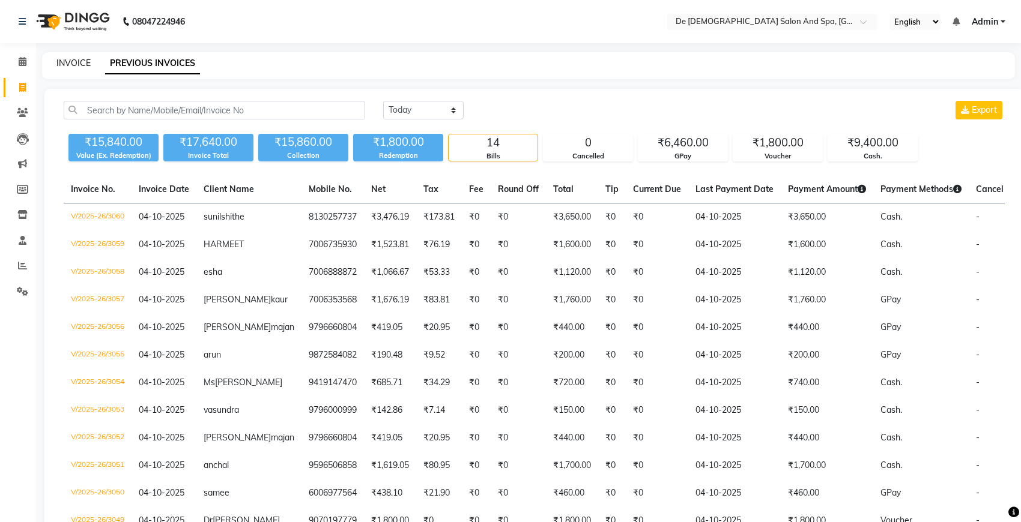
select select "6431"
select select "service"
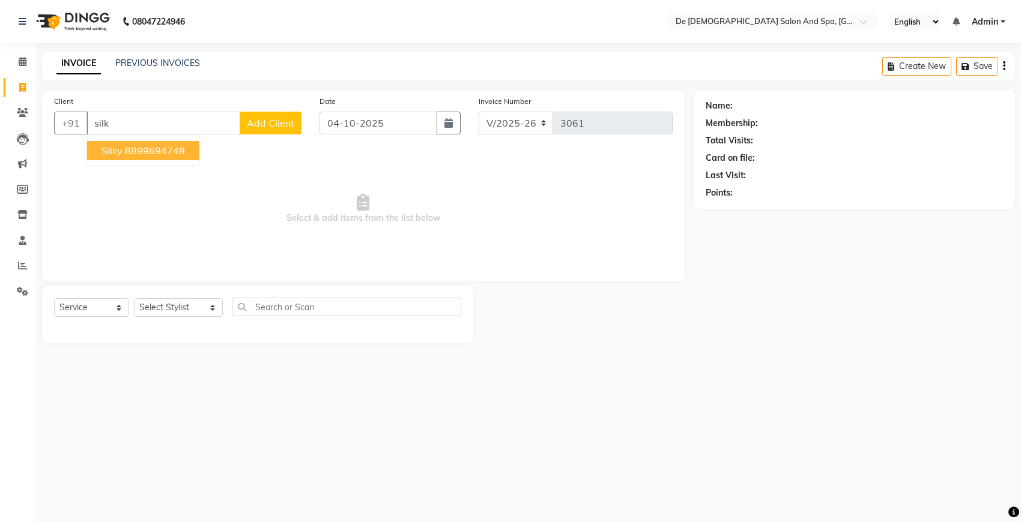
click at [157, 148] on ngb-highlight "8899694748" at bounding box center [155, 151] width 60 height 12
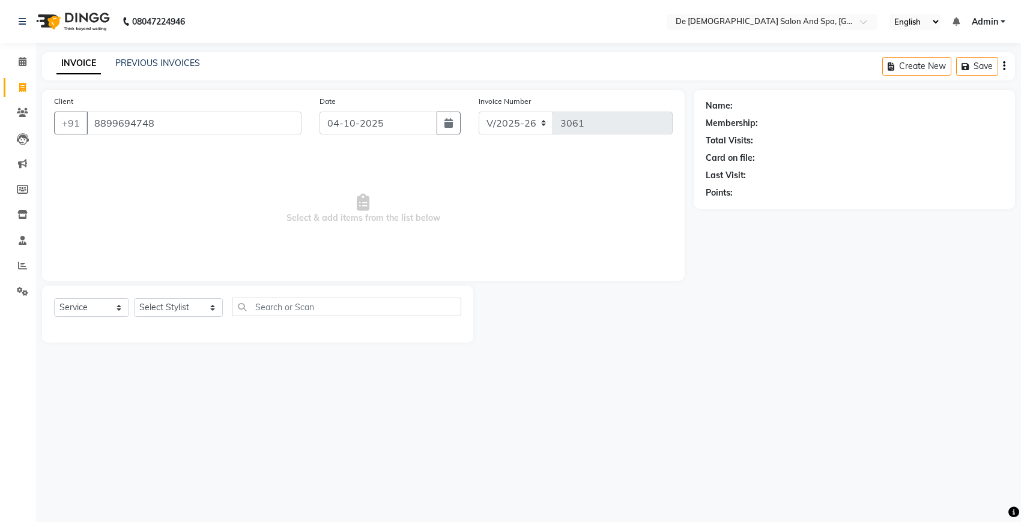
type input "8899694748"
click at [170, 308] on select "Select Stylist akshay [PERSON_NAME] [PERSON_NAME] [PERSON_NAME] [MEDICAL_DATA][…" at bounding box center [178, 307] width 89 height 19
select select "49201"
click at [134, 298] on select "Select Stylist akshay [PERSON_NAME] [PERSON_NAME] [PERSON_NAME] [MEDICAL_DATA][…" at bounding box center [178, 307] width 89 height 19
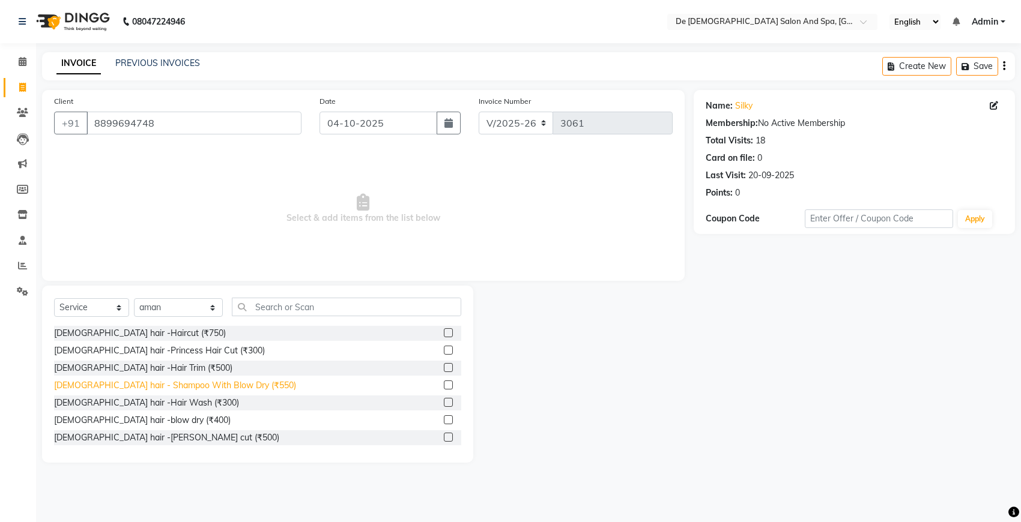
click at [184, 383] on div "[DEMOGRAPHIC_DATA] hair - Shampoo With Blow Dry (₹550)" at bounding box center [175, 386] width 242 height 13
checkbox input "false"
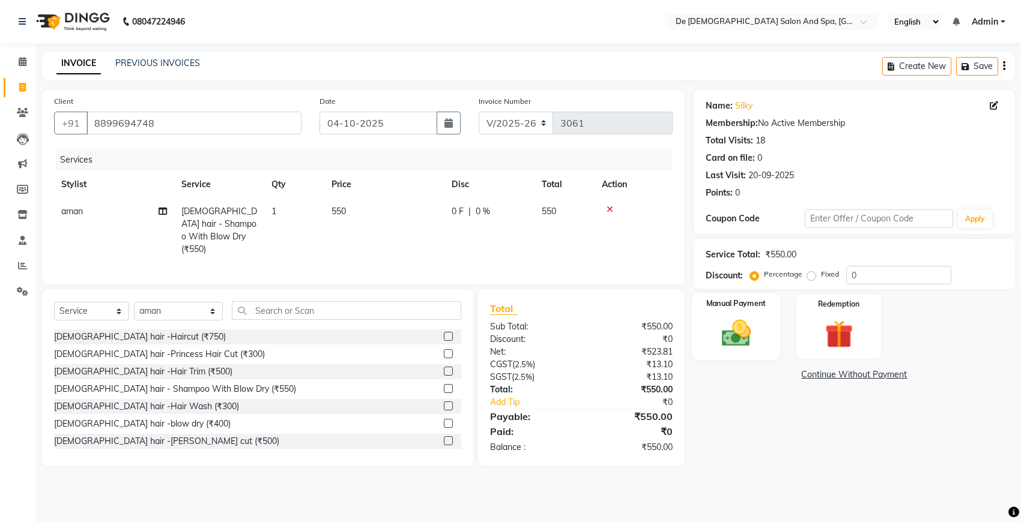
click at [731, 328] on img at bounding box center [735, 333] width 47 height 34
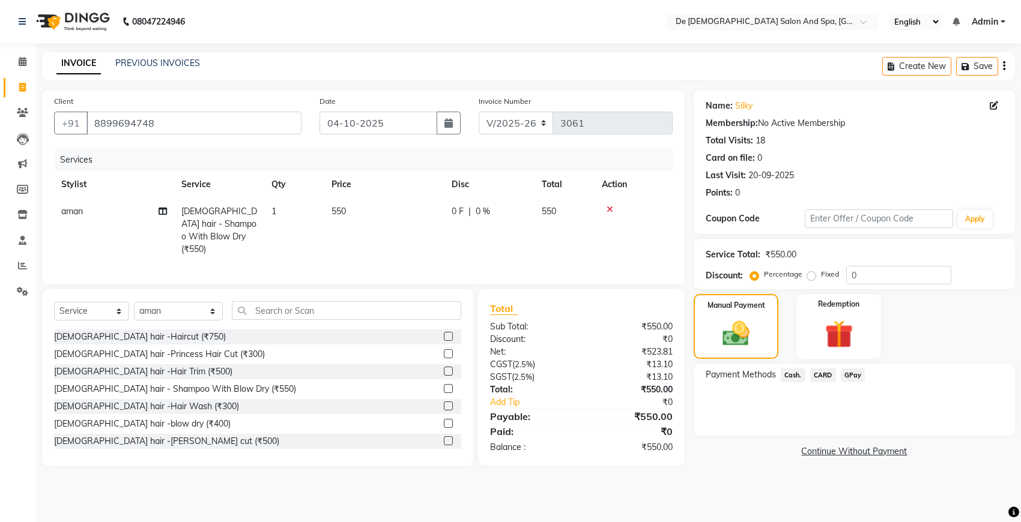
click at [850, 373] on span "GPay" at bounding box center [853, 376] width 25 height 14
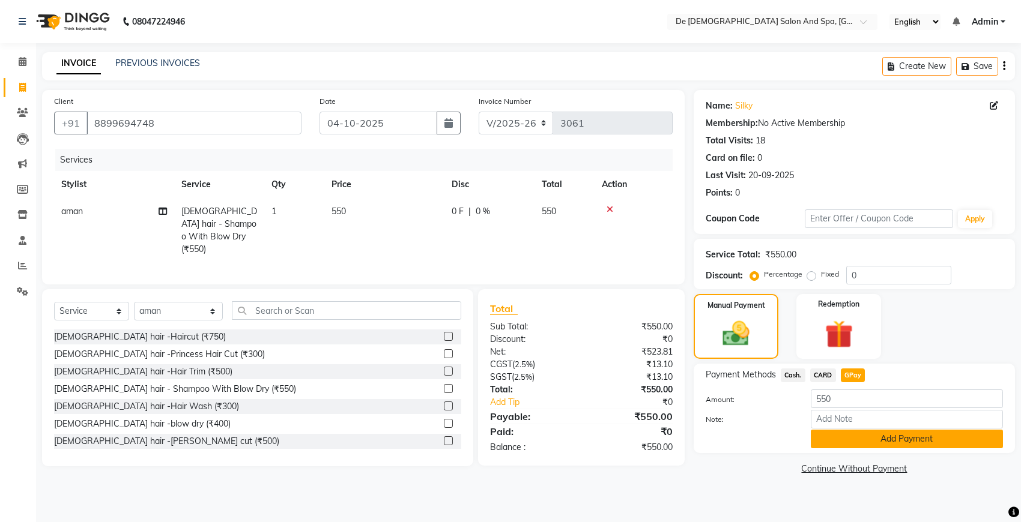
click at [875, 437] on button "Add Payment" at bounding box center [907, 439] width 192 height 19
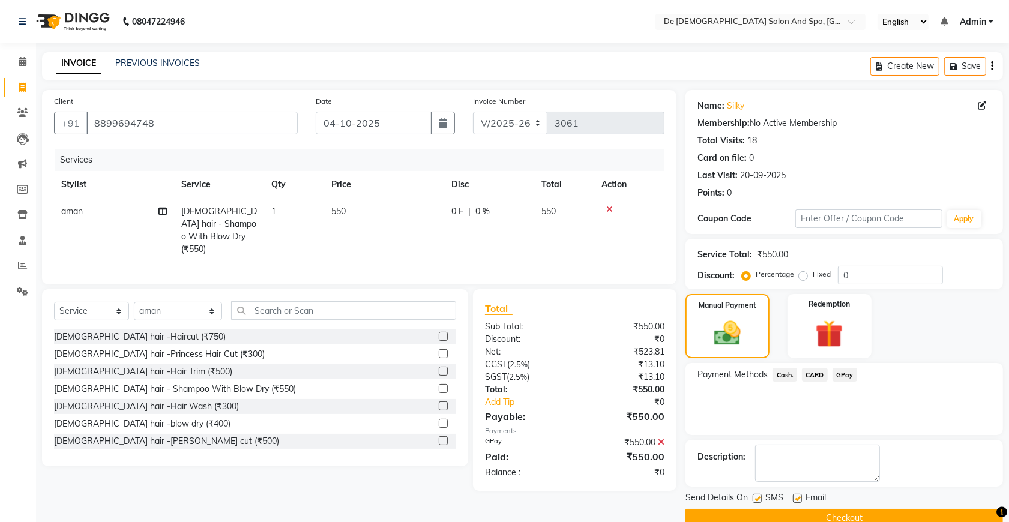
scroll to position [24, 0]
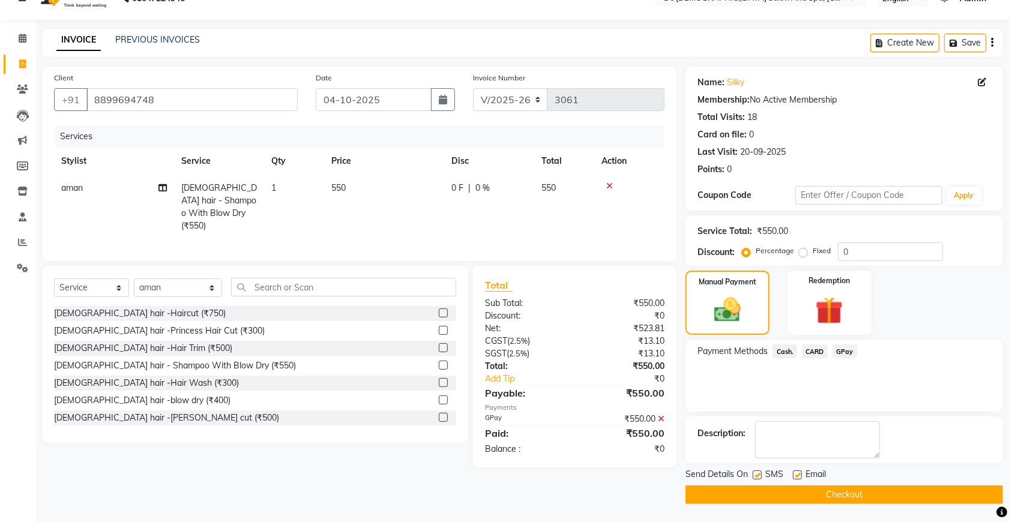
click at [868, 494] on button "Checkout" at bounding box center [845, 495] width 318 height 19
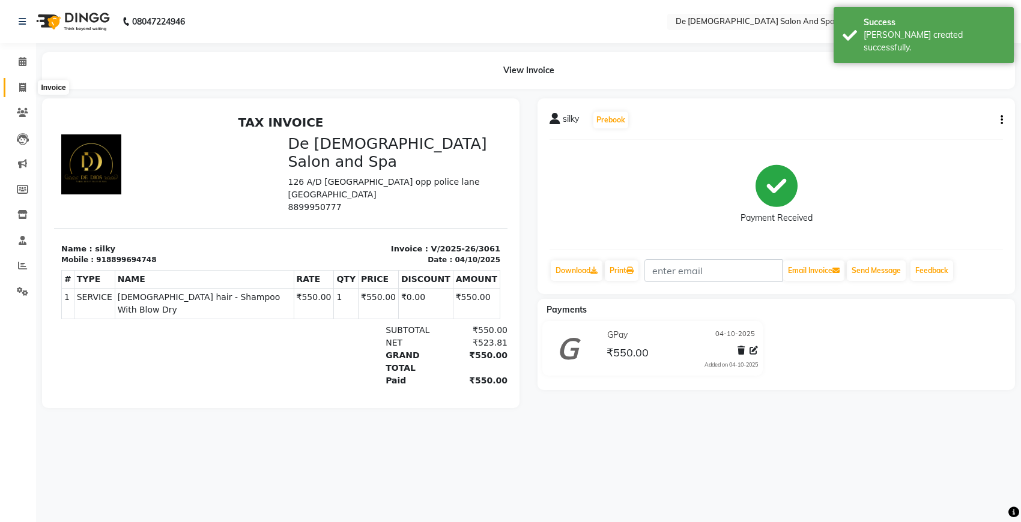
drag, startPoint x: 19, startPoint y: 86, endPoint x: 28, endPoint y: 85, distance: 9.6
click at [19, 85] on icon at bounding box center [22, 87] width 7 height 9
select select "service"
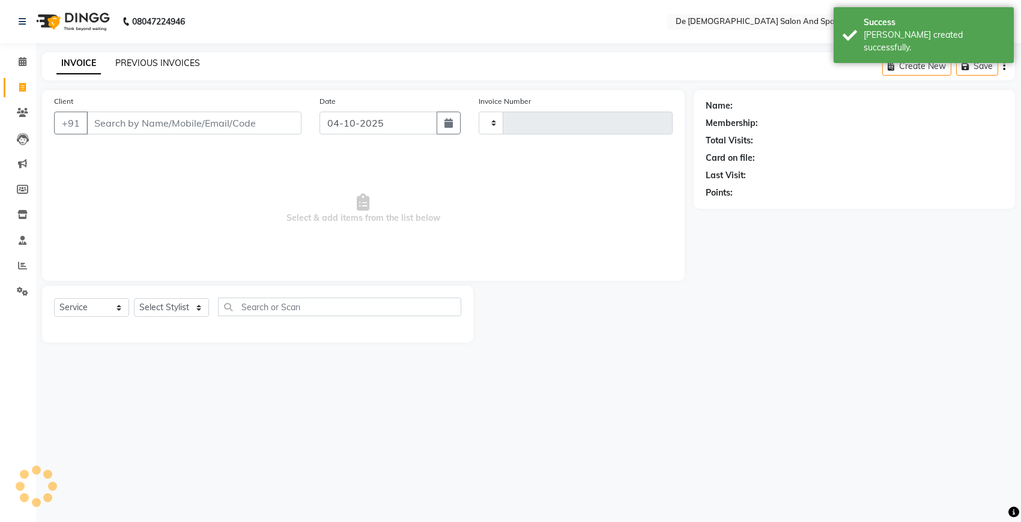
click at [145, 60] on link "PREVIOUS INVOICES" at bounding box center [157, 63] width 85 height 11
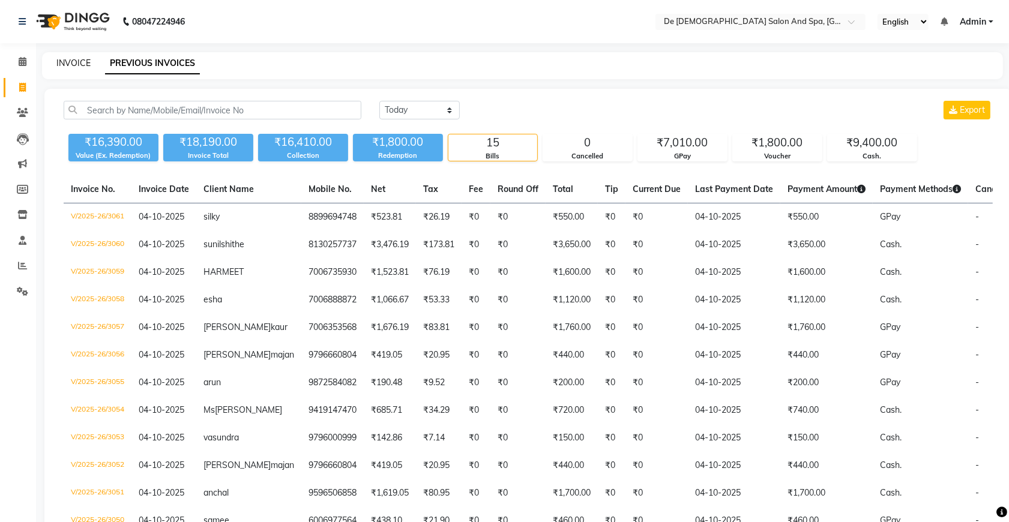
click at [79, 61] on link "INVOICE" at bounding box center [73, 63] width 34 height 11
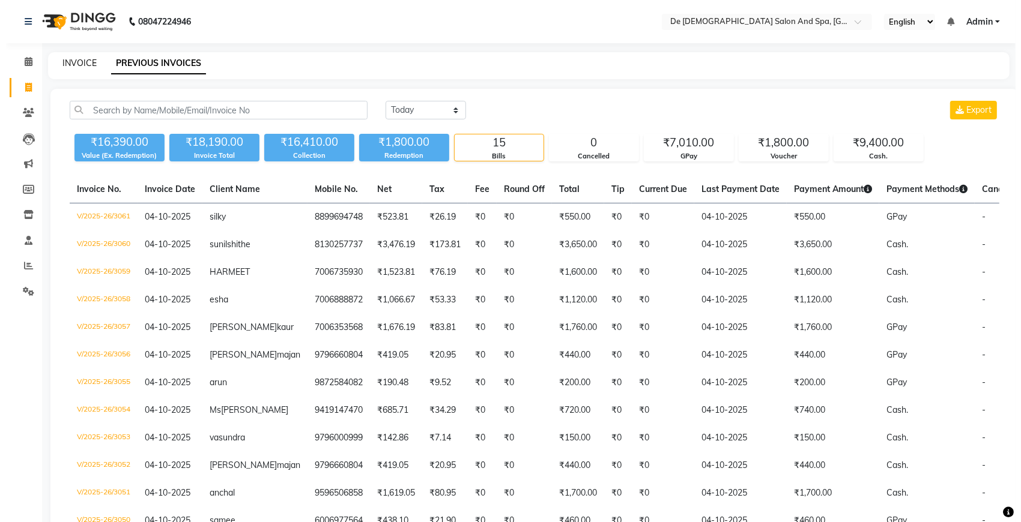
select select "service"
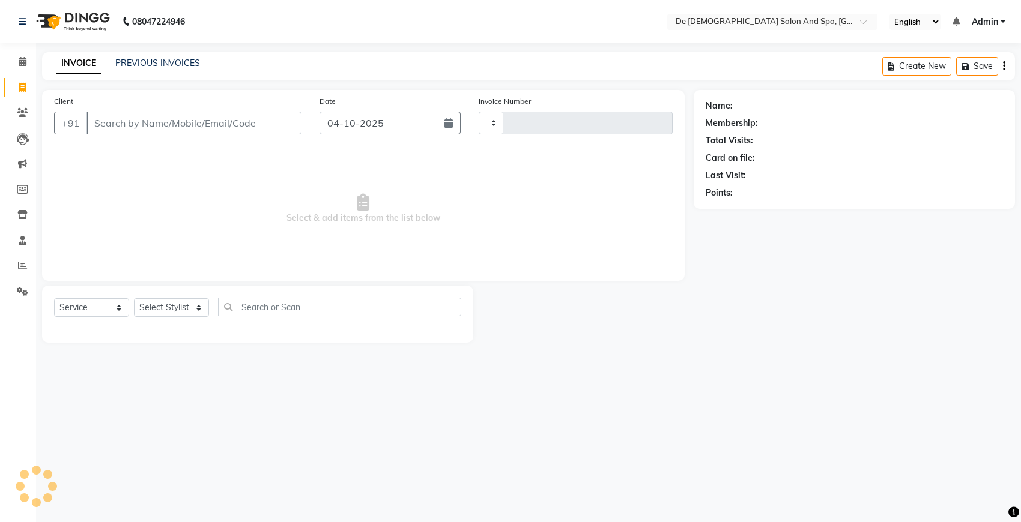
type input "3062"
select select "6431"
drag, startPoint x: 29, startPoint y: 163, endPoint x: 74, endPoint y: 163, distance: 45.0
click at [74, 163] on body "08047224946 Select Location × De Dios Salon And Spa, Gandhi Nagar English ENGLI…" at bounding box center [510, 261] width 1021 height 522
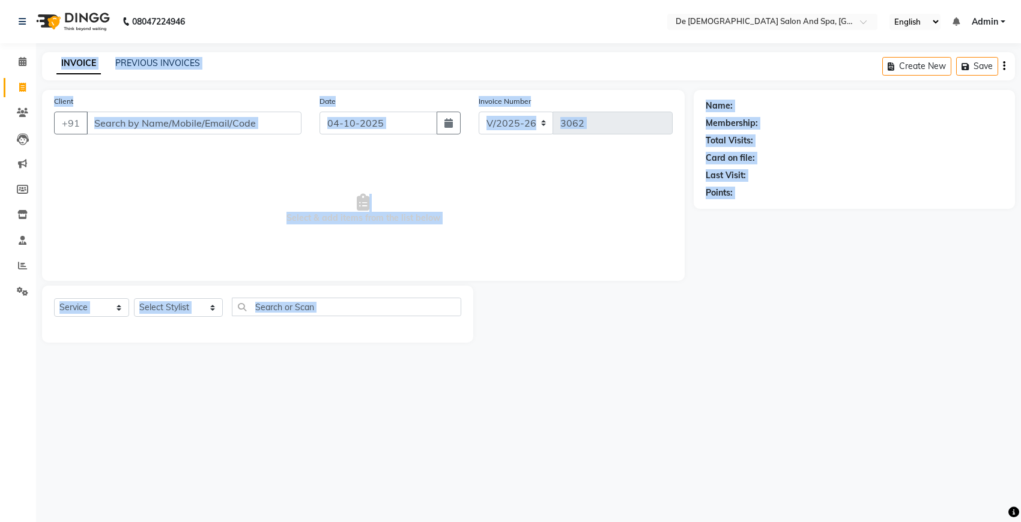
click at [485, 366] on div "08047224946 Select Location × De Dios Salon And Spa, Gandhi Nagar English ENGLI…" at bounding box center [510, 261] width 1021 height 522
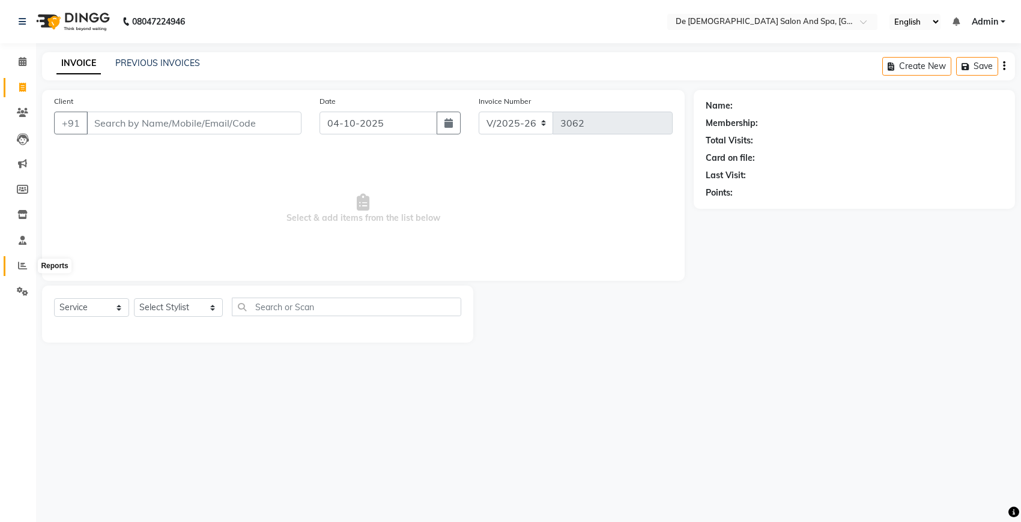
click at [12, 261] on span at bounding box center [22, 266] width 21 height 14
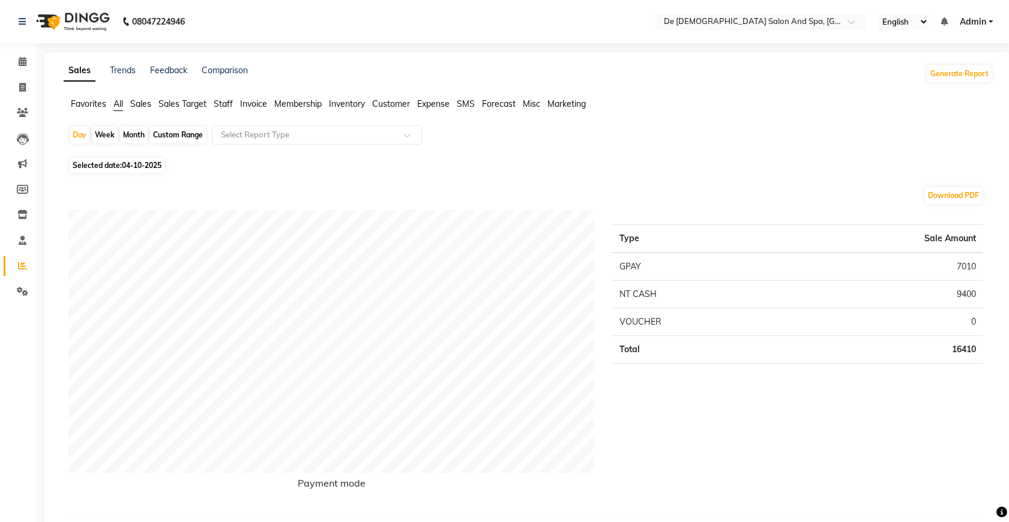
click at [220, 108] on span "Staff" at bounding box center [223, 103] width 19 height 11
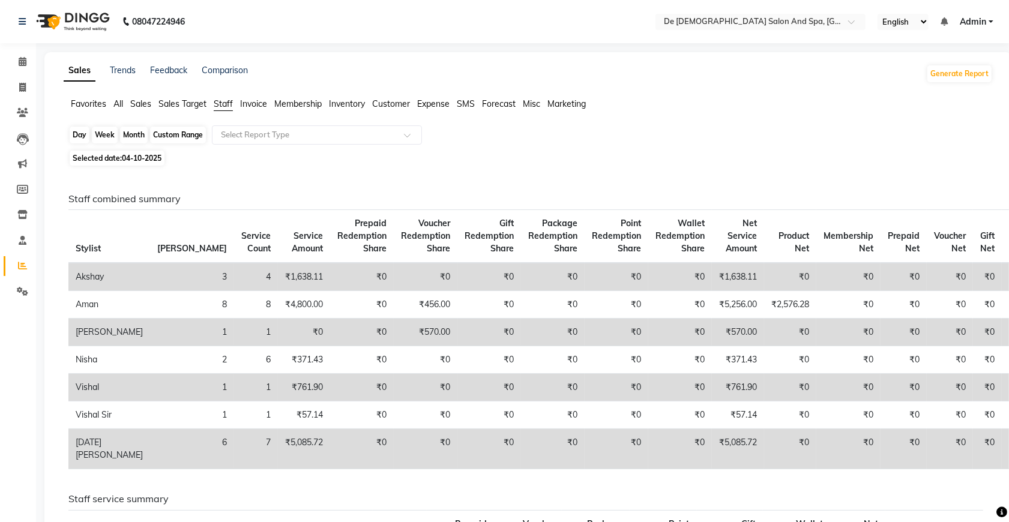
click at [82, 139] on div "Day" at bounding box center [80, 135] width 20 height 17
select select "10"
select select "2025"
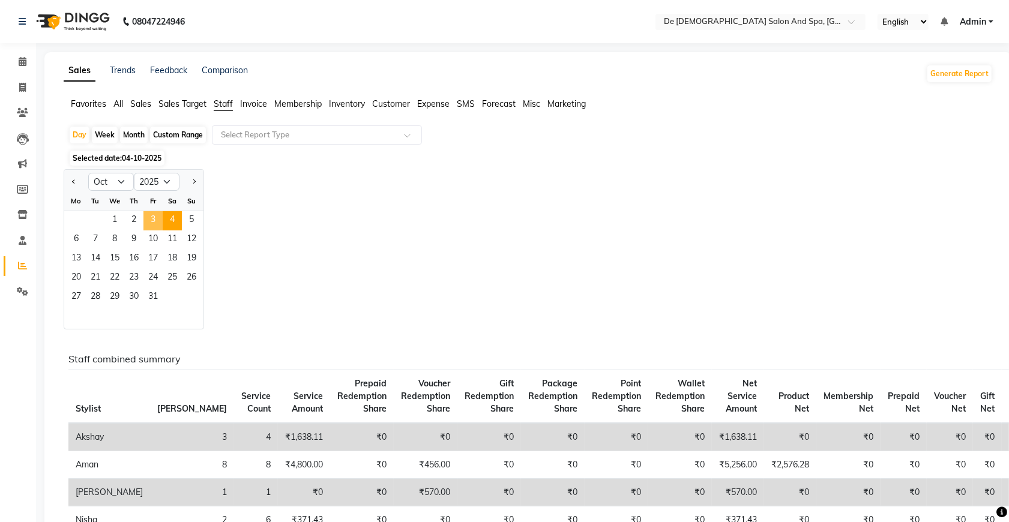
click at [155, 220] on span "3" at bounding box center [153, 220] width 19 height 19
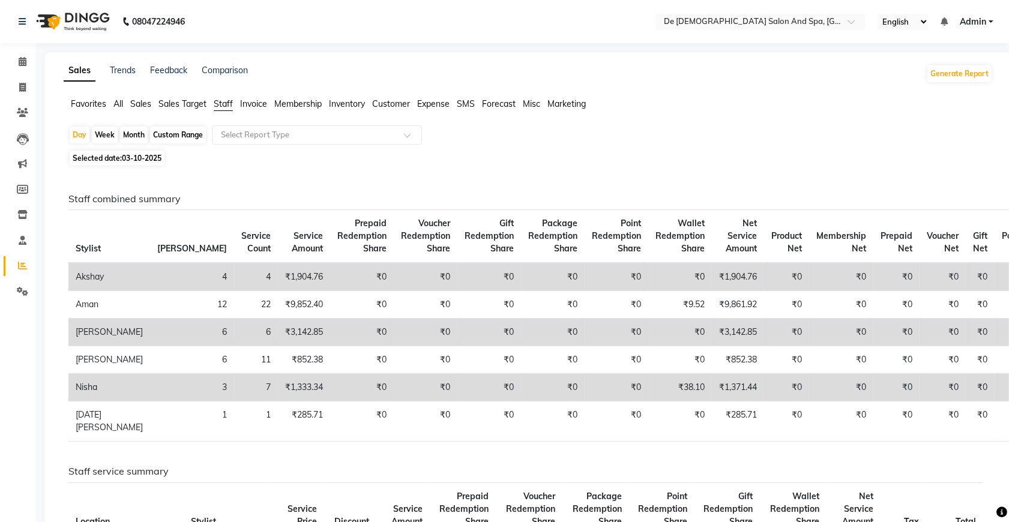
click at [125, 158] on span "03-10-2025" at bounding box center [142, 158] width 40 height 9
select select "10"
select select "2025"
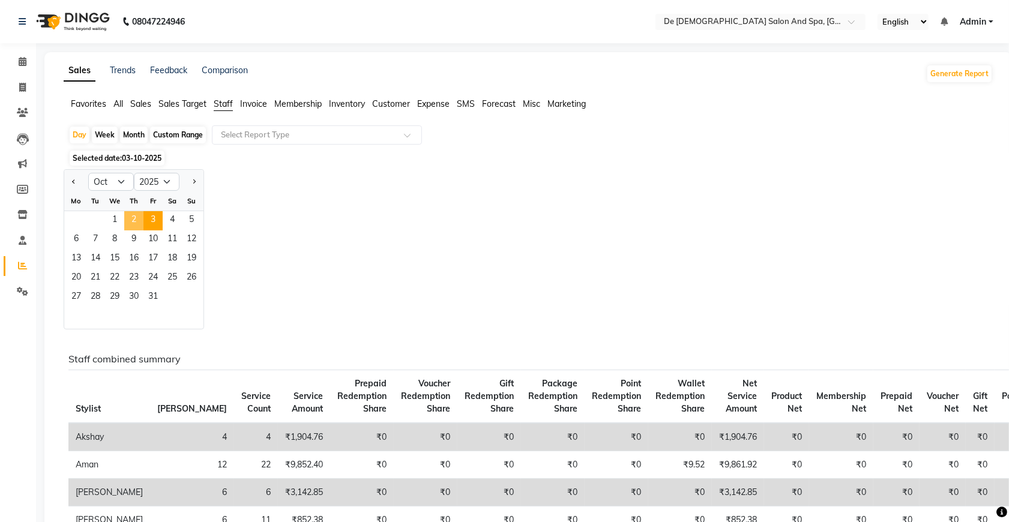
click at [142, 225] on span "2" at bounding box center [133, 220] width 19 height 19
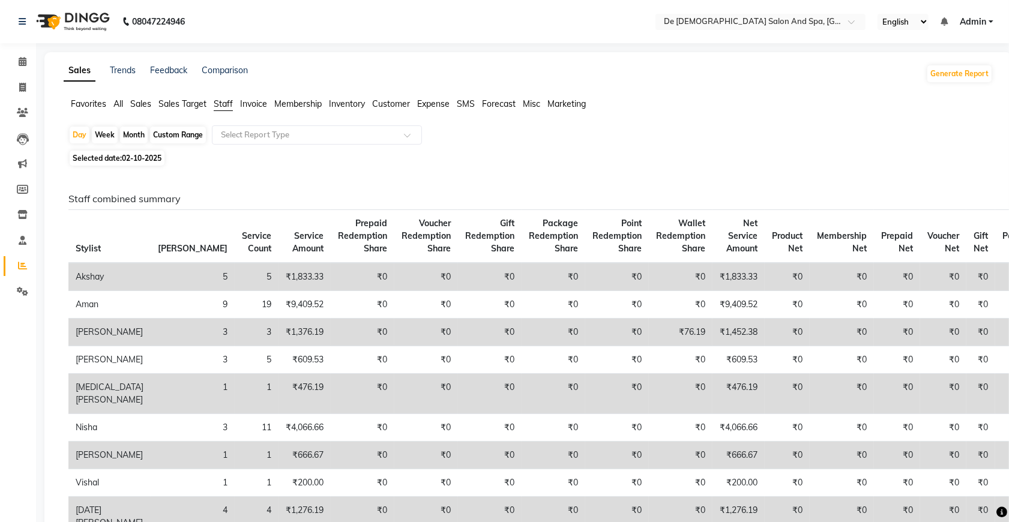
click at [137, 133] on div "Month" at bounding box center [134, 135] width 28 height 17
select select "10"
select select "2025"
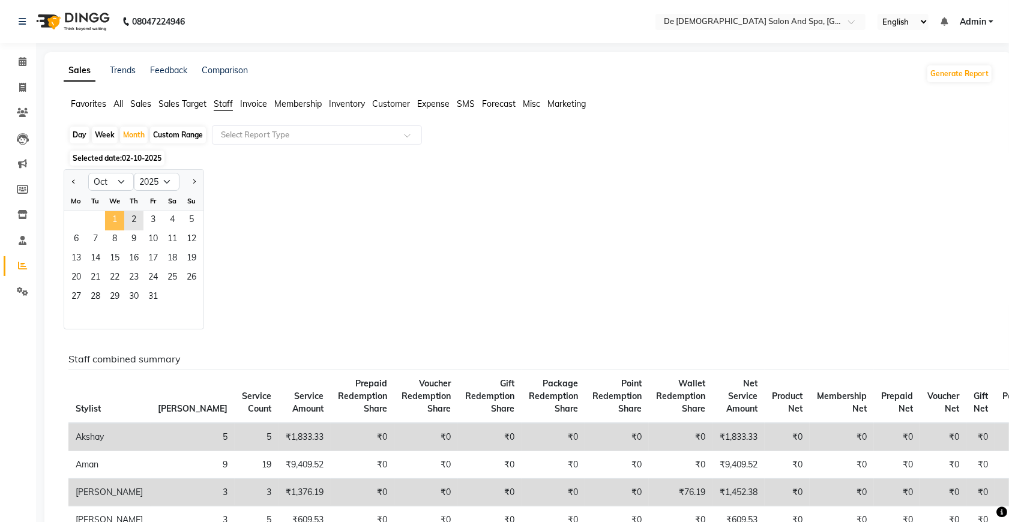
click at [121, 223] on span "1" at bounding box center [114, 220] width 19 height 19
